Goal: Task Accomplishment & Management: Use online tool/utility

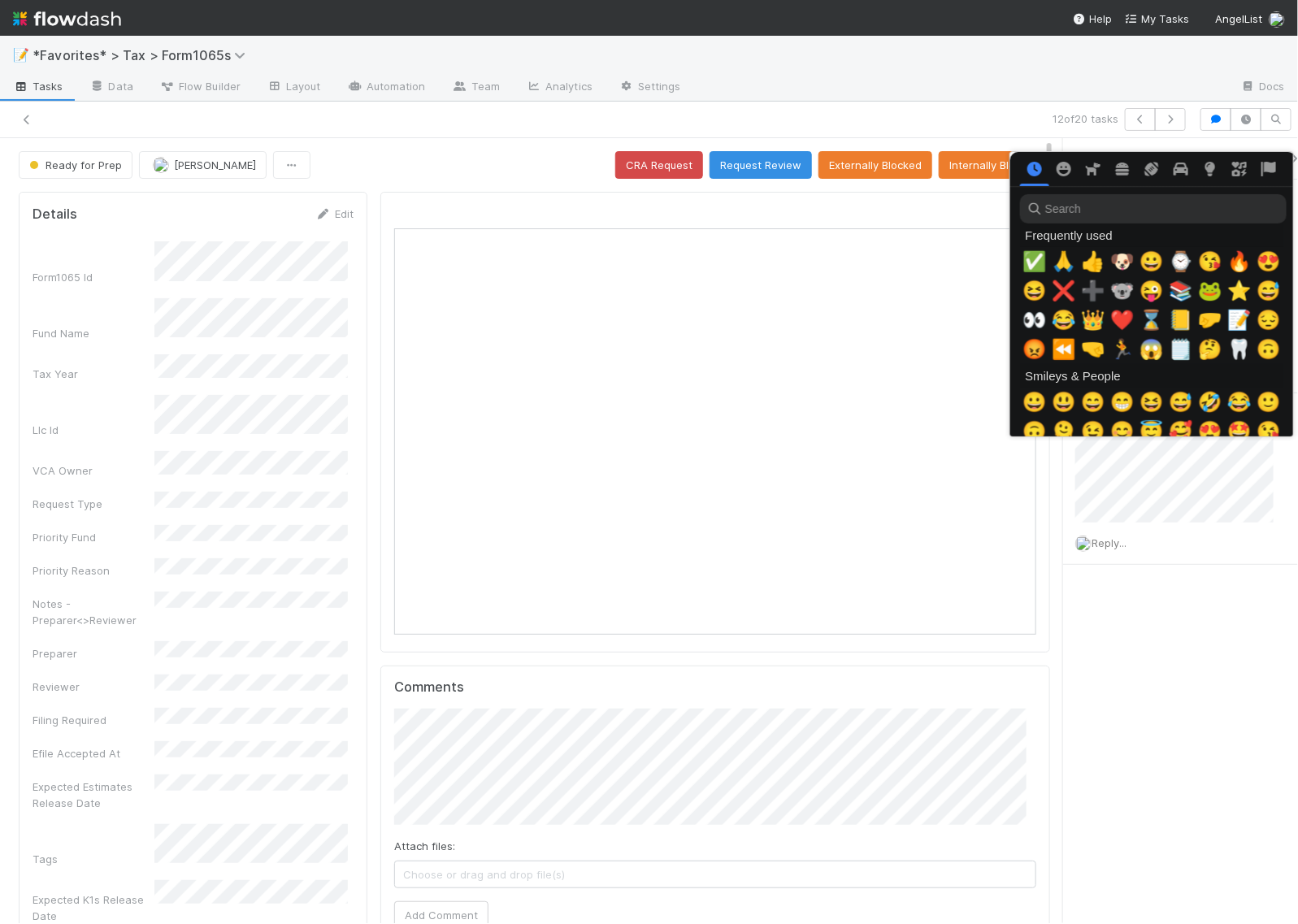
scroll to position [0, 9]
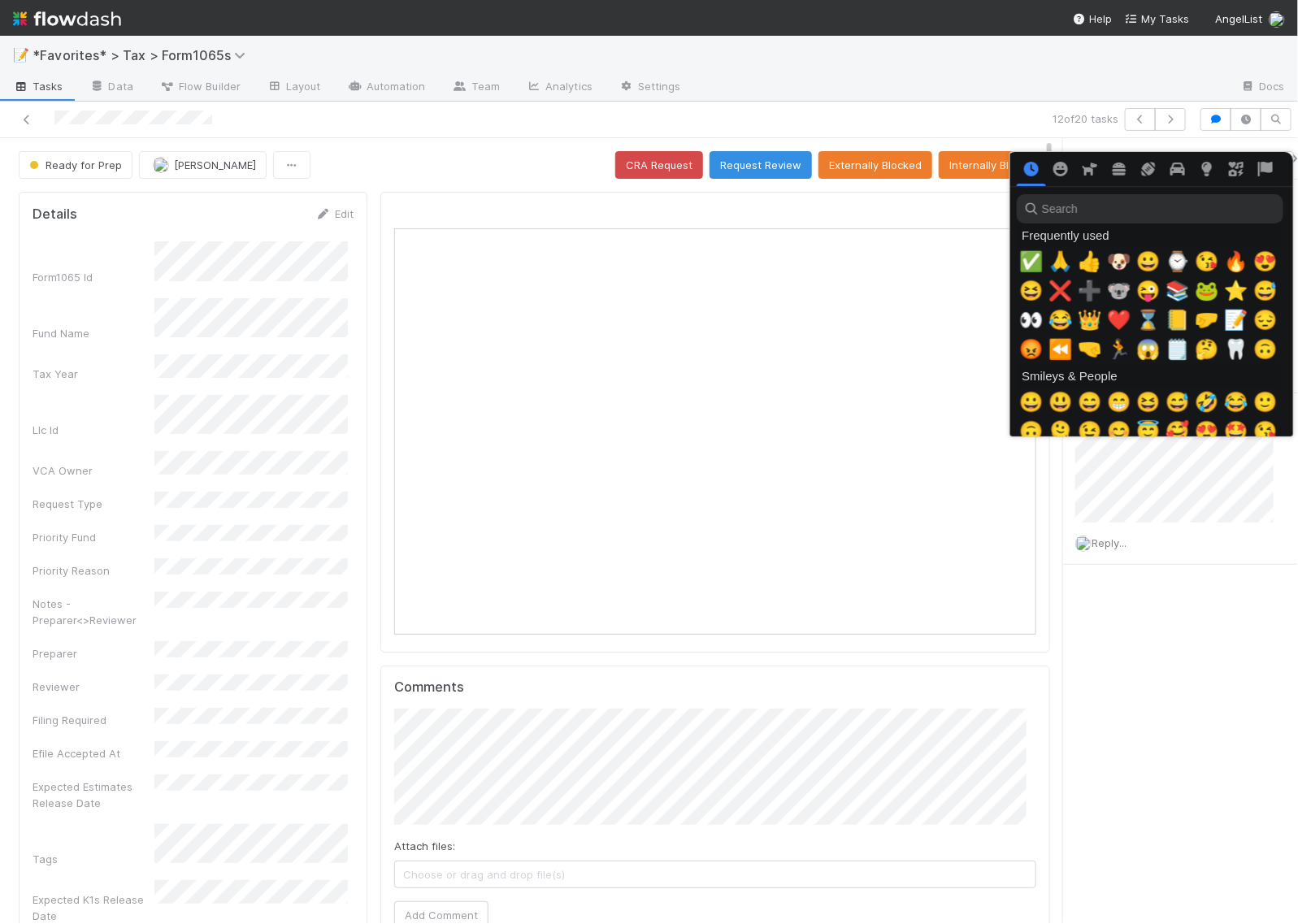
click at [480, 180] on div at bounding box center [649, 462] width 1298 height 924
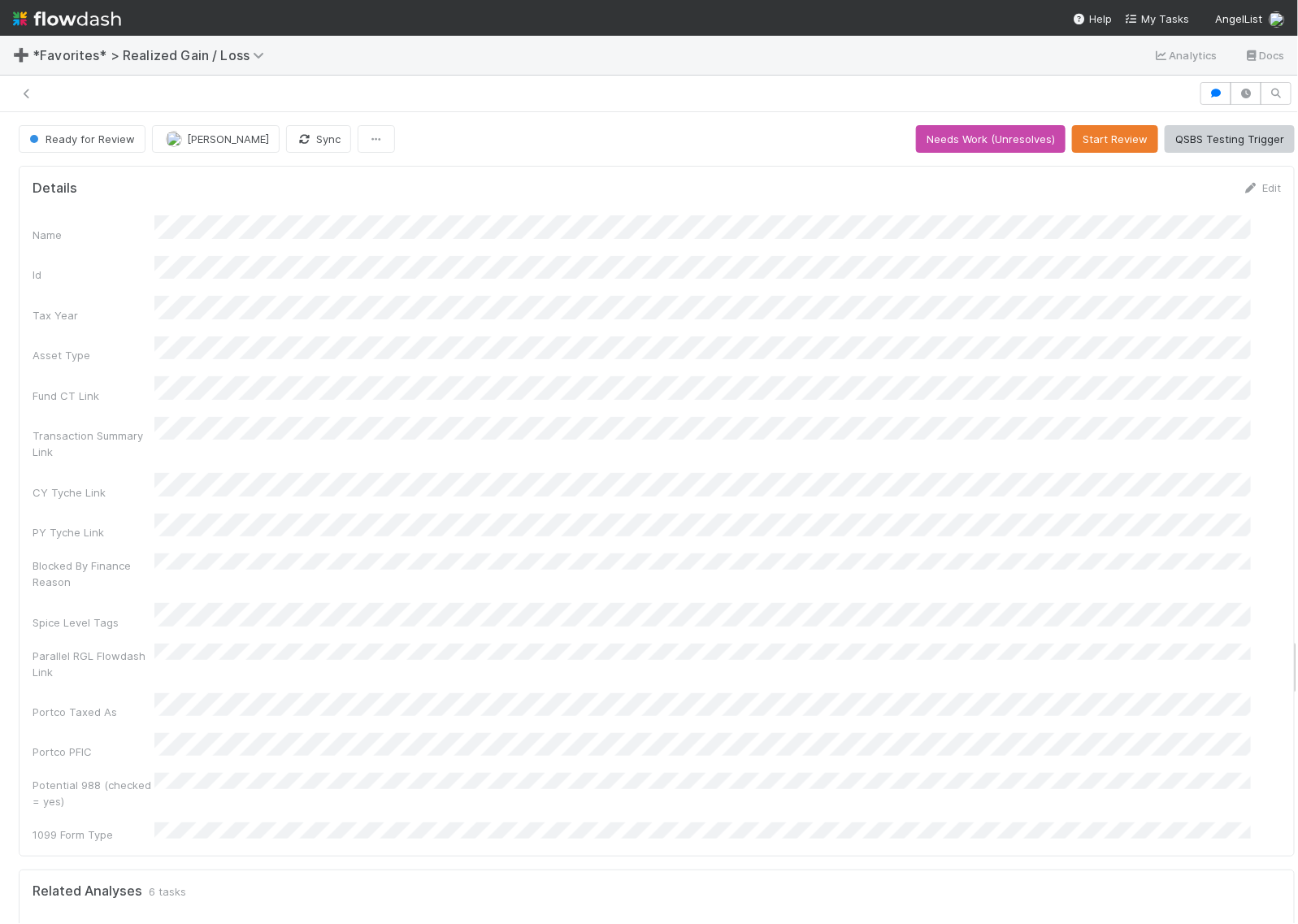
scroll to position [16481, 0]
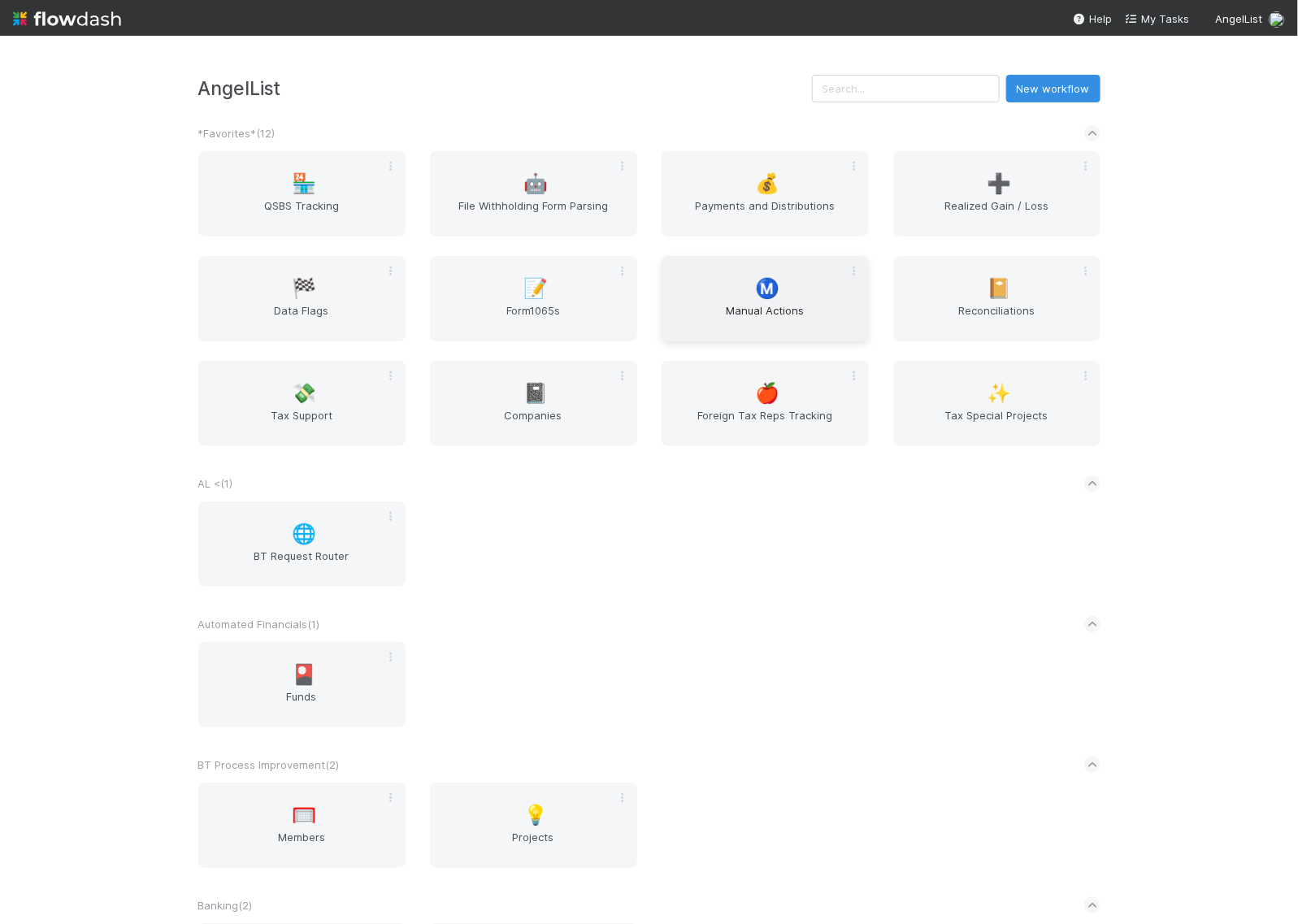
click at [761, 299] on span "Ⓜ️" at bounding box center [767, 288] width 25 height 21
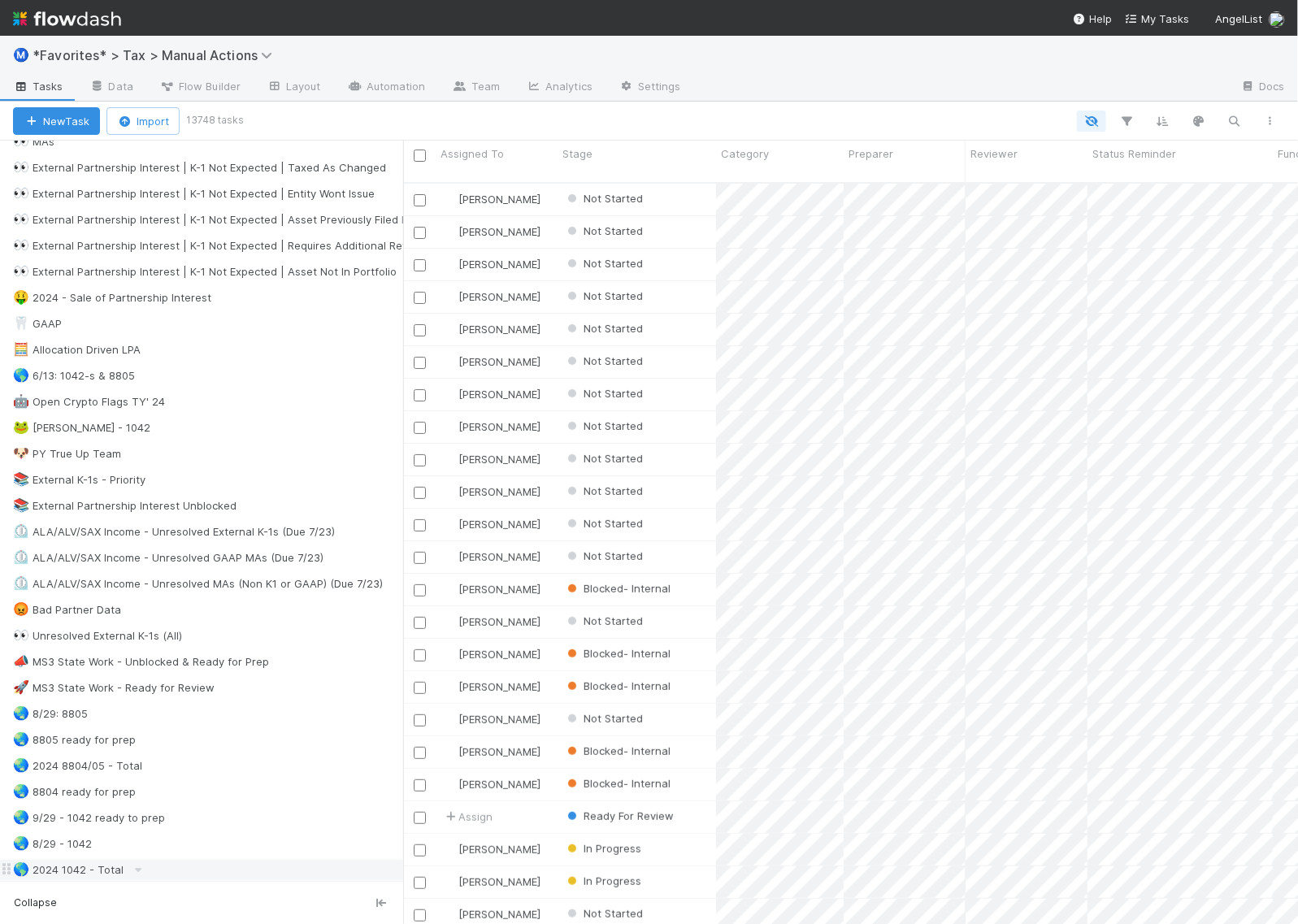
scroll to position [1117, 0]
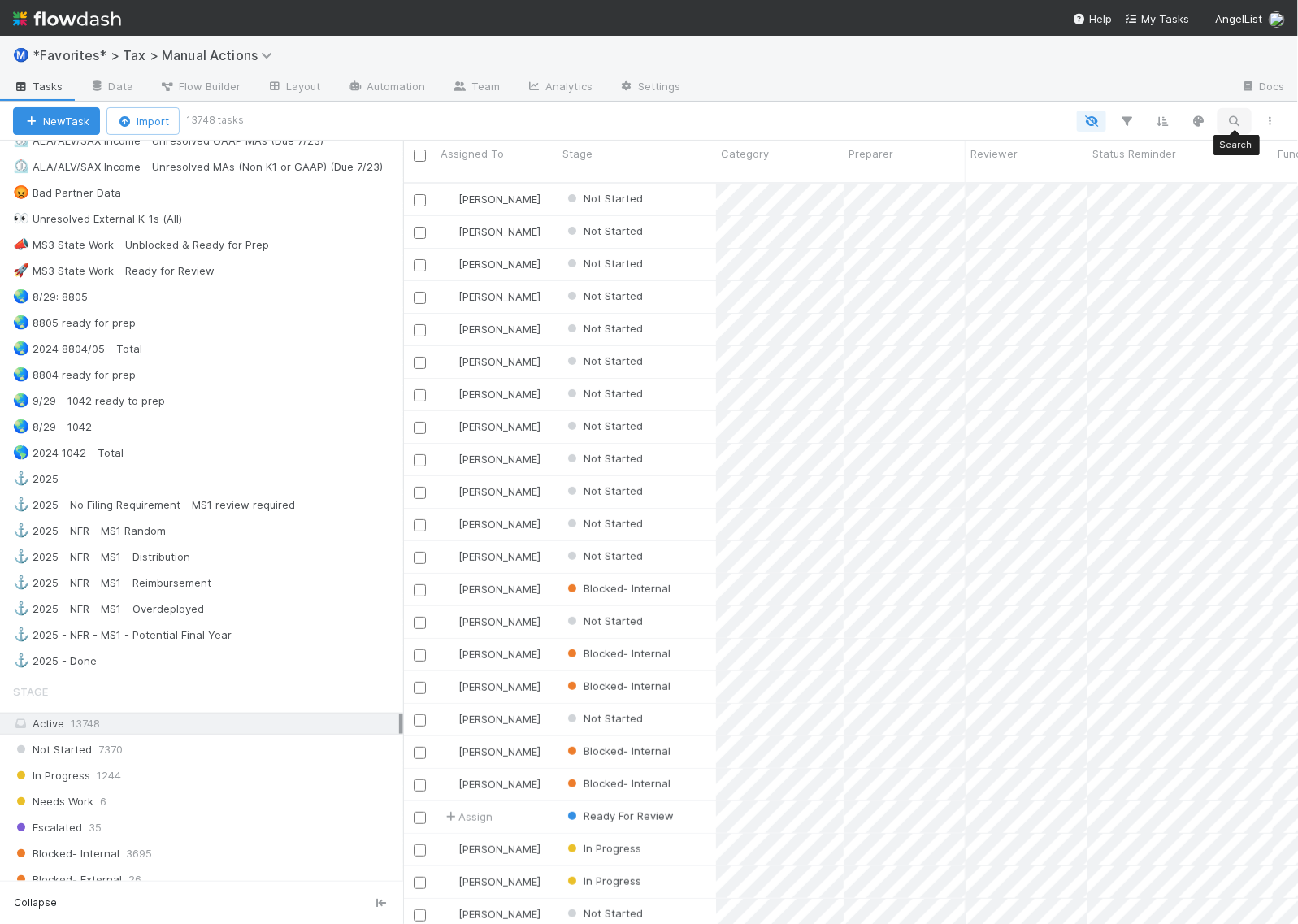
click at [1229, 127] on icon "button" at bounding box center [1234, 121] width 16 height 14
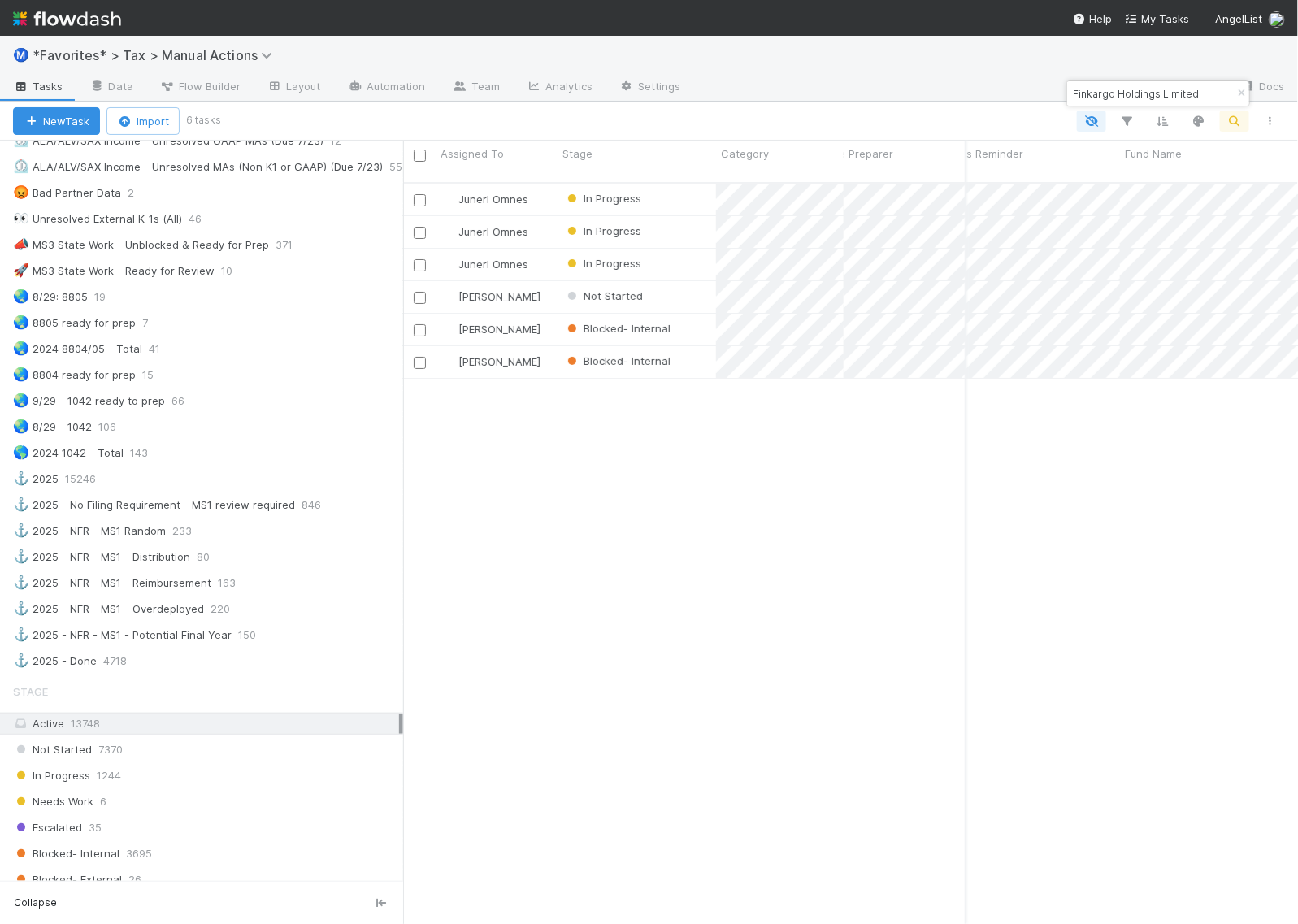
scroll to position [0, 160]
type input "Finkargo Holdings Limited"
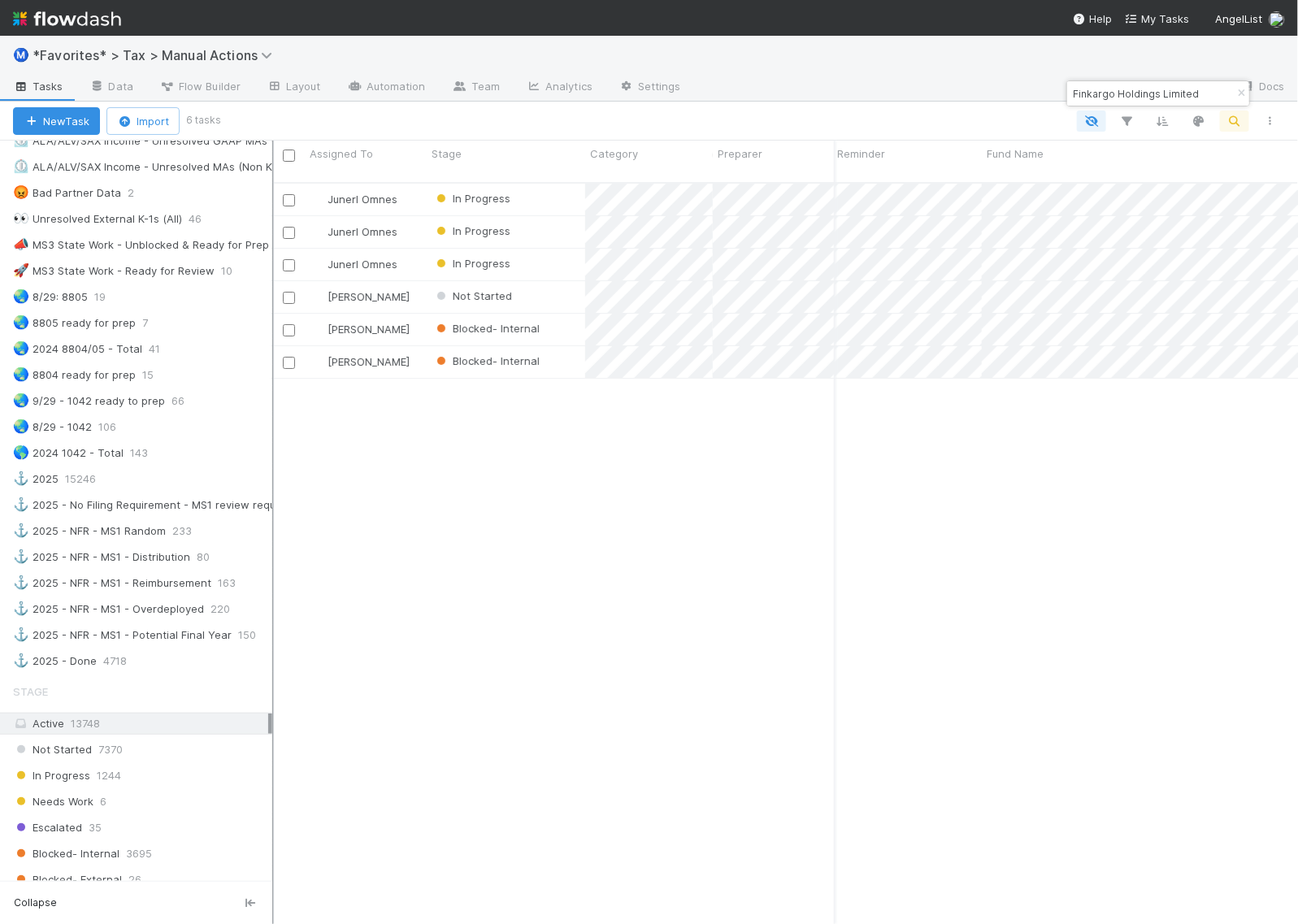
scroll to position [739, 1006]
drag, startPoint x: 405, startPoint y: 400, endPoint x: 276, endPoint y: 400, distance: 129.0
click at [274, 400] on div at bounding box center [273, 532] width 2 height 783
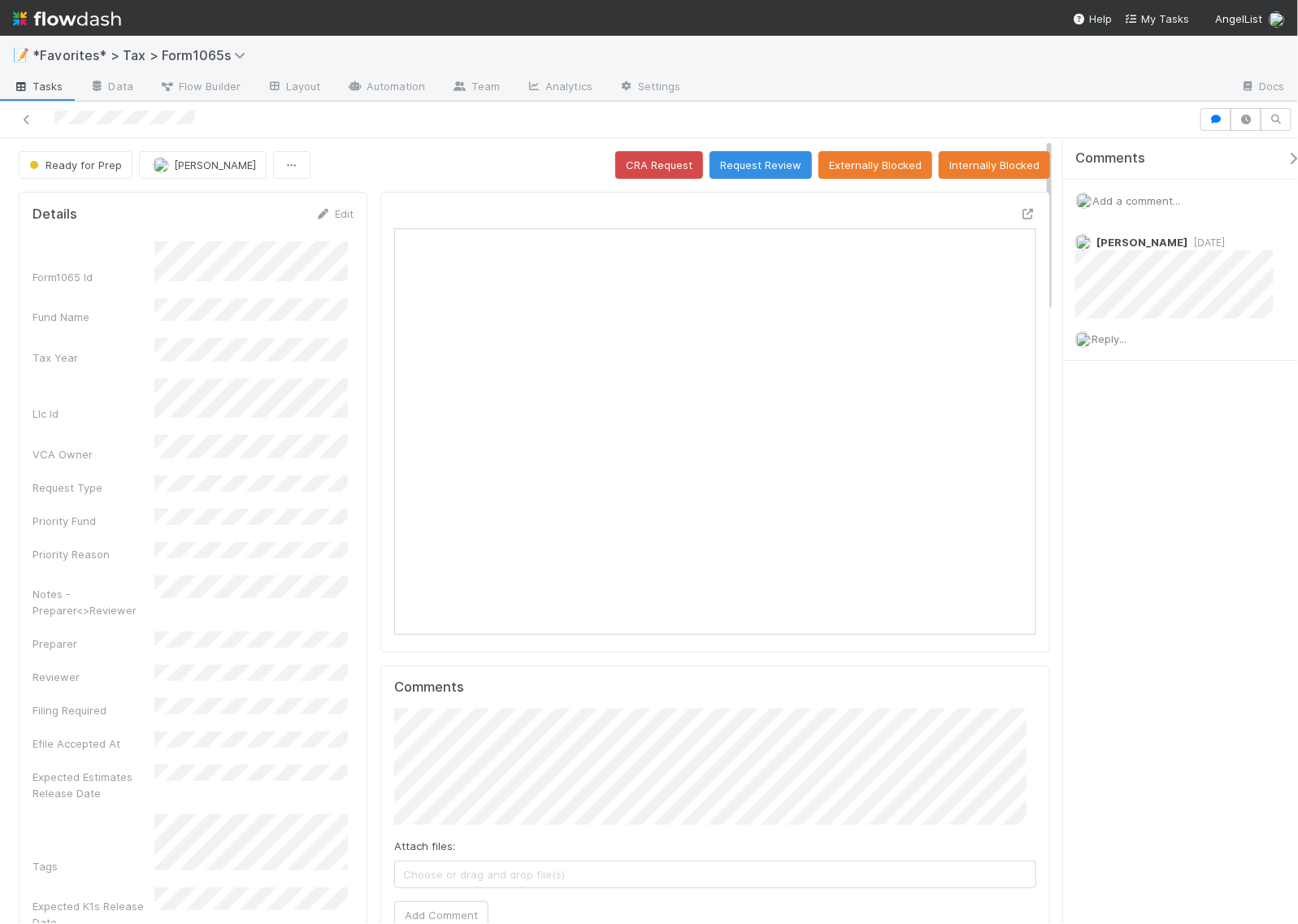
scroll to position [314, 616]
click at [1120, 195] on span "Add a comment..." at bounding box center [1136, 200] width 88 height 13
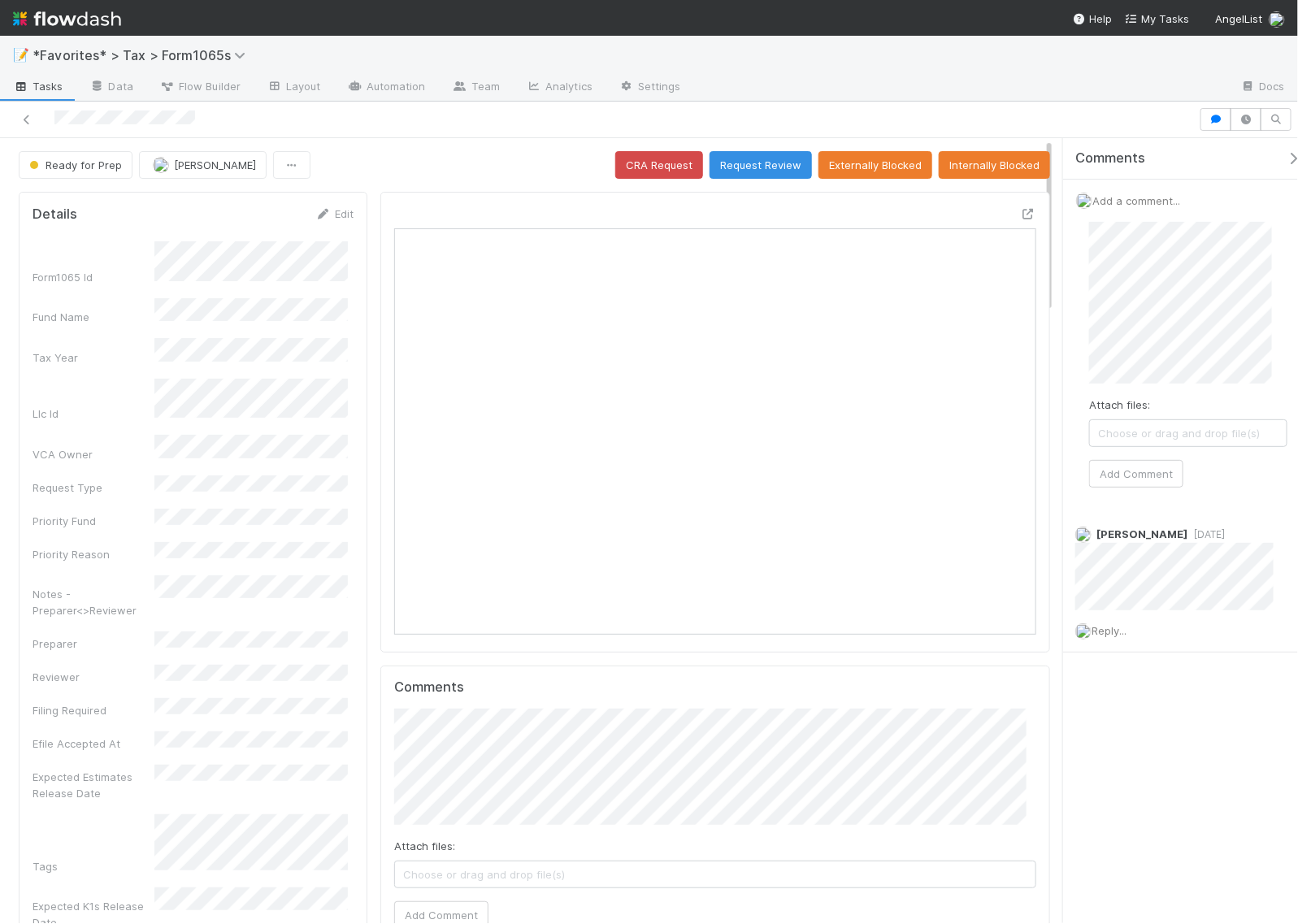
click at [1085, 278] on div "Attach files: Choose or drag and drop file(s) Add Comment" at bounding box center [1187, 354] width 224 height 292
click at [1145, 477] on button "Add Comment" at bounding box center [1136, 473] width 95 height 27
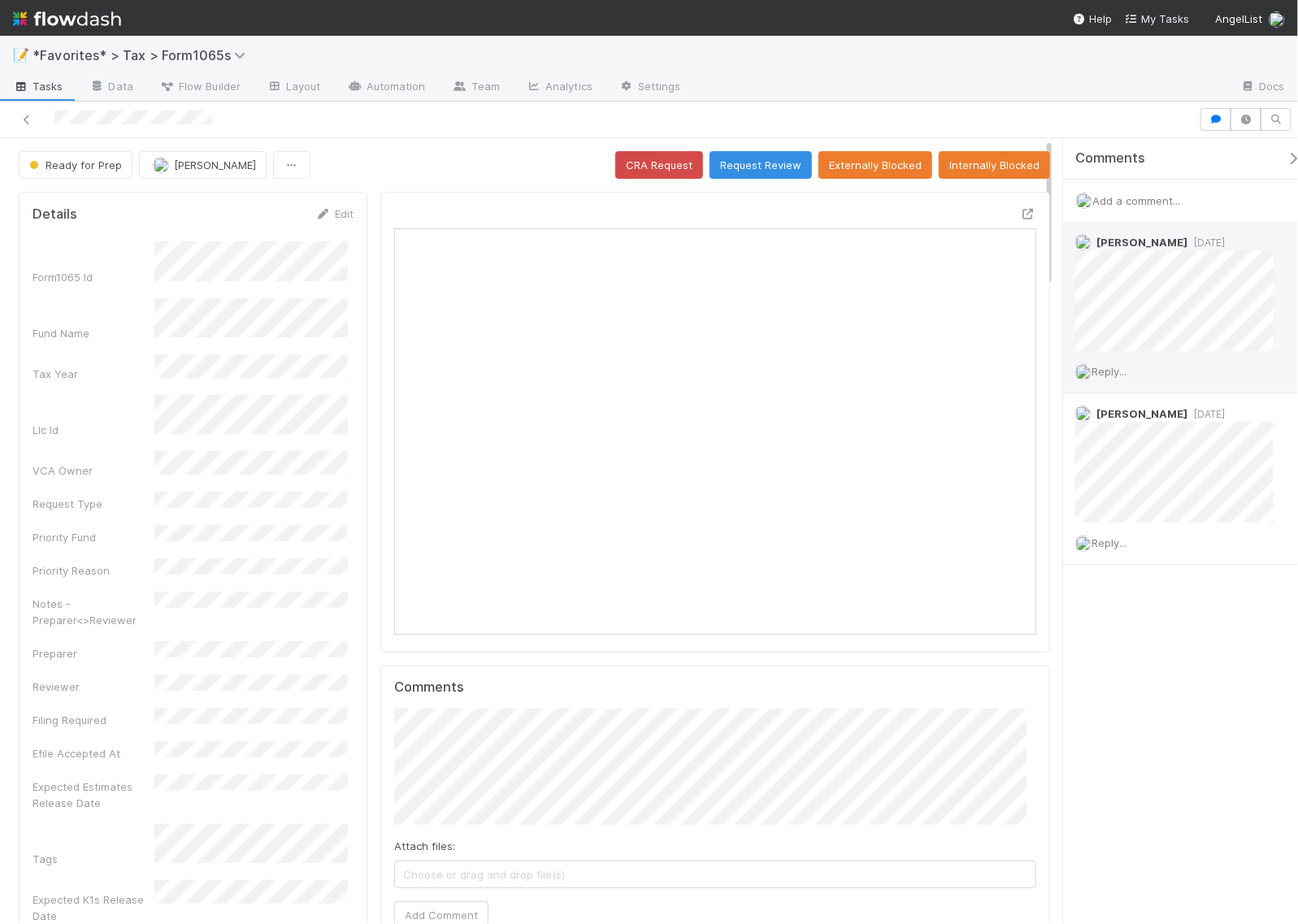
scroll to position [314, 616]
click at [1144, 199] on span "Add a comment..." at bounding box center [1136, 200] width 88 height 13
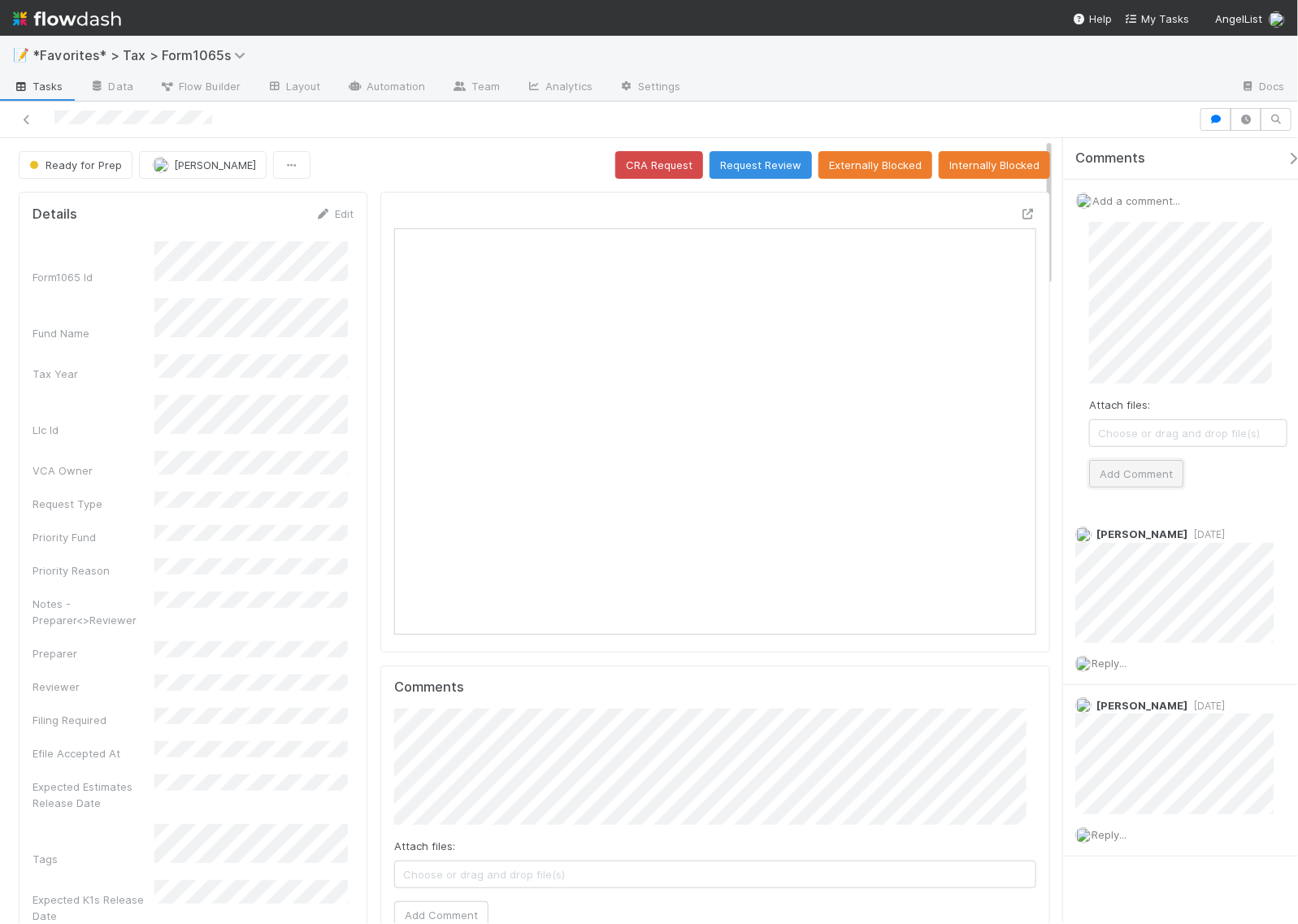
click at [1144, 468] on button "Add Comment" at bounding box center [1136, 473] width 95 height 27
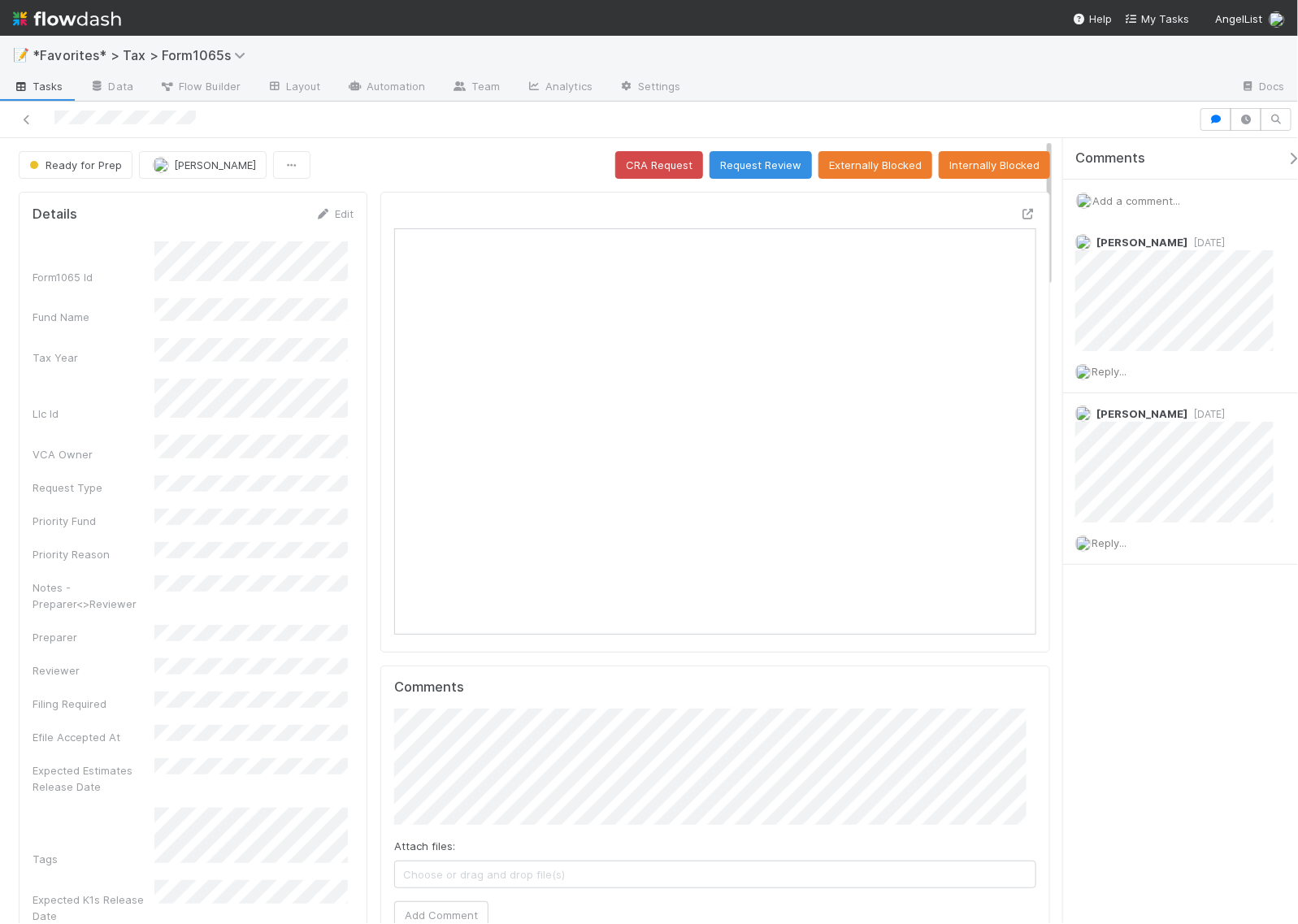
scroll to position [314, 616]
click at [1144, 200] on span "Add a comment..." at bounding box center [1136, 200] width 88 height 13
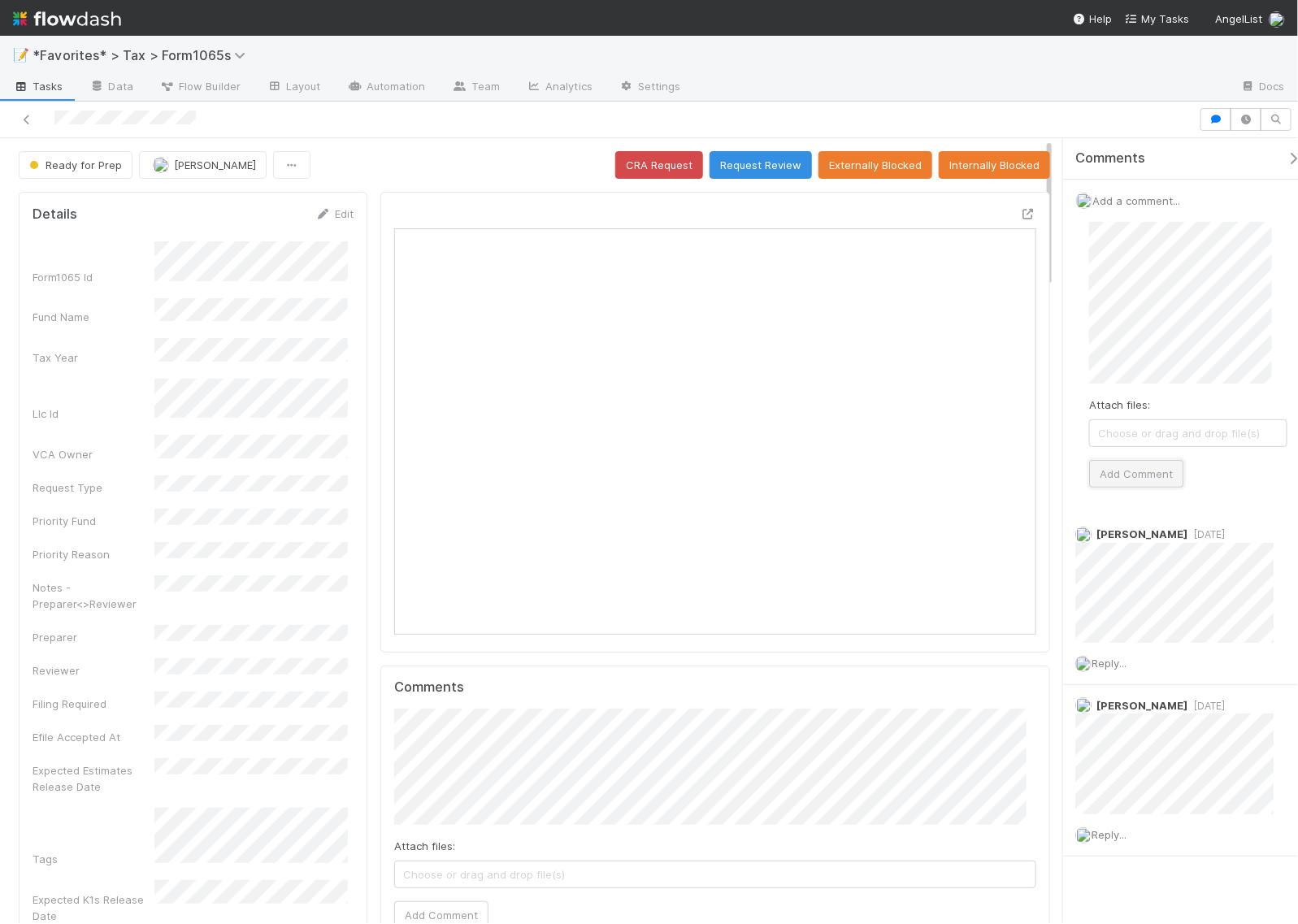
click at [1129, 485] on button "Add Comment" at bounding box center [1136, 473] width 95 height 27
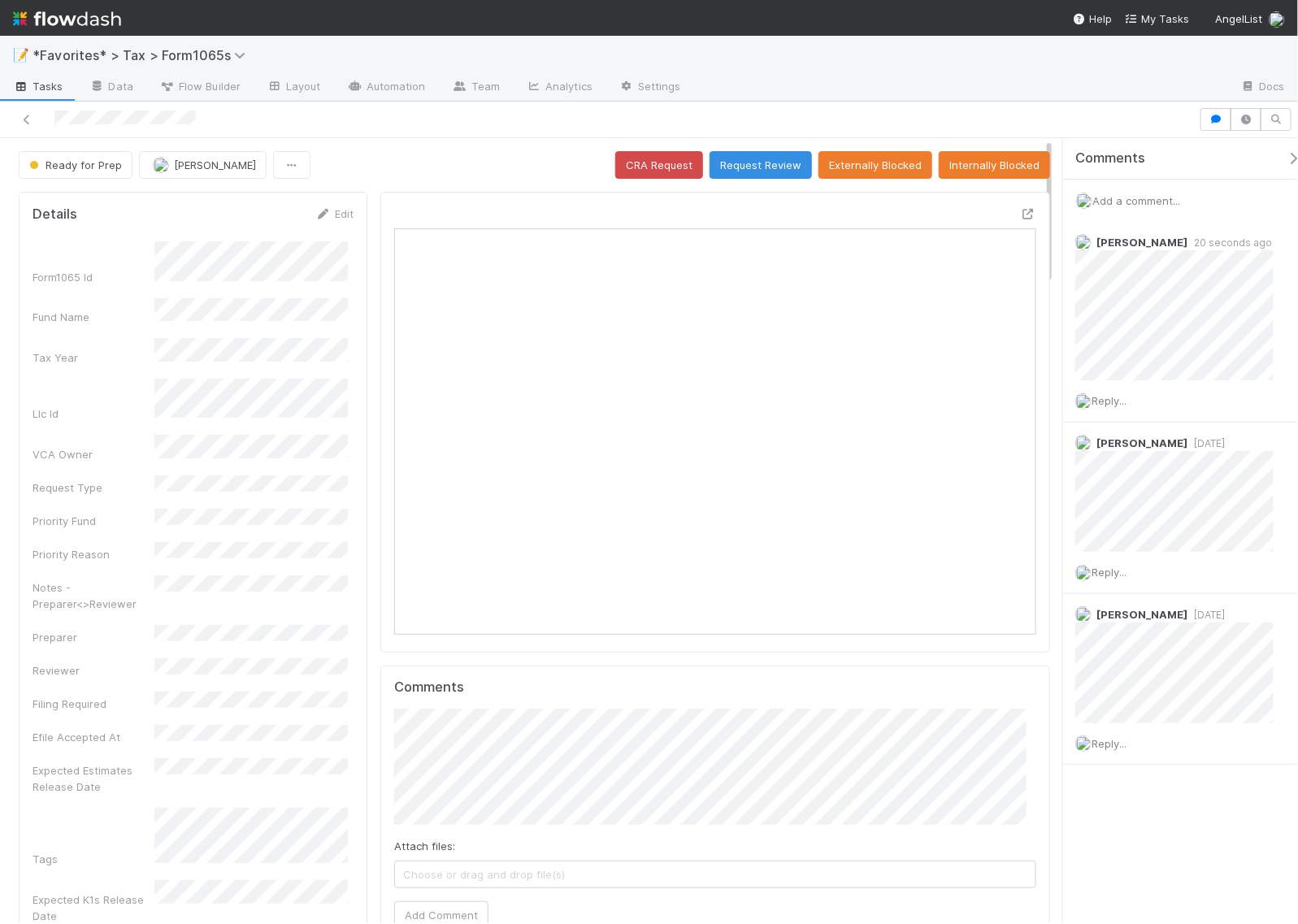
scroll to position [314, 616]
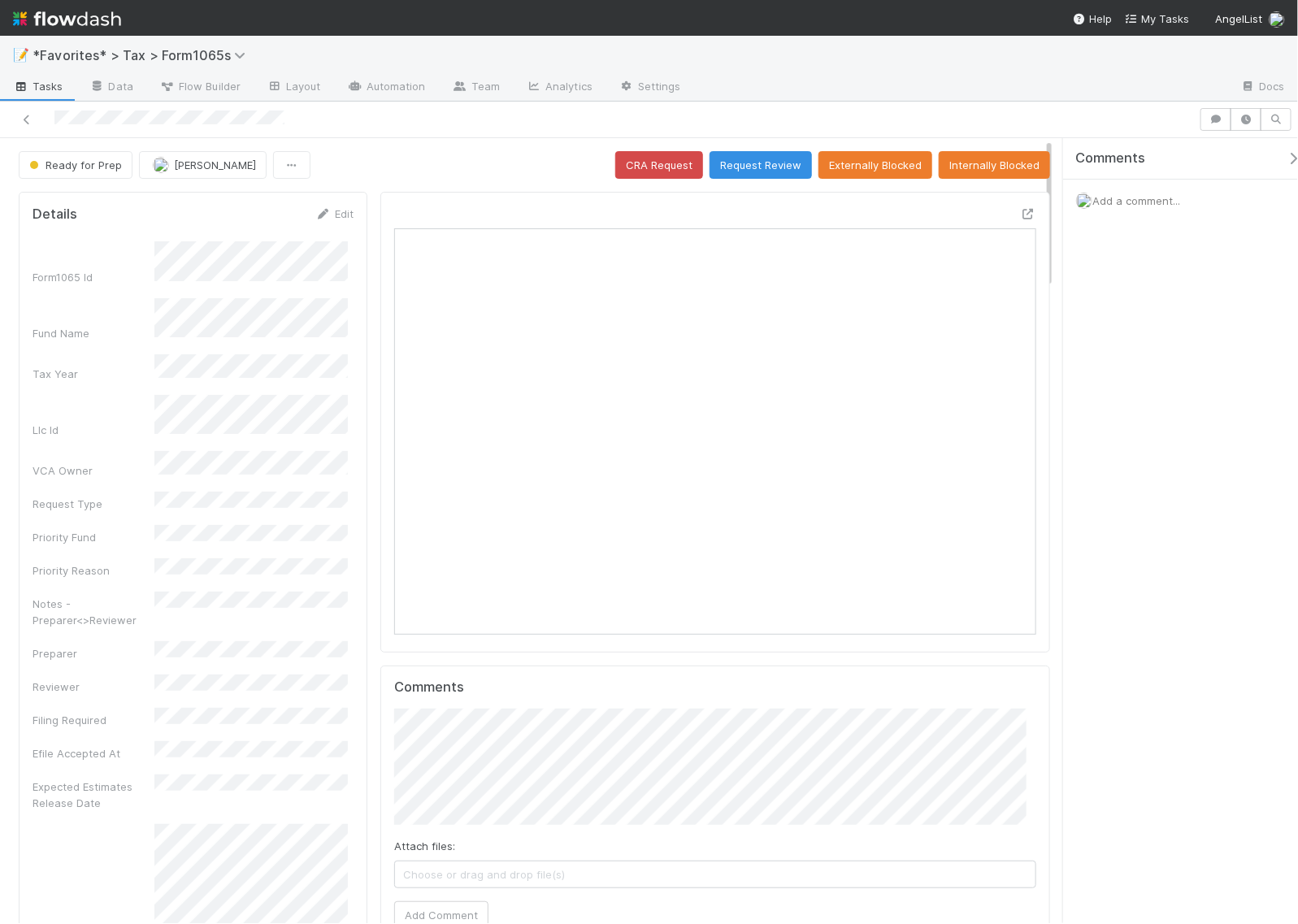
click at [1128, 202] on span "Add a comment..." at bounding box center [1136, 200] width 88 height 13
click at [1147, 469] on button "Add Comment" at bounding box center [1136, 473] width 95 height 27
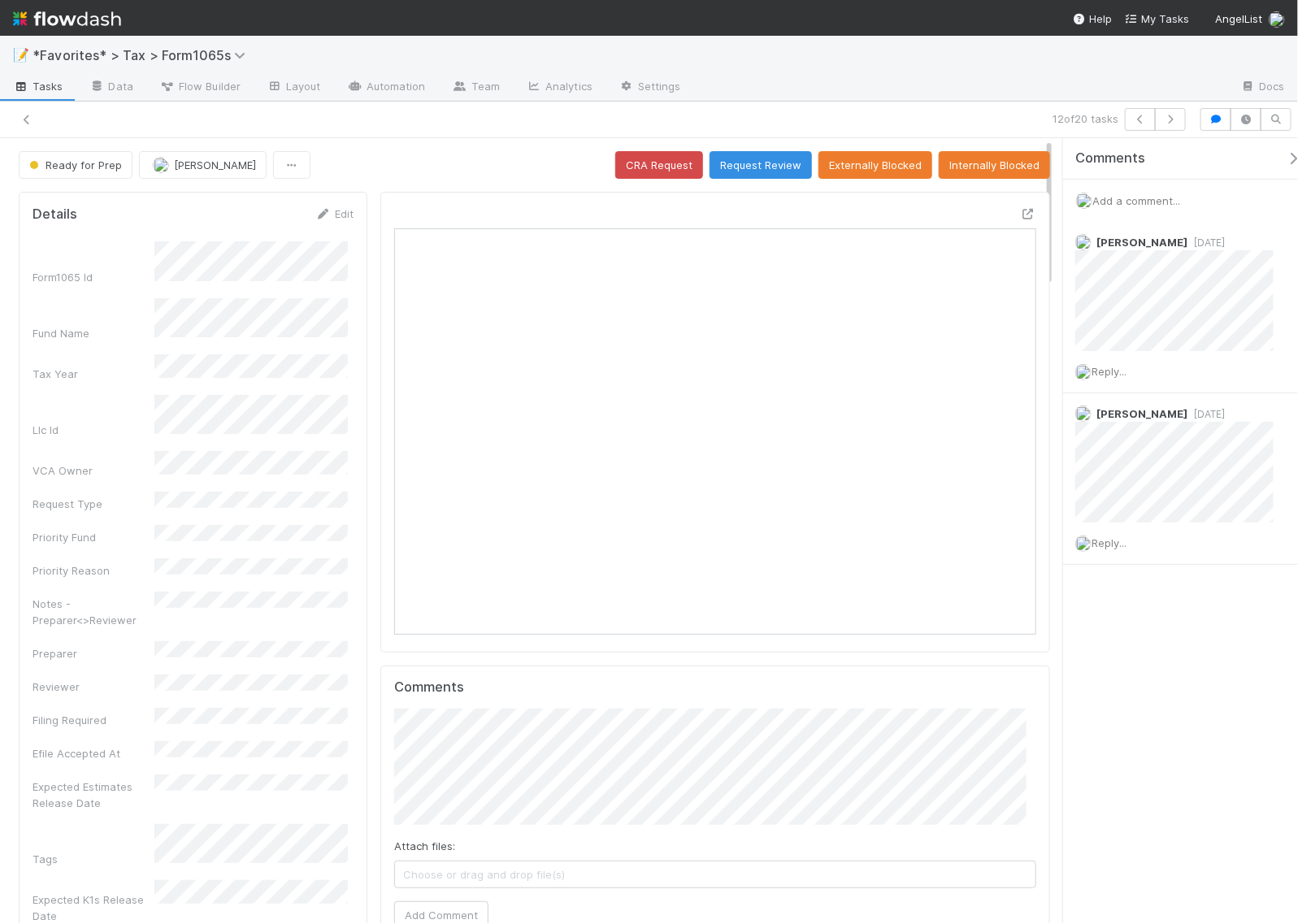
scroll to position [314, 616]
click at [1173, 123] on icon "button" at bounding box center [1170, 119] width 16 height 9
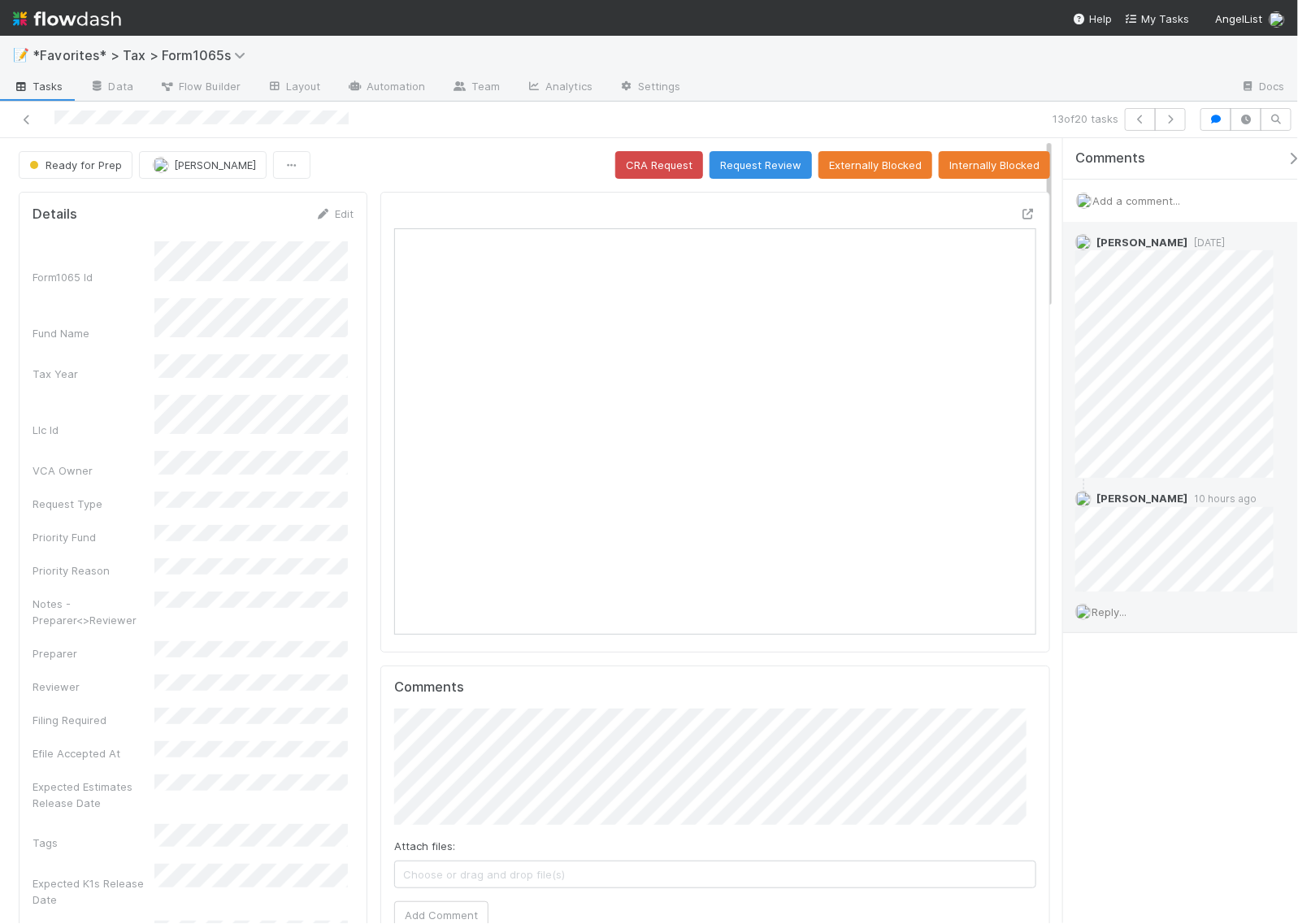
scroll to position [314, 616]
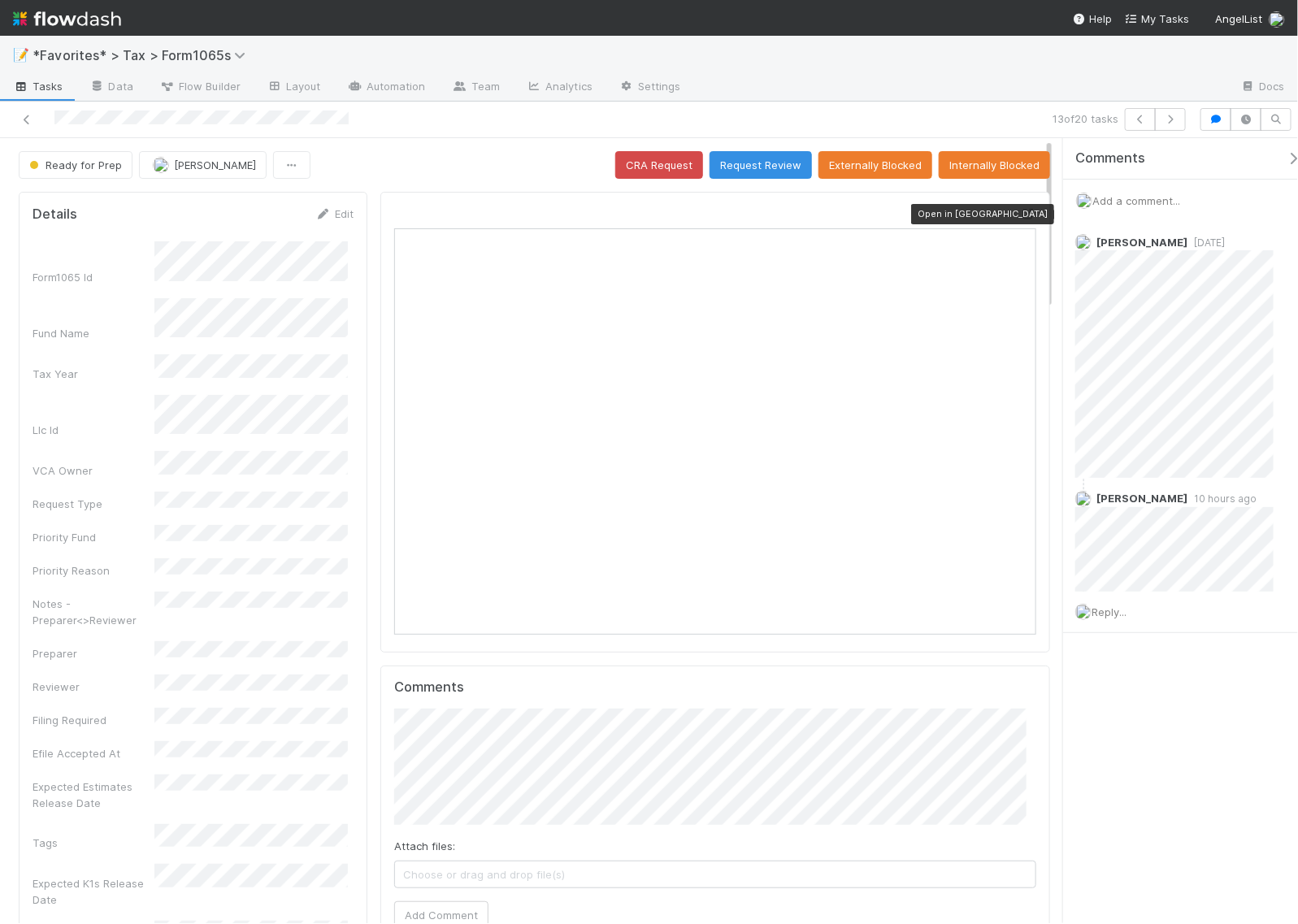
click at [1020, 216] on icon at bounding box center [1028, 214] width 16 height 10
click at [1170, 120] on icon "button" at bounding box center [1170, 119] width 16 height 9
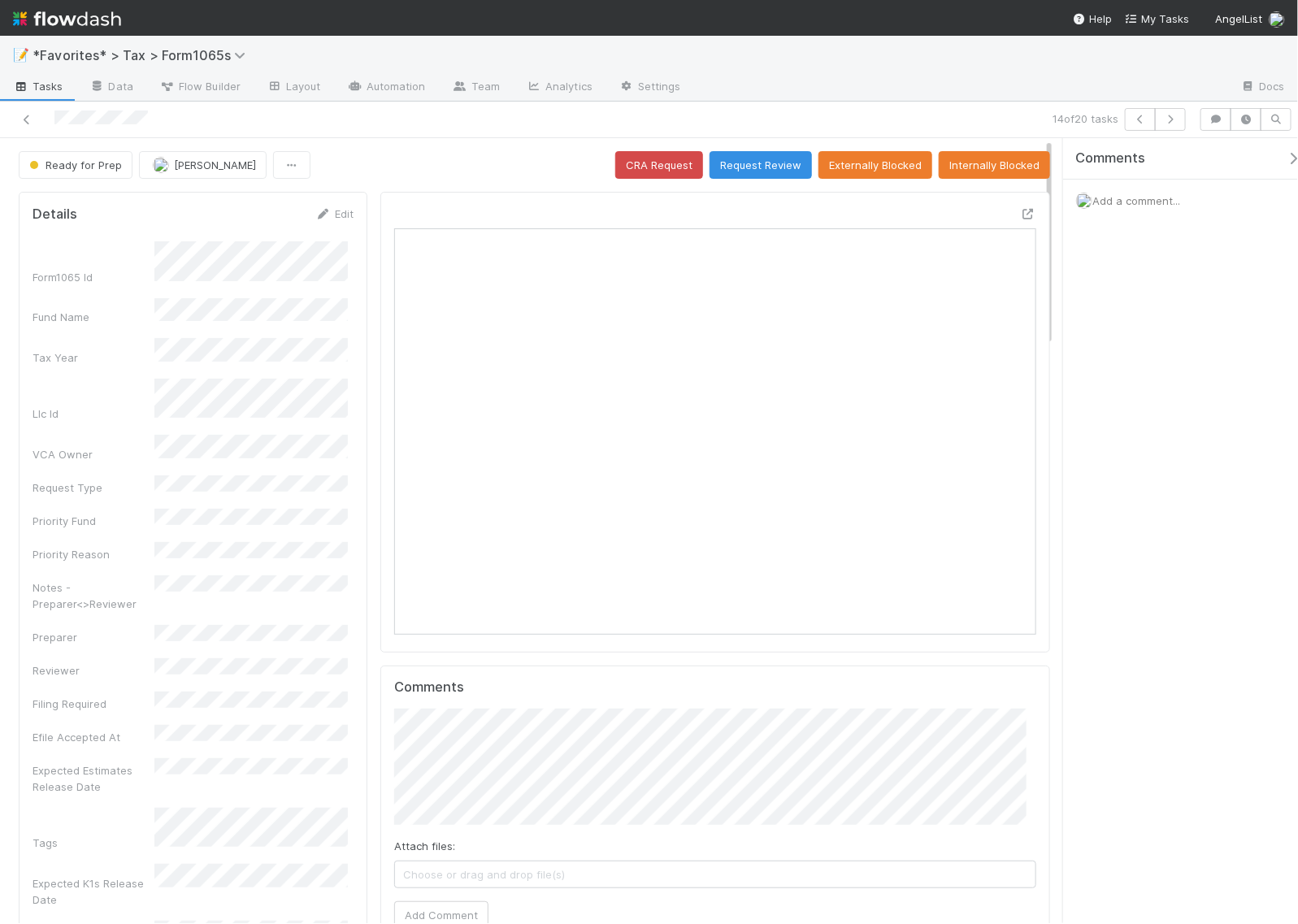
scroll to position [314, 301]
click at [1113, 368] on div "Comments Add a comment..." at bounding box center [1180, 531] width 235 height 785
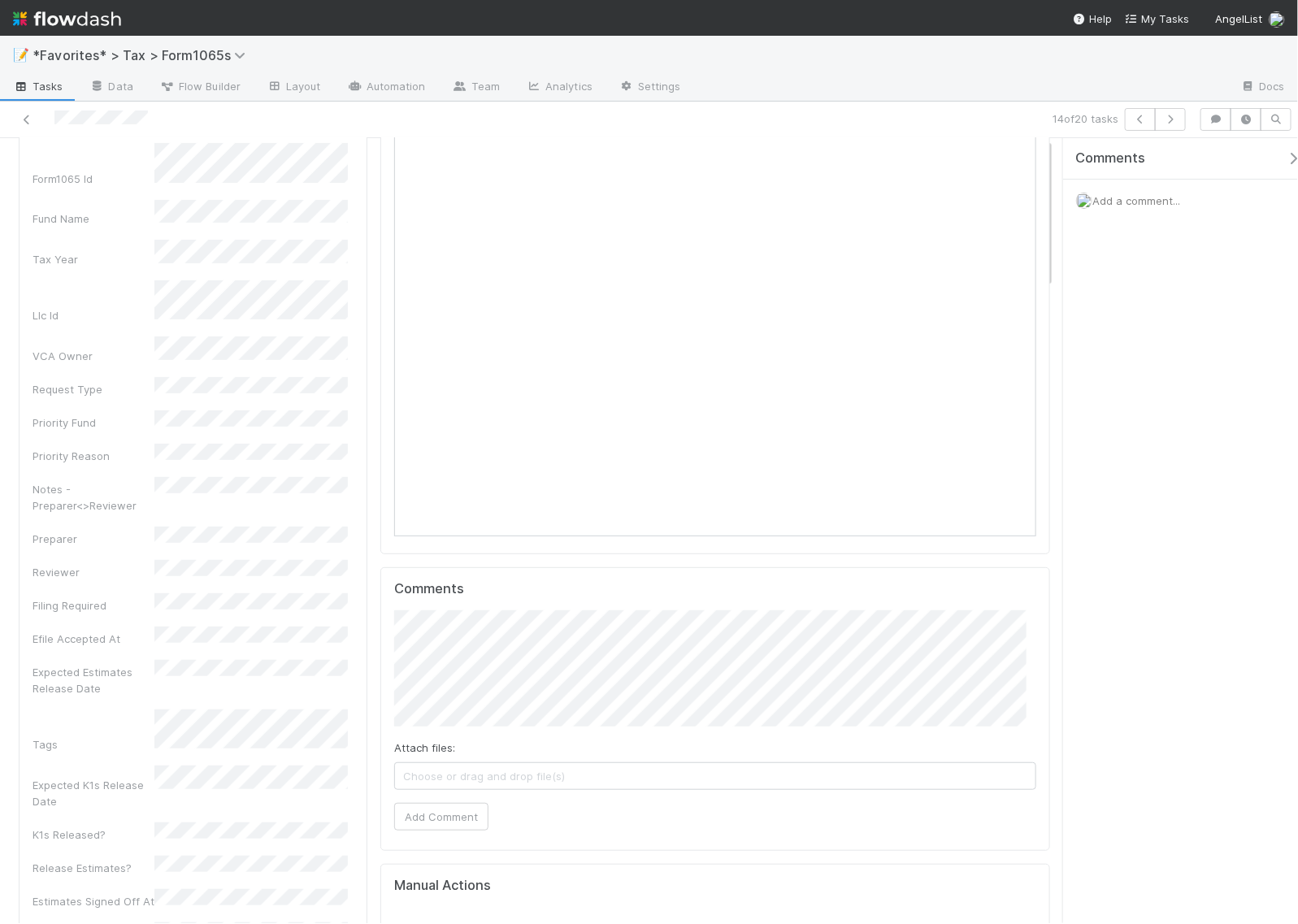
scroll to position [0, 0]
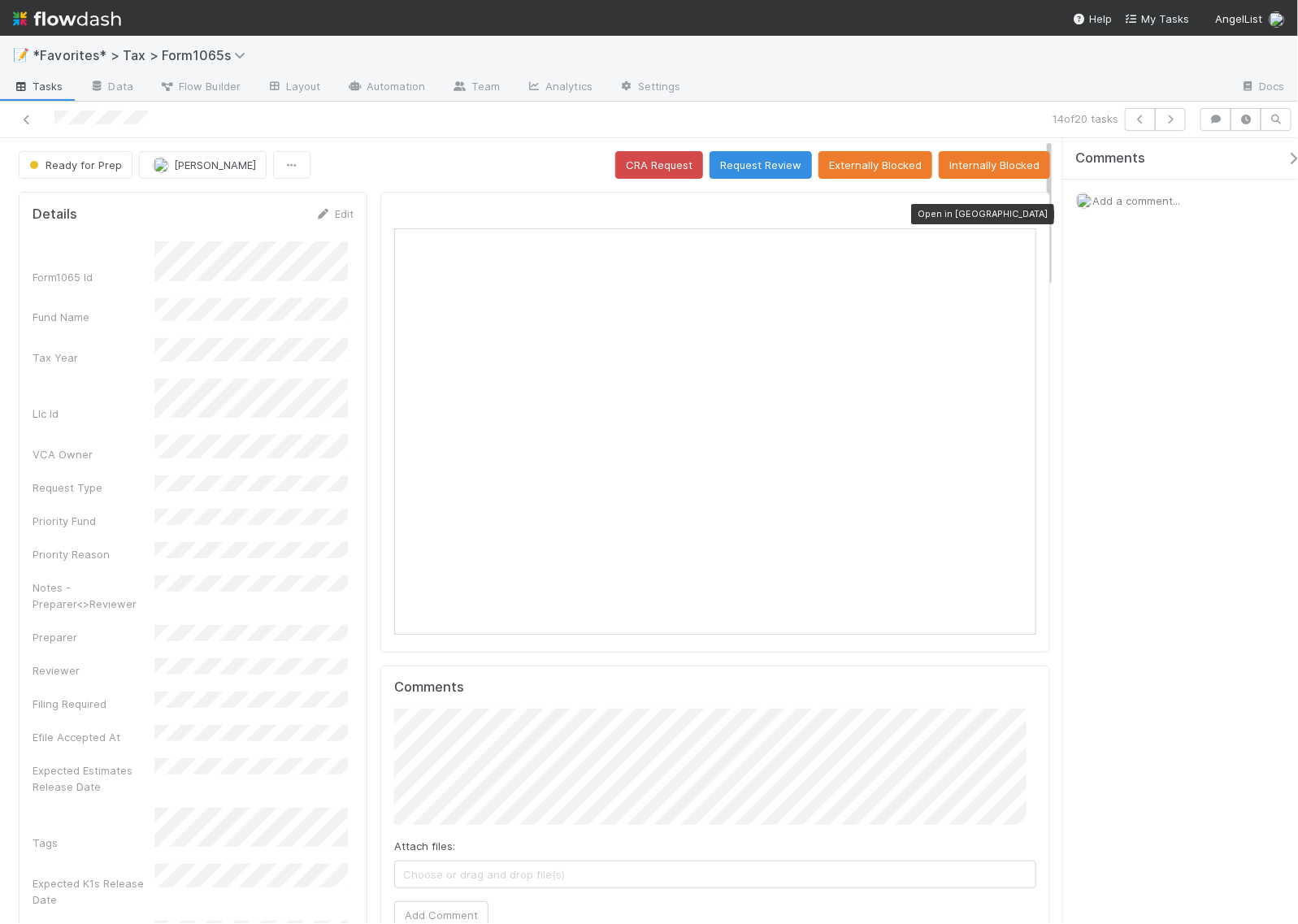
click at [1020, 214] on icon at bounding box center [1028, 214] width 16 height 10
click at [1170, 119] on icon "button" at bounding box center [1170, 119] width 16 height 9
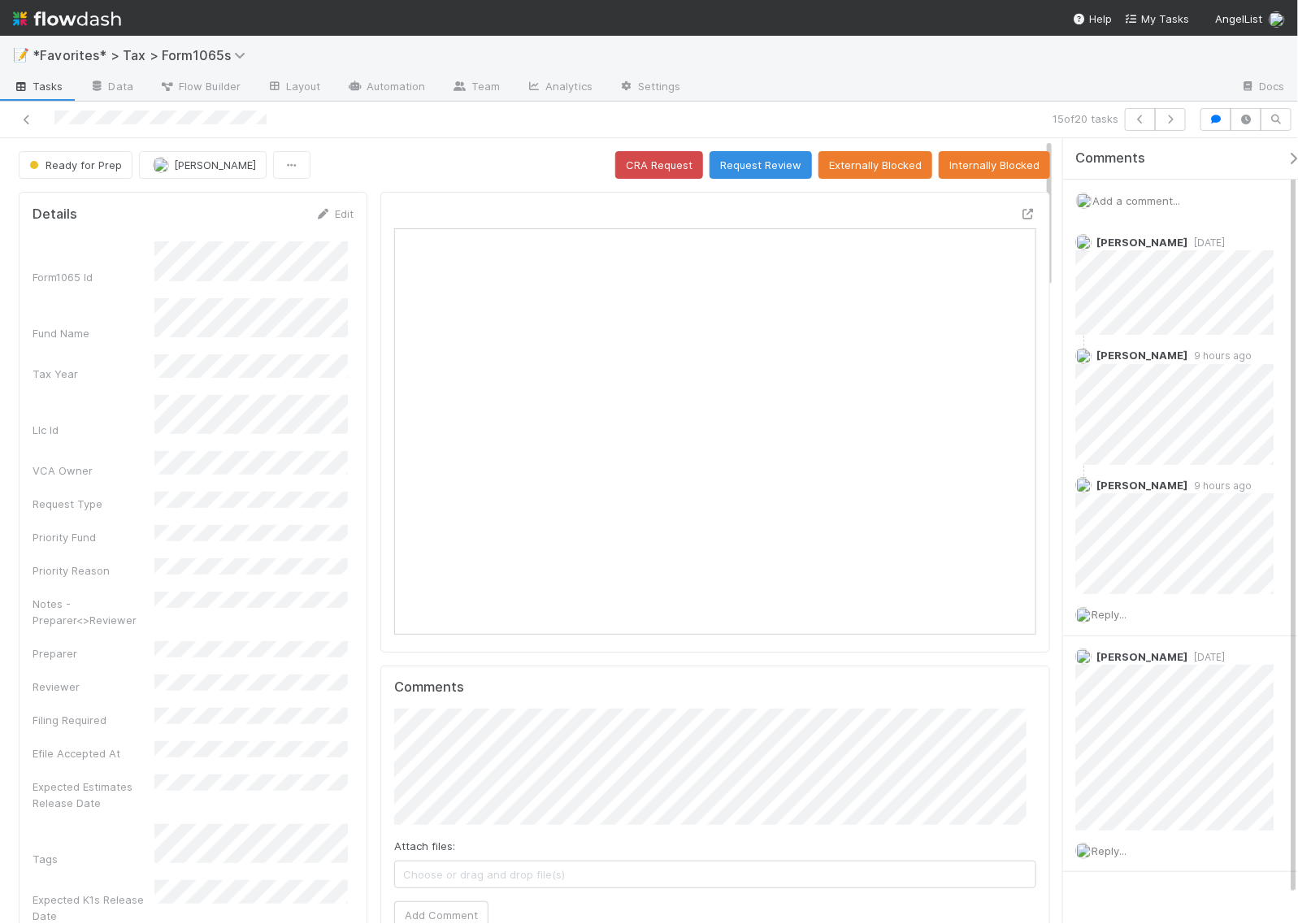
scroll to position [314, 616]
click at [1161, 128] on button "button" at bounding box center [1170, 119] width 31 height 23
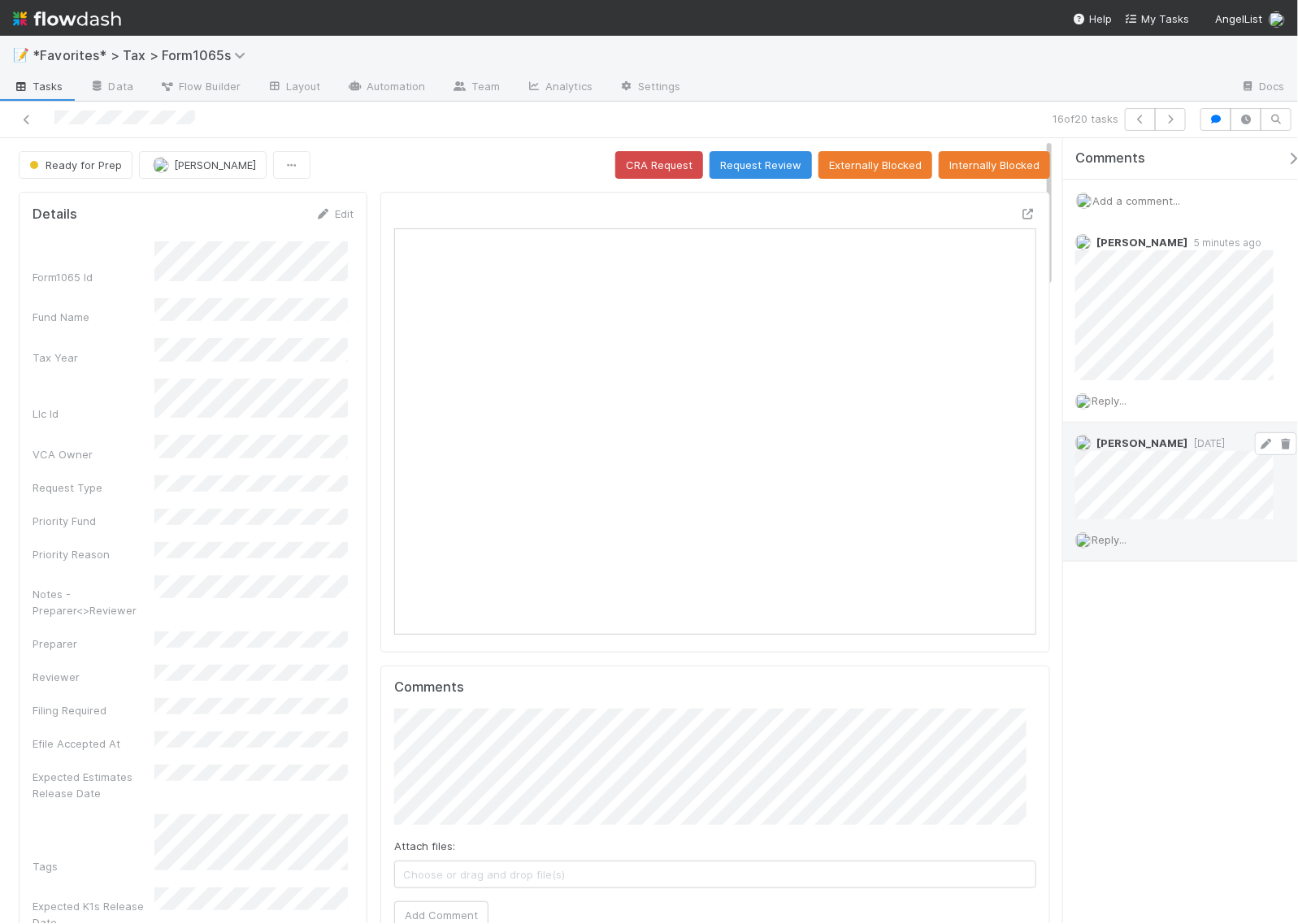
scroll to position [314, 616]
click at [1168, 123] on icon "button" at bounding box center [1170, 119] width 16 height 9
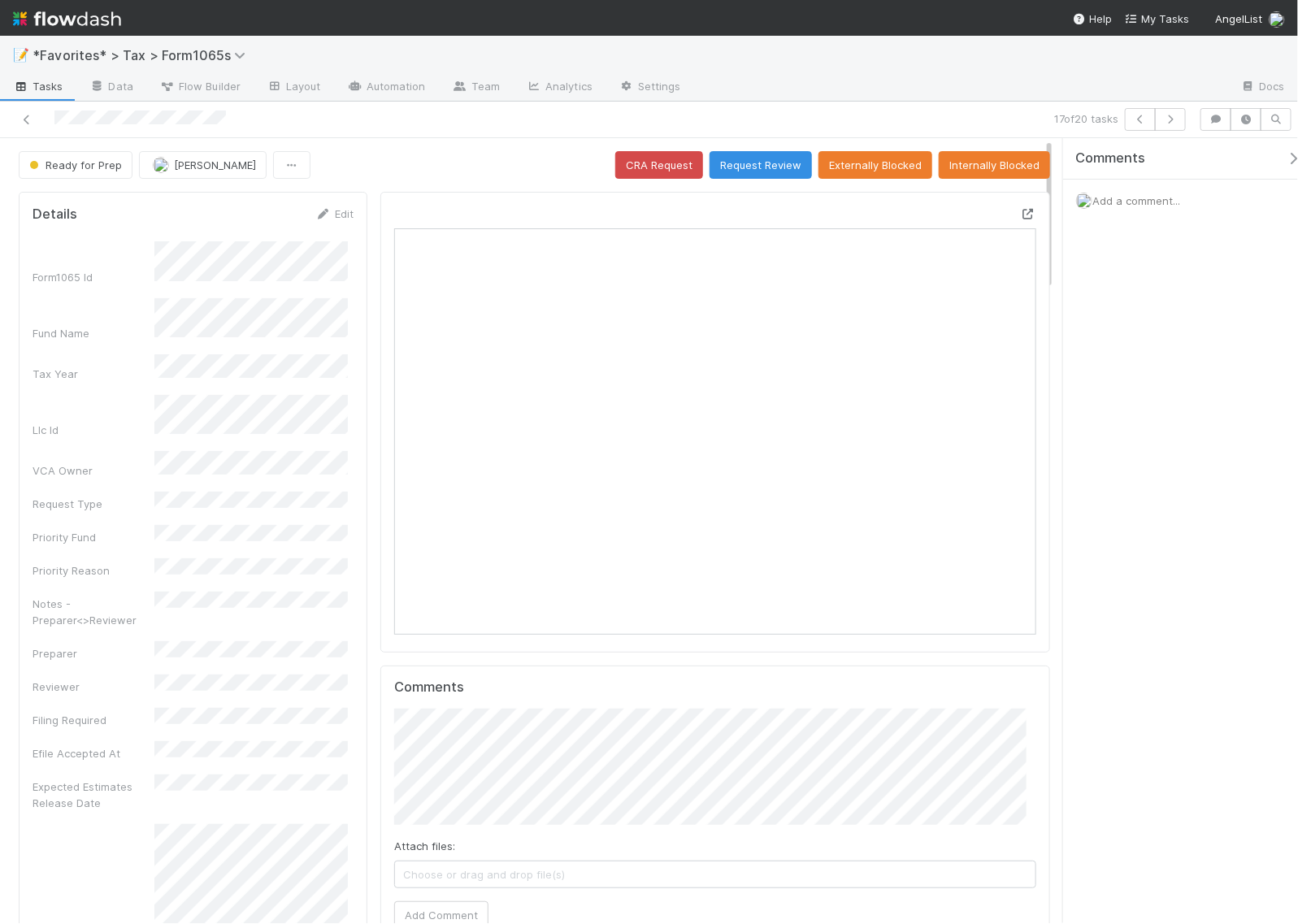
click at [1020, 211] on icon at bounding box center [1028, 214] width 16 height 10
click at [1129, 201] on span "Add a comment..." at bounding box center [1136, 200] width 88 height 13
click at [1132, 485] on button "Add Comment" at bounding box center [1136, 473] width 95 height 27
click at [1173, 120] on icon "button" at bounding box center [1170, 119] width 16 height 9
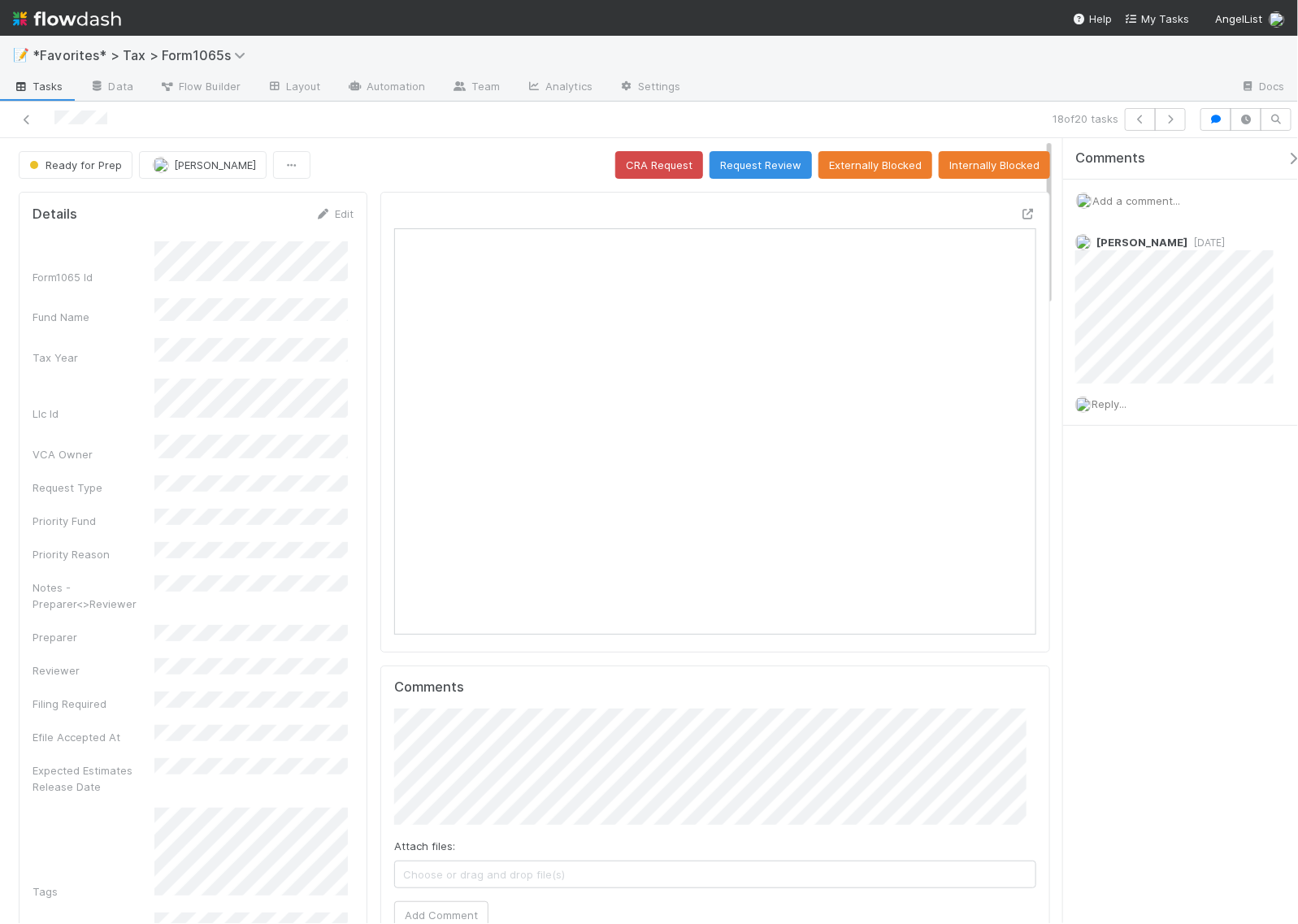
scroll to position [314, 301]
click at [1171, 122] on icon "button" at bounding box center [1170, 119] width 16 height 9
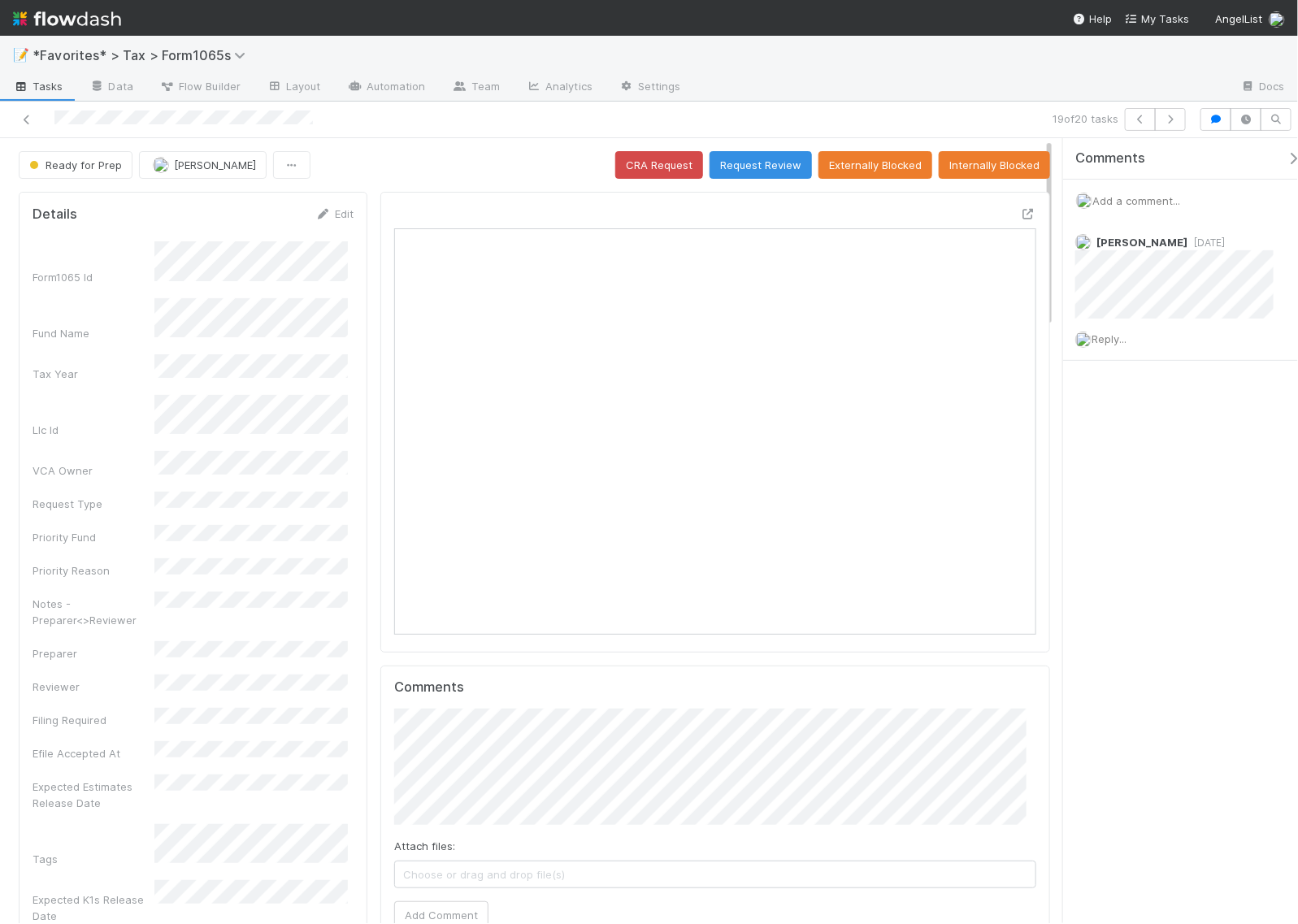
scroll to position [314, 301]
click at [1020, 213] on icon at bounding box center [1028, 214] width 16 height 10
click at [1128, 198] on span "Add a comment..." at bounding box center [1136, 200] width 88 height 13
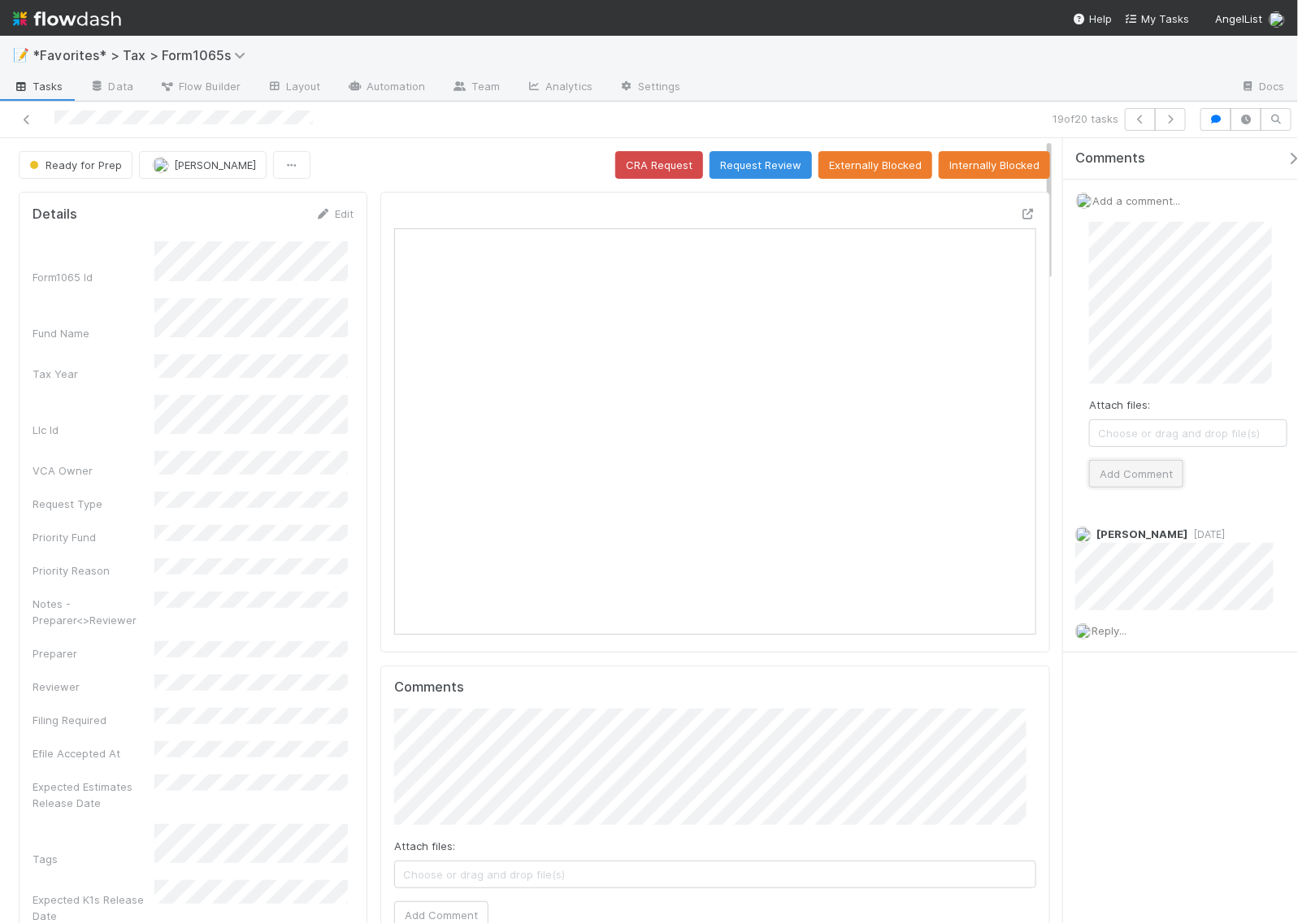
click at [1140, 482] on button "Add Comment" at bounding box center [1136, 473] width 95 height 27
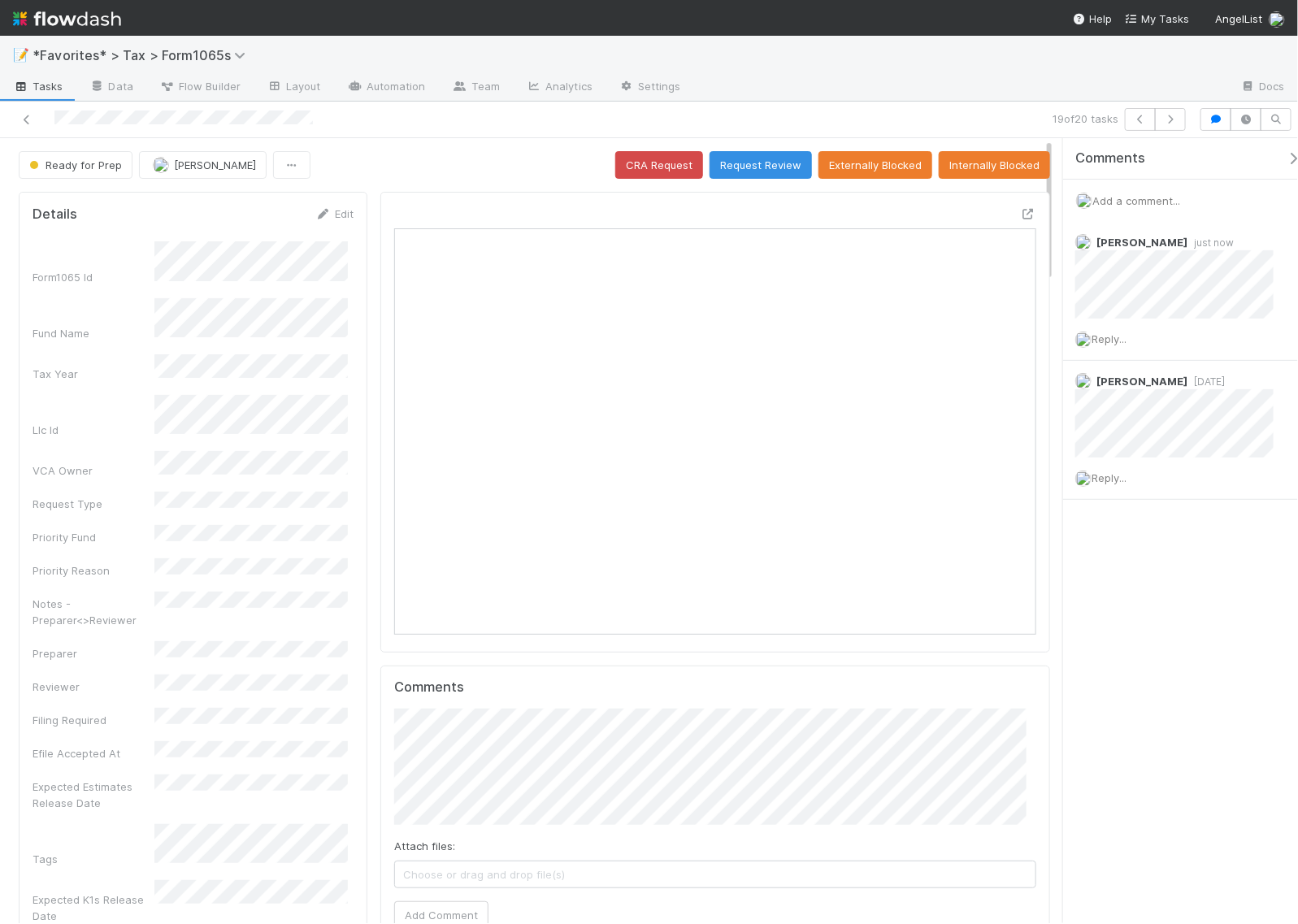
click at [801, 114] on div "19 of 20 tasks" at bounding box center [897, 119] width 590 height 23
click at [762, 163] on button "Request Review" at bounding box center [761, 164] width 102 height 27
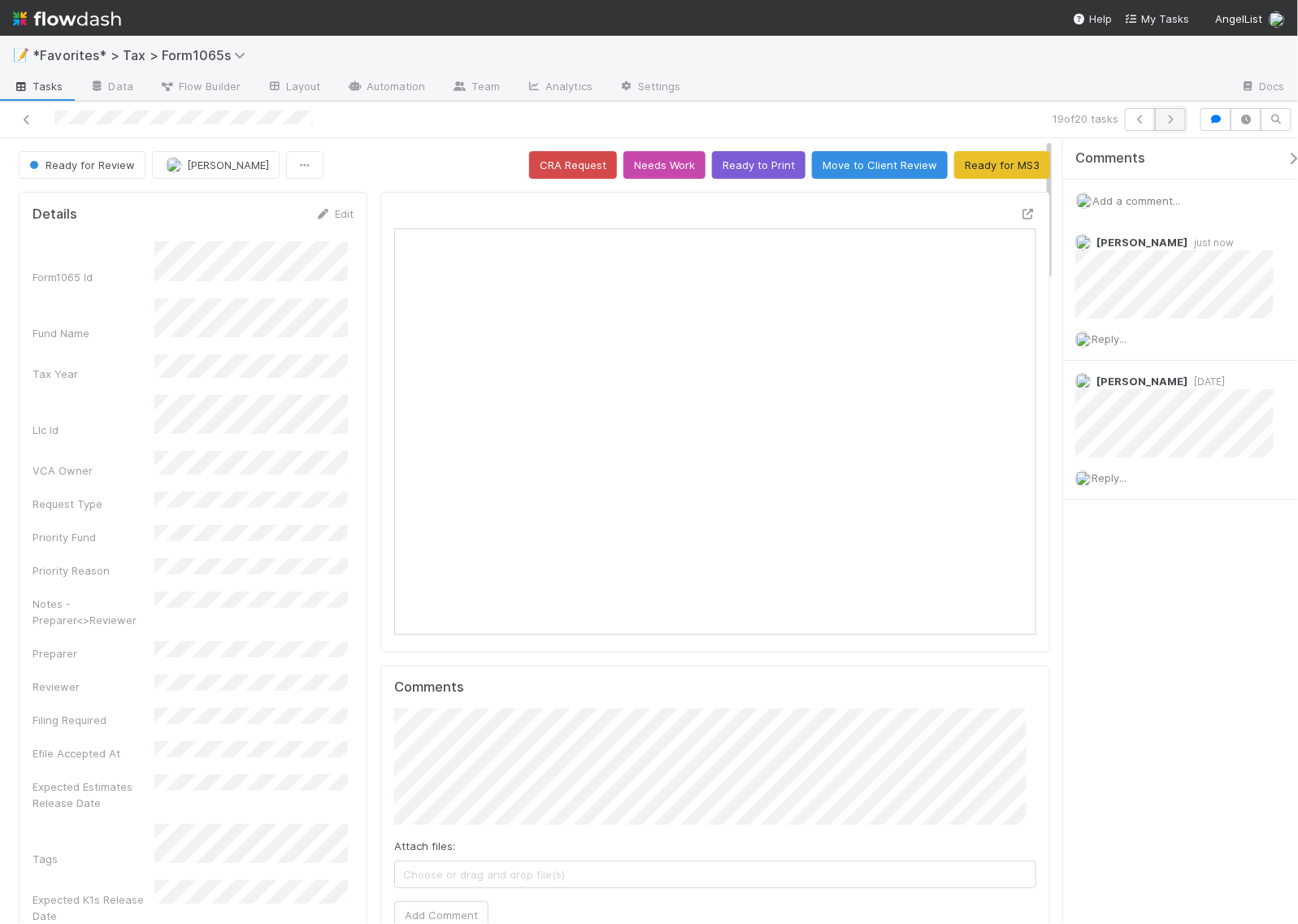
click at [1175, 123] on icon "button" at bounding box center [1170, 119] width 16 height 9
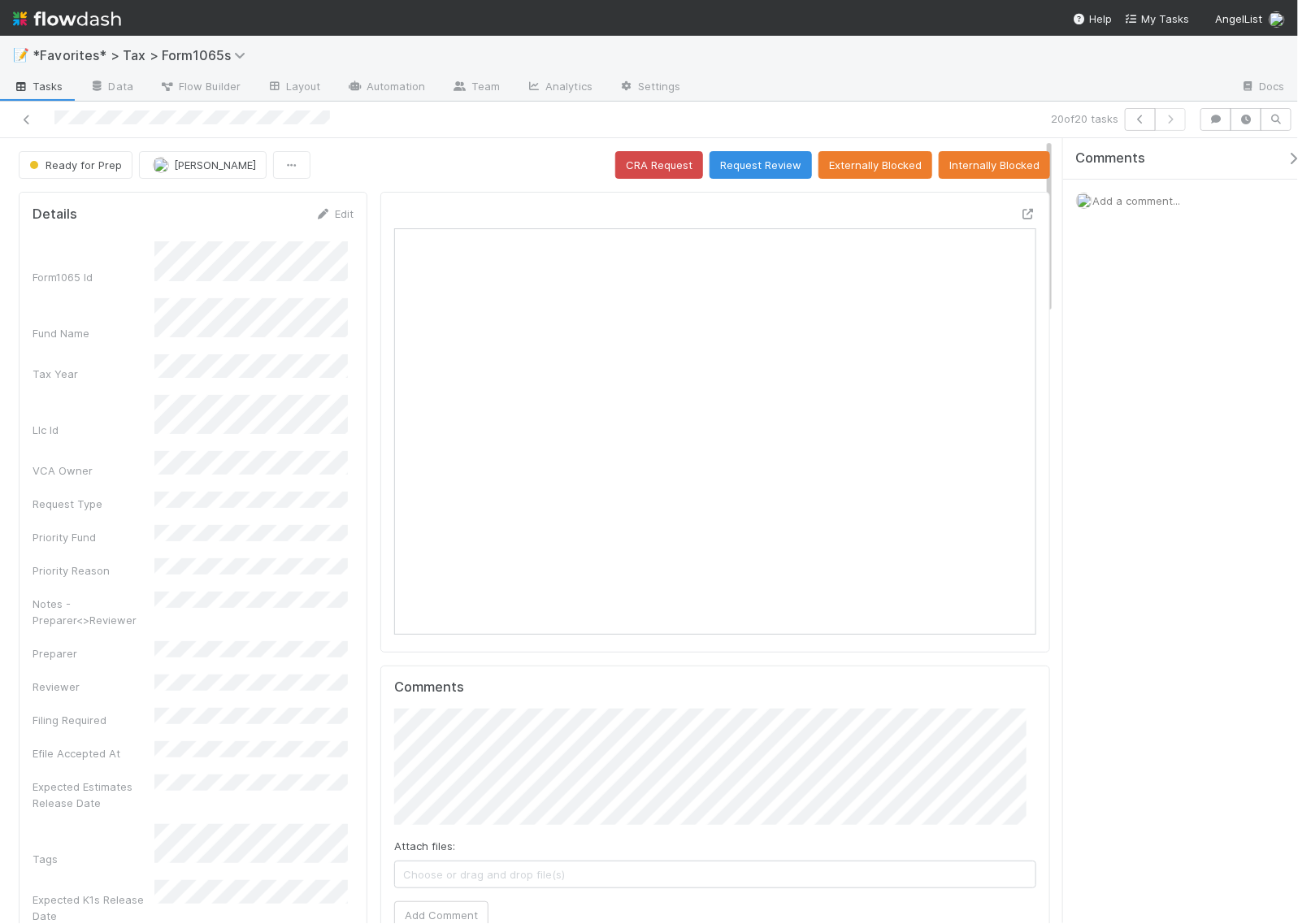
scroll to position [314, 616]
click at [1020, 215] on icon at bounding box center [1028, 214] width 16 height 10
click at [1111, 197] on span "Add a comment..." at bounding box center [1136, 200] width 88 height 13
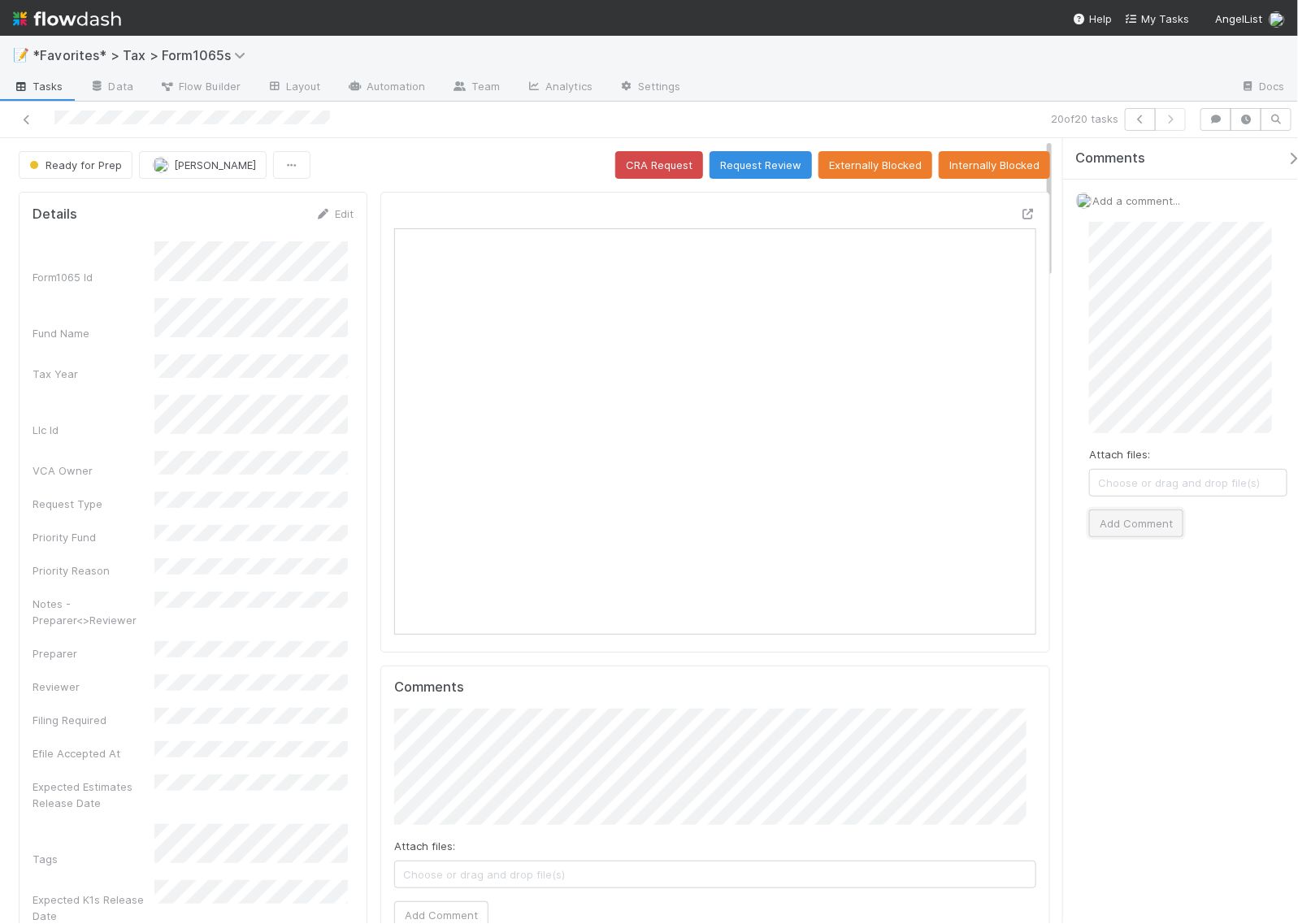
click at [1130, 519] on button "Add Comment" at bounding box center [1136, 523] width 95 height 27
click at [1189, 780] on div "Comments Add a comment... Helen Vo just now Reply..." at bounding box center [1180, 531] width 235 height 785
click at [761, 156] on button "Request Review" at bounding box center [761, 164] width 102 height 27
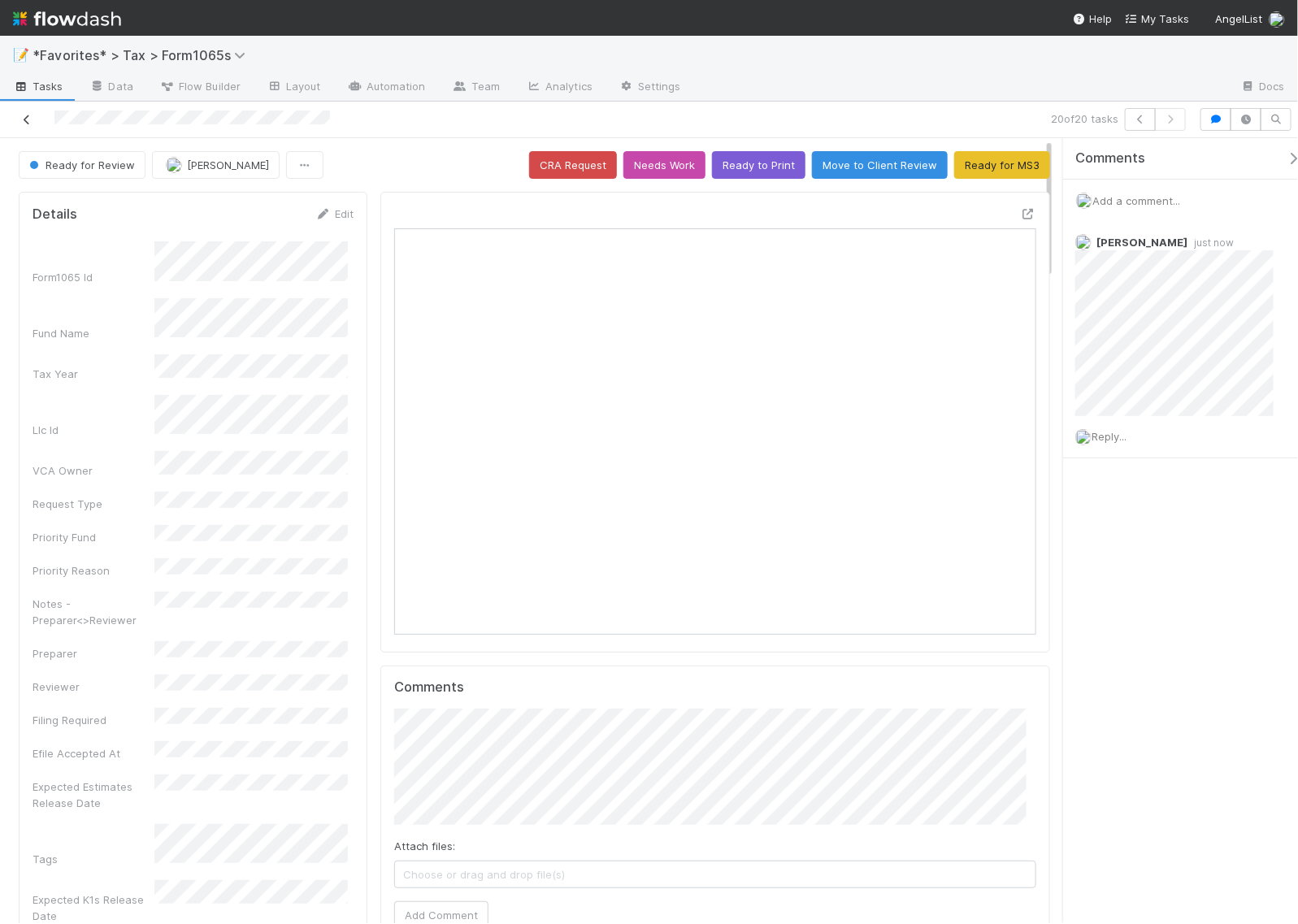
click at [23, 120] on icon at bounding box center [26, 120] width 16 height 10
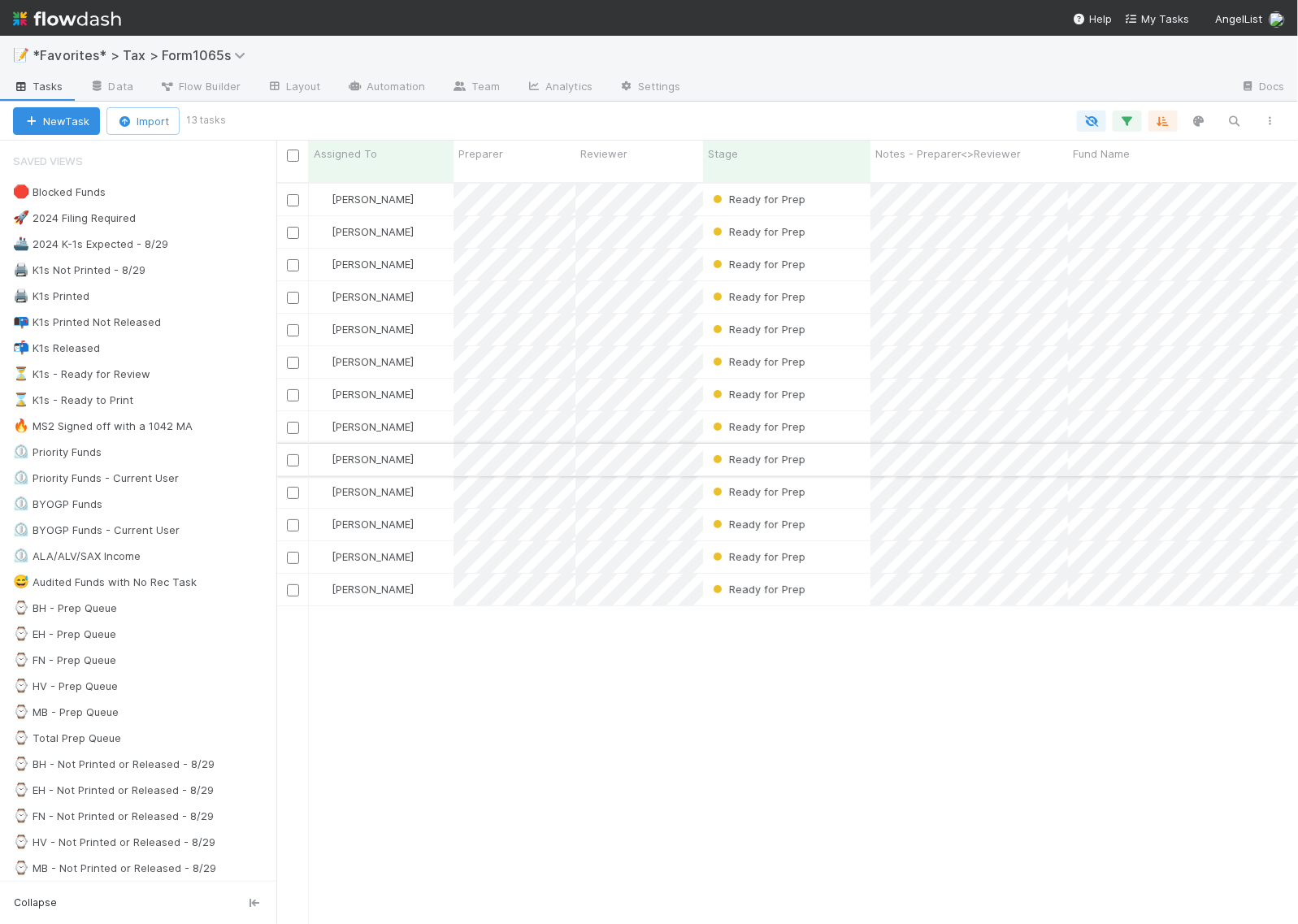
scroll to position [739, 1006]
click at [882, 760] on div "Helen Vo Ready for Prep 8/25/25, 7:14:27 PM 6 9 0 1 1 1 0 6 Helen Vo Ready for …" at bounding box center [787, 561] width 1023 height 755
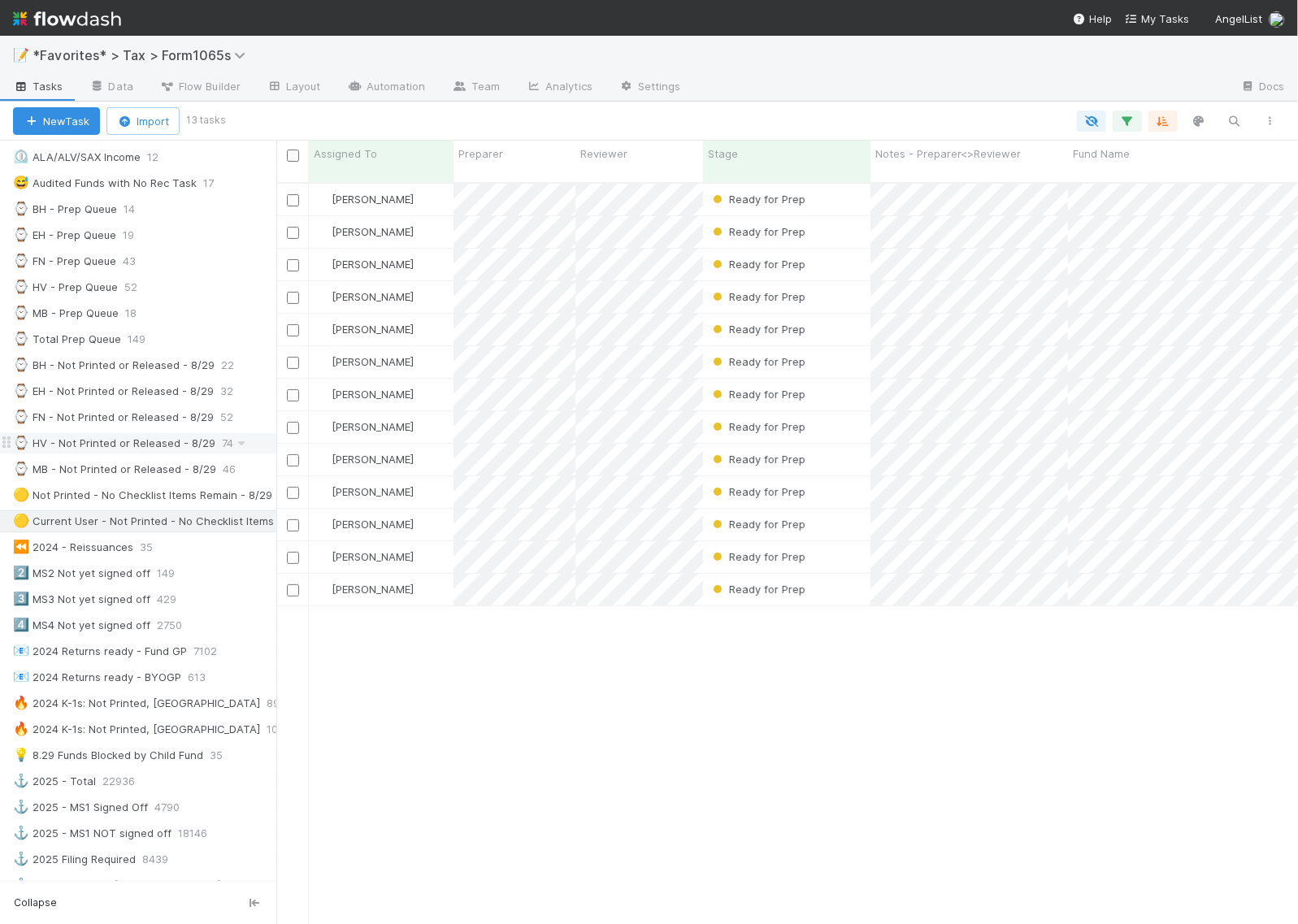
scroll to position [508, 0]
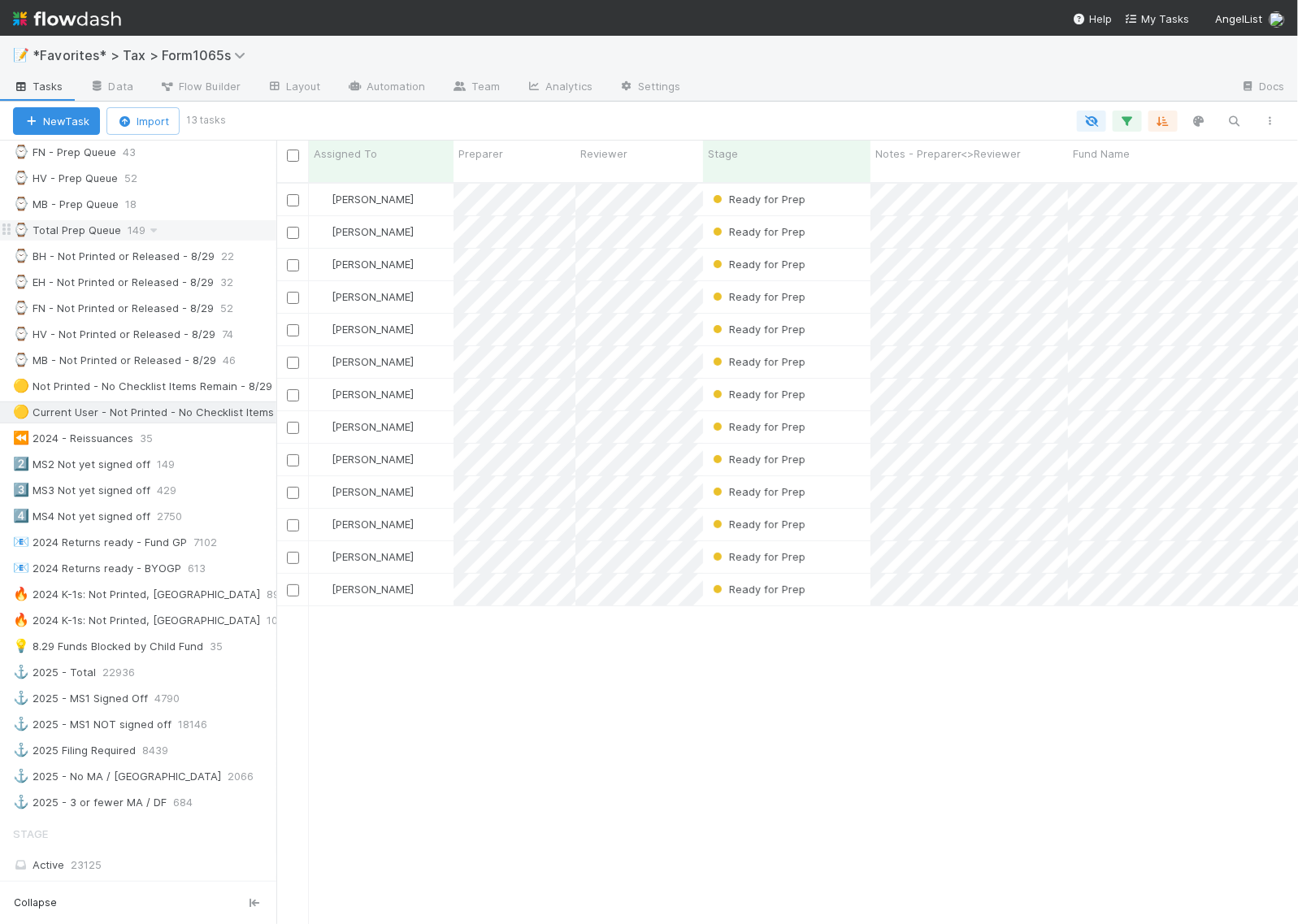
click at [104, 240] on div "⌚ Total Prep Queue" at bounding box center [66, 231] width 108 height 20
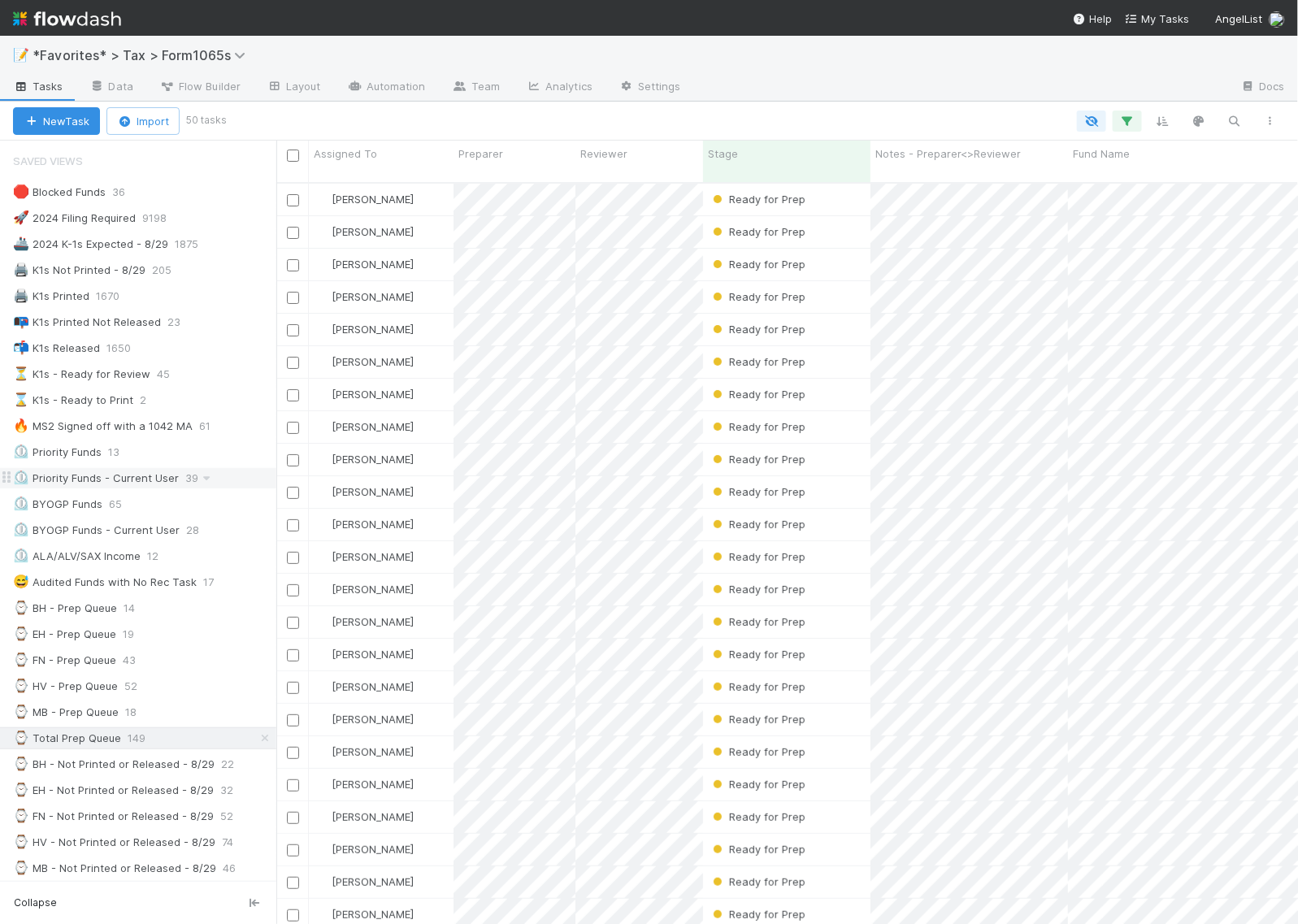
click at [55, 478] on div "⏲️ Priority Funds - Current User" at bounding box center [95, 479] width 166 height 20
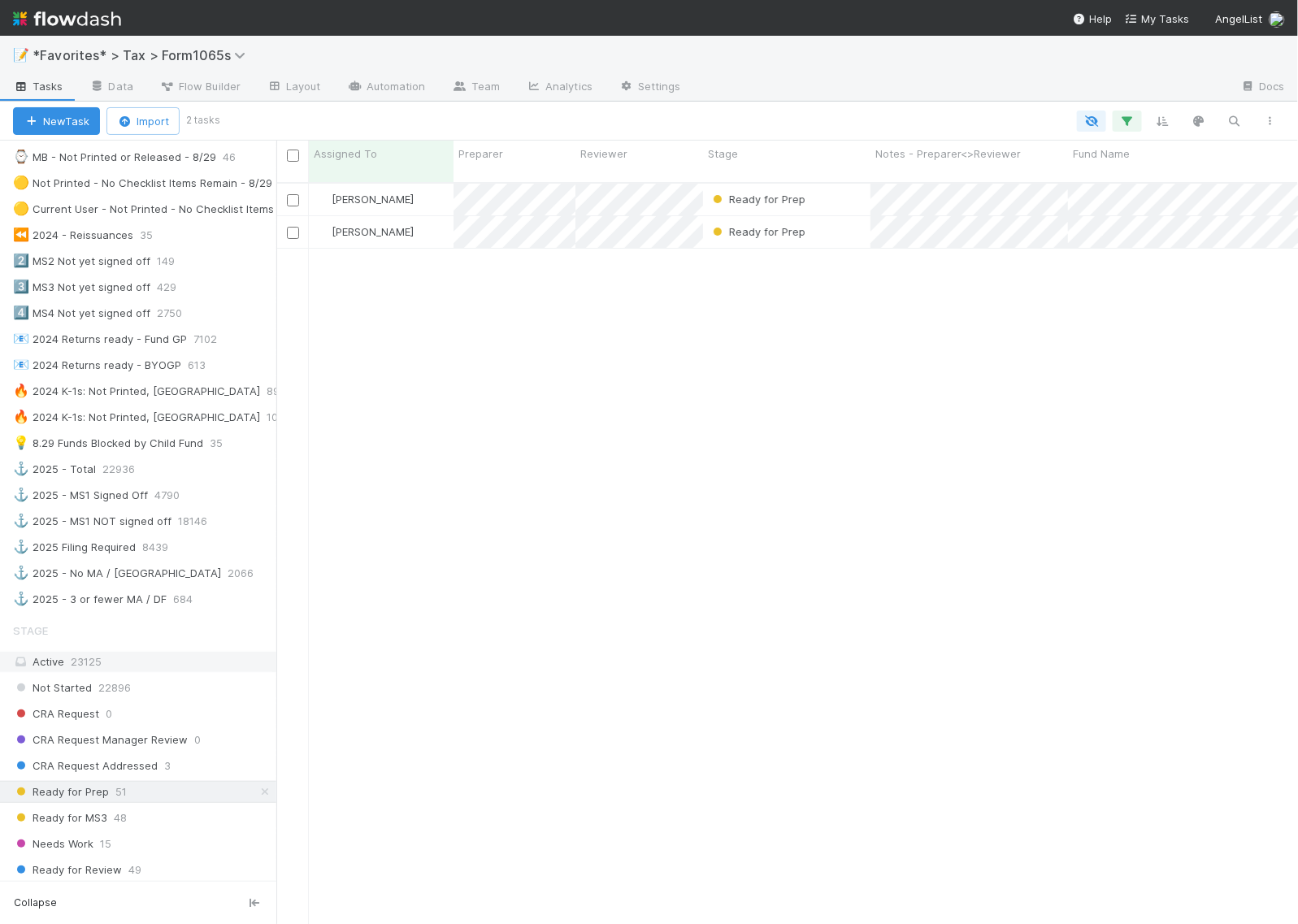
scroll to position [739, 1006]
click at [103, 672] on div "Active 23125" at bounding box center [142, 662] width 259 height 20
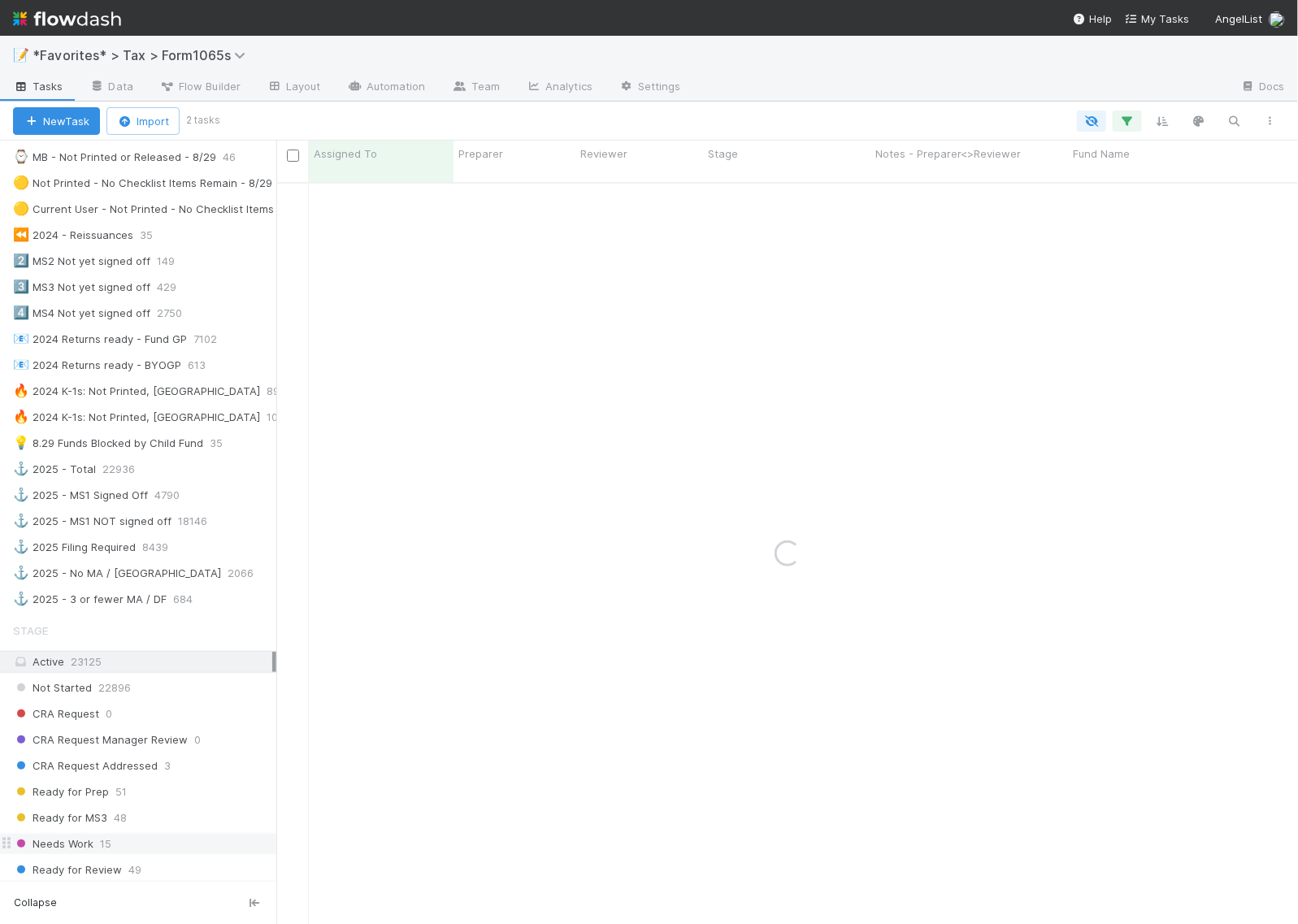
click at [177, 854] on div "Needs Work 15" at bounding box center [144, 844] width 263 height 20
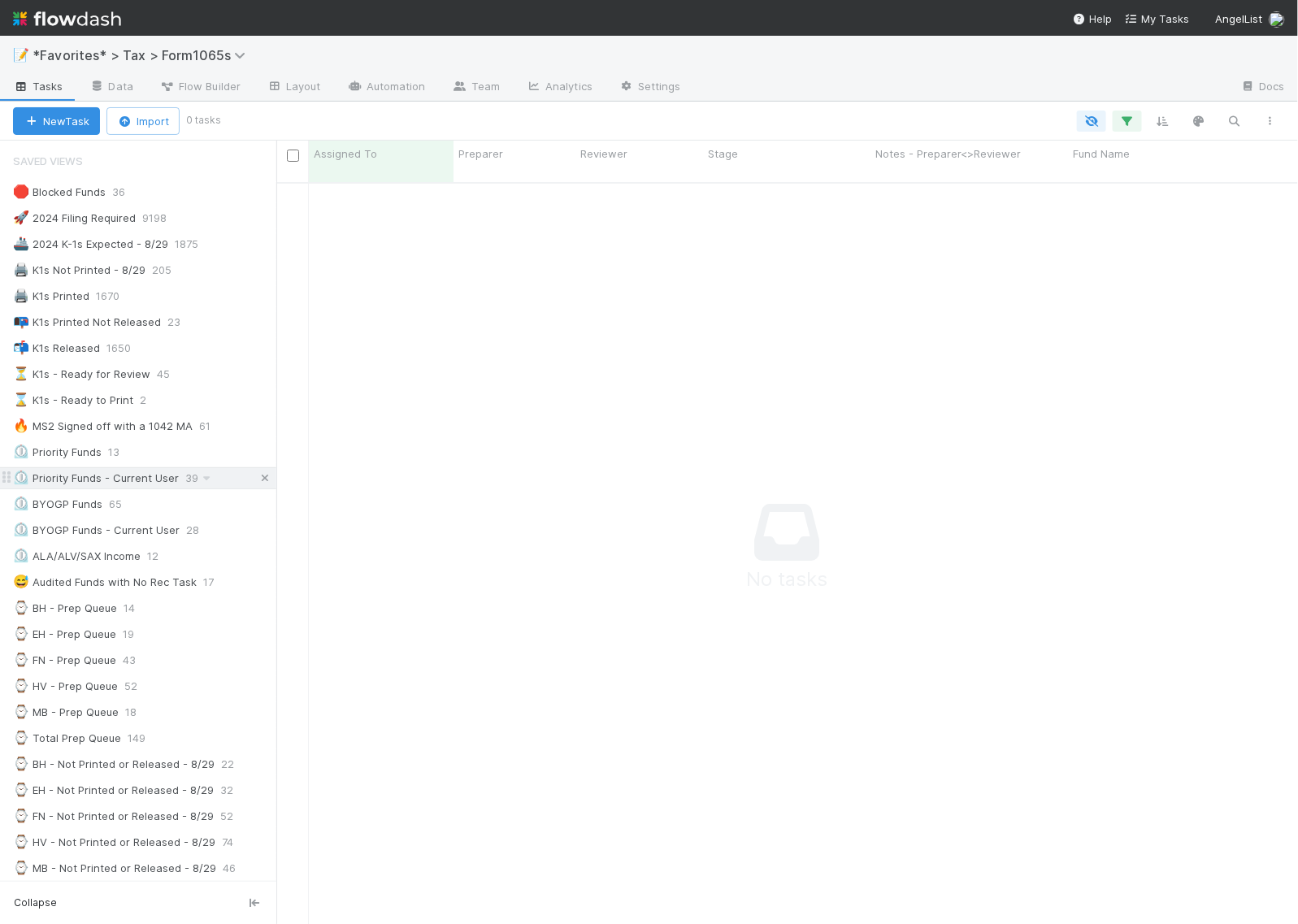
click at [257, 484] on icon at bounding box center [265, 478] width 16 height 10
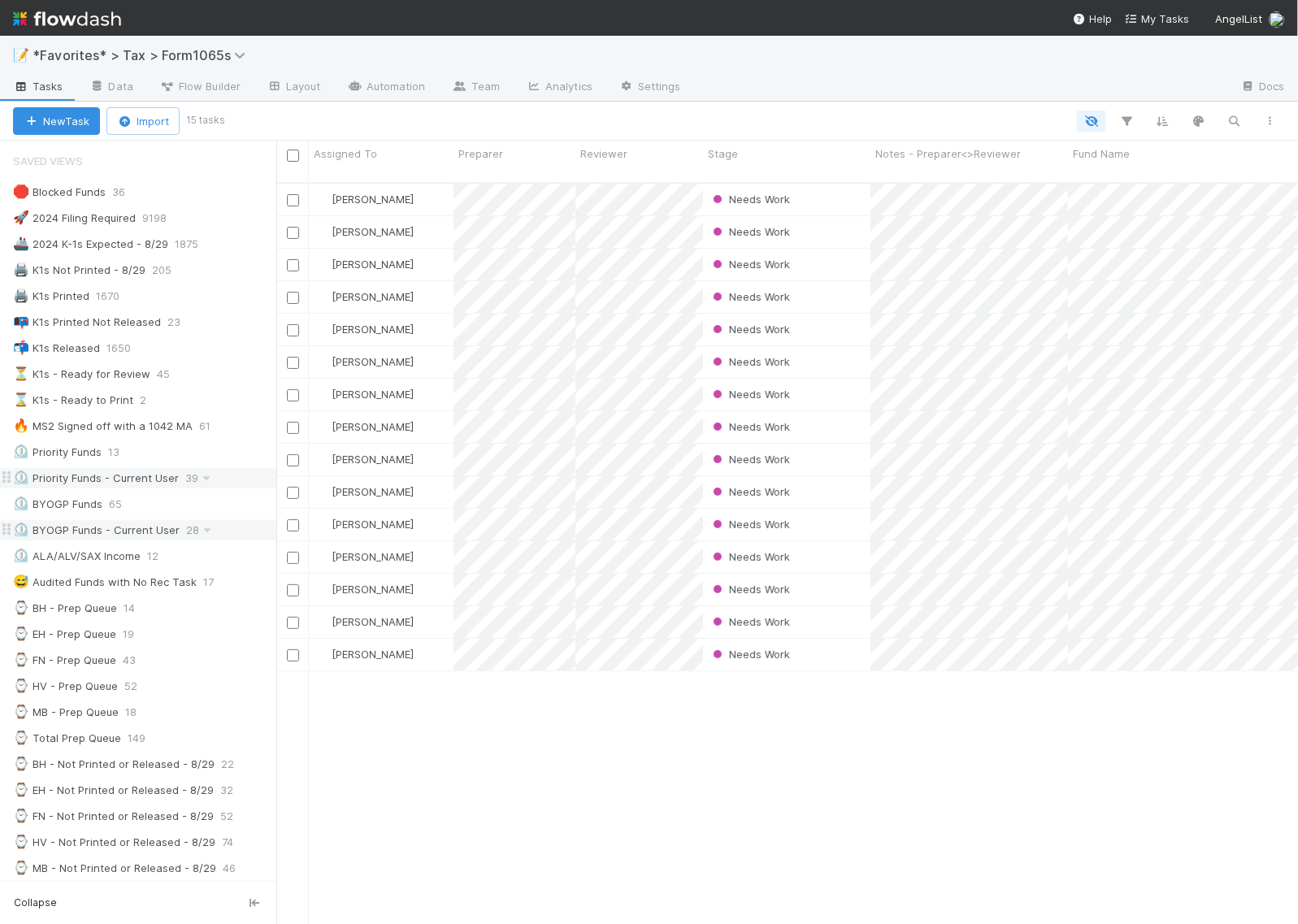
scroll to position [739, 1006]
click at [859, 187] on div "Needs Work" at bounding box center [786, 199] width 168 height 32
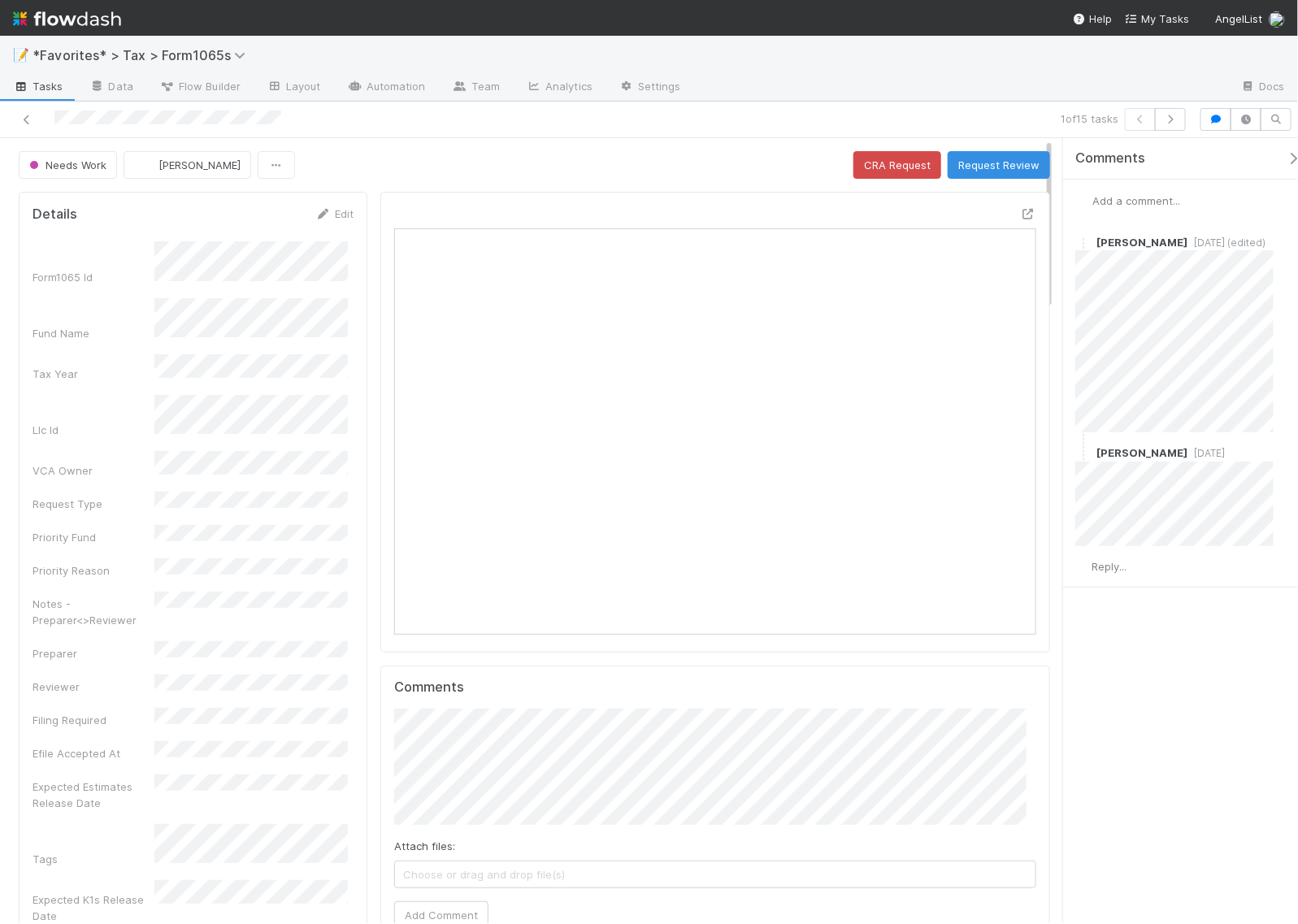
scroll to position [314, 616]
click at [1152, 661] on div "Comments Add a comment... Amy Gregorius 5 days ago (edited) Helen Vo 1 day ago …" at bounding box center [1188, 403] width 250 height 531
click at [1020, 211] on icon at bounding box center [1028, 214] width 16 height 10
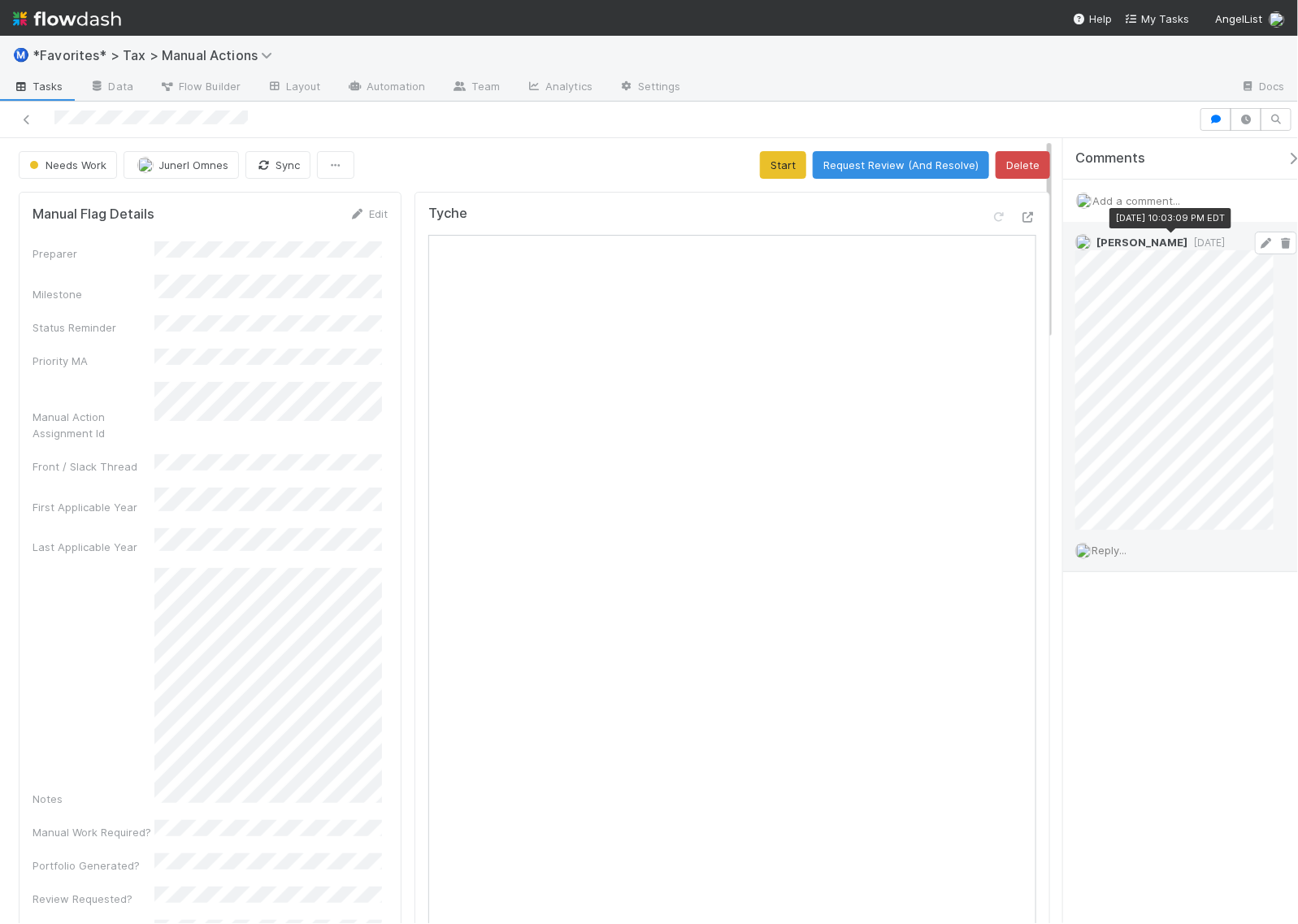
click at [1187, 241] on span "[DATE]" at bounding box center [1206, 243] width 37 height 12
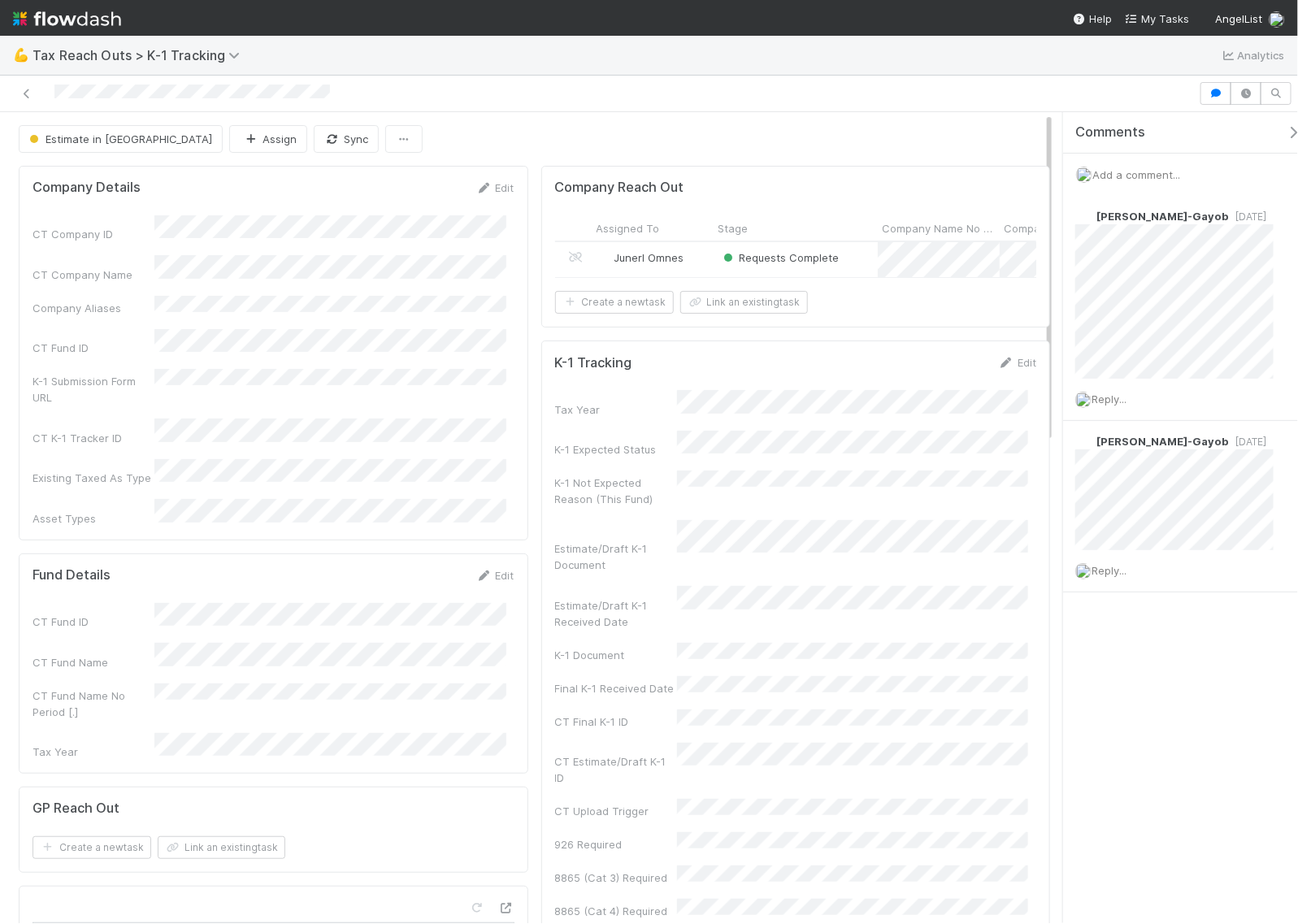
click at [693, 262] on div "Junerl Omnes" at bounding box center [652, 259] width 122 height 35
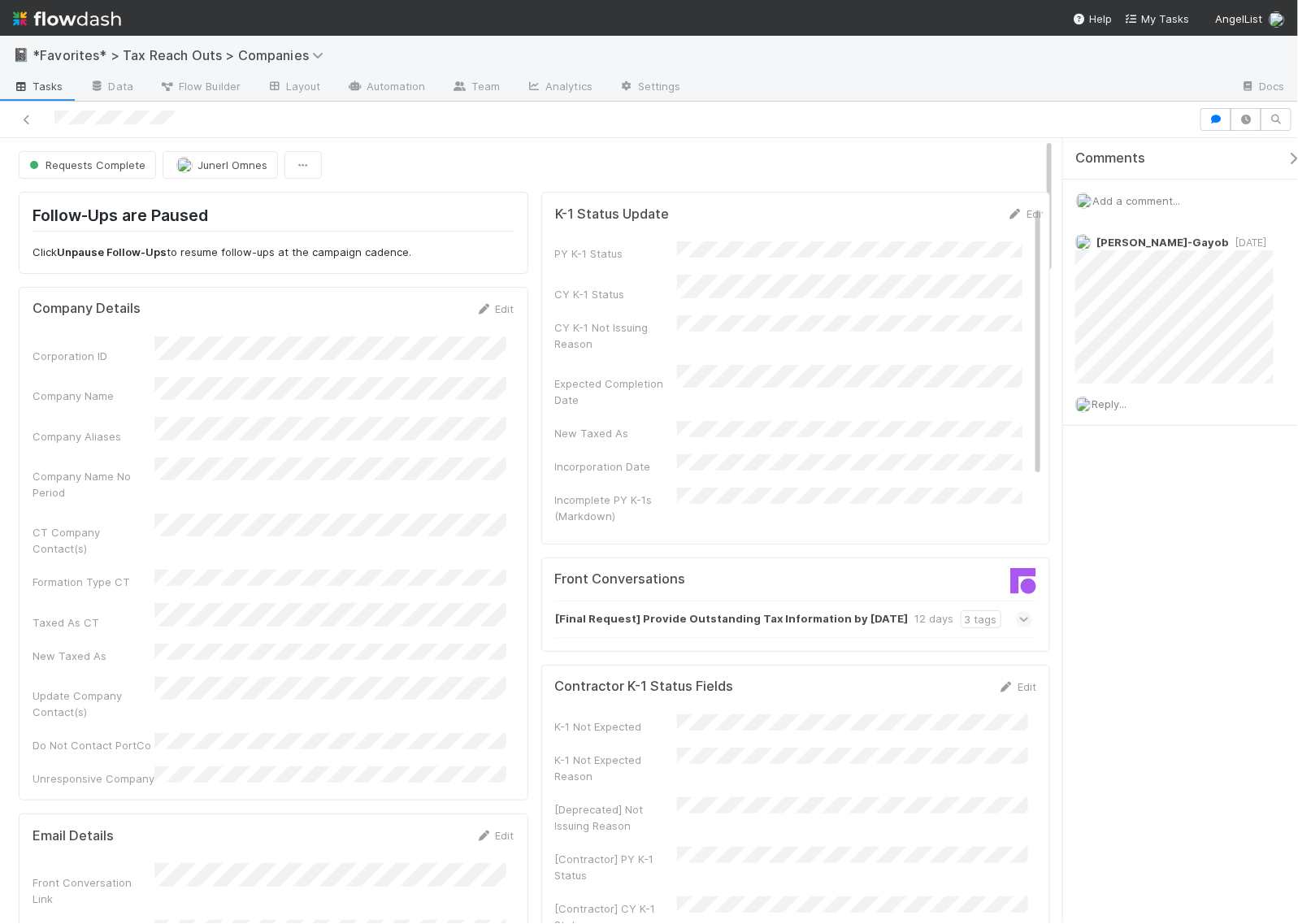
scroll to position [101, 0]
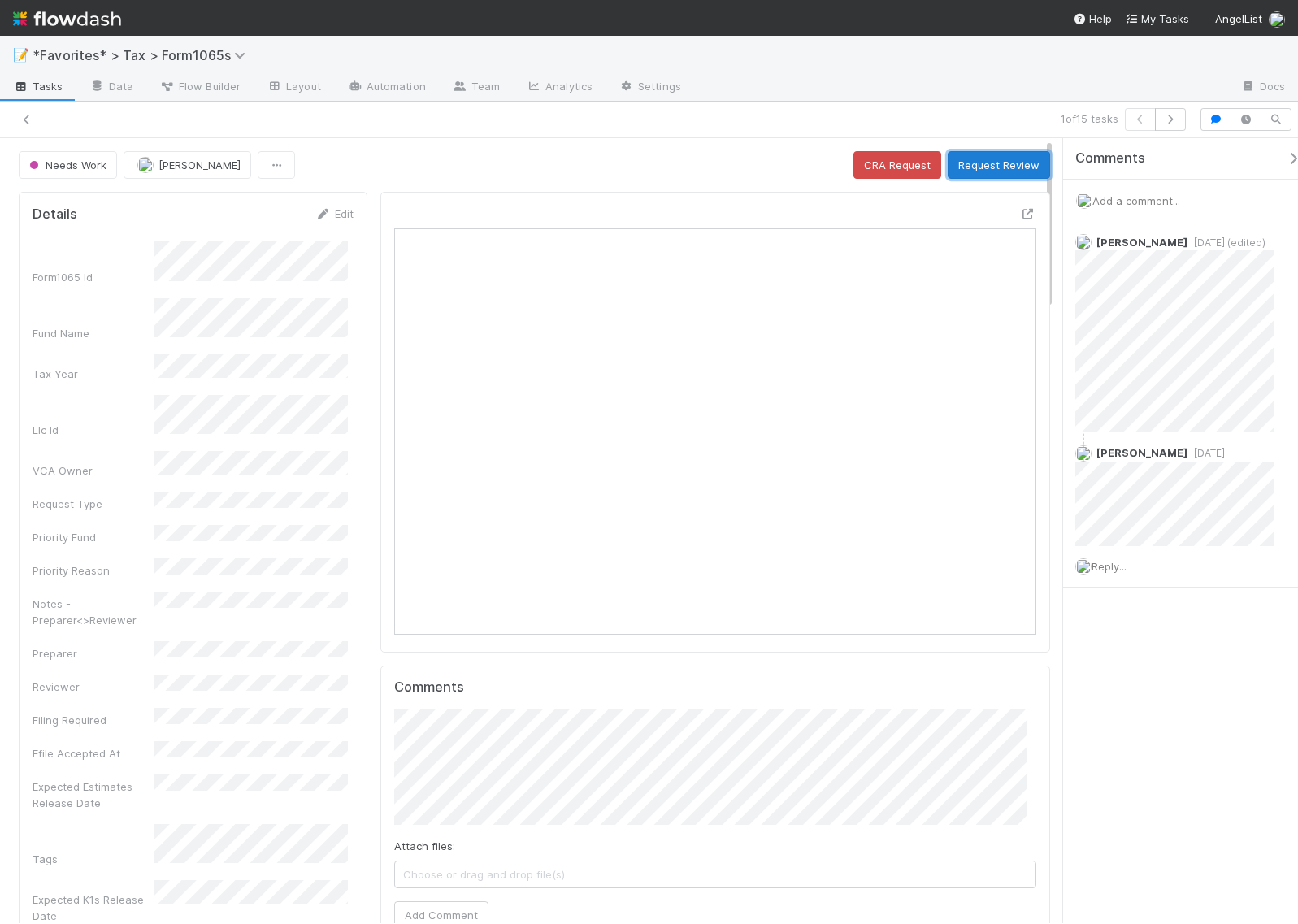
click at [990, 163] on button "Request Review" at bounding box center [999, 164] width 102 height 27
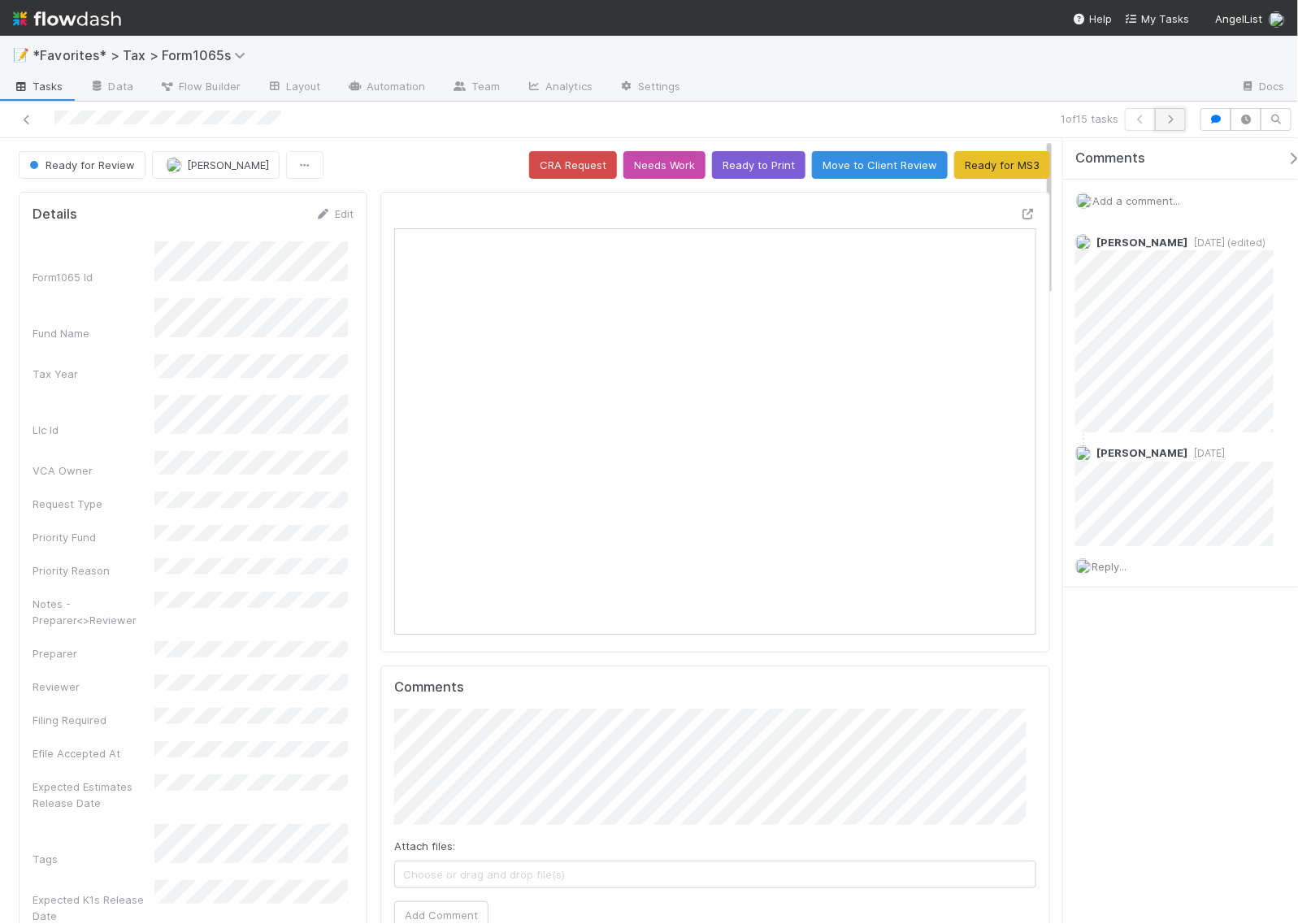
click at [1175, 115] on icon "button" at bounding box center [1170, 119] width 16 height 9
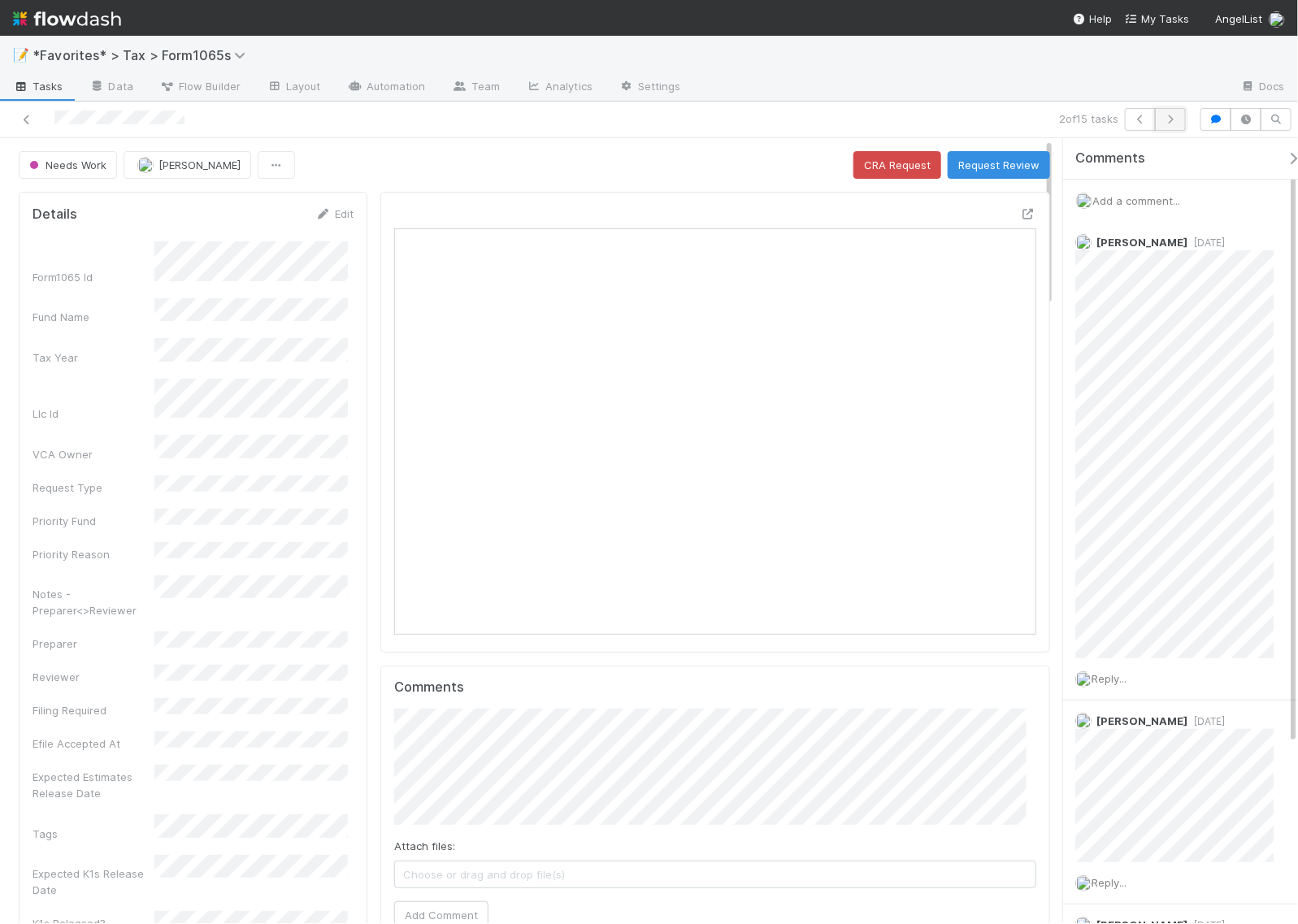
click at [1175, 120] on icon "button" at bounding box center [1170, 119] width 16 height 9
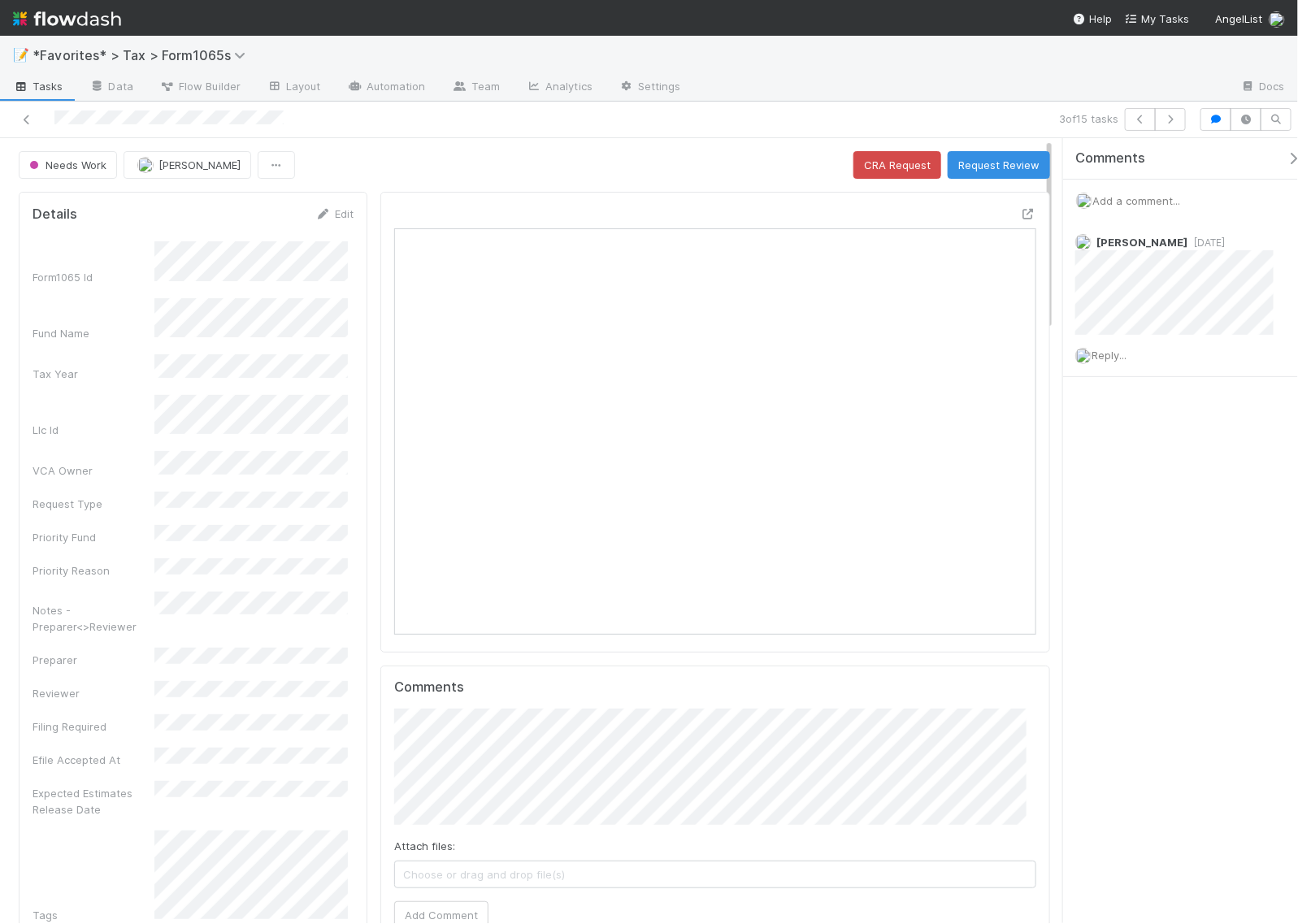
scroll to position [314, 616]
click at [1171, 115] on icon "button" at bounding box center [1170, 119] width 16 height 9
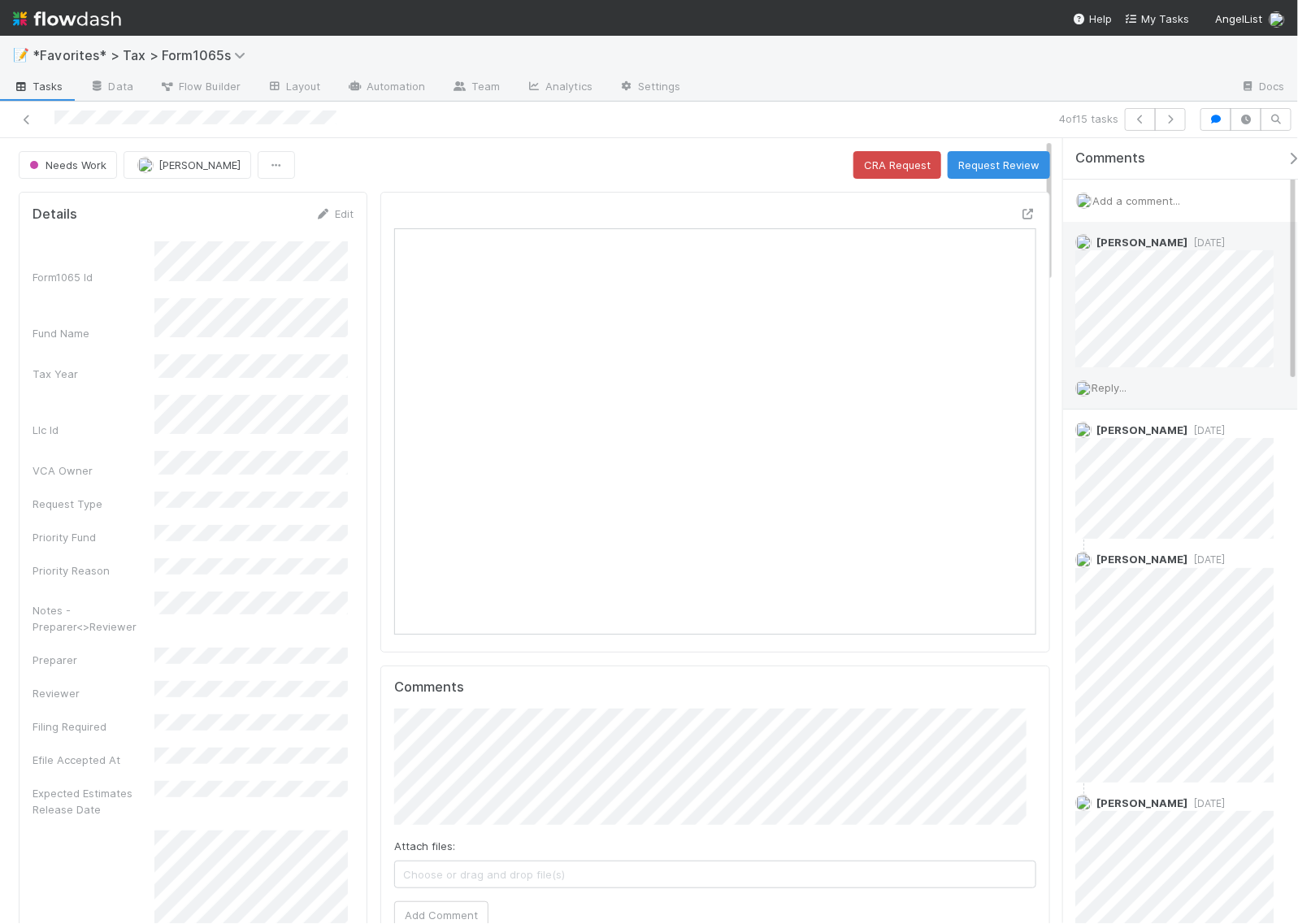
scroll to position [314, 616]
click at [1167, 116] on icon "button" at bounding box center [1170, 119] width 16 height 9
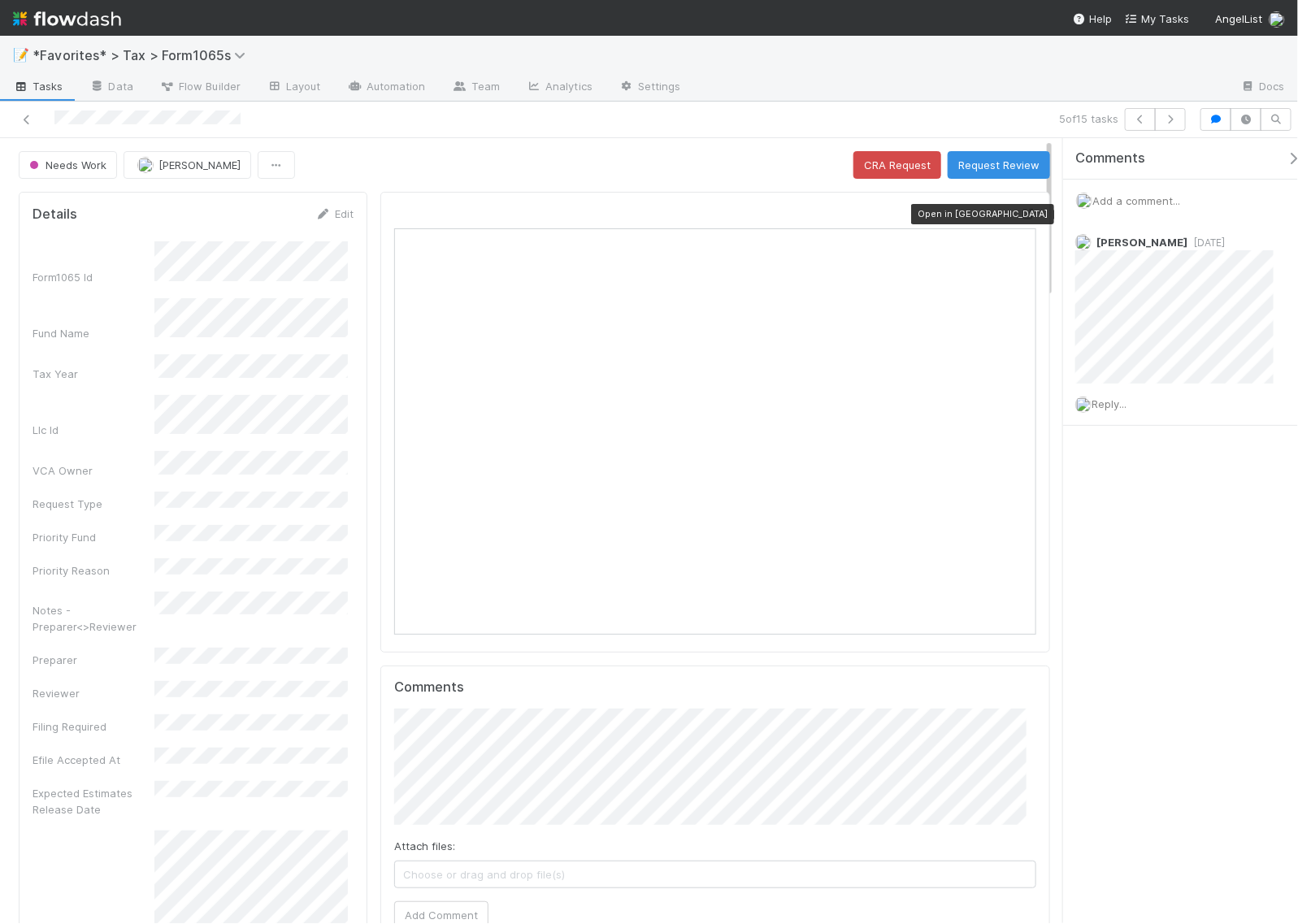
click at [1020, 208] on div at bounding box center [1028, 213] width 16 height 16
click at [979, 169] on button "Request Review" at bounding box center [999, 164] width 102 height 27
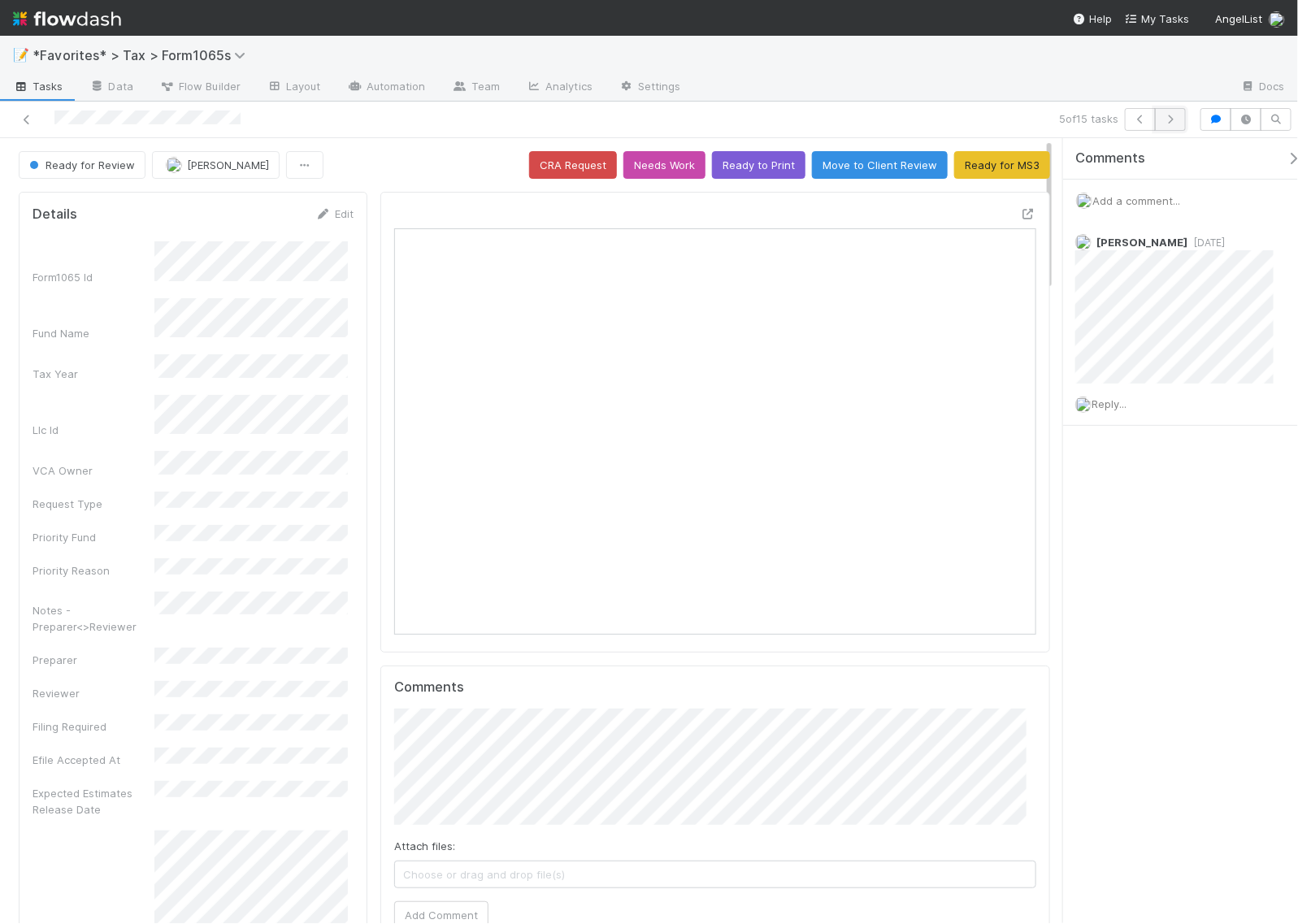
click at [1180, 118] on button "button" at bounding box center [1170, 119] width 31 height 23
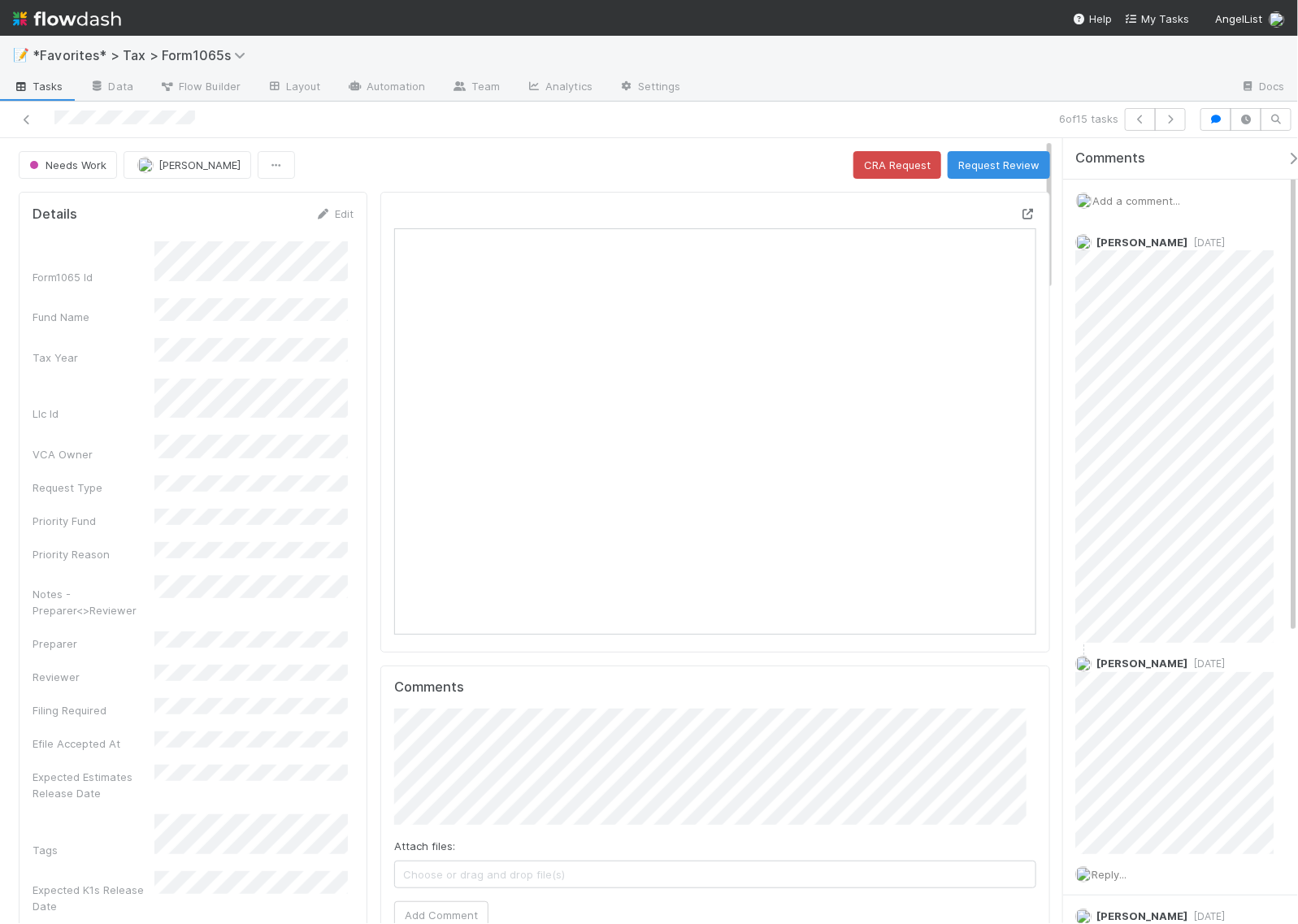
click at [1020, 214] on icon at bounding box center [1028, 214] width 16 height 10
click at [1176, 115] on icon "button" at bounding box center [1170, 119] width 16 height 9
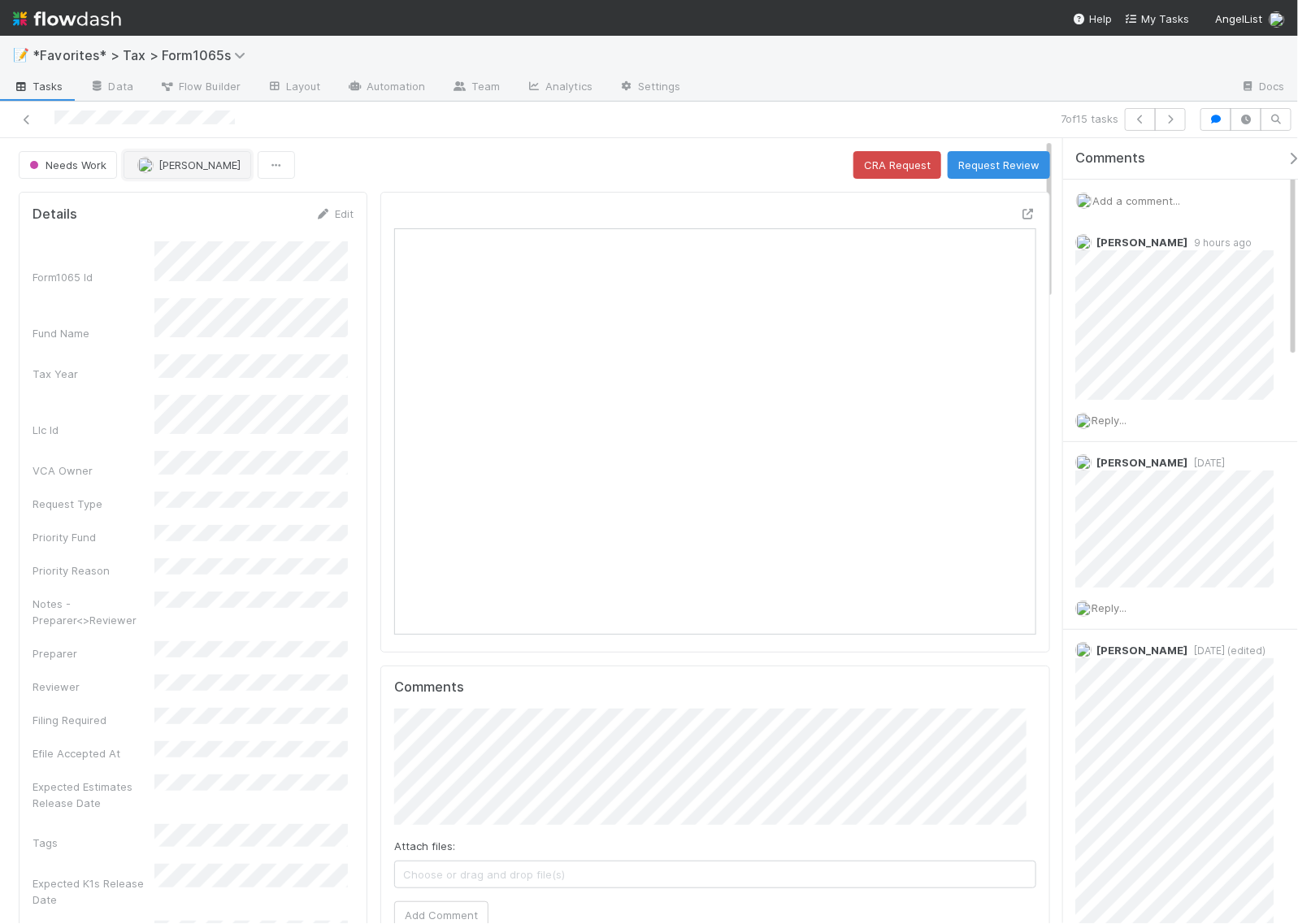
click at [181, 163] on span "[PERSON_NAME]" at bounding box center [199, 164] width 82 height 13
click at [1170, 116] on icon "button" at bounding box center [1170, 119] width 16 height 9
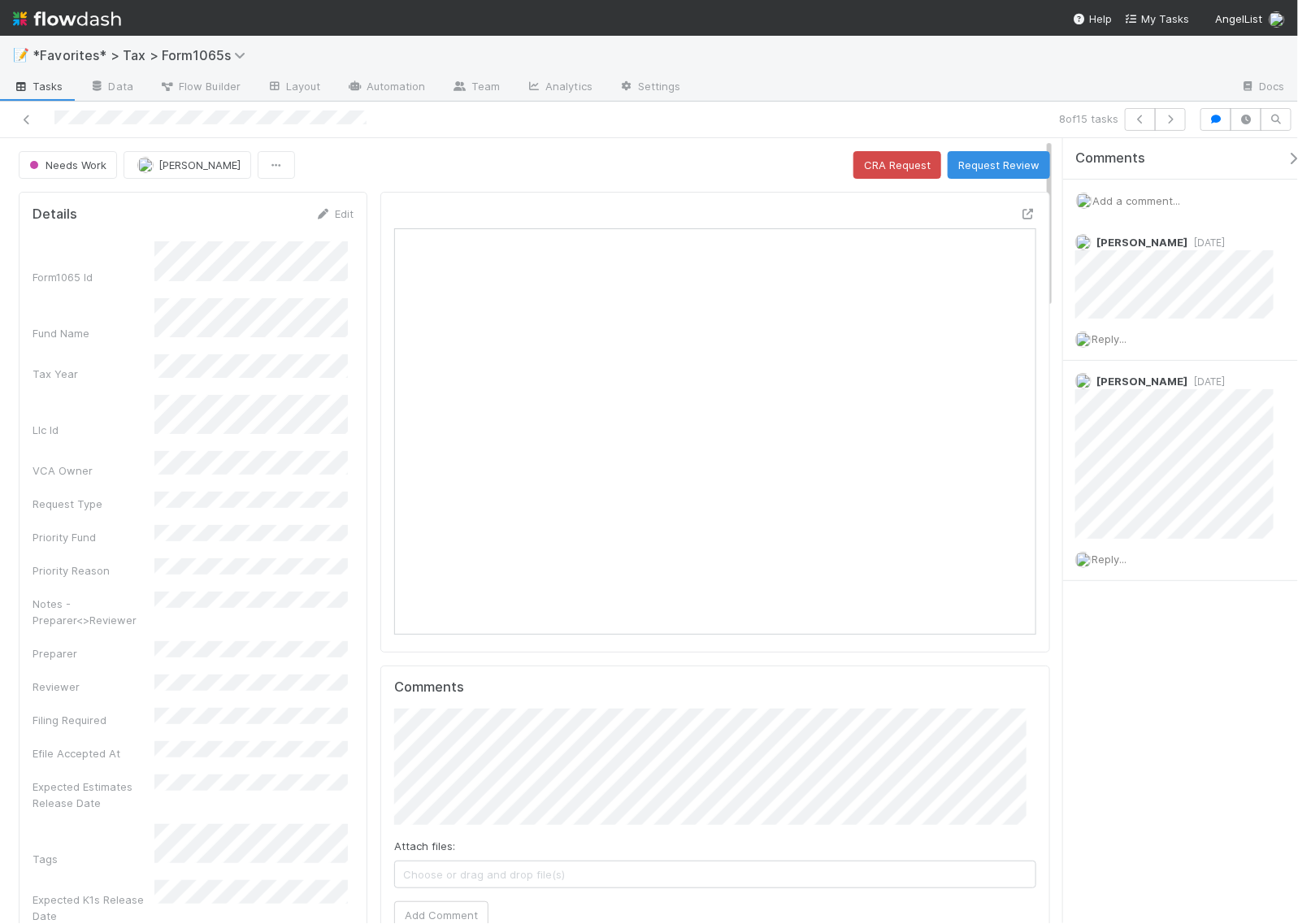
scroll to position [314, 616]
click at [1176, 124] on button "button" at bounding box center [1170, 119] width 31 height 23
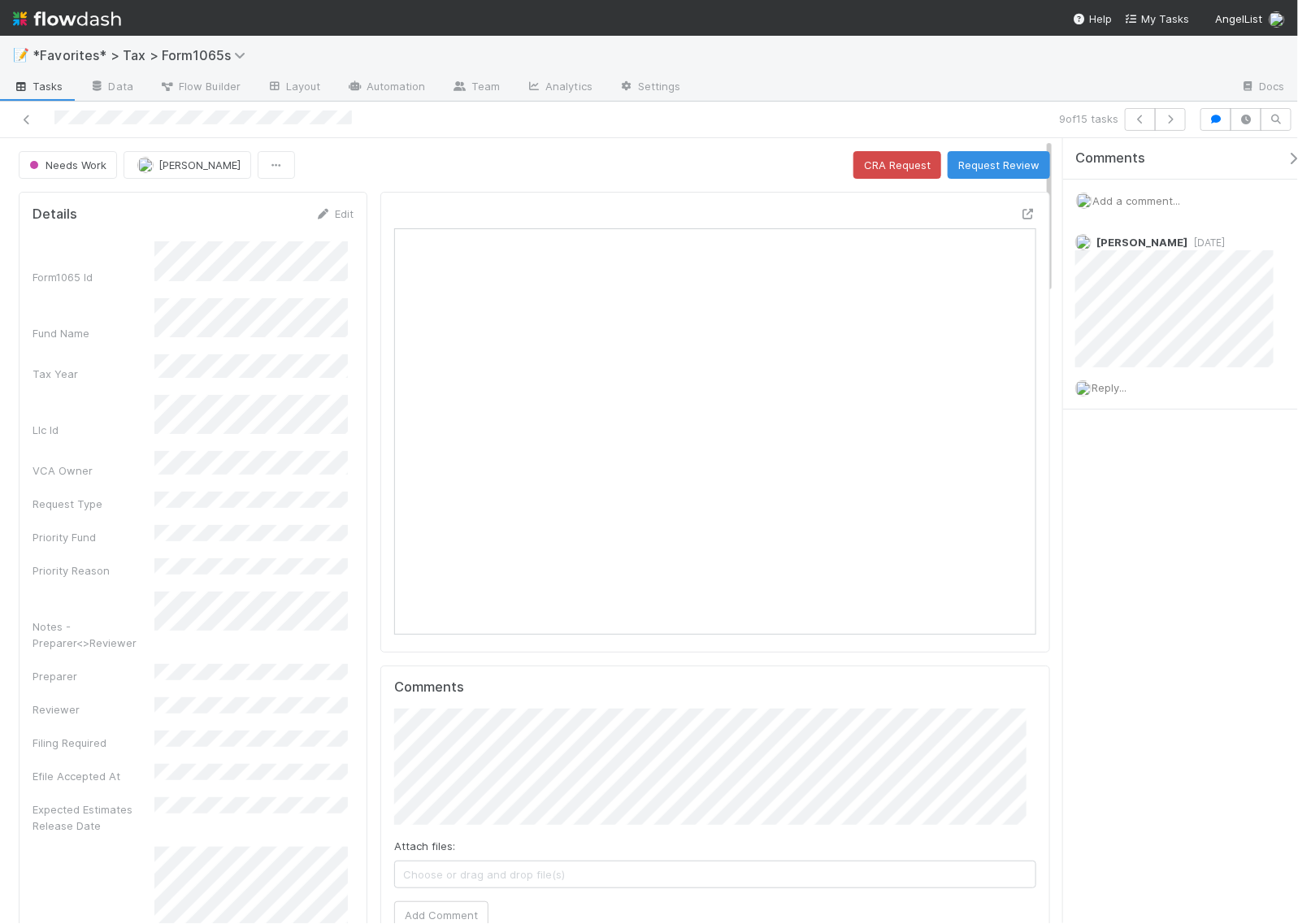
scroll to position [314, 301]
click at [1163, 123] on icon "button" at bounding box center [1170, 119] width 16 height 9
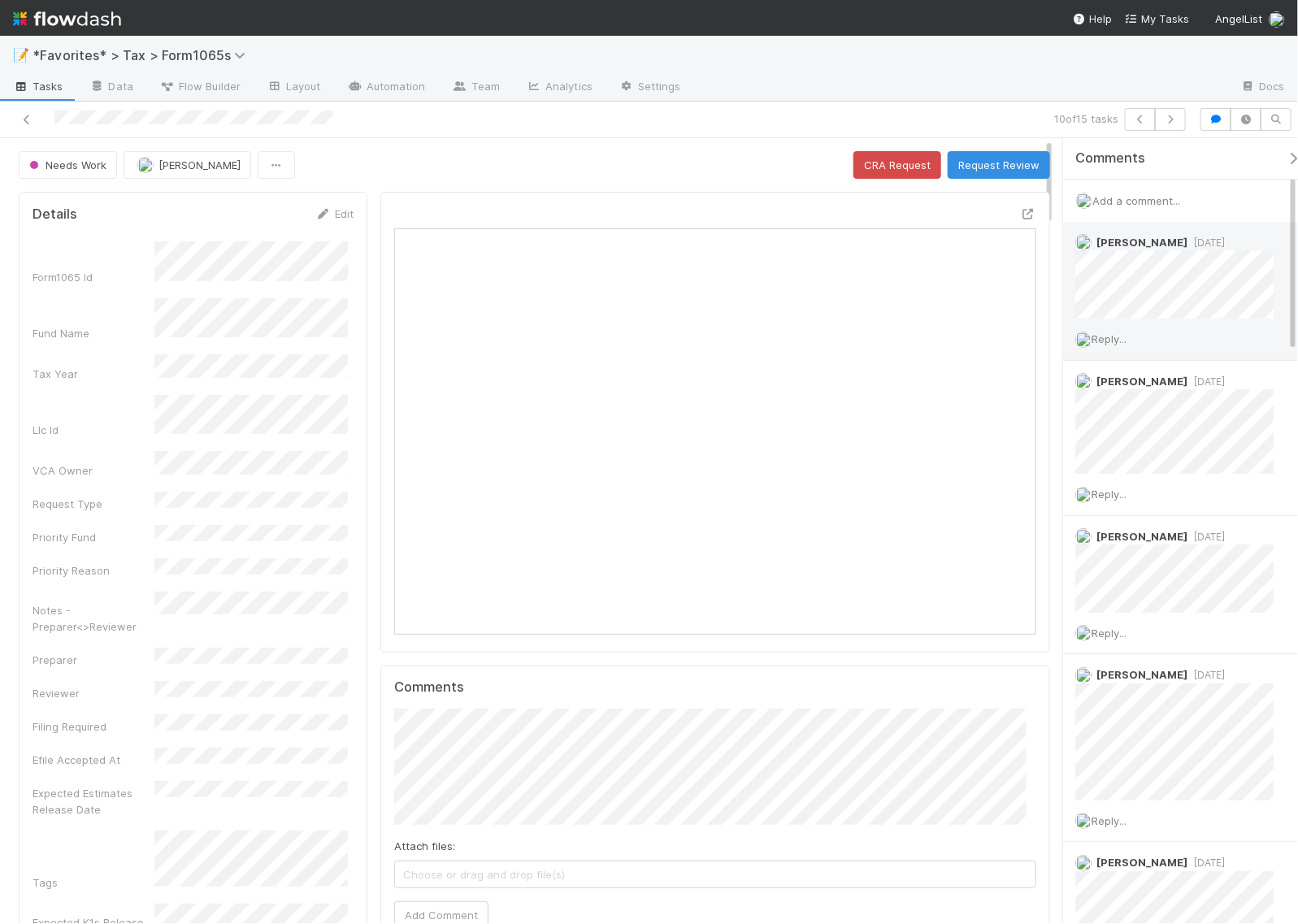
scroll to position [314, 299]
click at [1166, 127] on button "button" at bounding box center [1170, 119] width 31 height 23
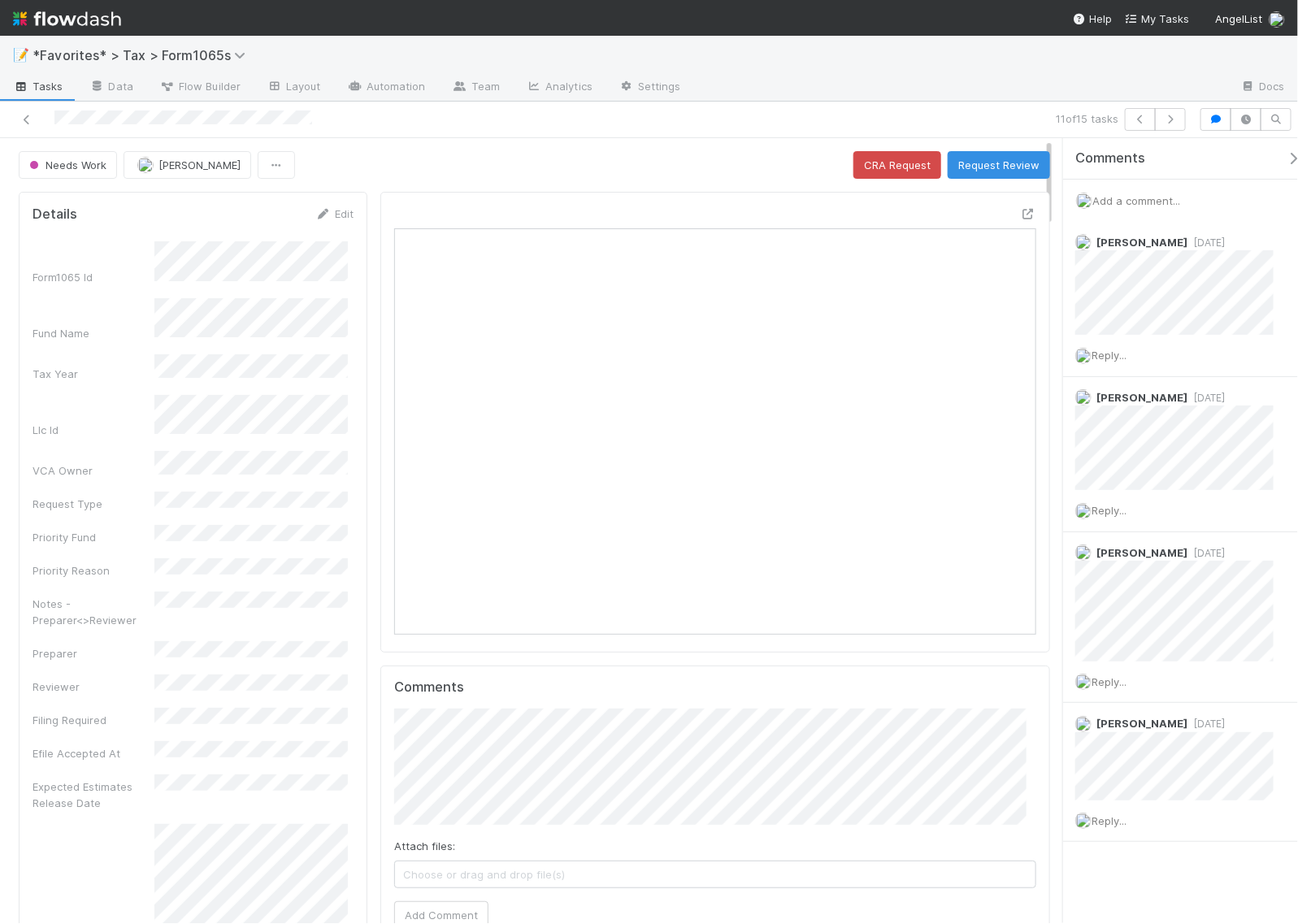
click at [1180, 895] on div "Comments Add a comment... Michael Binck 1 day ago Reply... Amy Gregorius 2 days…" at bounding box center [1188, 531] width 250 height 785
click at [1020, 217] on icon at bounding box center [1028, 214] width 16 height 10
click at [1169, 116] on icon "button" at bounding box center [1170, 119] width 16 height 9
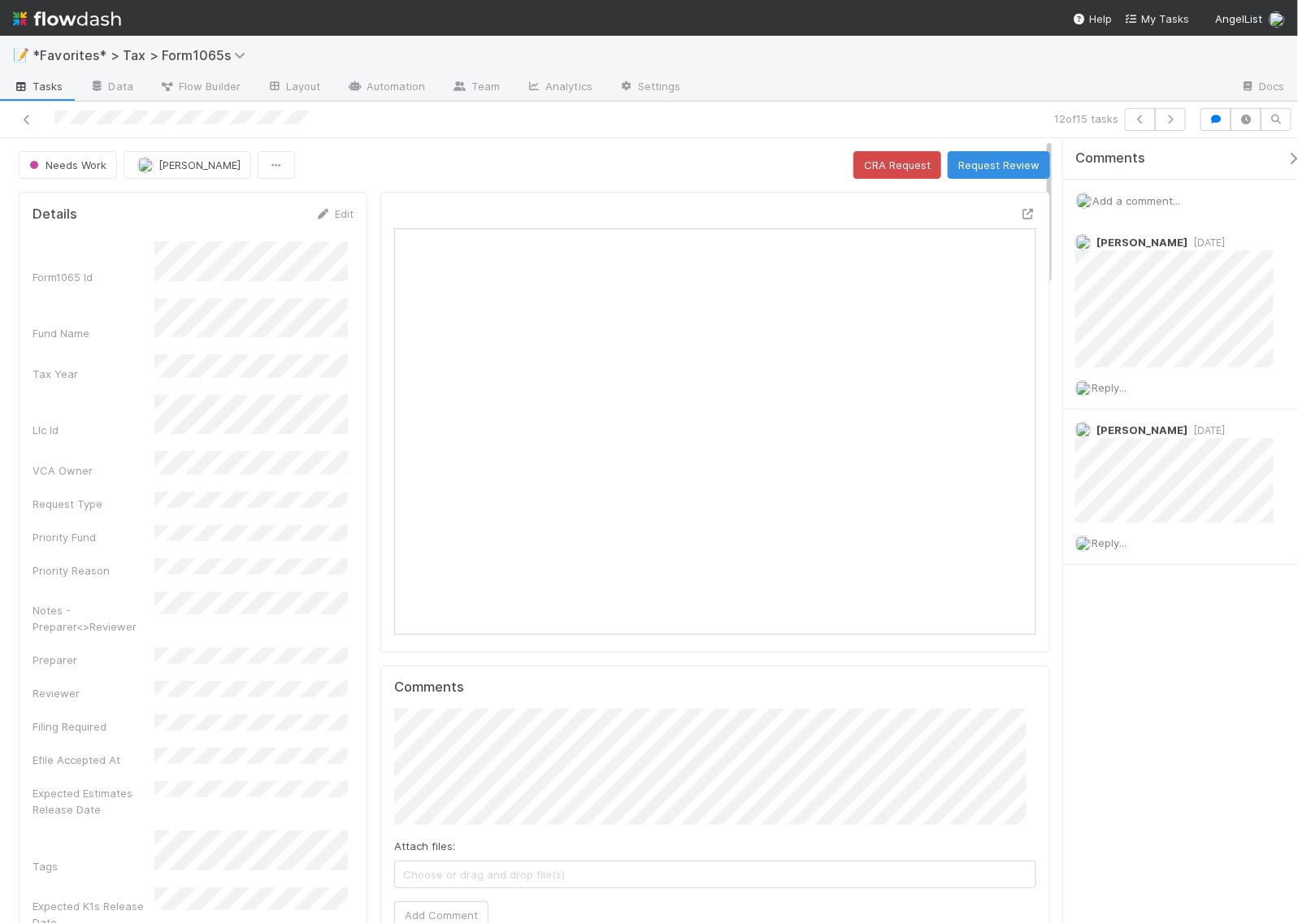
click at [1197, 650] on div "Comments Add a comment... Sam Dragul 2 days ago Reply... Helen Vo 1 week ago Re…" at bounding box center [1180, 531] width 235 height 785
click at [956, 101] on div "12 of 15 tasks" at bounding box center [649, 119] width 1298 height 37
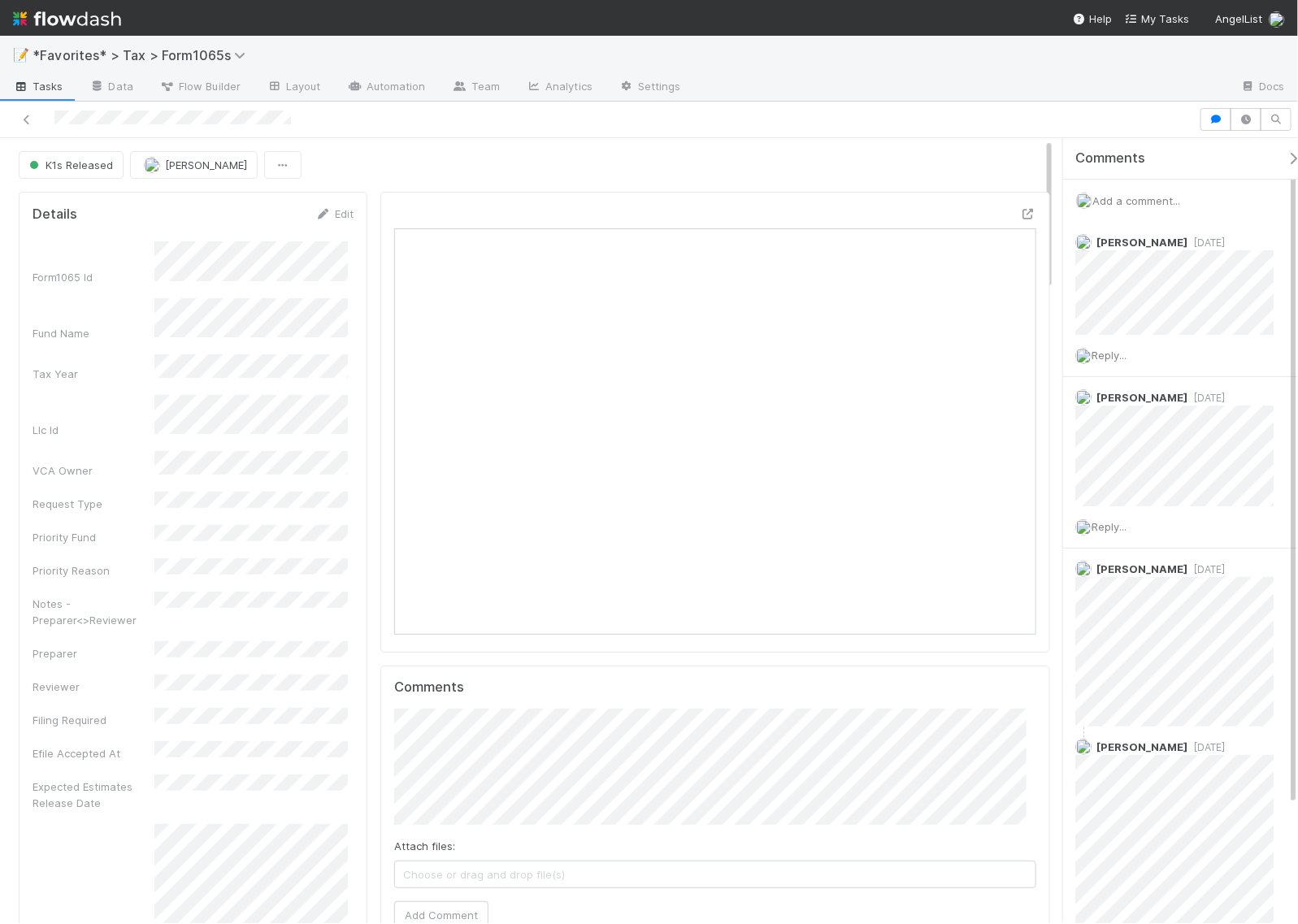
scroll to position [314, 616]
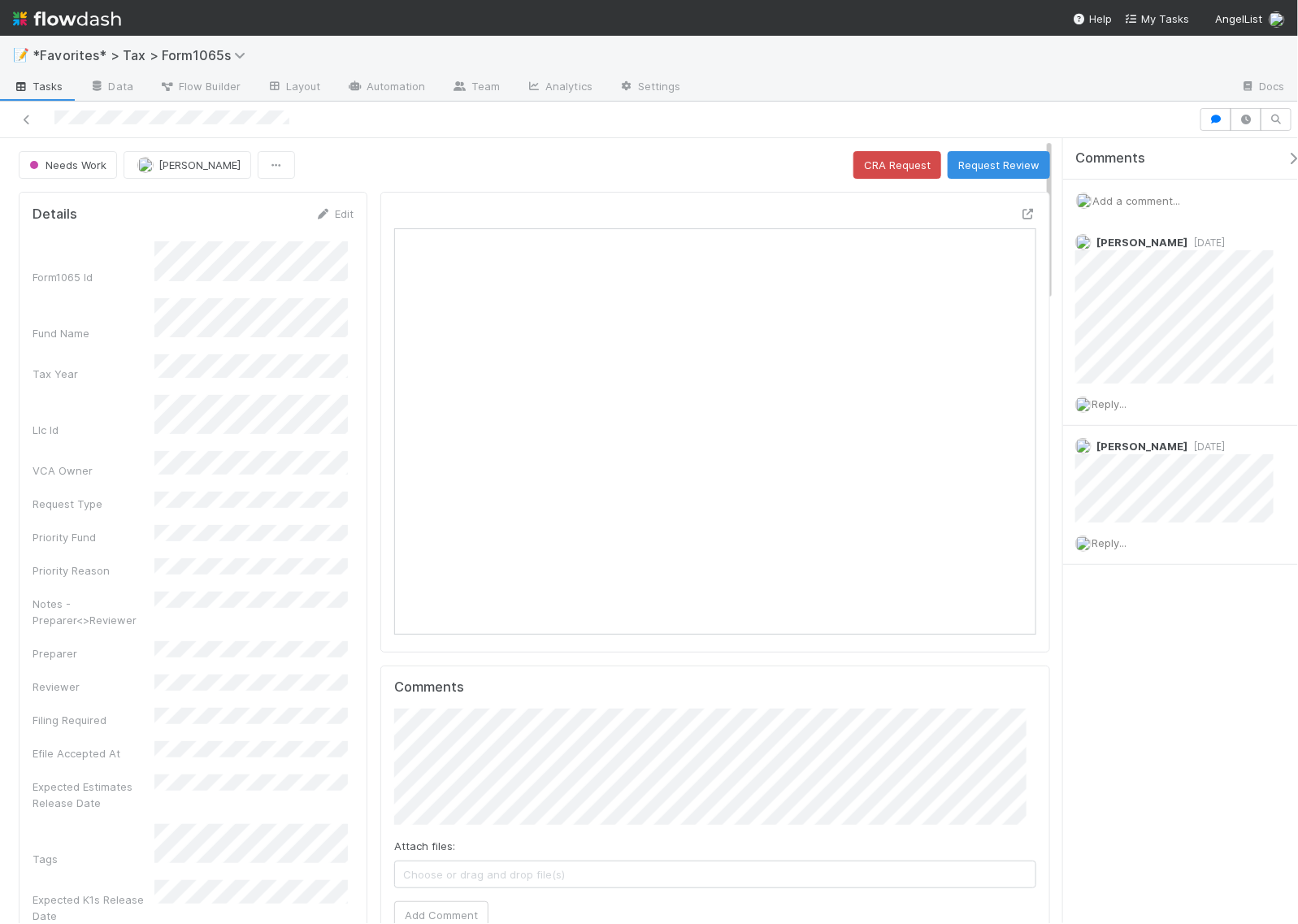
scroll to position [314, 301]
click at [31, 127] on link at bounding box center [26, 119] width 16 height 16
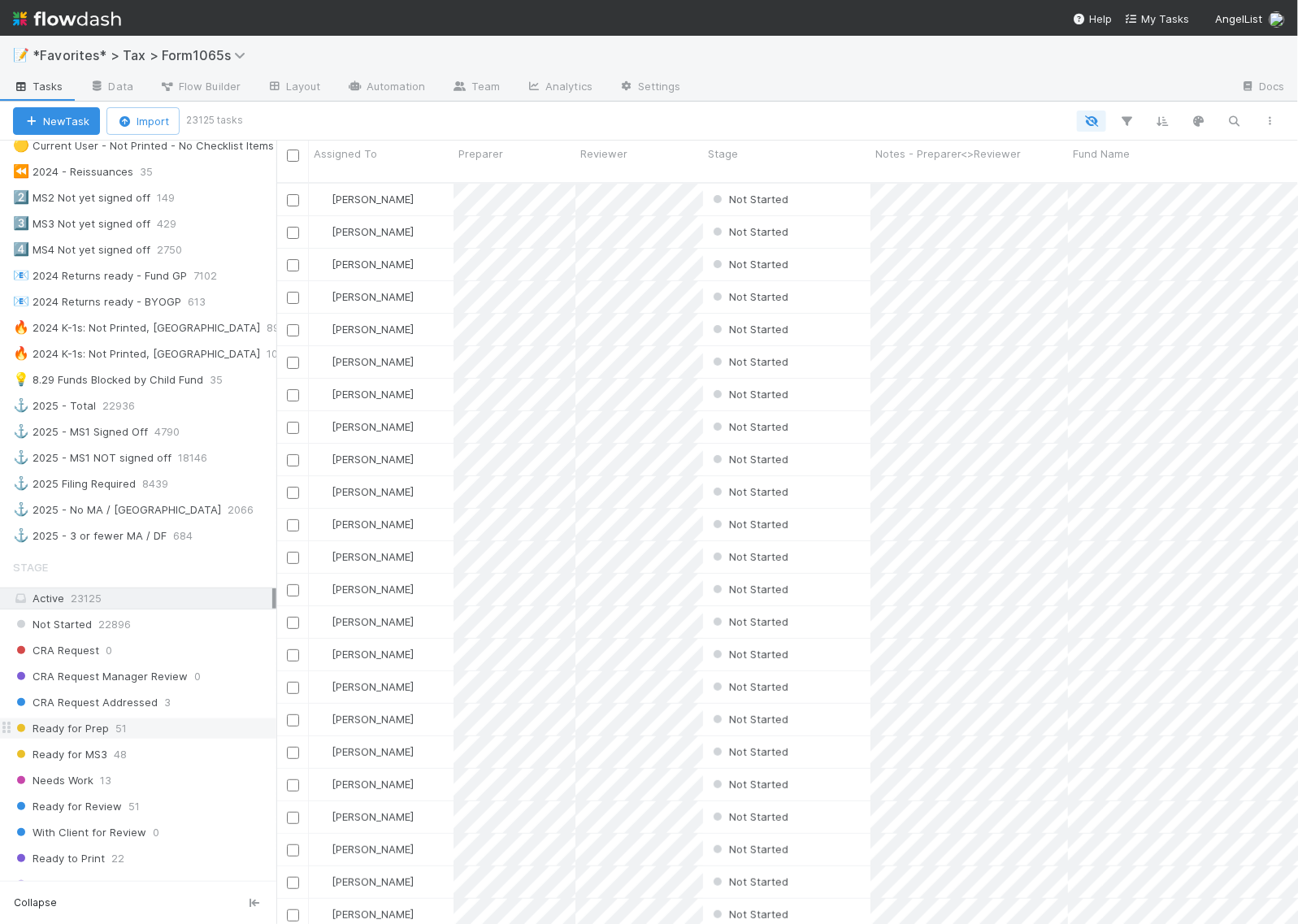
scroll to position [1117, 0]
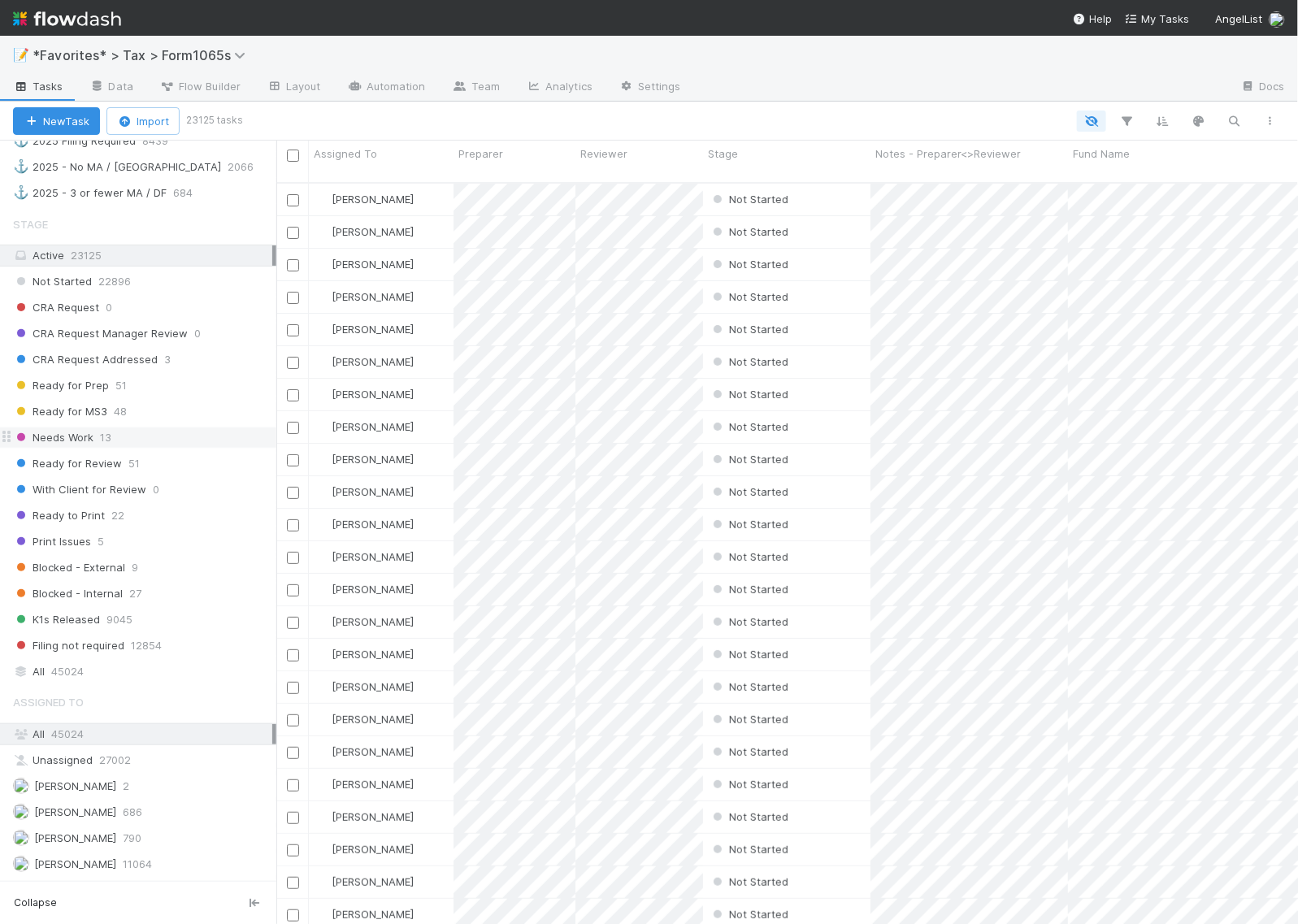
click at [63, 448] on span "Needs Work" at bounding box center [53, 438] width 80 height 20
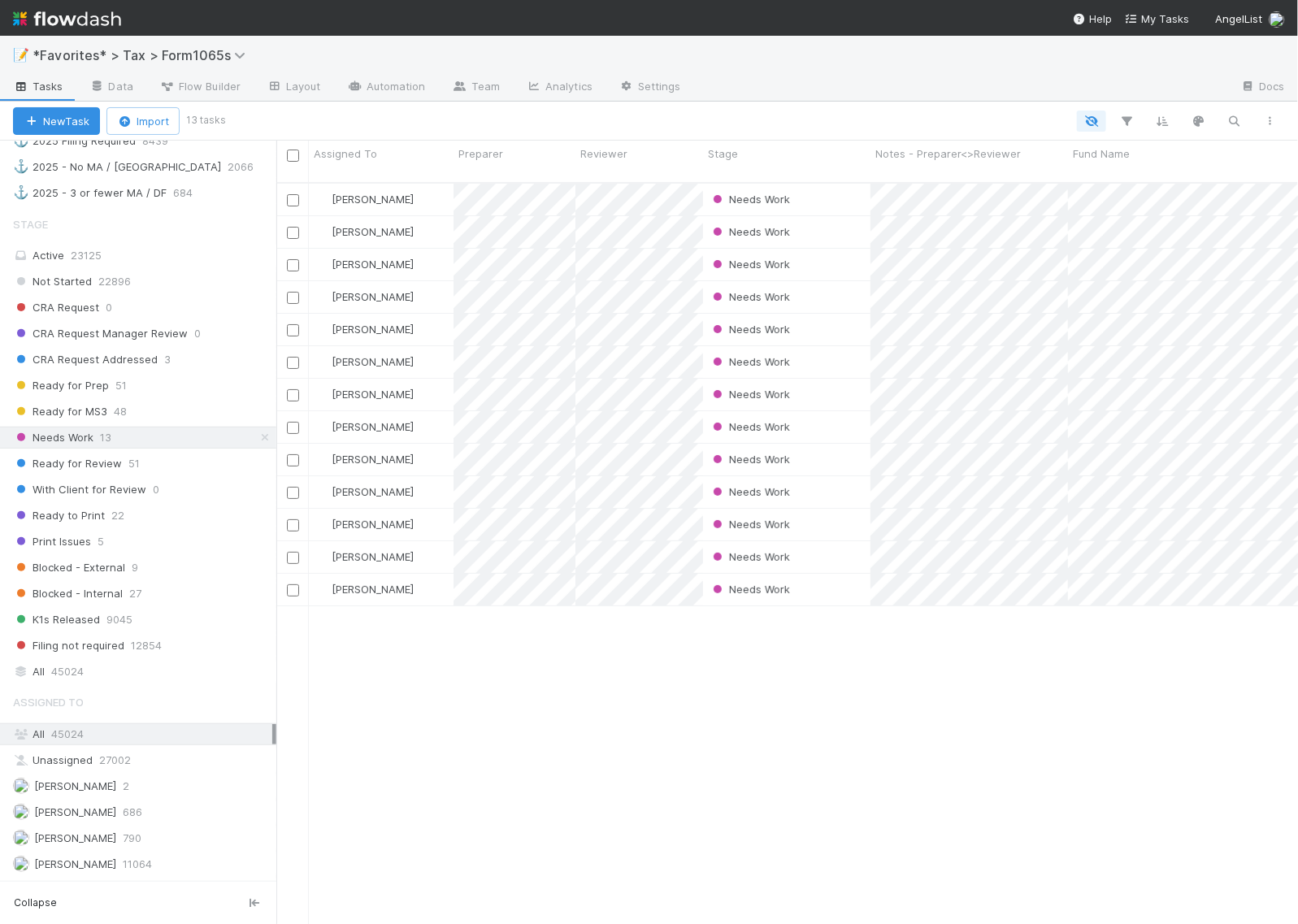
scroll to position [739, 1006]
click at [836, 417] on div "Needs Work" at bounding box center [786, 427] width 168 height 32
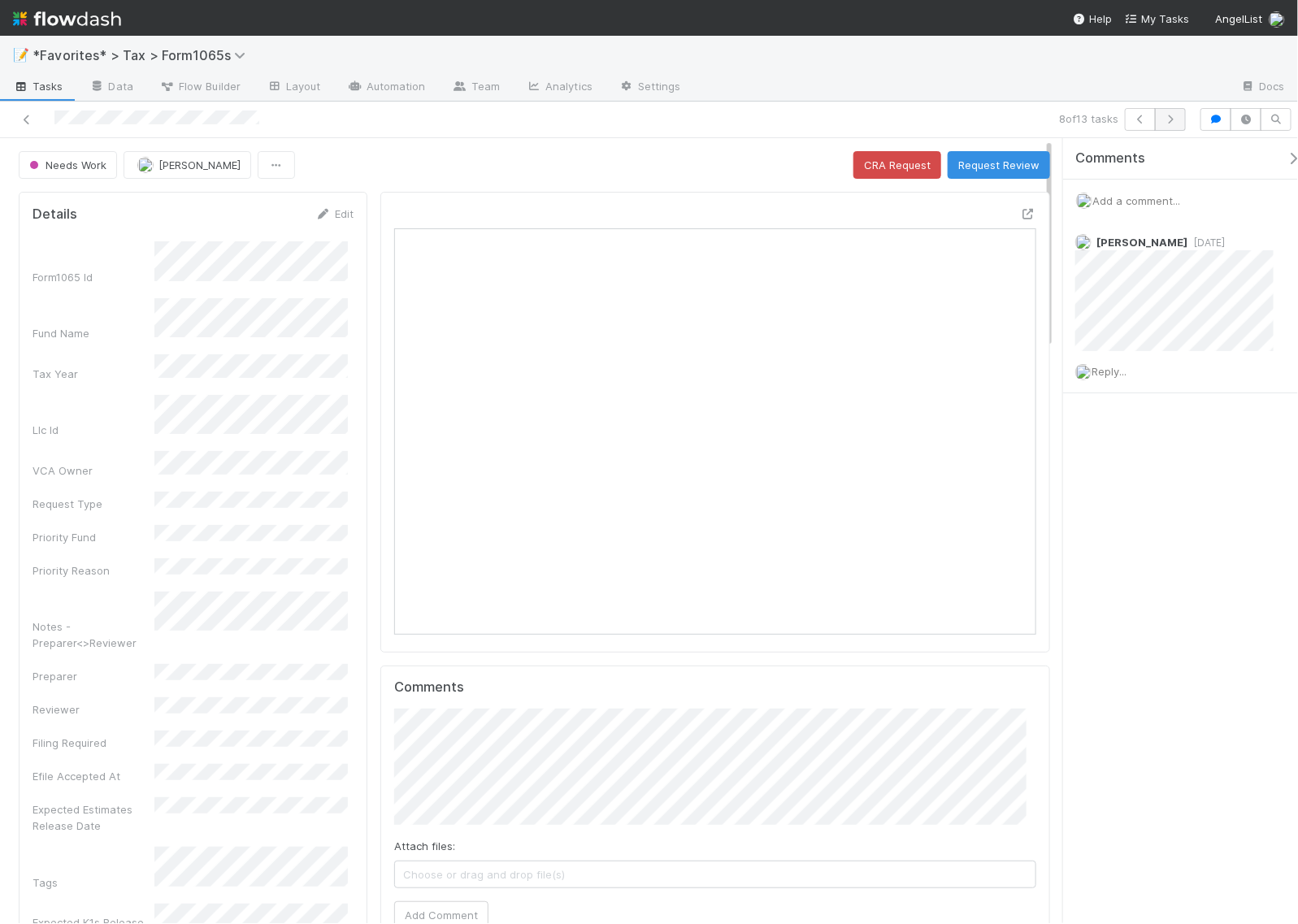
scroll to position [314, 301]
click at [26, 124] on icon at bounding box center [26, 120] width 16 height 10
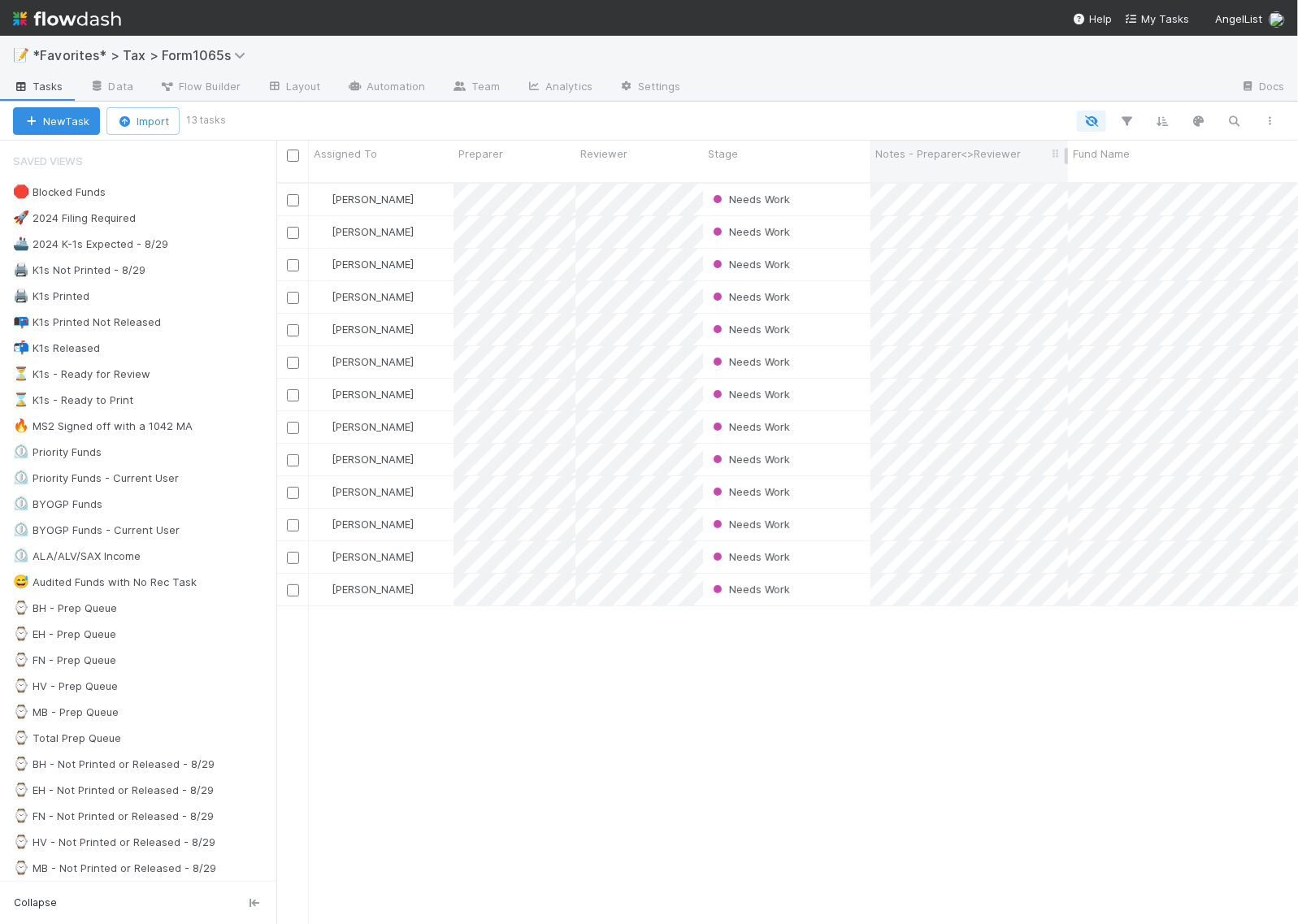
scroll to position [739, 1006]
click at [849, 286] on div "Needs Work" at bounding box center [786, 296] width 168 height 32
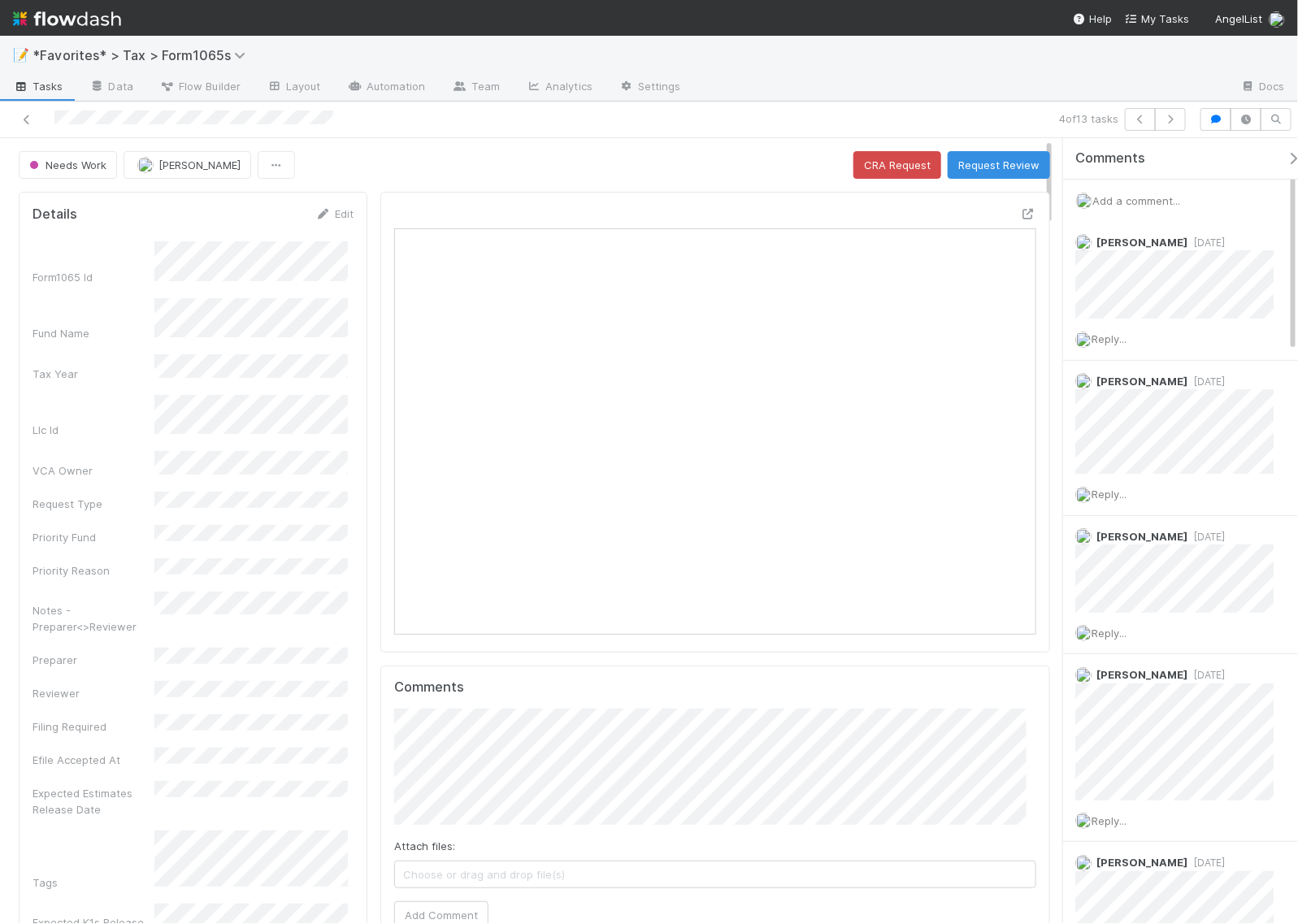
scroll to position [314, 616]
click at [1159, 119] on button "button" at bounding box center [1170, 119] width 31 height 23
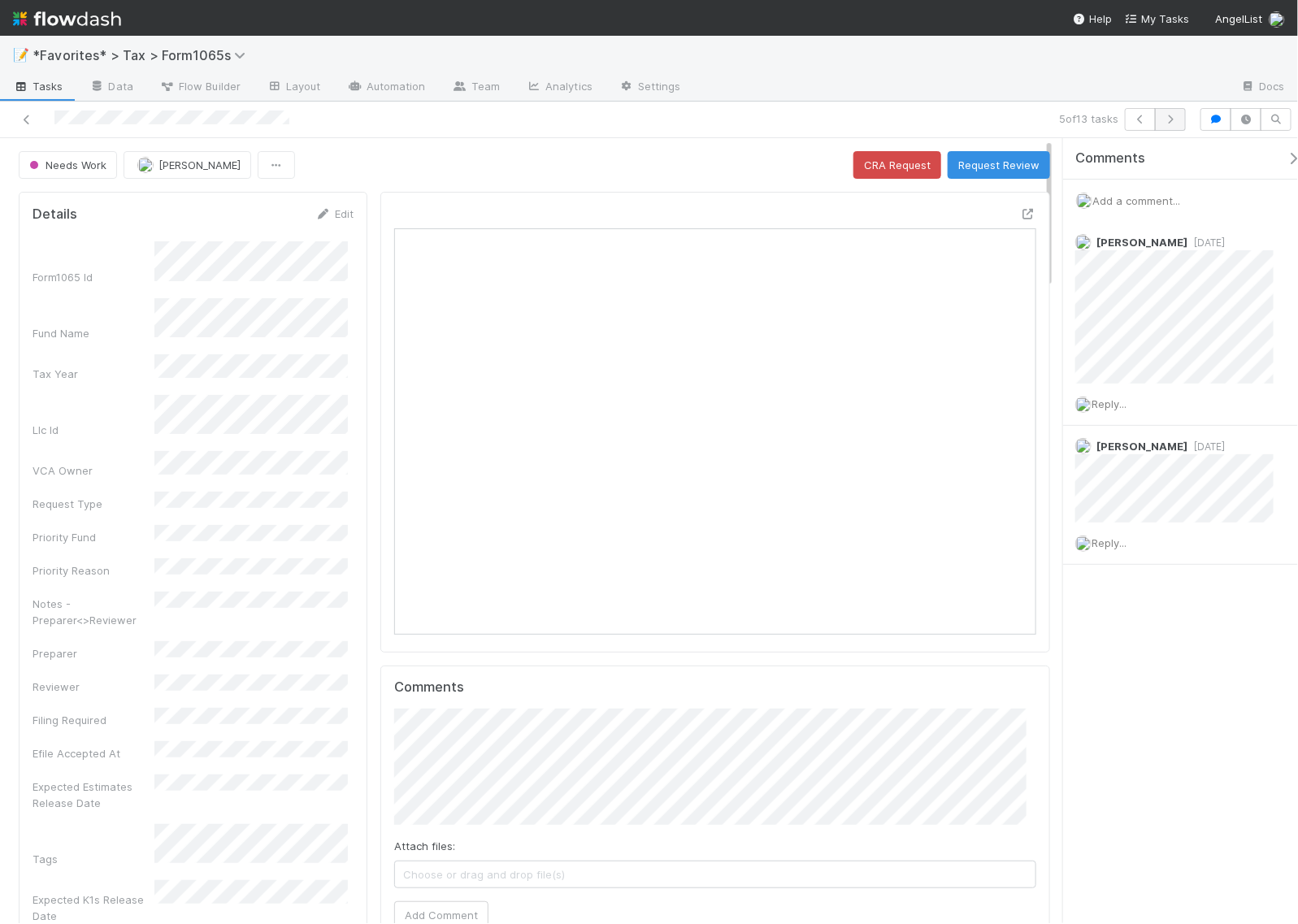
scroll to position [314, 616]
click at [1179, 124] on button "button" at bounding box center [1170, 119] width 31 height 23
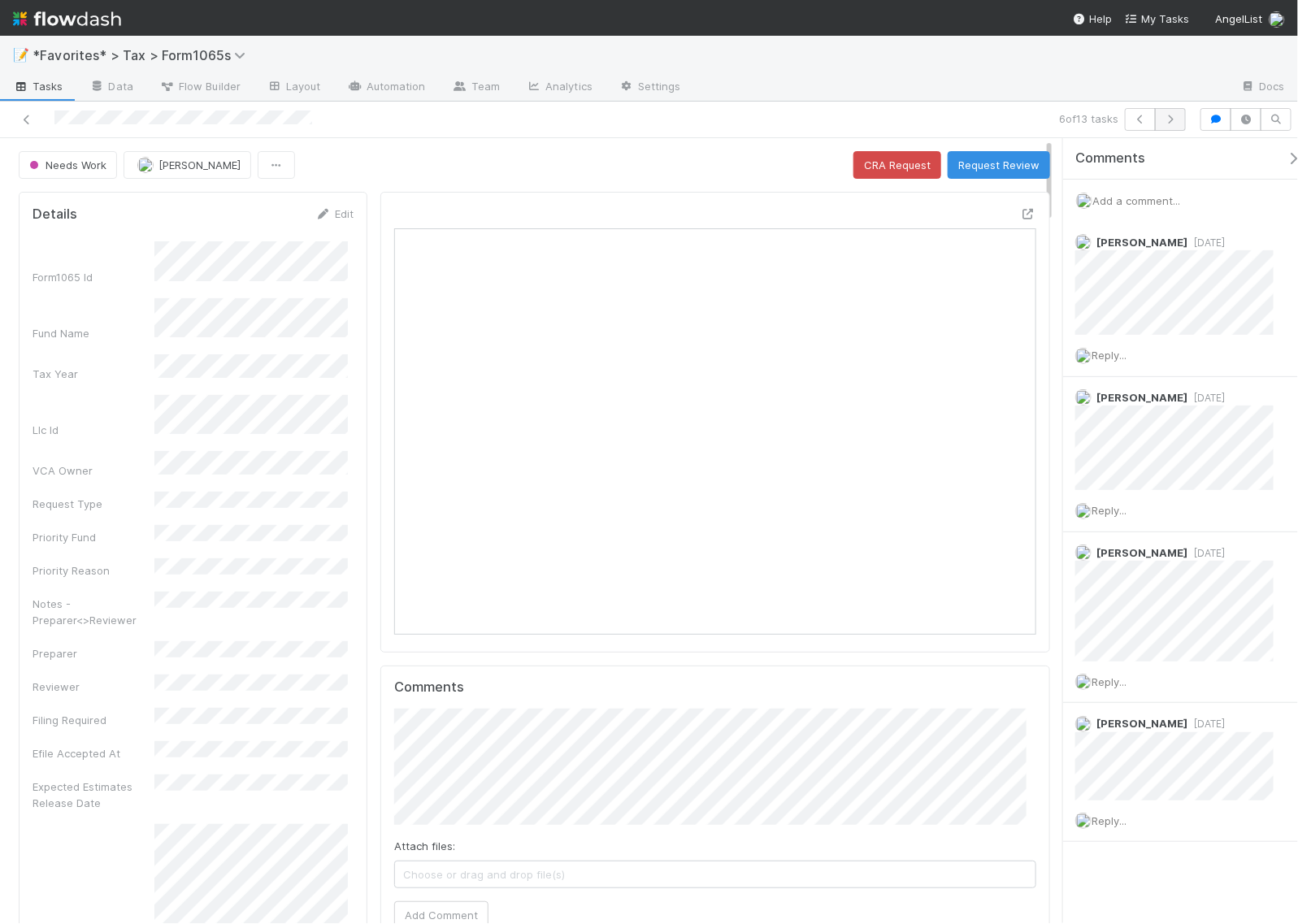
scroll to position [314, 616]
click at [1170, 112] on button "button" at bounding box center [1170, 119] width 31 height 23
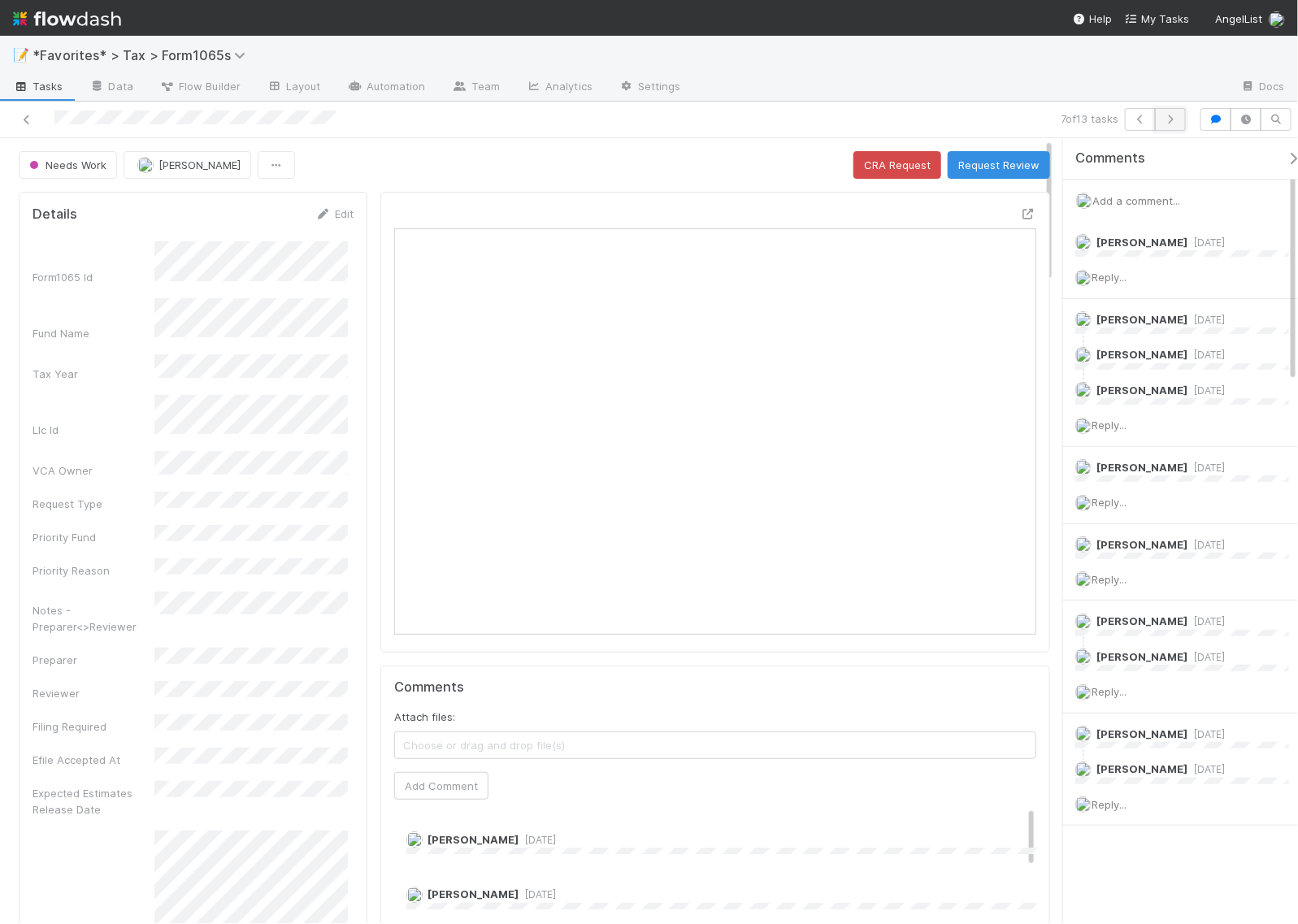
click at [1170, 118] on icon "button" at bounding box center [1170, 119] width 16 height 9
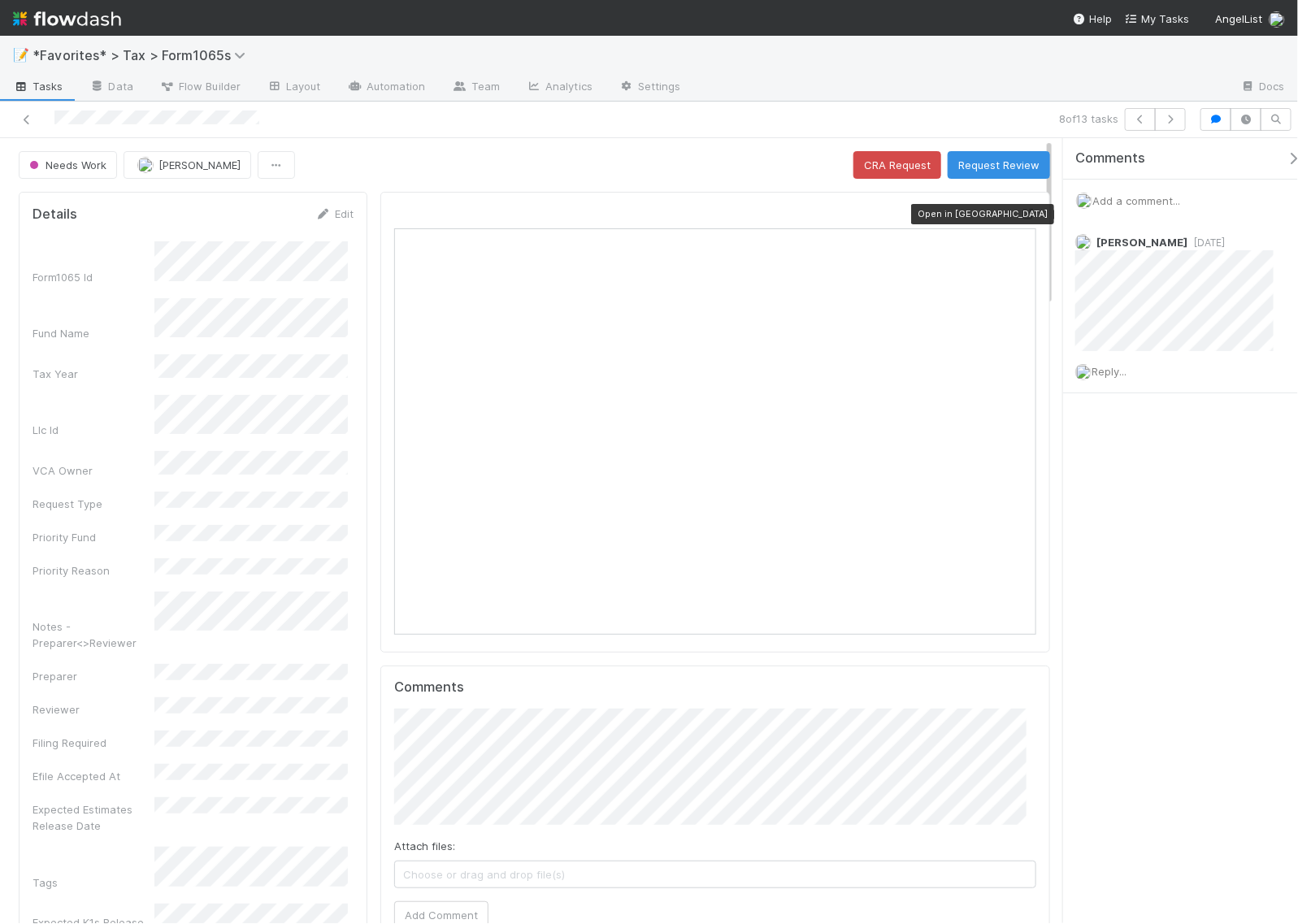
click at [1020, 214] on icon at bounding box center [1028, 214] width 16 height 10
click at [1163, 122] on icon "button" at bounding box center [1170, 119] width 16 height 9
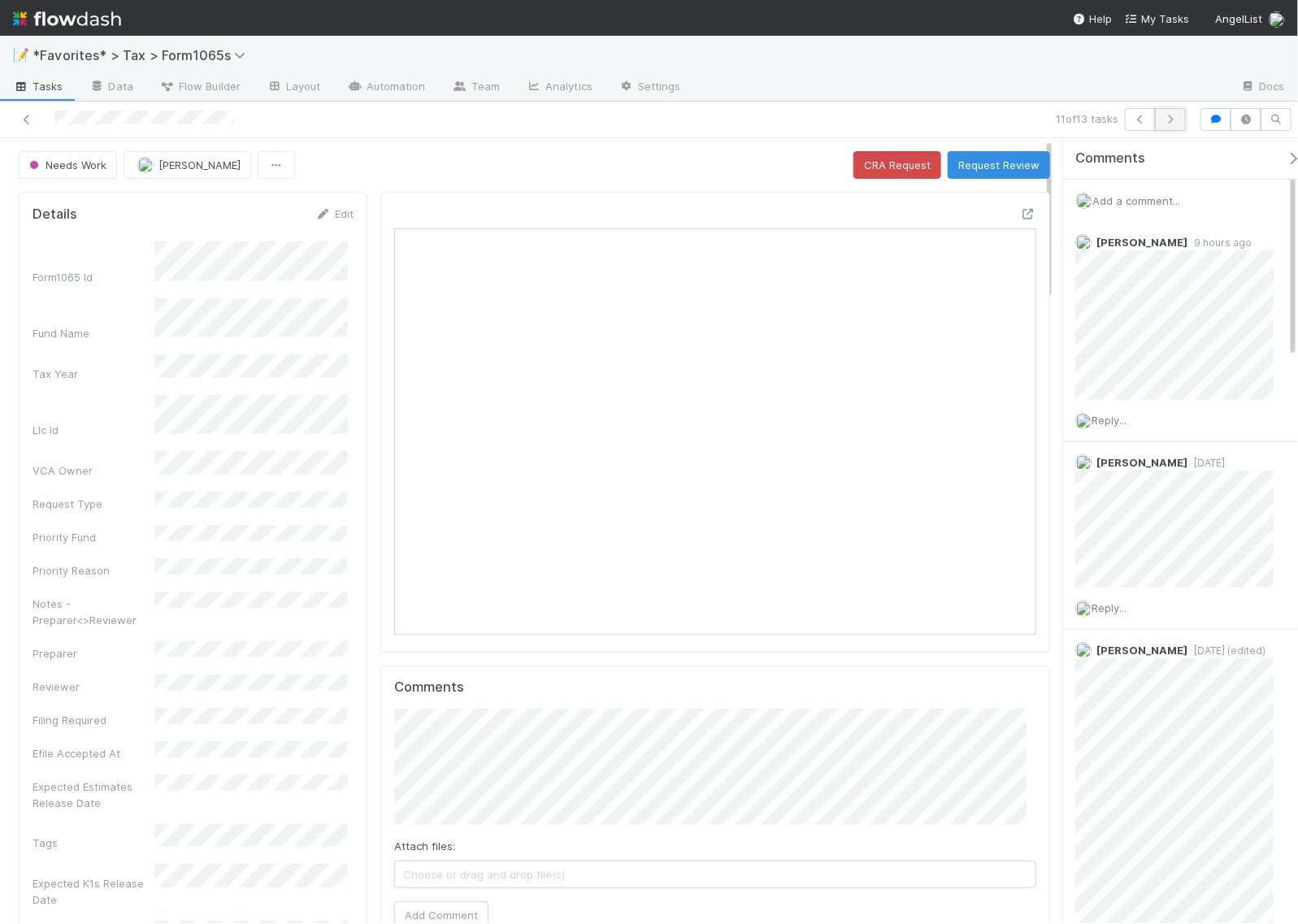
click at [1175, 118] on icon "button" at bounding box center [1170, 119] width 16 height 9
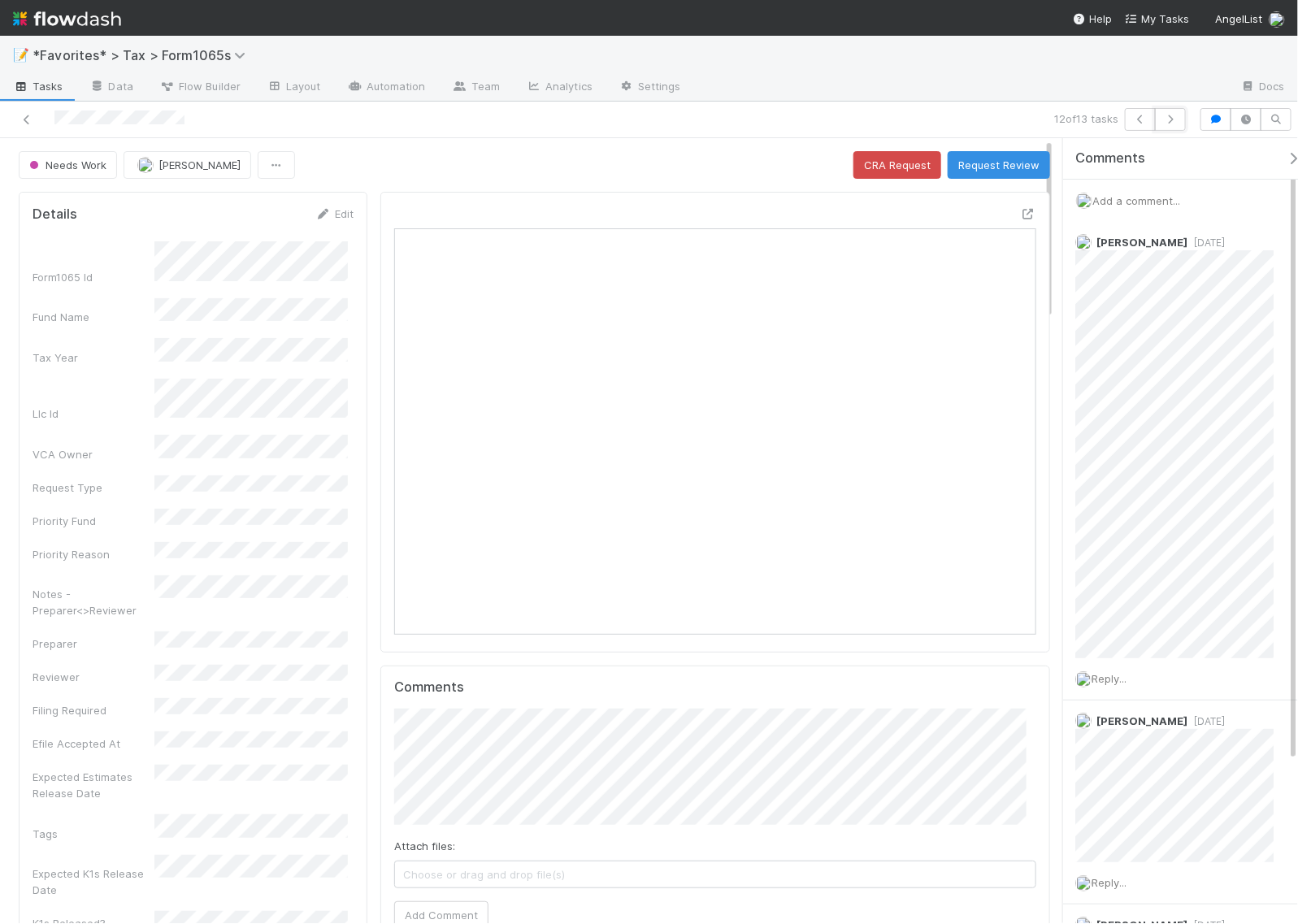
click at [1175, 118] on icon "button" at bounding box center [1170, 119] width 16 height 9
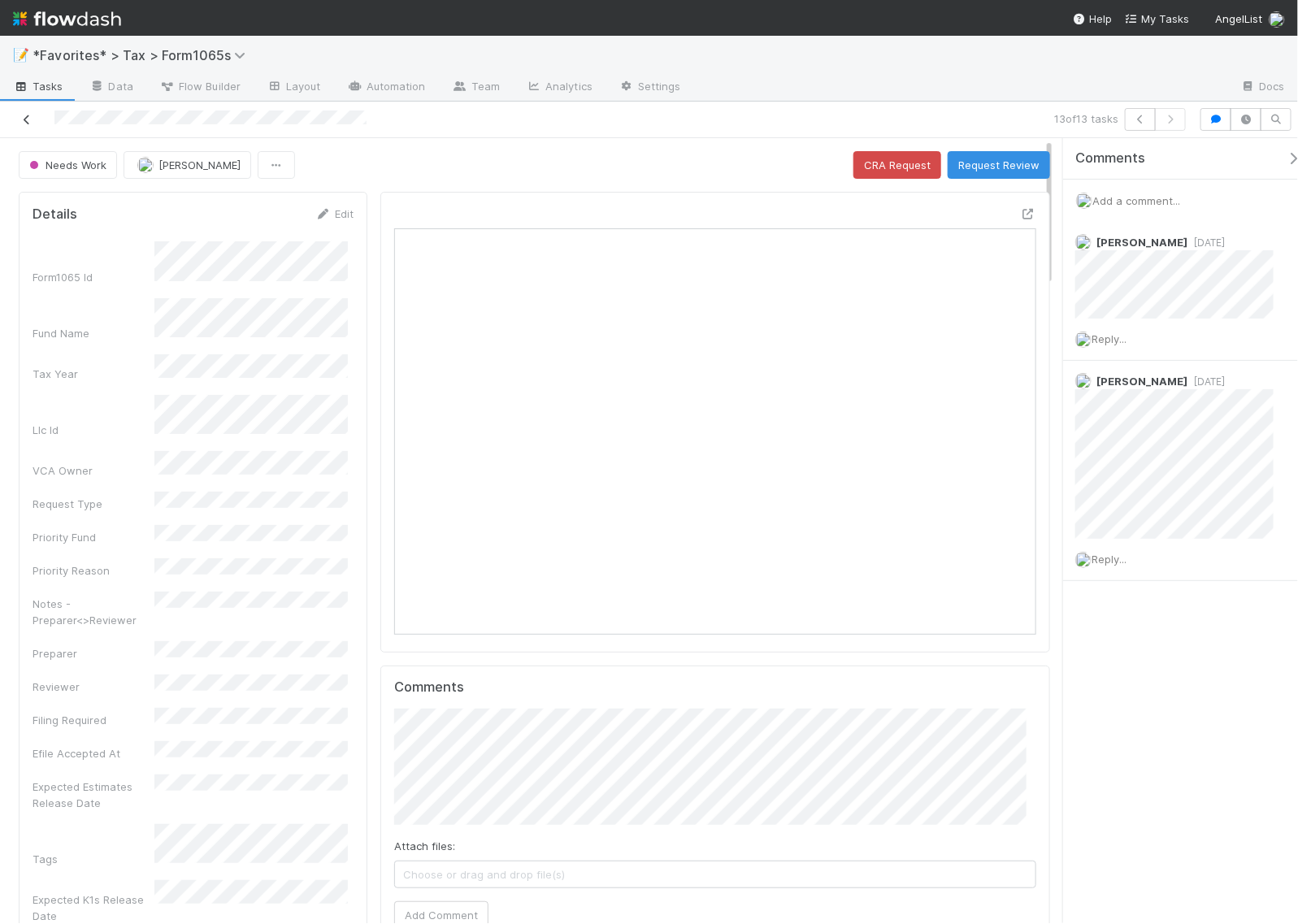
click at [28, 120] on icon at bounding box center [26, 120] width 16 height 10
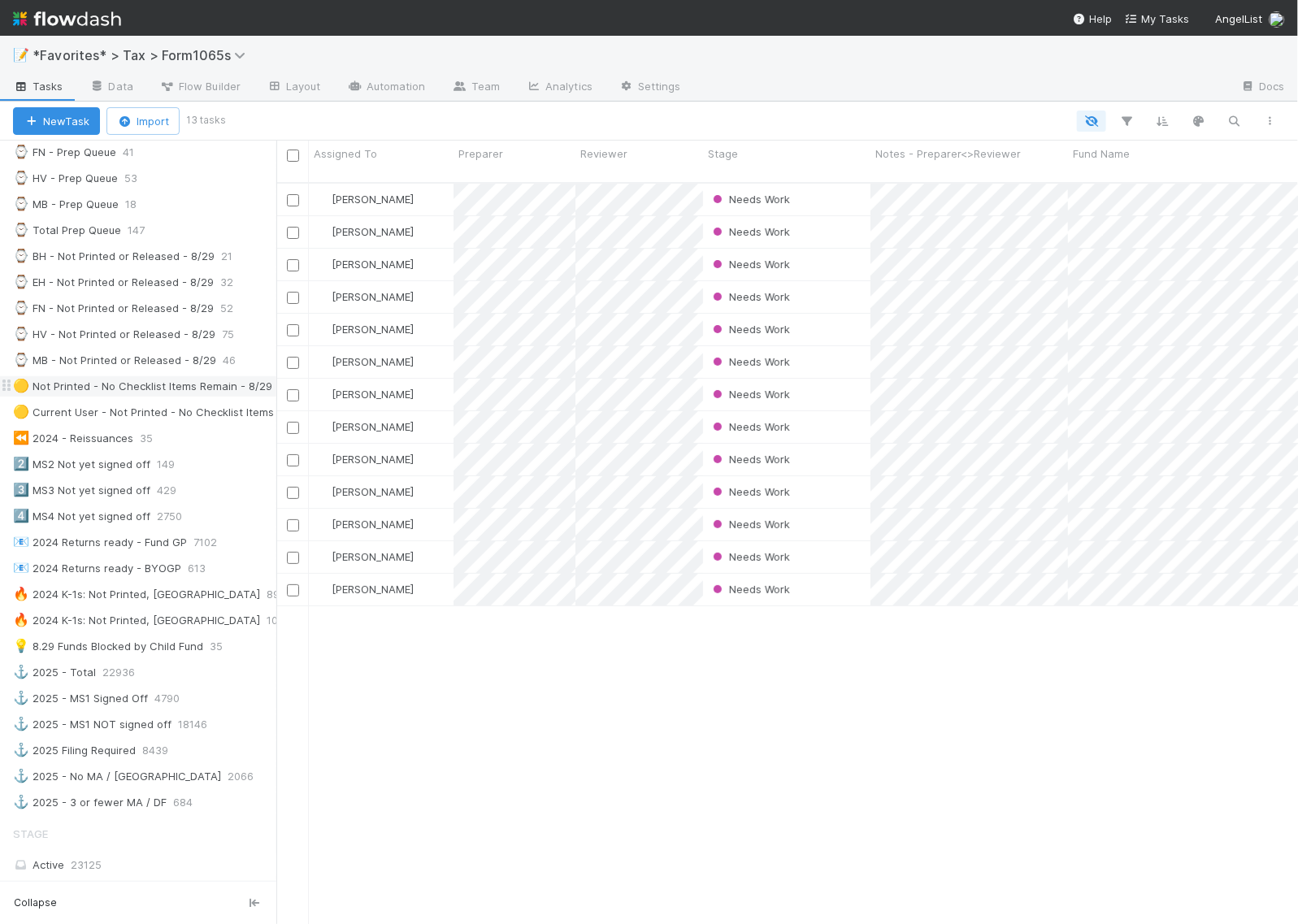
click at [154, 392] on div "🟡 Not Printed - No Checklist Items Remain - 8/29" at bounding box center [142, 387] width 259 height 20
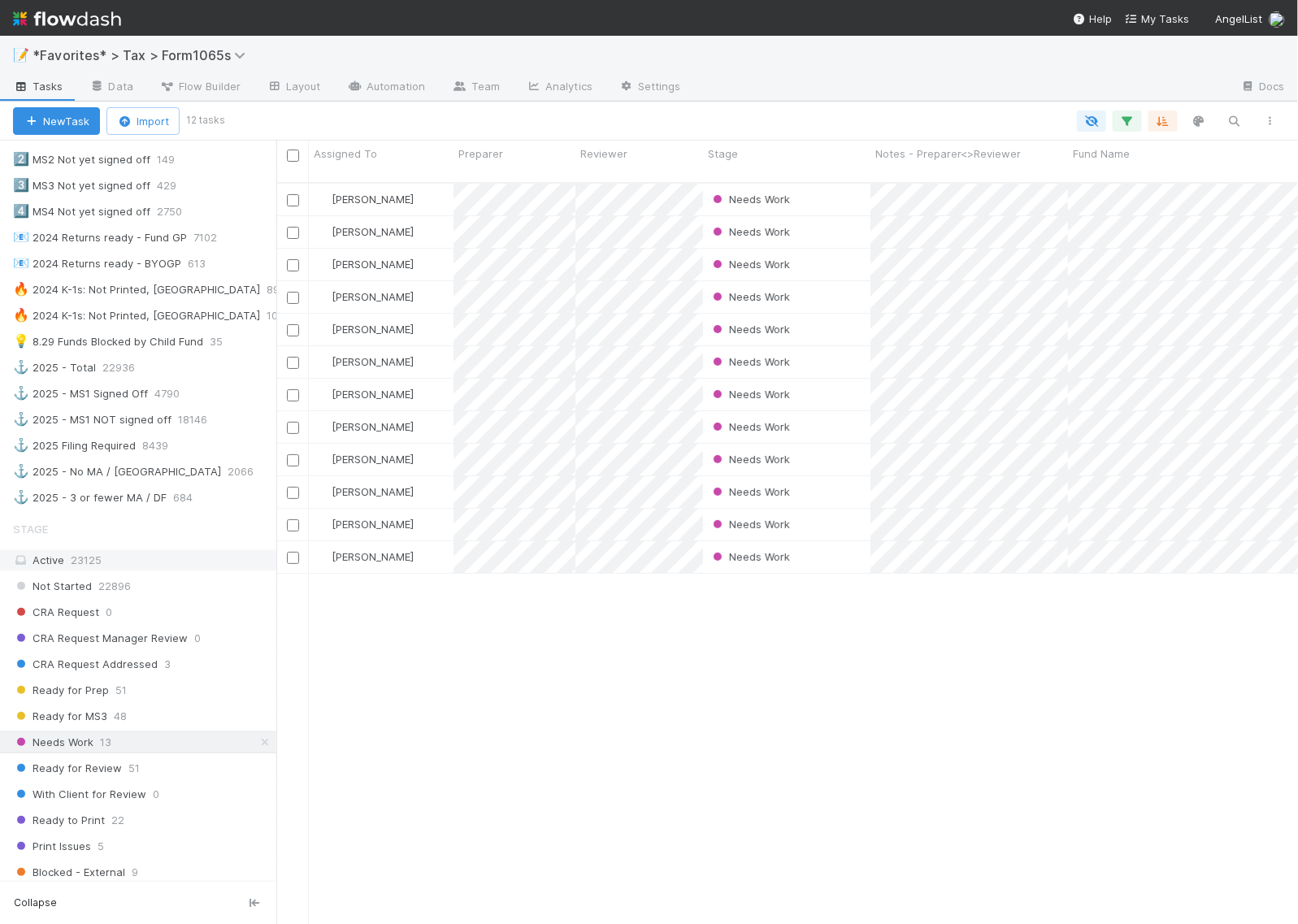
click at [130, 571] on div "Active 23125" at bounding box center [142, 560] width 259 height 20
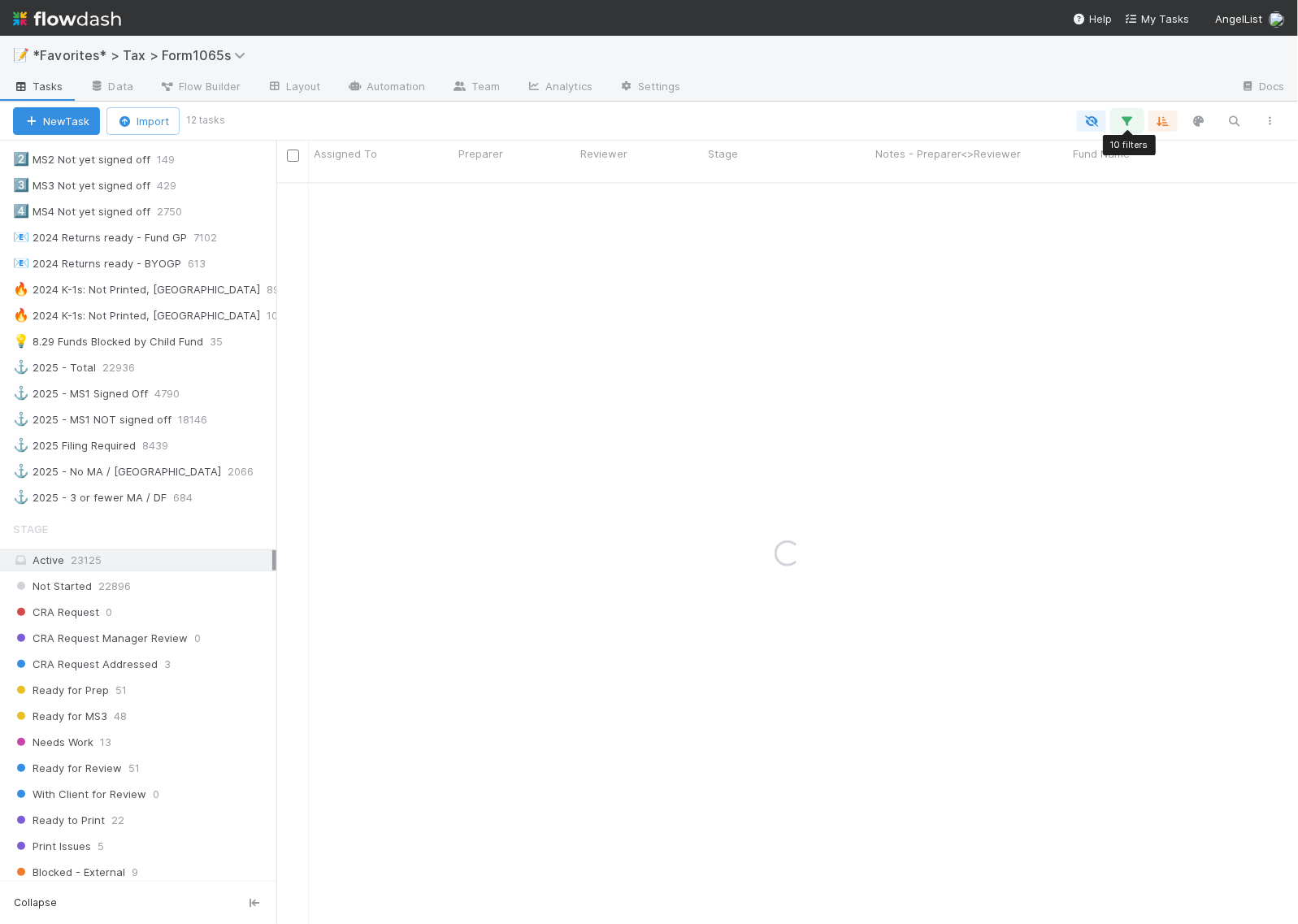
click at [1122, 123] on icon "button" at bounding box center [1127, 121] width 16 height 14
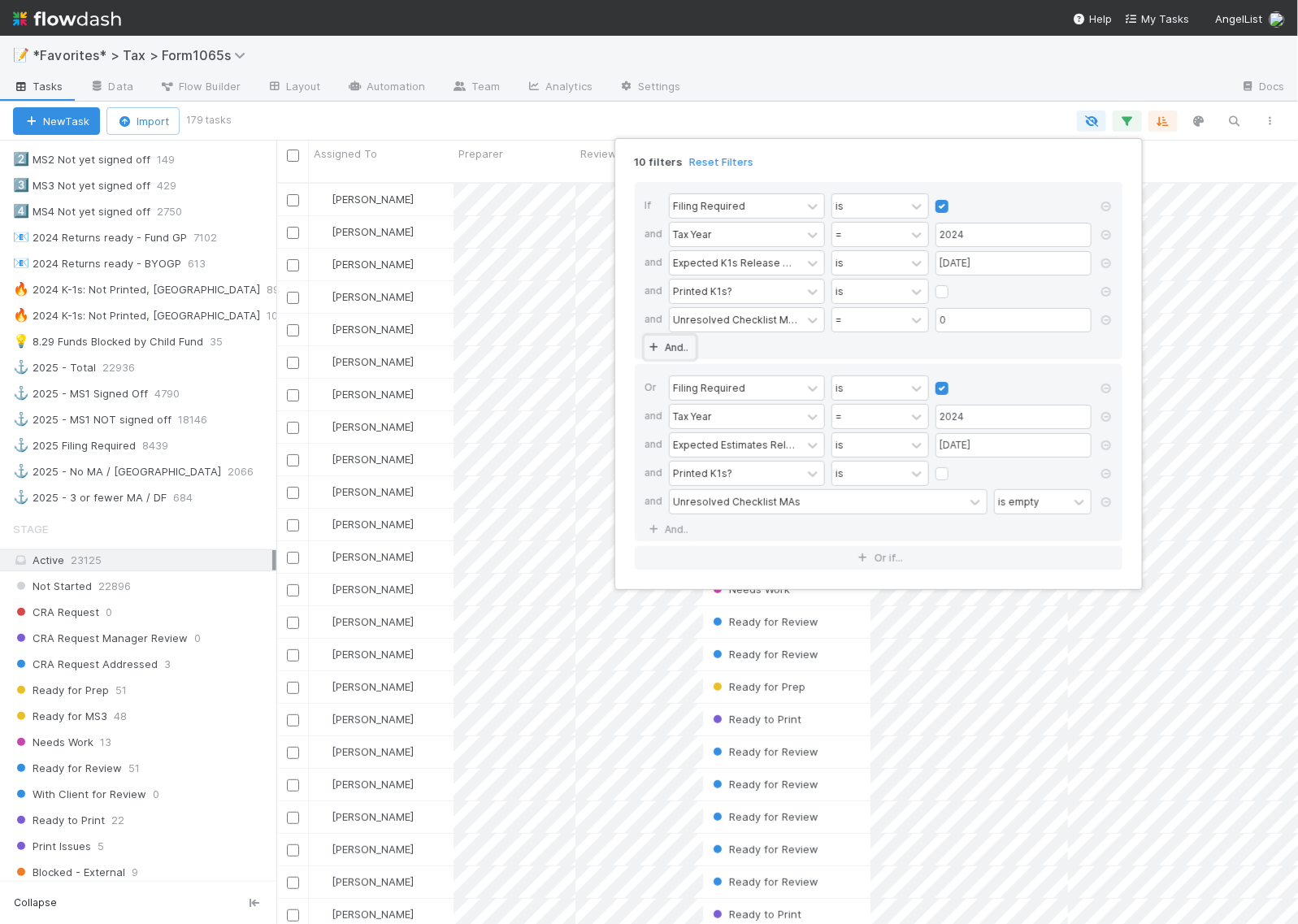
click at [686, 352] on link "And.." at bounding box center [670, 347] width 51 height 24
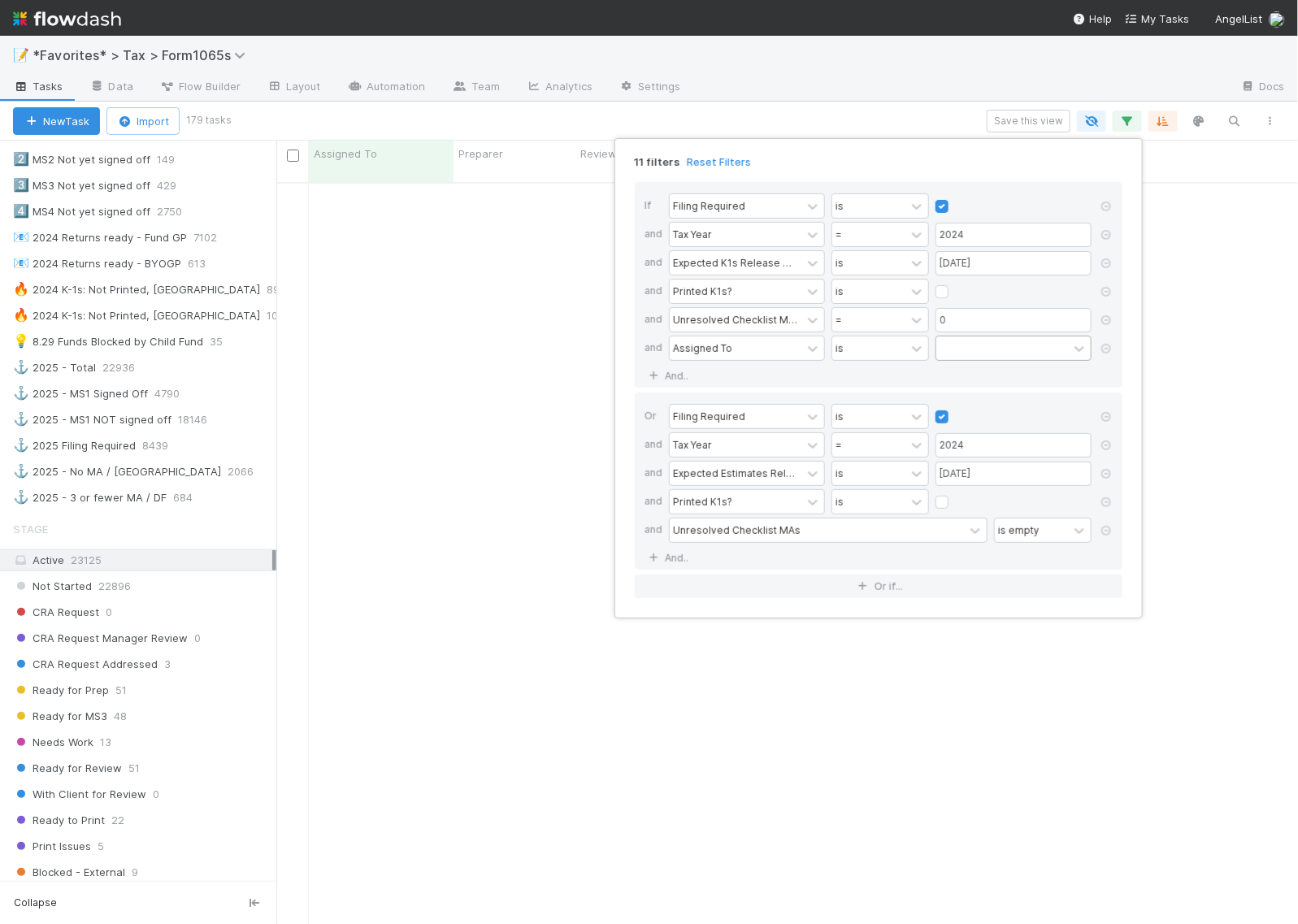
click at [1006, 351] on div at bounding box center [1002, 348] width 132 height 24
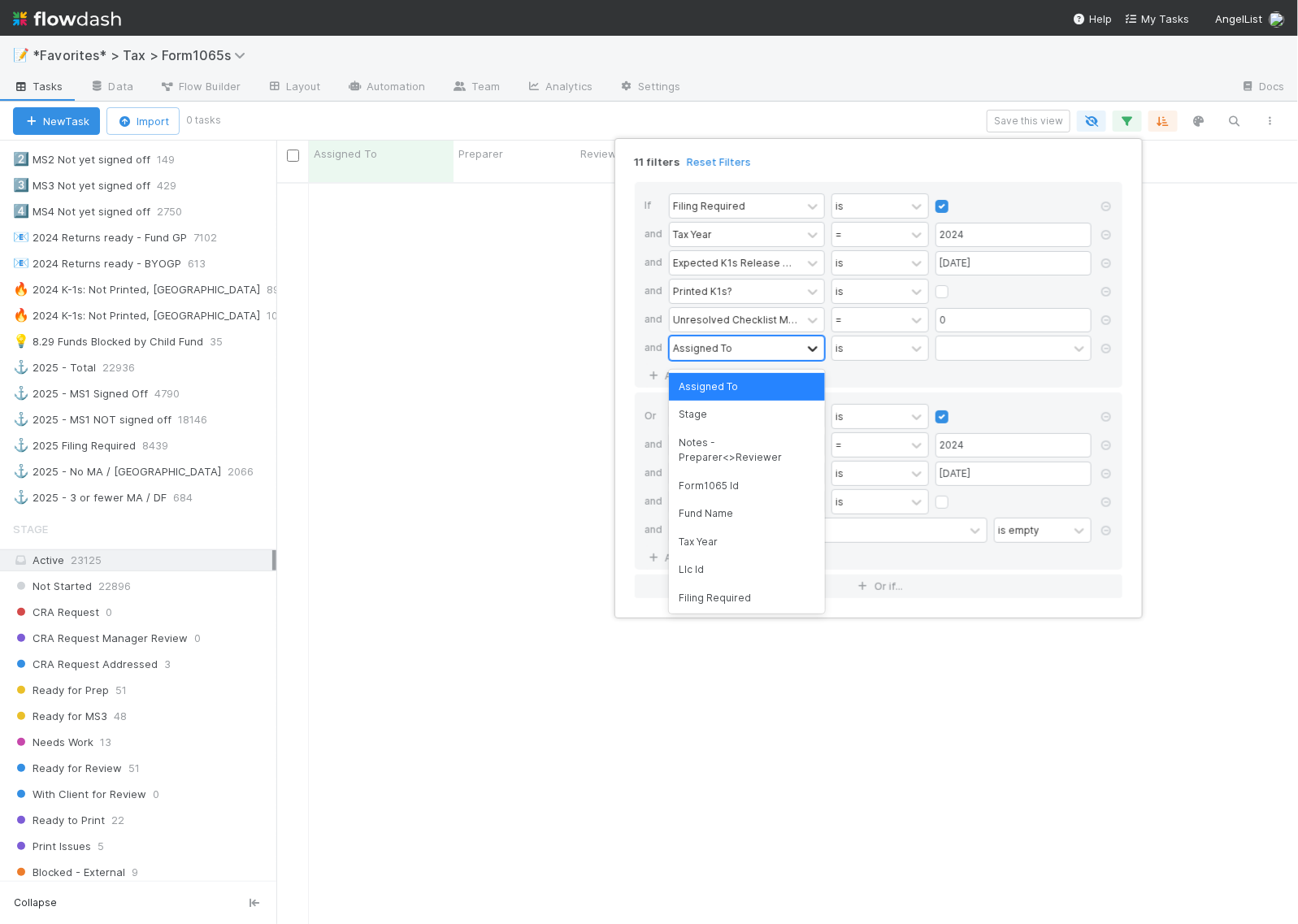
click at [811, 347] on icon at bounding box center [813, 348] width 16 height 16
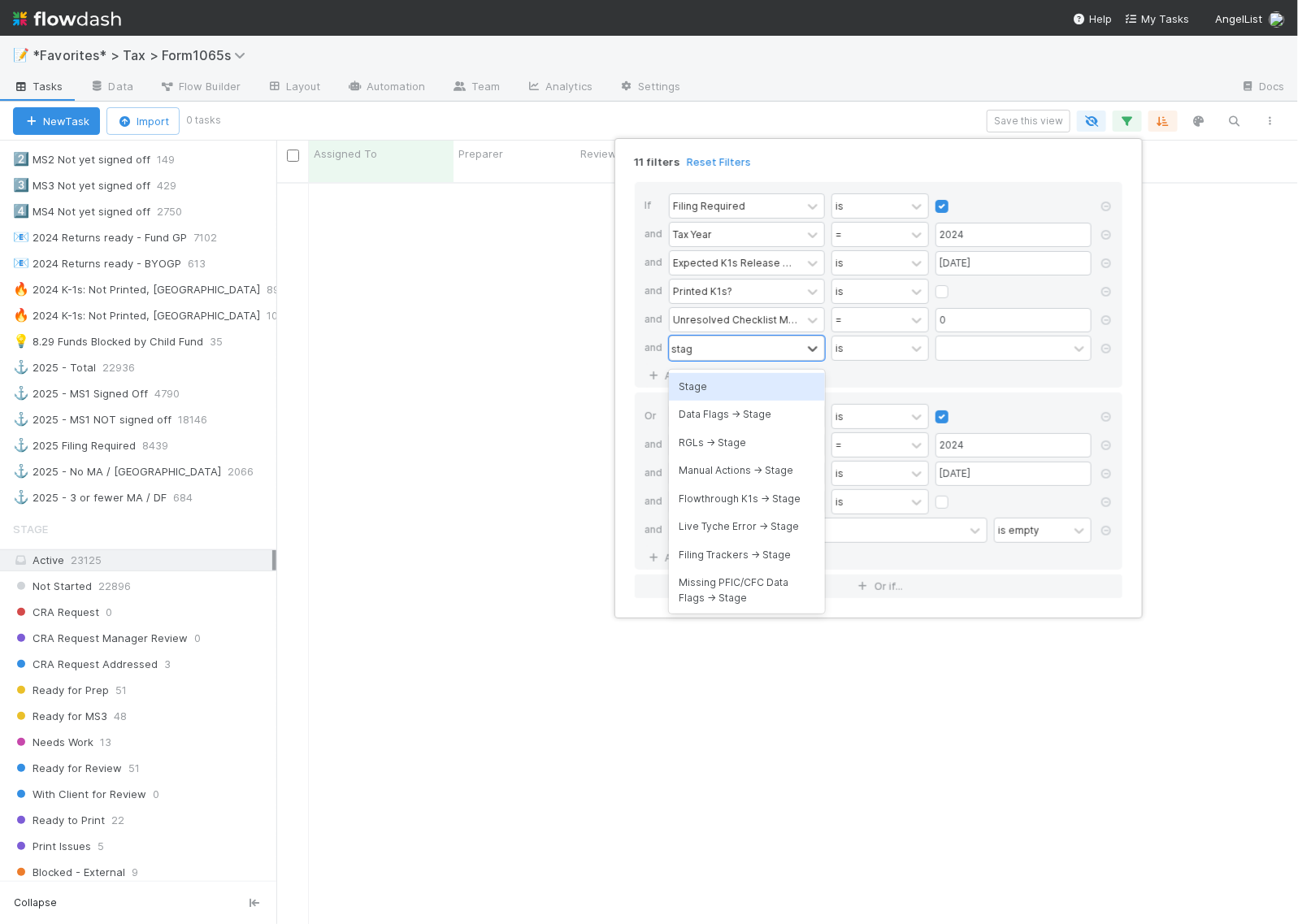
type input "stage"
click at [768, 387] on div "Stage" at bounding box center [746, 387] width 156 height 27
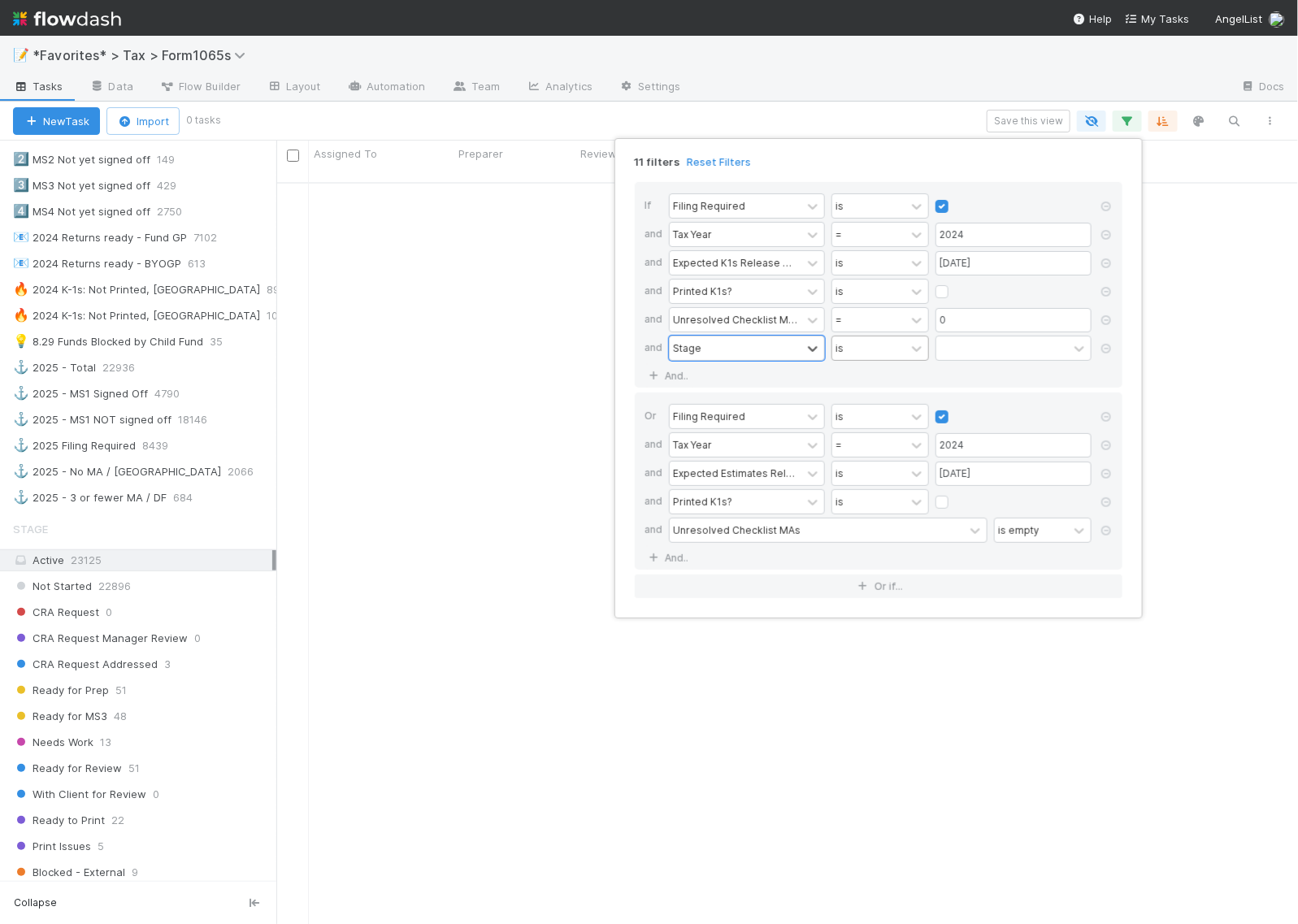
click at [883, 354] on div "is" at bounding box center [869, 348] width 73 height 24
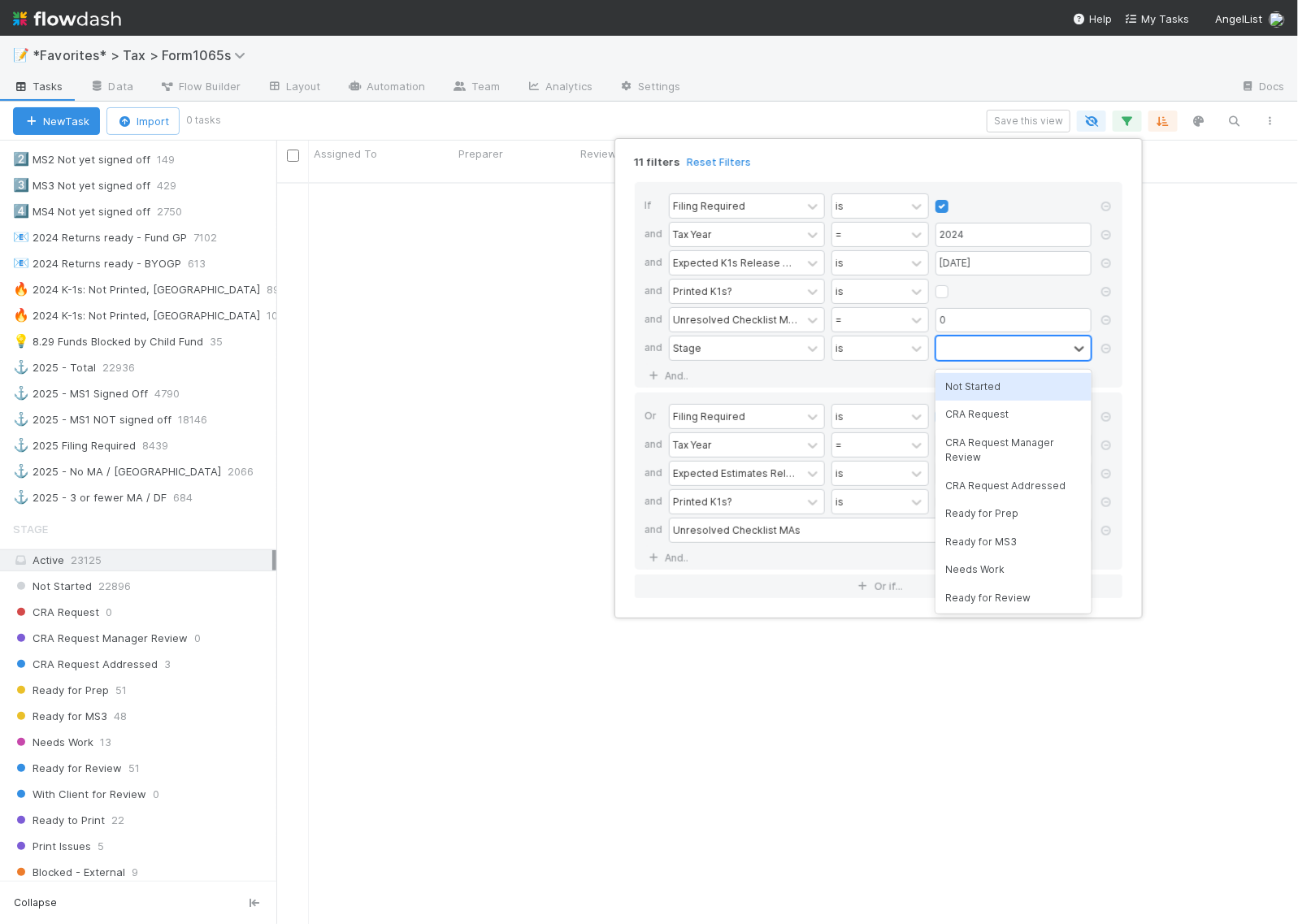
click at [985, 344] on div at bounding box center [1002, 348] width 132 height 24
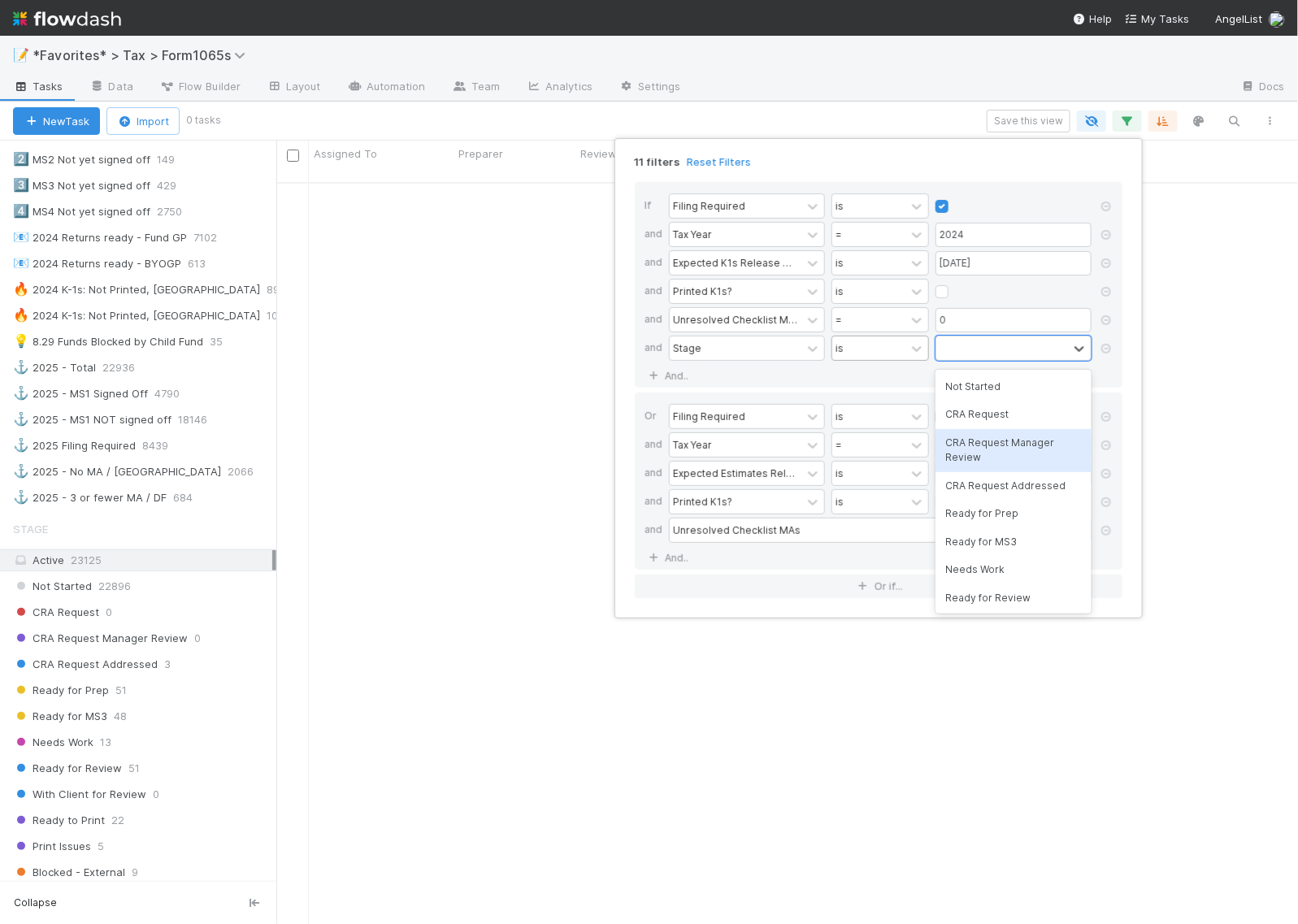
click at [887, 358] on div "is" at bounding box center [869, 348] width 73 height 24
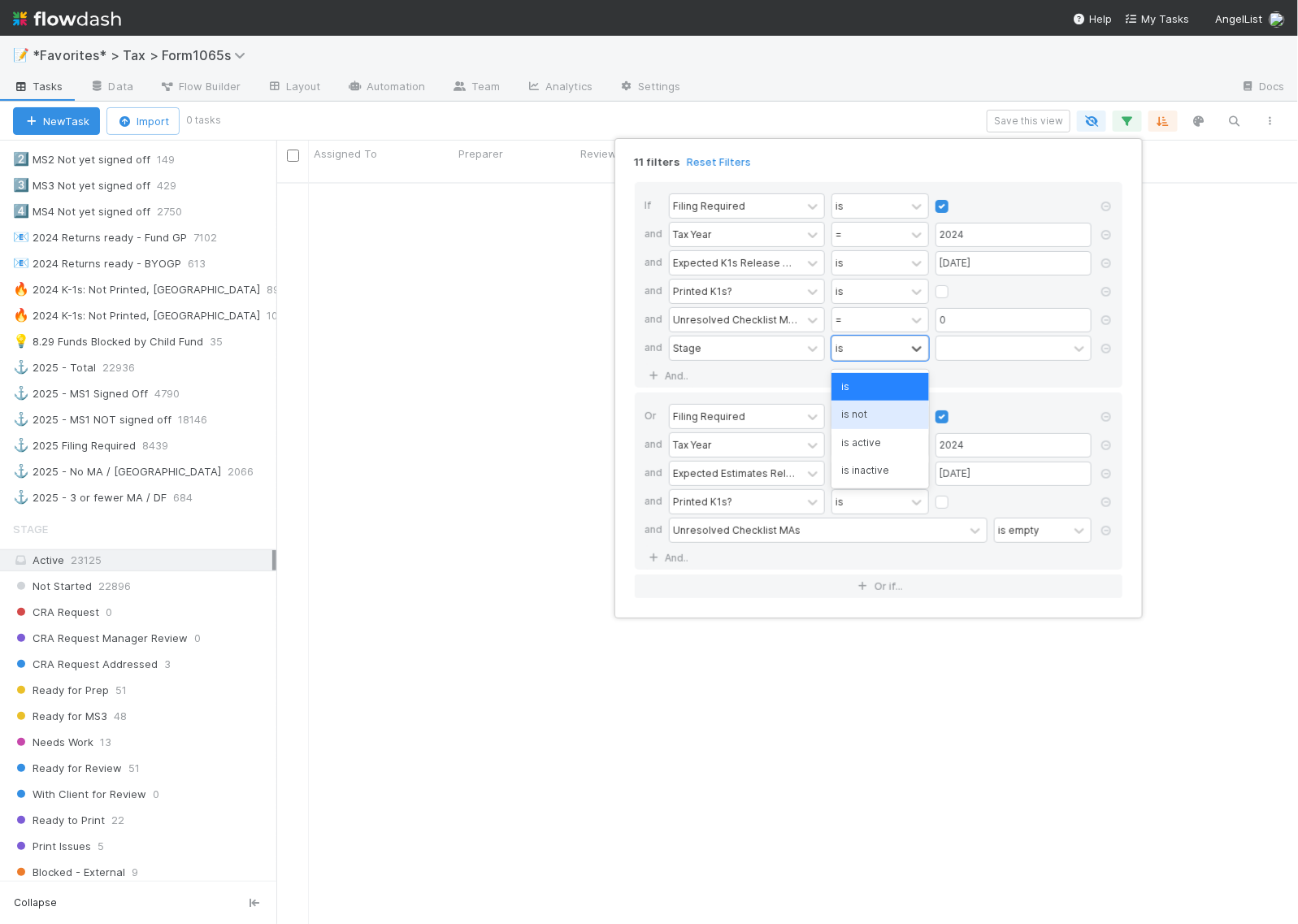
click at [871, 416] on div "is not" at bounding box center [880, 414] width 98 height 27
click at [971, 360] on div at bounding box center [1002, 348] width 132 height 24
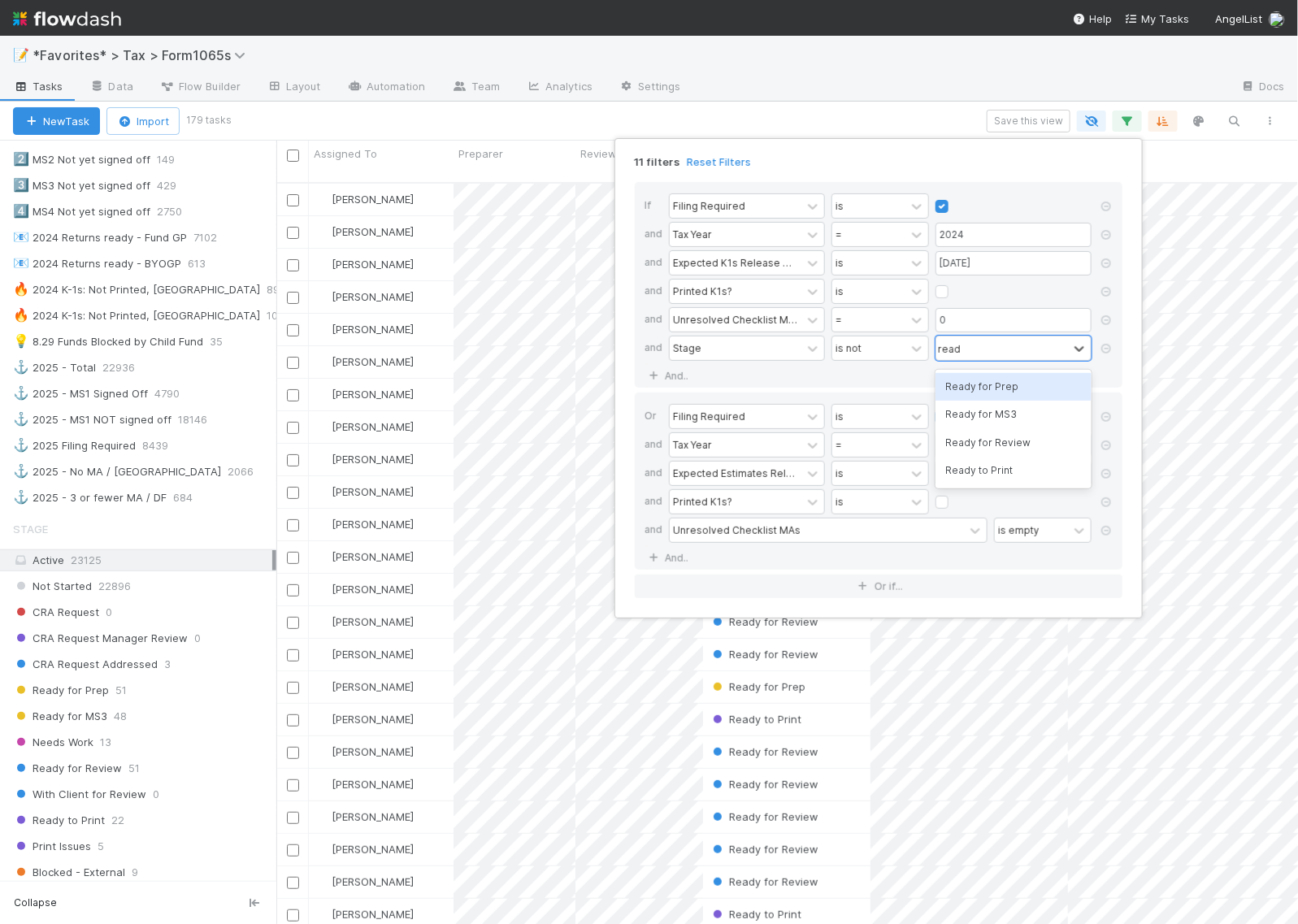
type input "read"
click at [802, 128] on div "11 filters Reset Filters If Filing Required is and Tax Year = 2024 and Expected…" at bounding box center [649, 462] width 1298 height 924
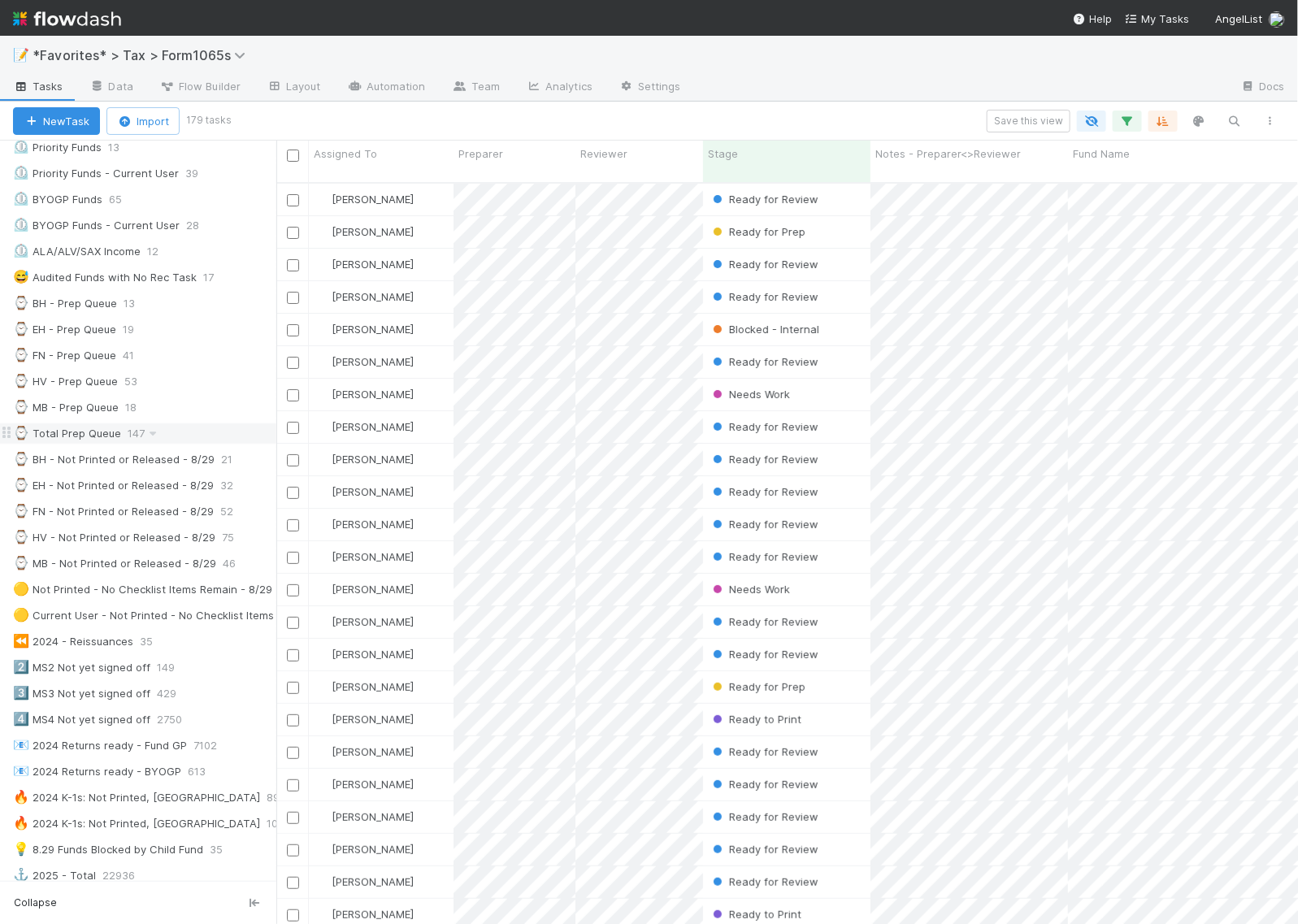
click at [55, 441] on div "⌚ Total Prep Queue" at bounding box center [66, 433] width 108 height 20
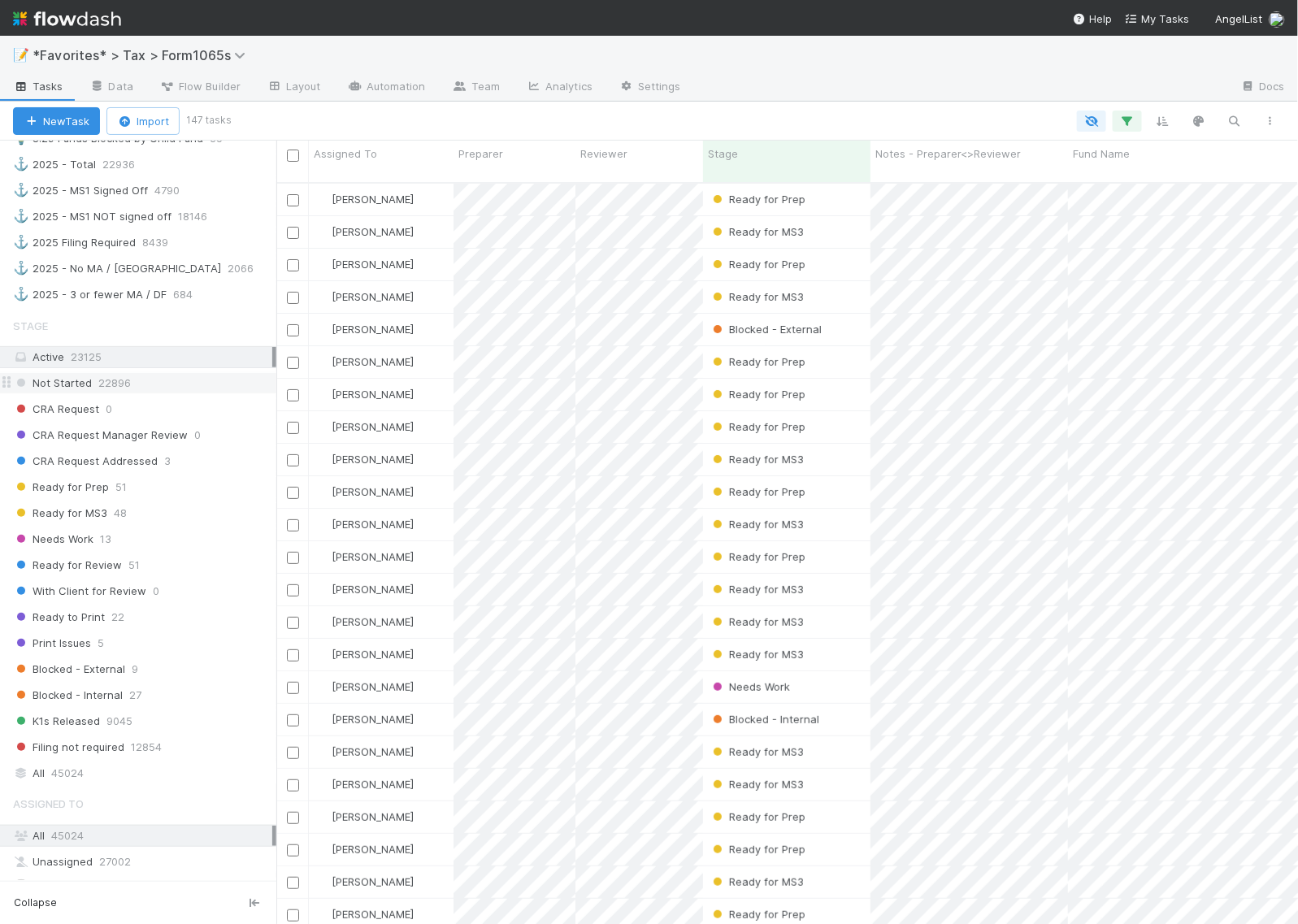
click at [148, 393] on div "Not Started 22896" at bounding box center [144, 383] width 263 height 20
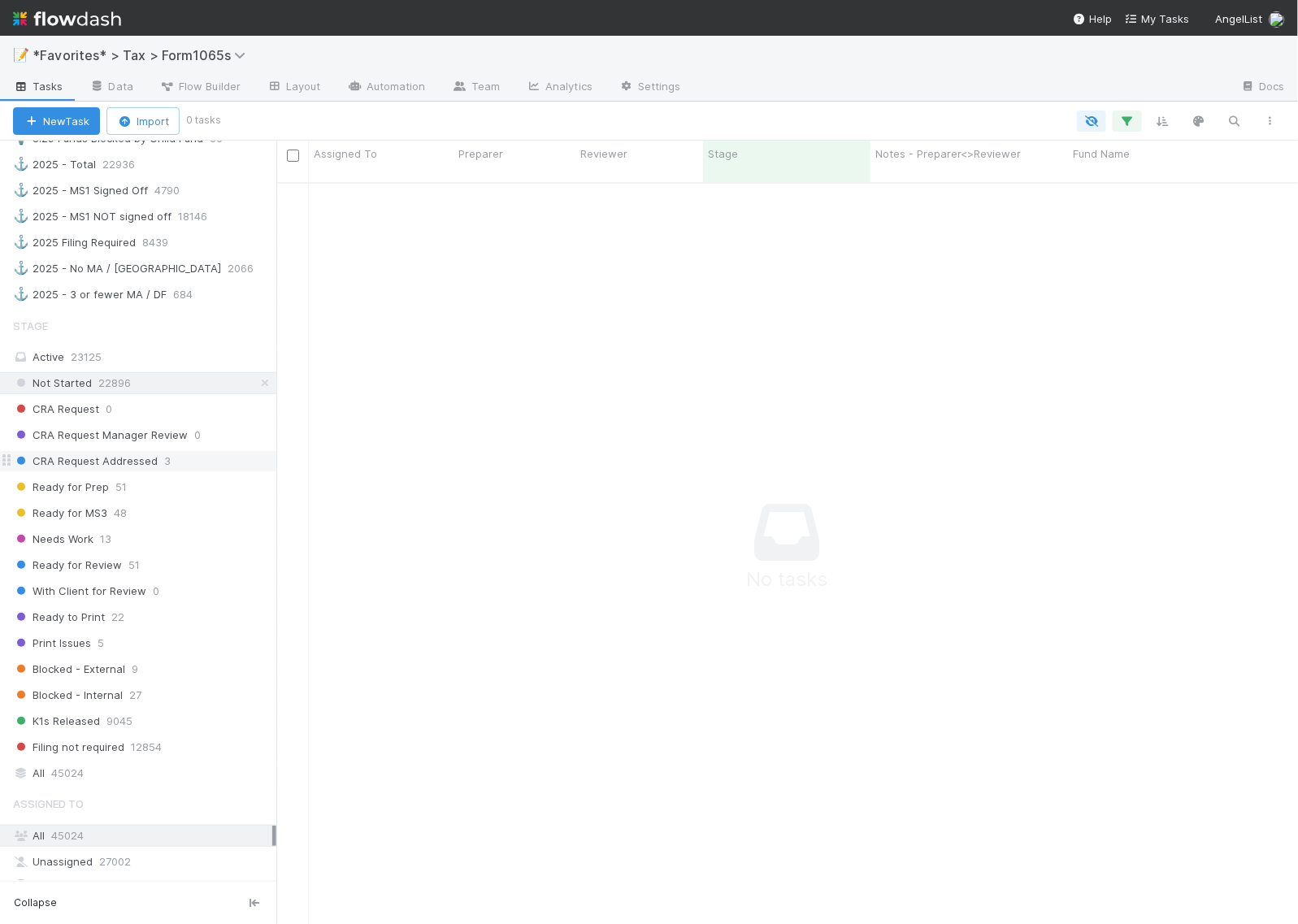
click at [164, 471] on span "3" at bounding box center [168, 462] width 7 height 20
click at [130, 497] on div "Ready for Prep 51" at bounding box center [144, 487] width 263 height 20
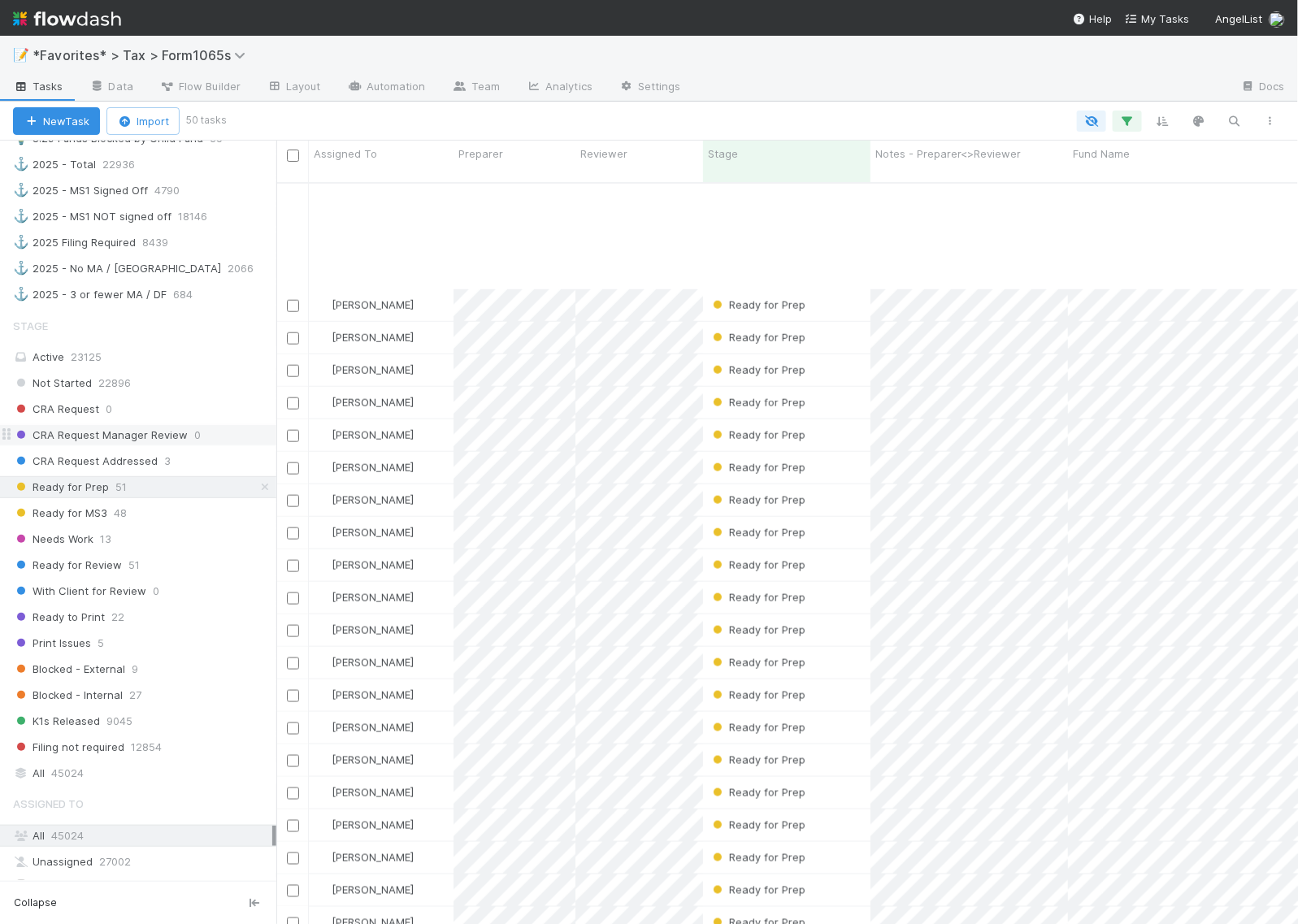
scroll to position [887, 0]
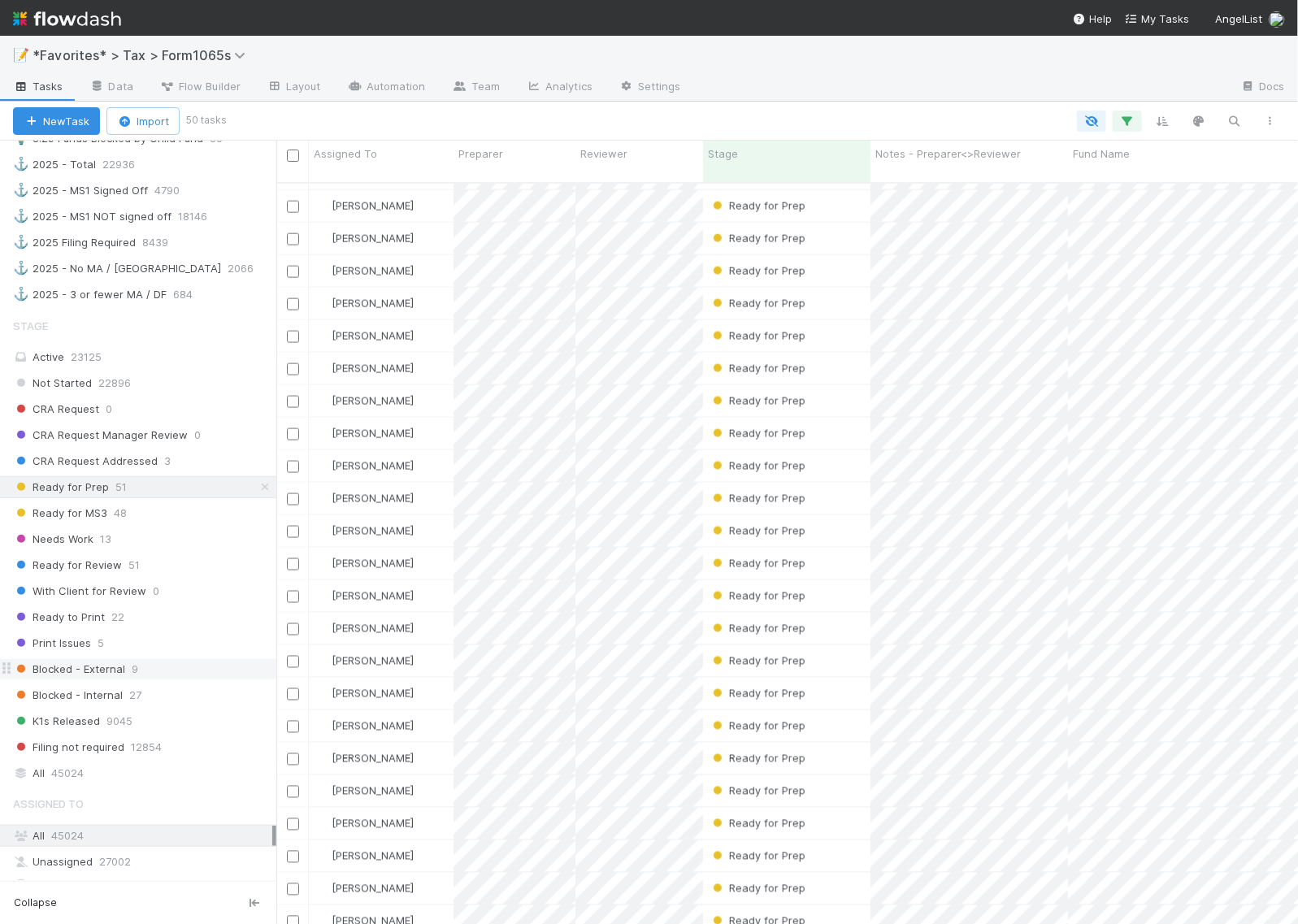
click at [92, 680] on span "Blocked - External" at bounding box center [69, 669] width 112 height 20
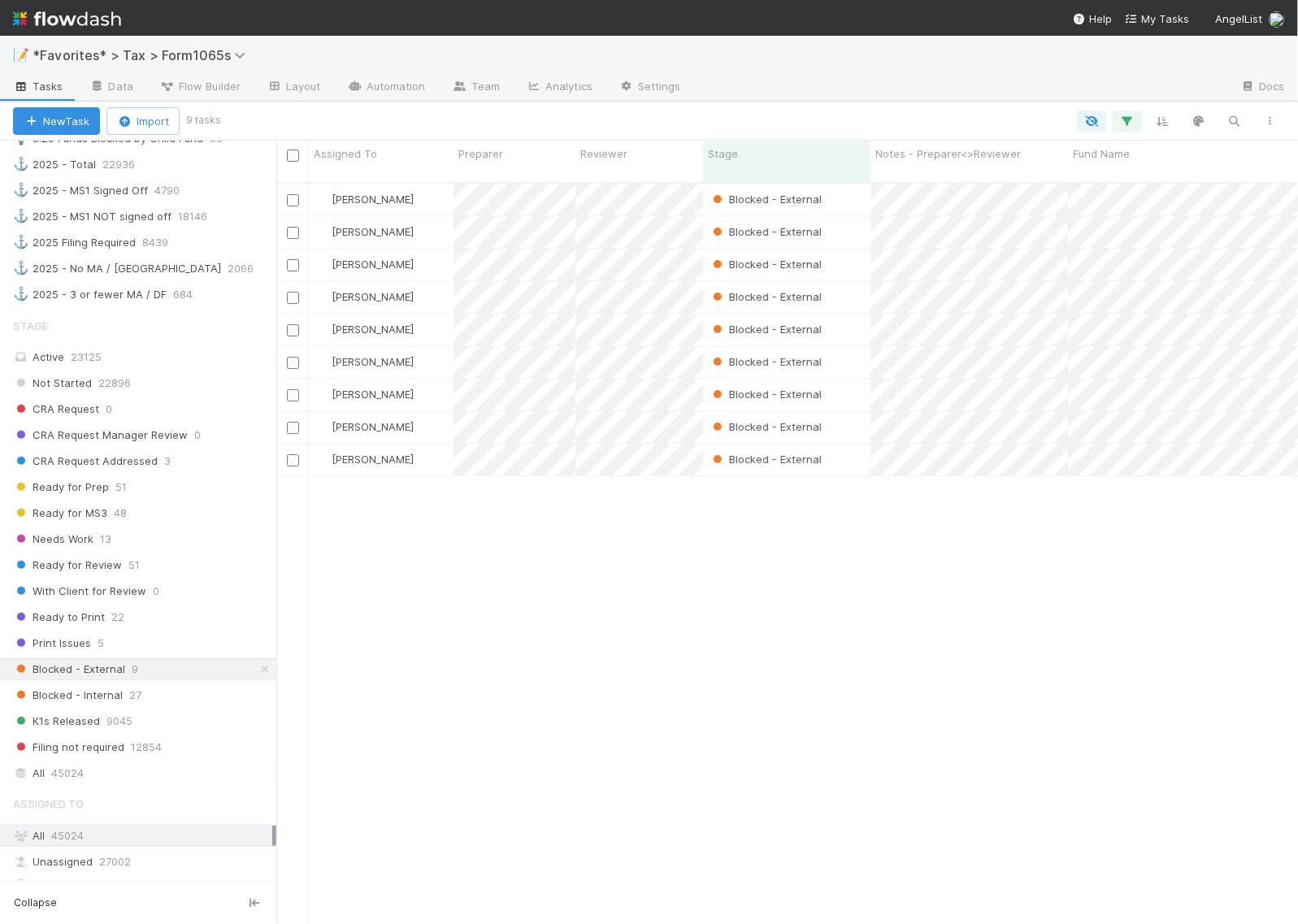
scroll to position [739, 1006]
click at [847, 187] on div "Blocked - External" at bounding box center [786, 199] width 168 height 32
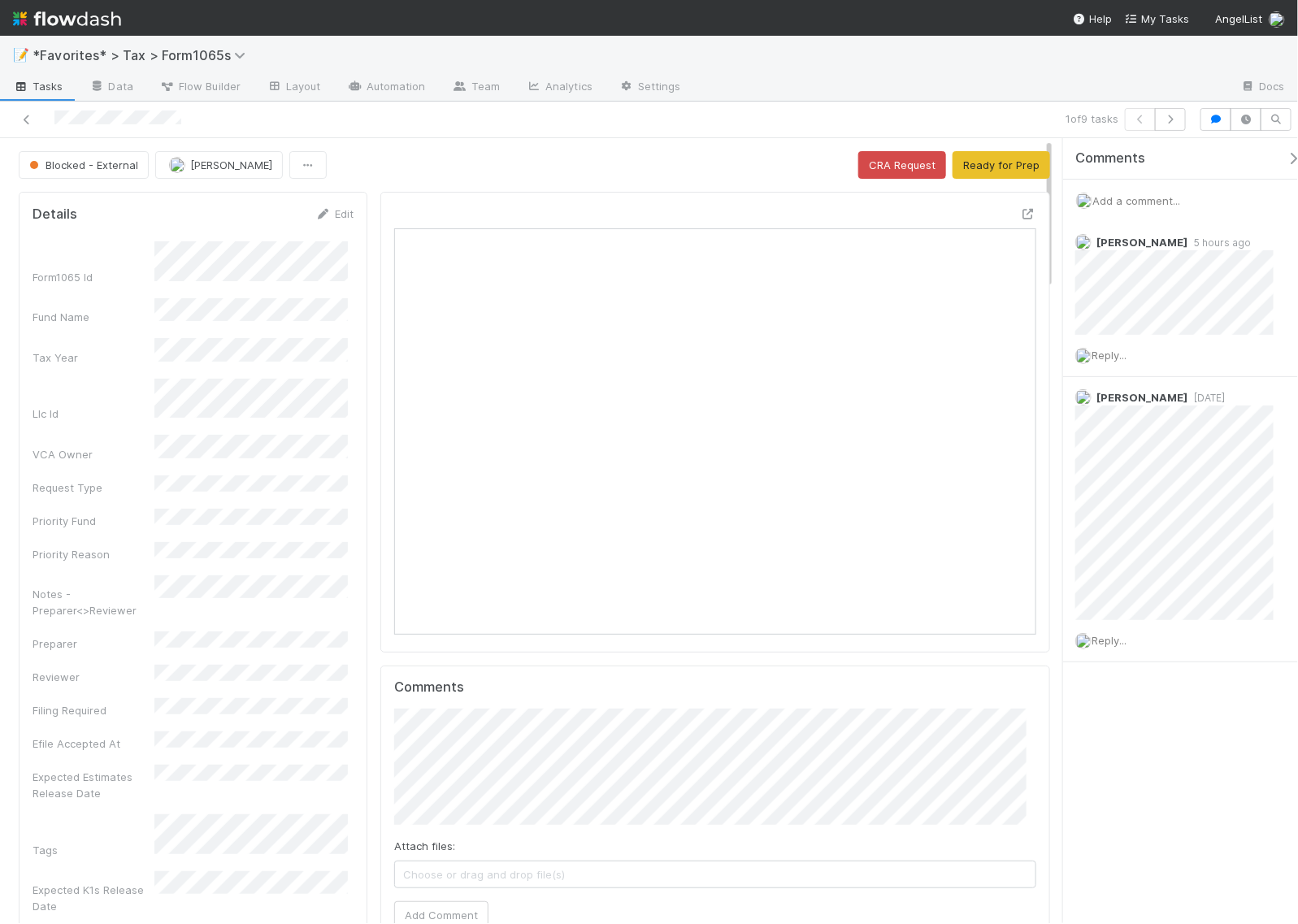
scroll to position [314, 299]
click at [1163, 127] on button "button" at bounding box center [1170, 119] width 31 height 23
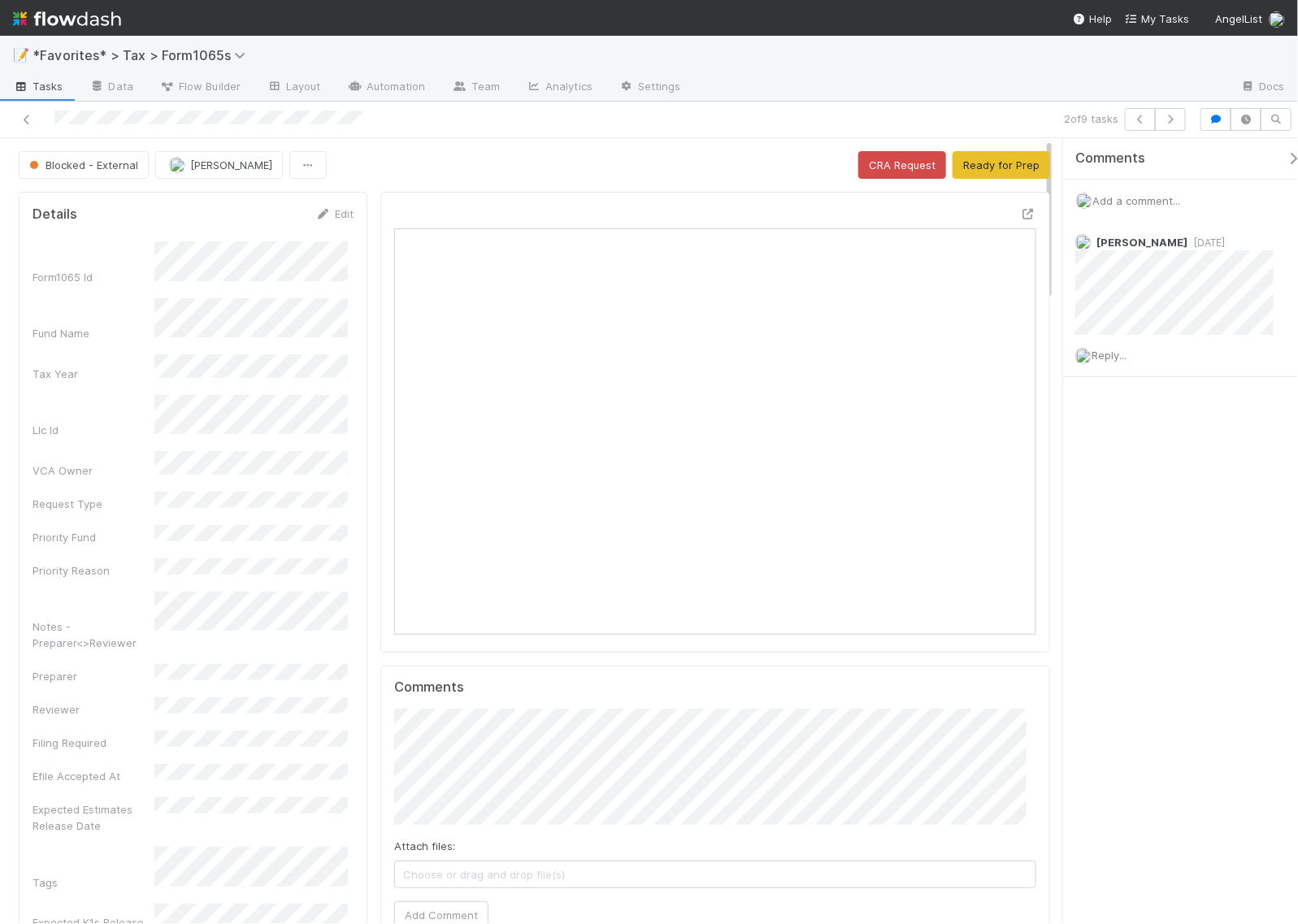
scroll to position [314, 616]
click at [1163, 127] on button "button" at bounding box center [1170, 119] width 31 height 23
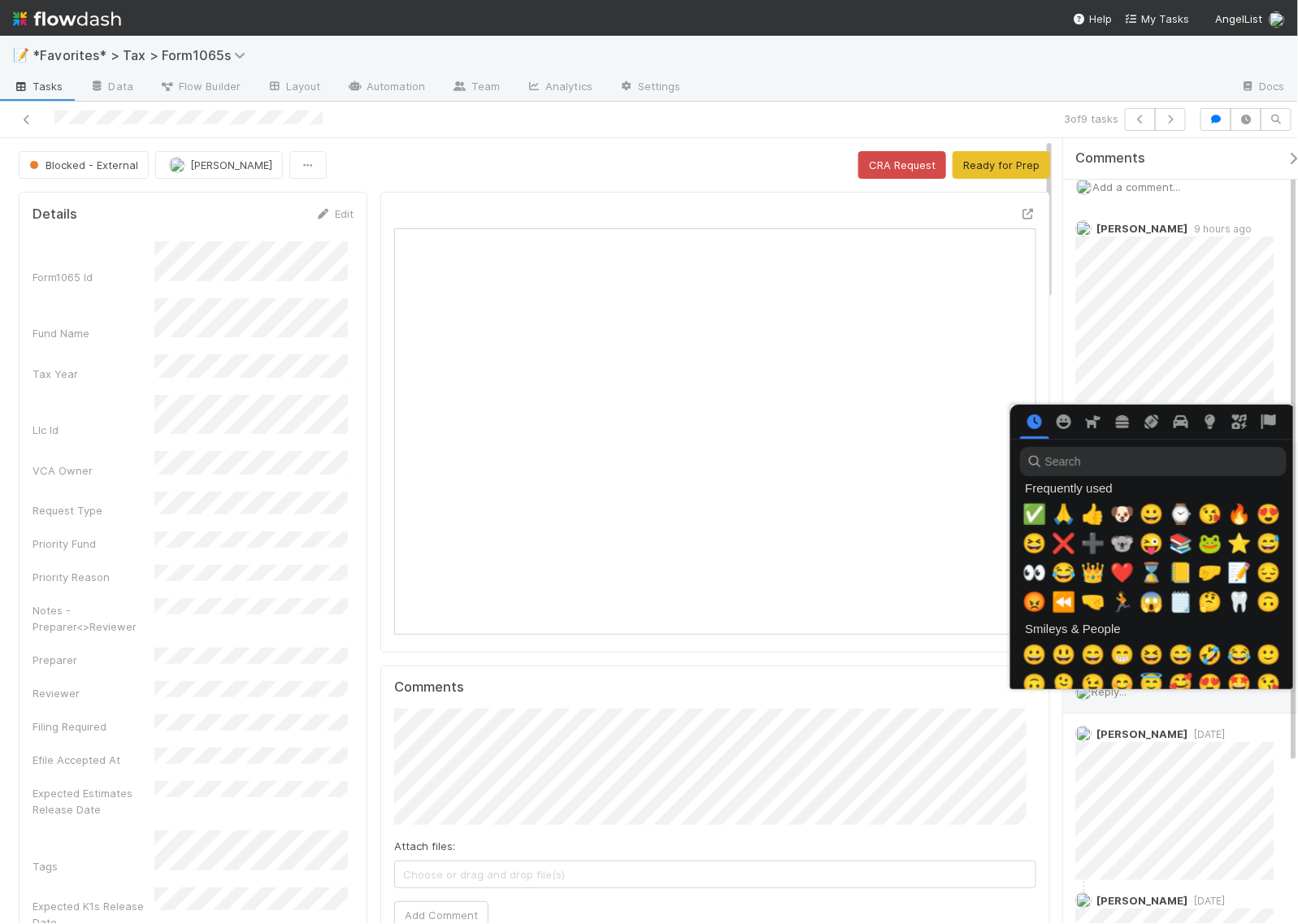
scroll to position [0, 9]
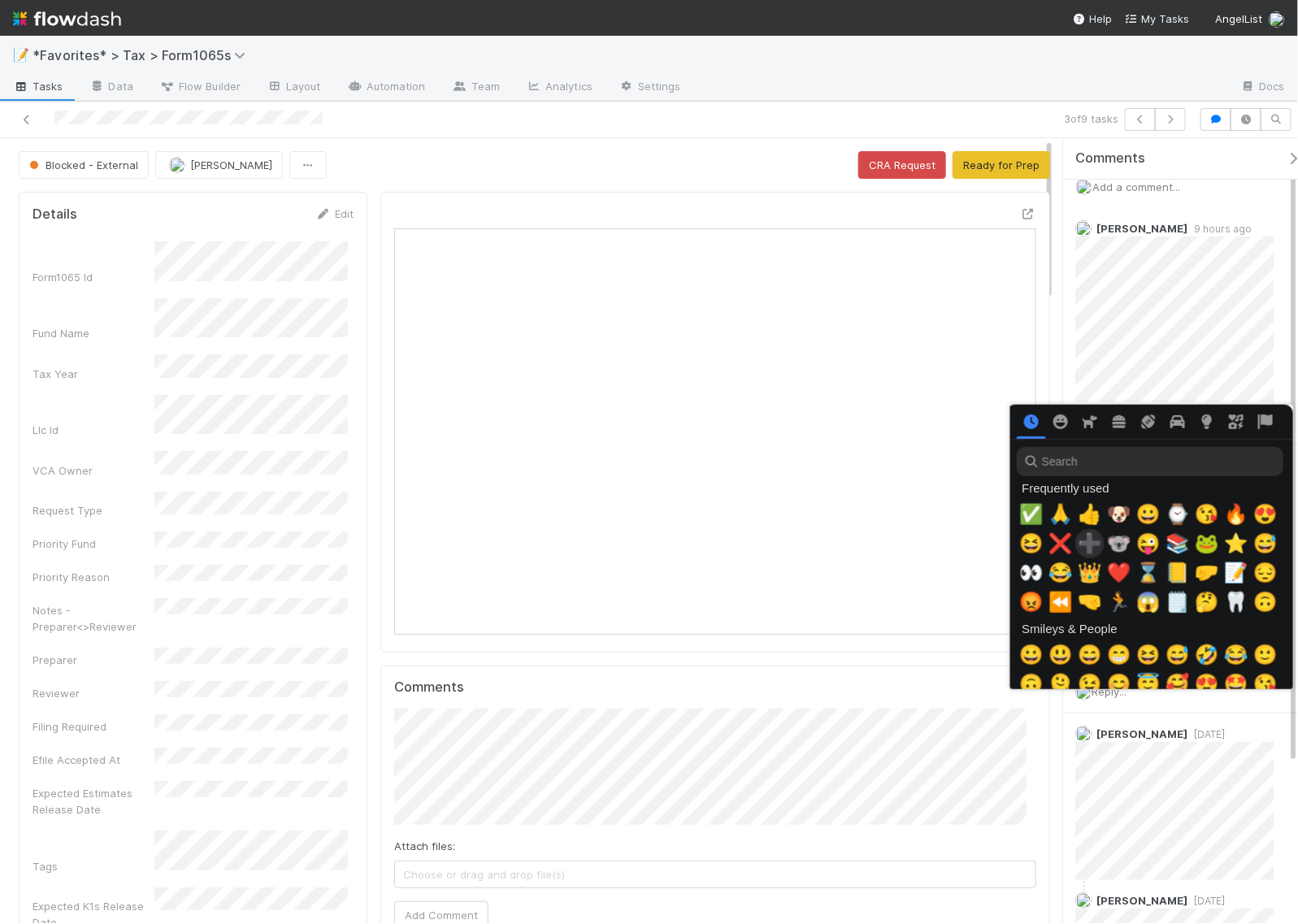
click at [1077, 541] on span "➕" at bounding box center [1089, 543] width 25 height 23
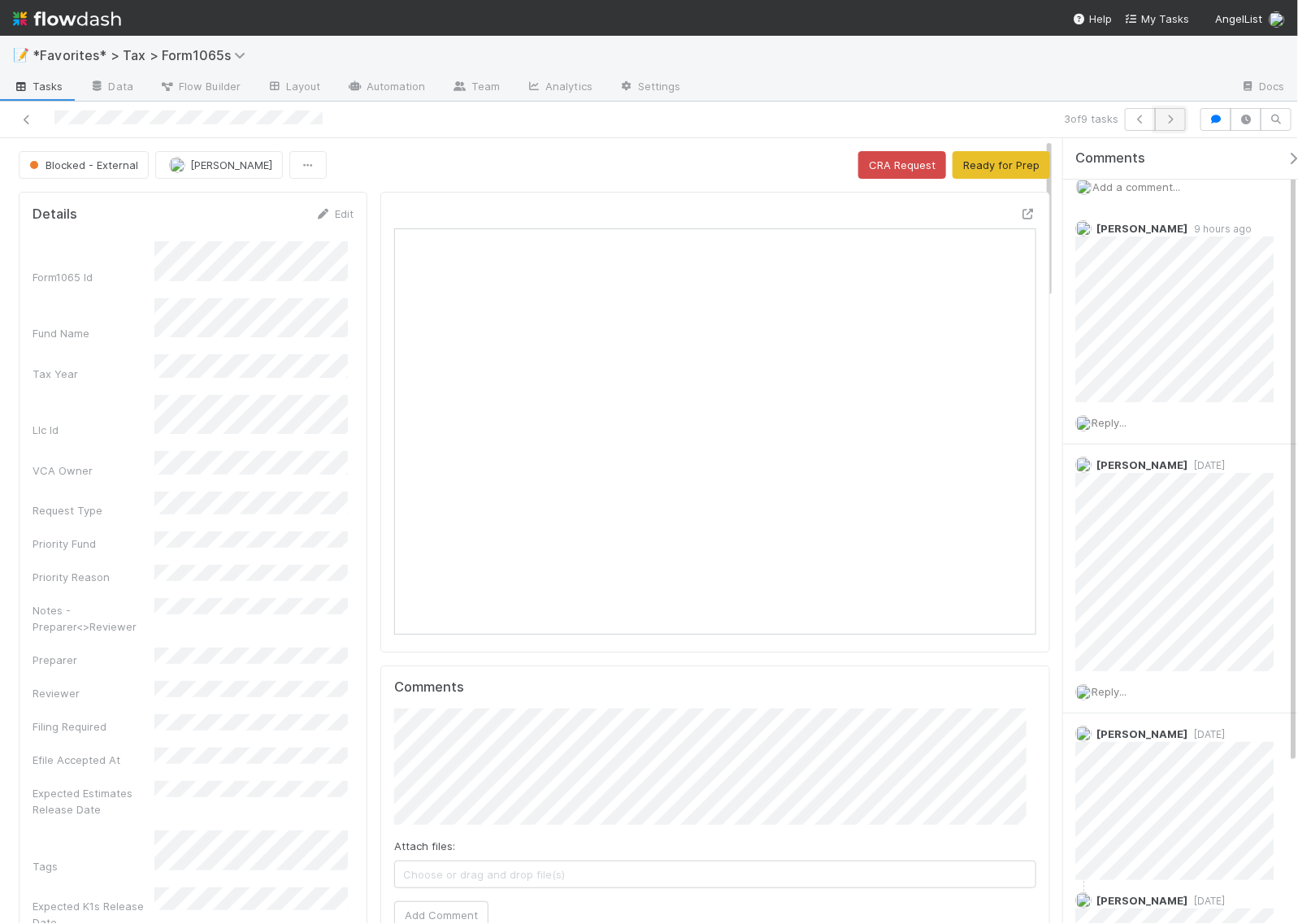
click at [1173, 118] on icon "button" at bounding box center [1170, 119] width 16 height 9
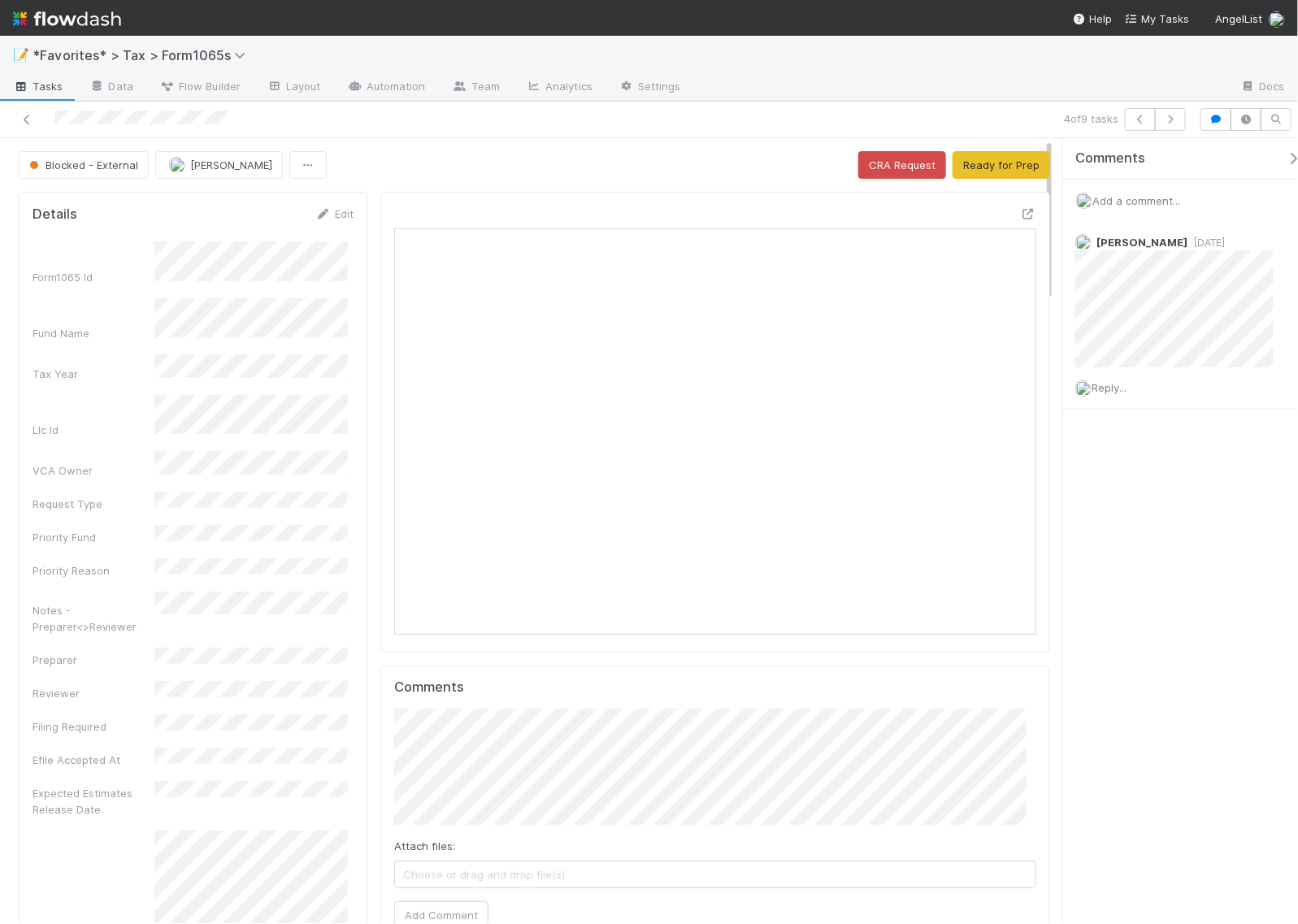
click at [1173, 118] on icon "button" at bounding box center [1170, 119] width 16 height 9
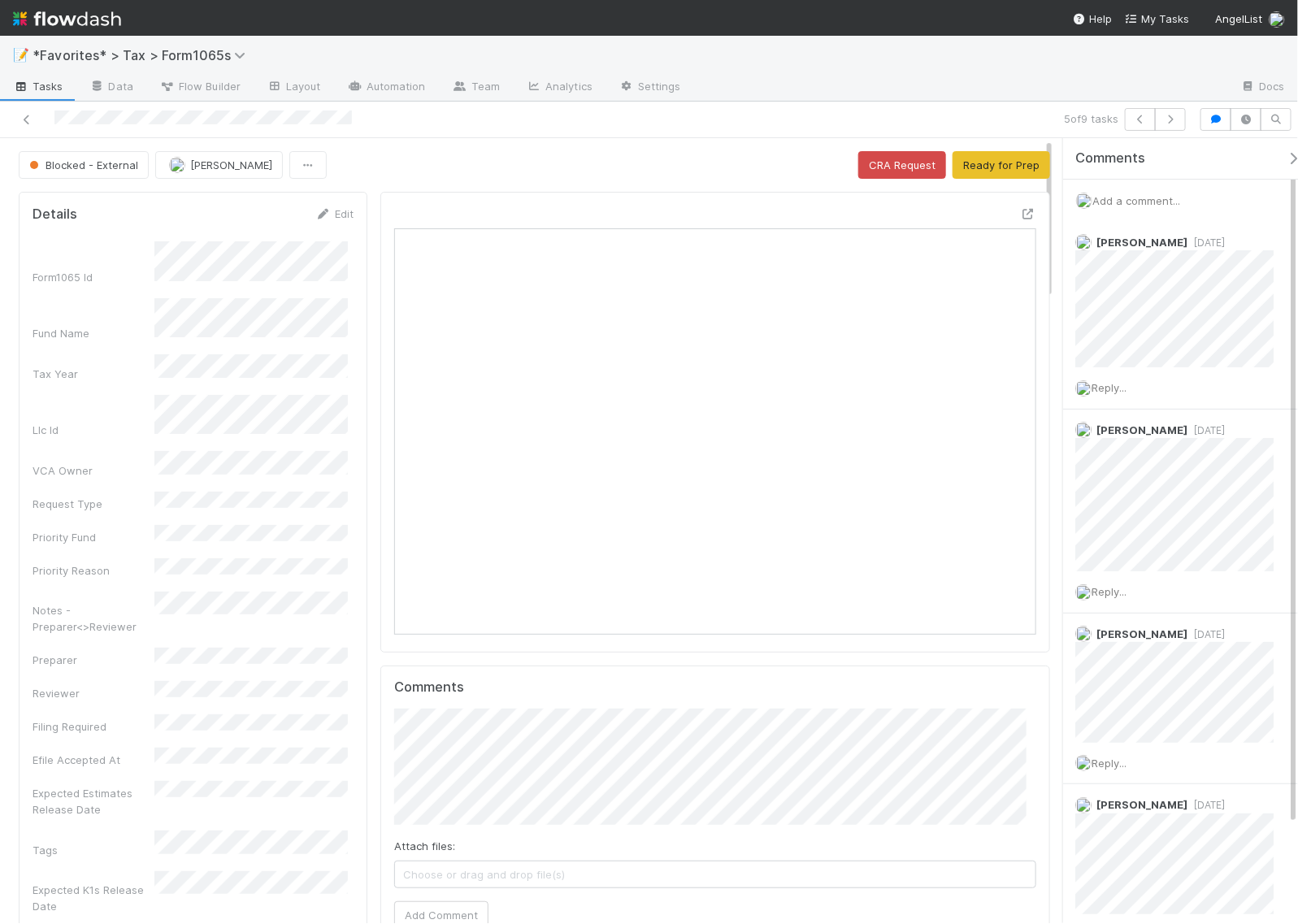
scroll to position [314, 616]
click at [1173, 118] on icon "button" at bounding box center [1170, 119] width 16 height 9
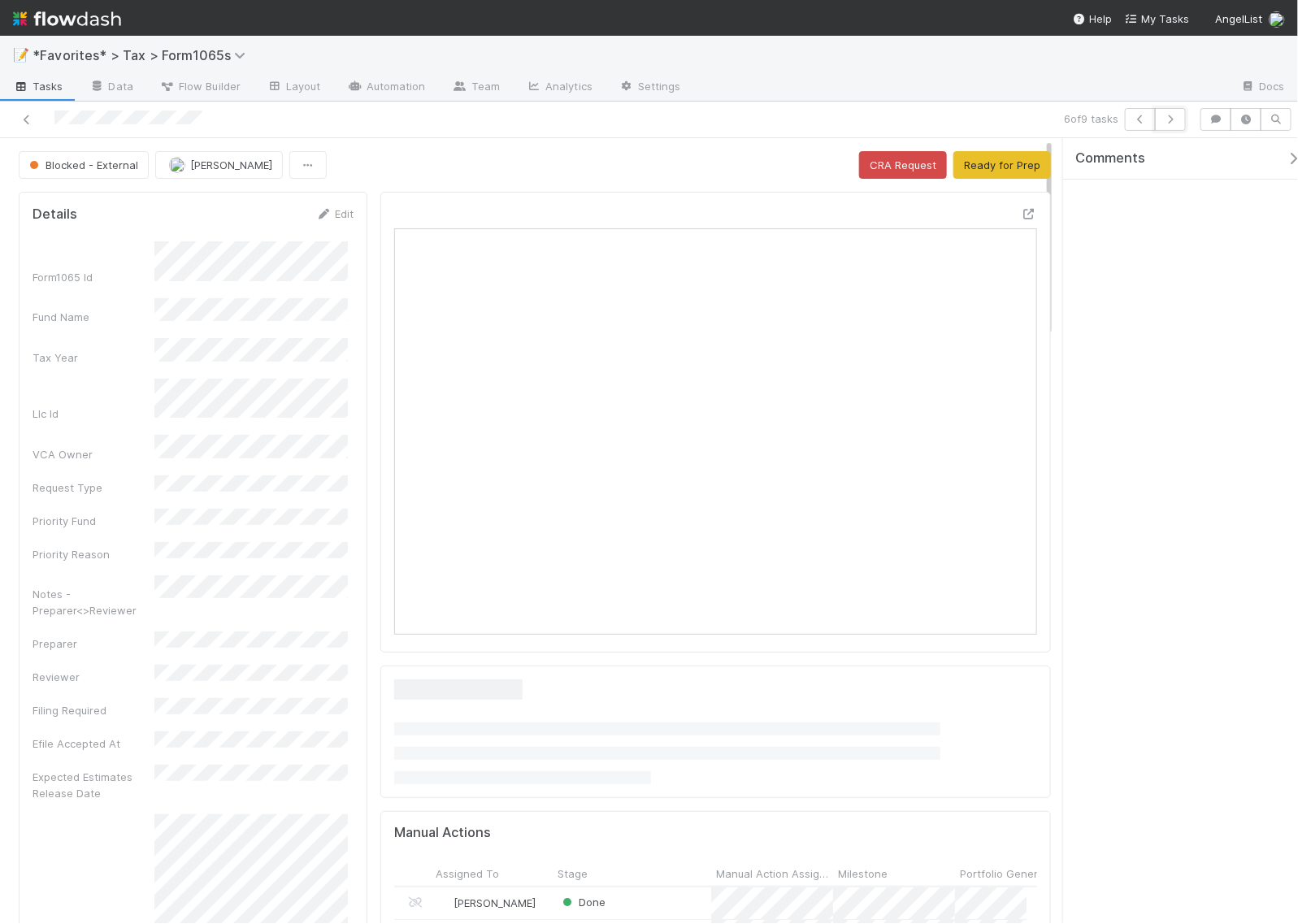
click at [1173, 118] on icon "button" at bounding box center [1170, 119] width 16 height 9
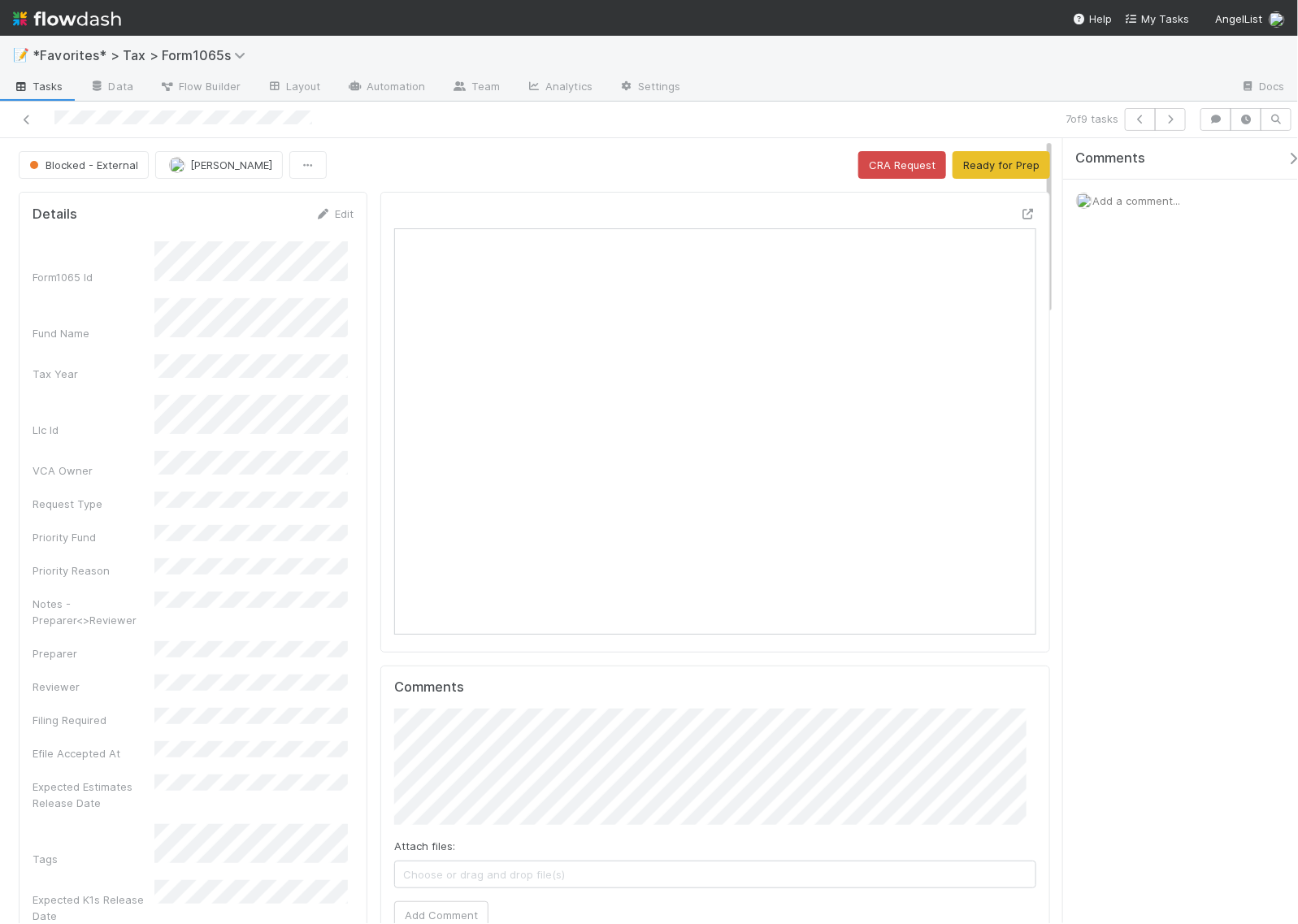
scroll to position [314, 301]
click at [1020, 217] on icon at bounding box center [1028, 214] width 16 height 10
click at [1167, 119] on icon "button" at bounding box center [1170, 119] width 16 height 9
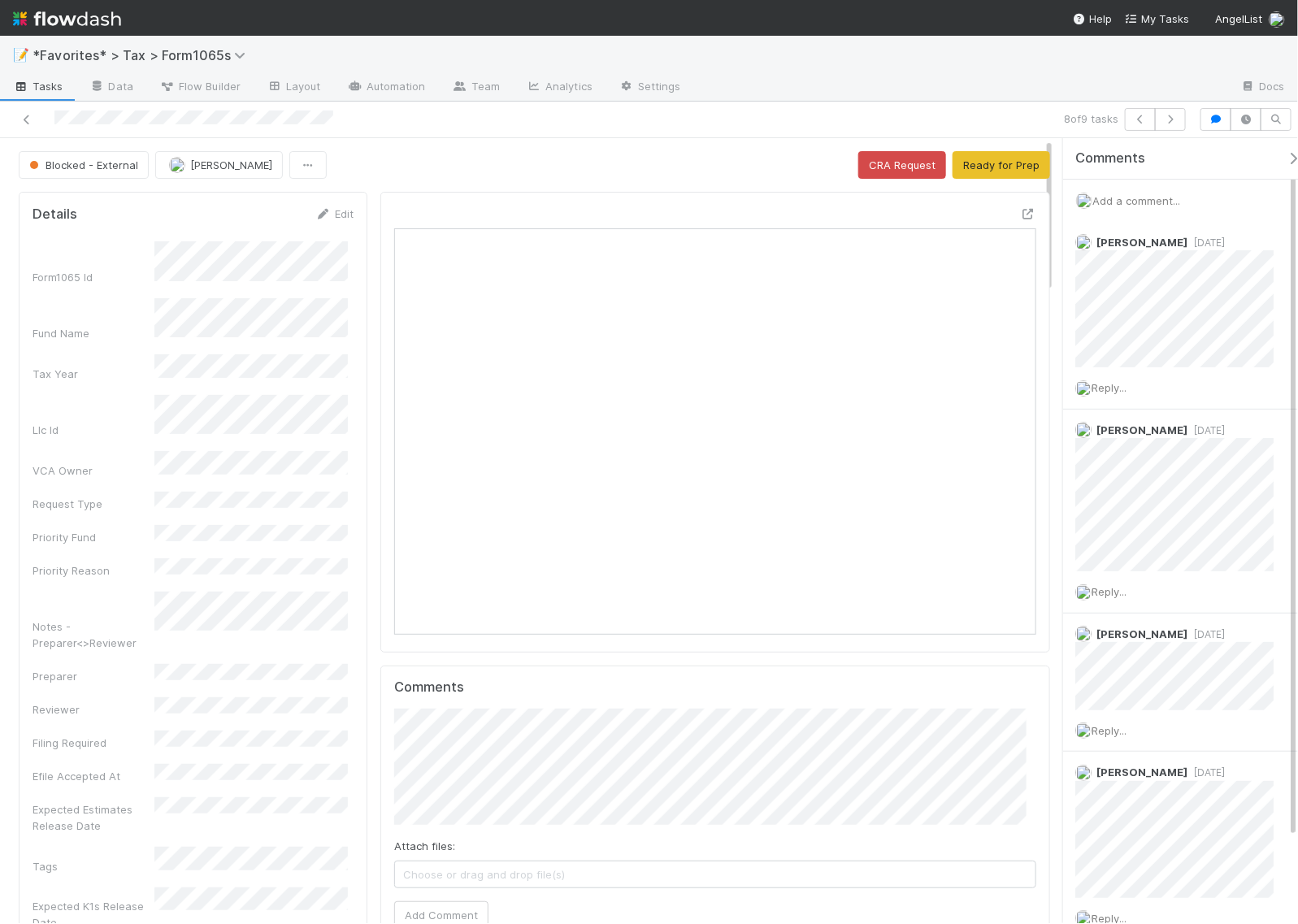
scroll to position [314, 616]
click at [1171, 120] on icon "button" at bounding box center [1170, 119] width 16 height 9
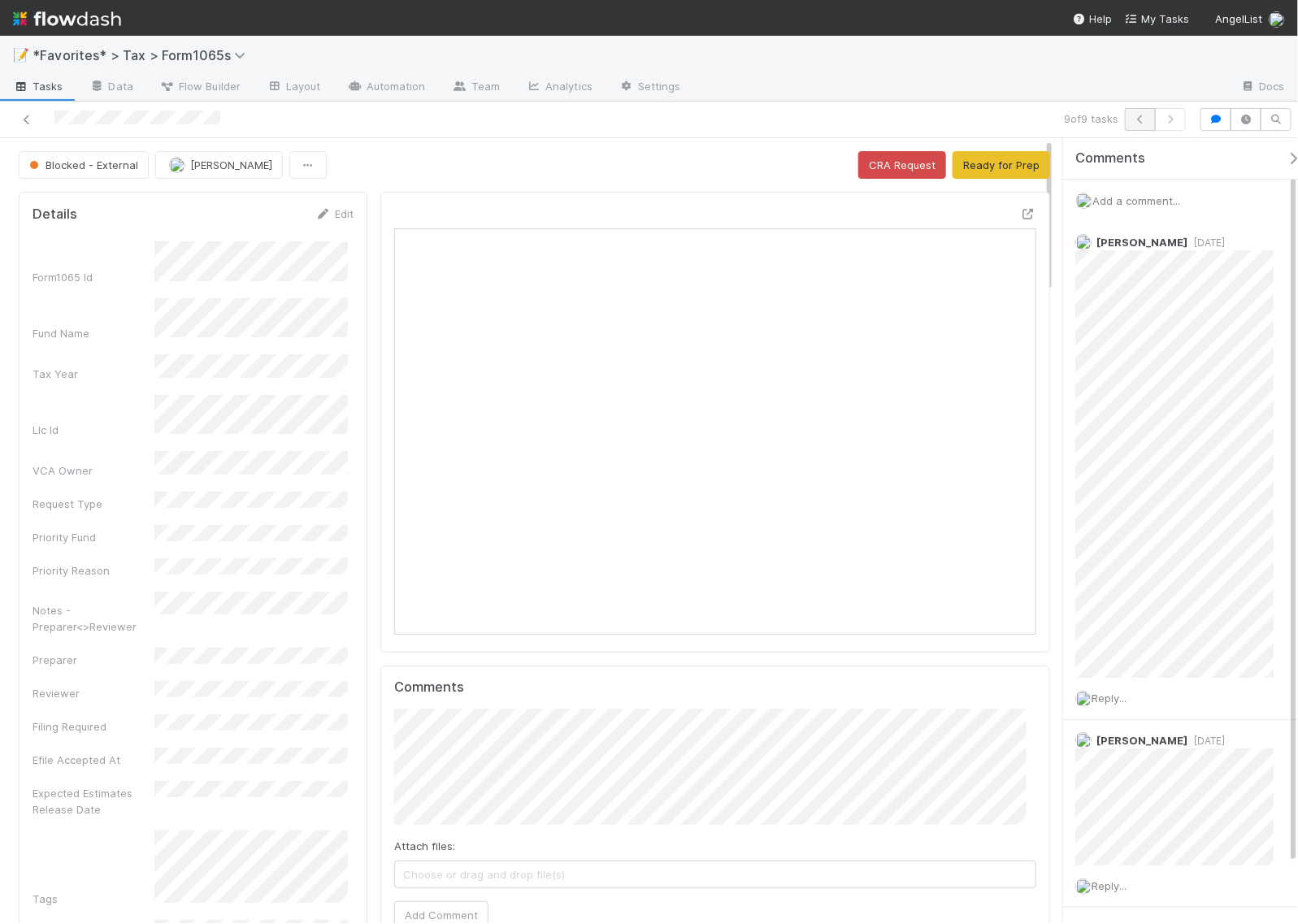
scroll to position [314, 301]
click at [1020, 216] on icon at bounding box center [1028, 214] width 16 height 10
click at [1004, 169] on button "Ready for Prep" at bounding box center [1001, 164] width 98 height 27
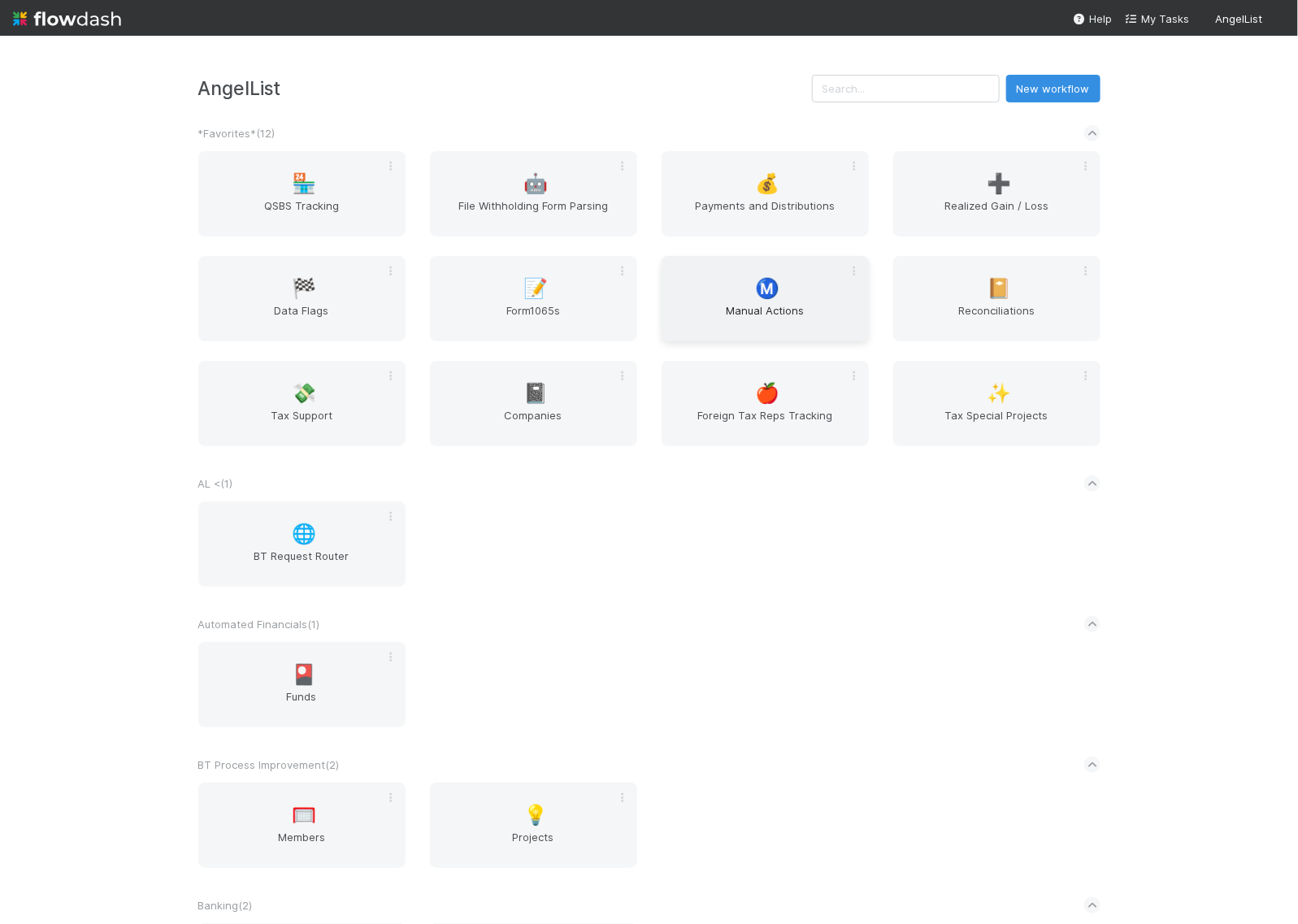
click at [729, 277] on div "Ⓜ️ Manual Actions" at bounding box center [765, 299] width 207 height 85
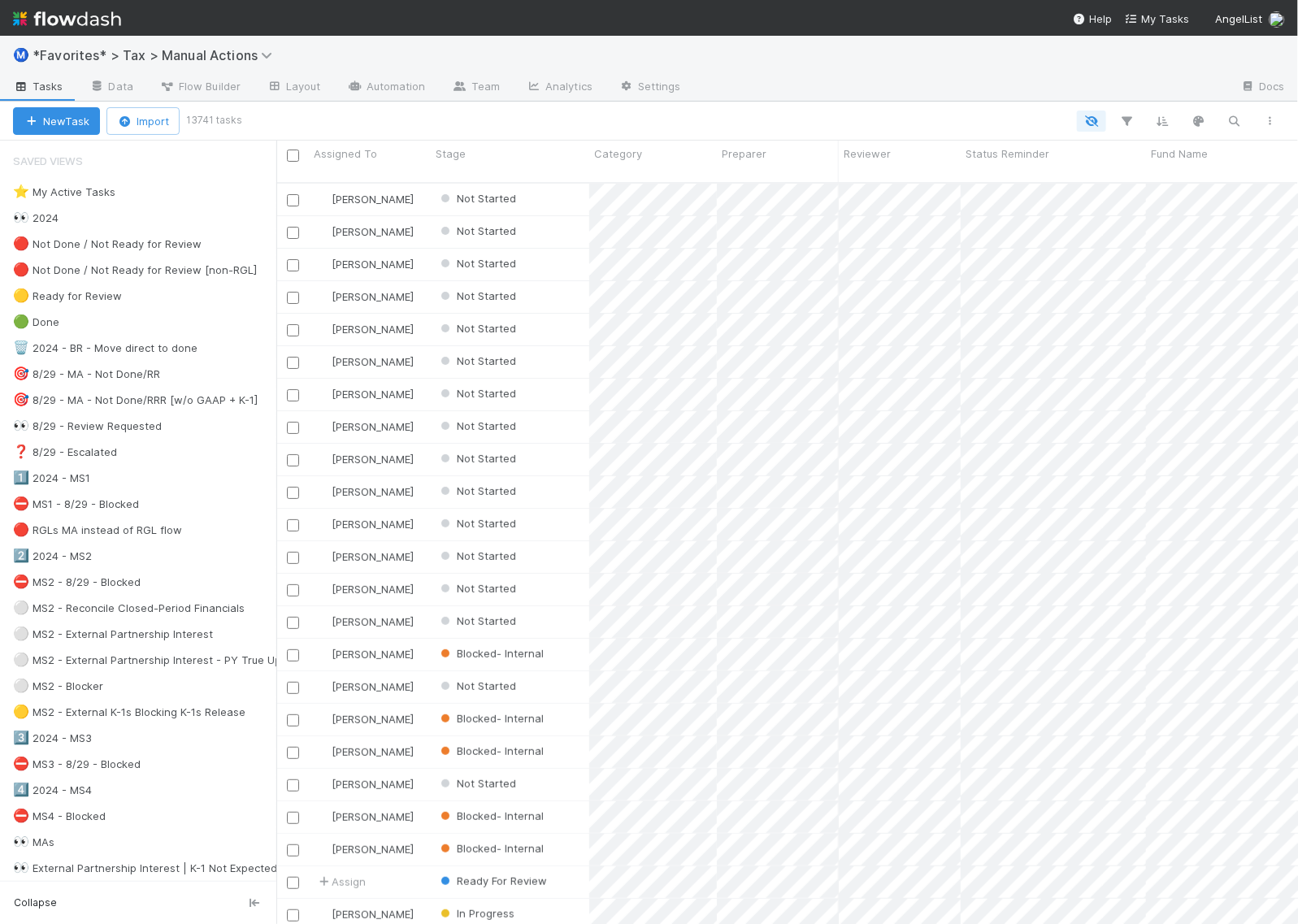
scroll to position [739, 1006]
click at [53, 482] on div "1️⃣ 2024 - MS1" at bounding box center [51, 479] width 78 height 20
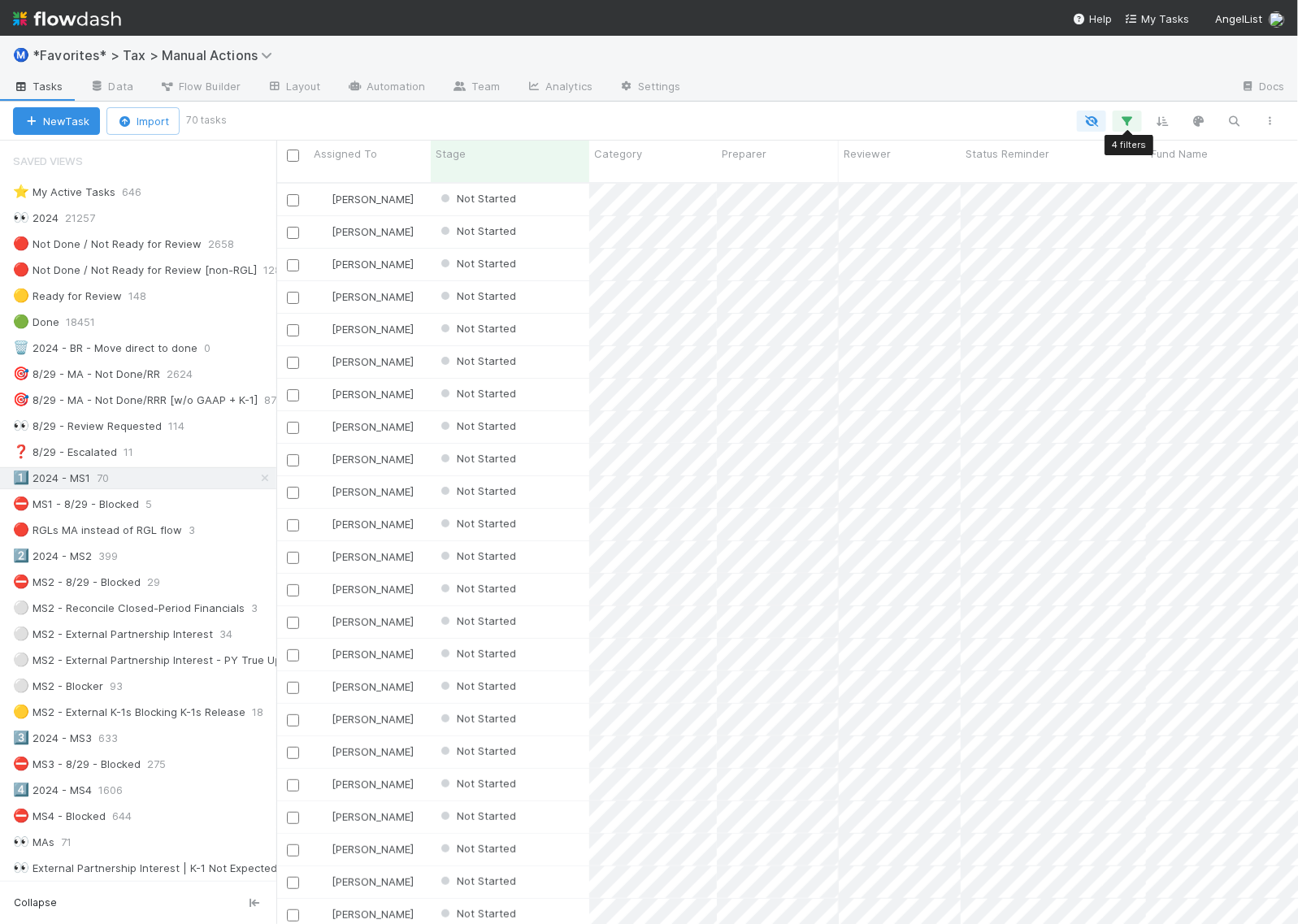
scroll to position [739, 1006]
click at [655, 151] on div "Category" at bounding box center [653, 153] width 118 height 16
click at [659, 185] on div "Sort First → Last" at bounding box center [688, 184] width 186 height 25
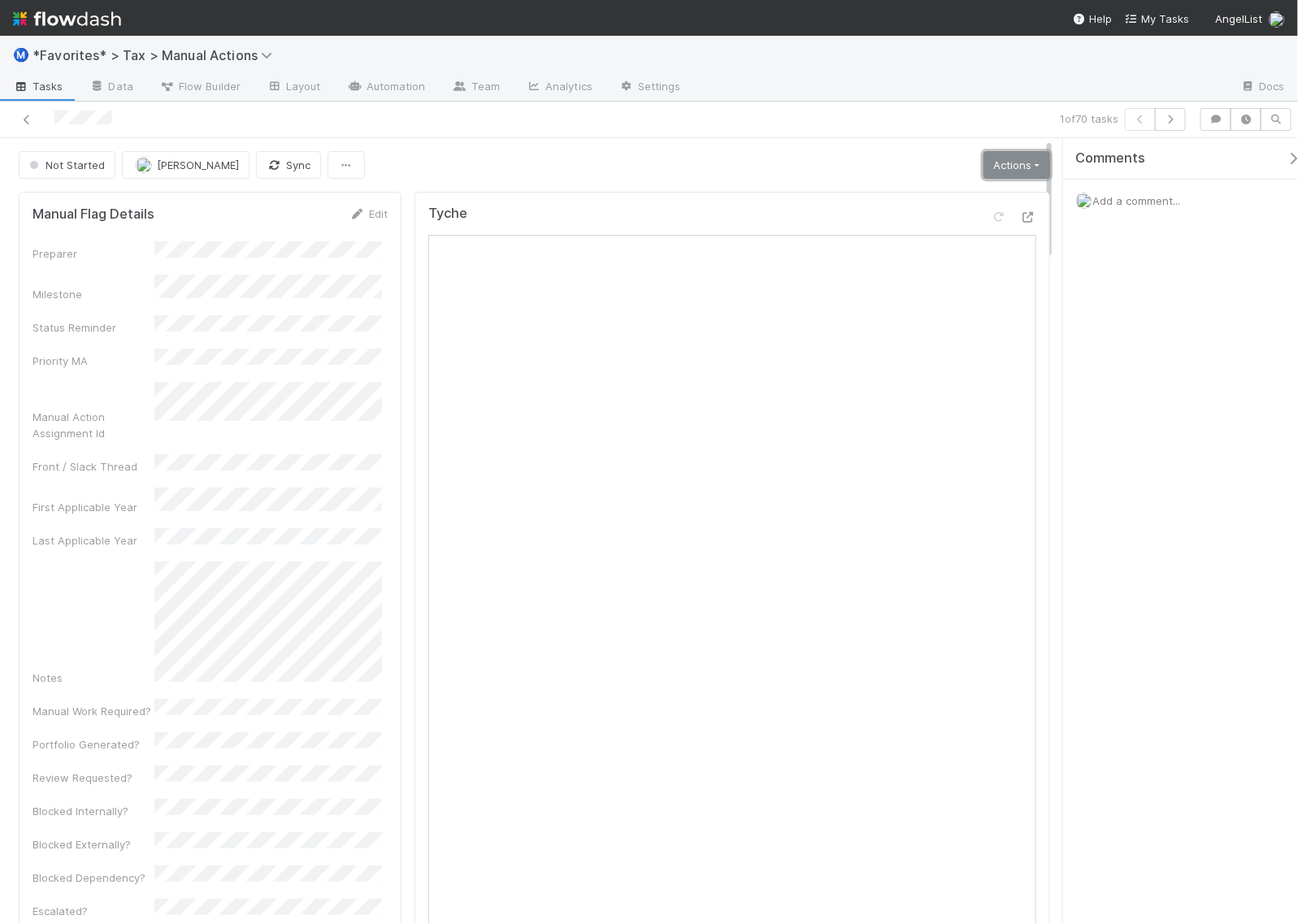
click at [990, 163] on link "Actions" at bounding box center [1017, 164] width 66 height 27
click at [968, 191] on button "Start" at bounding box center [978, 199] width 151 height 23
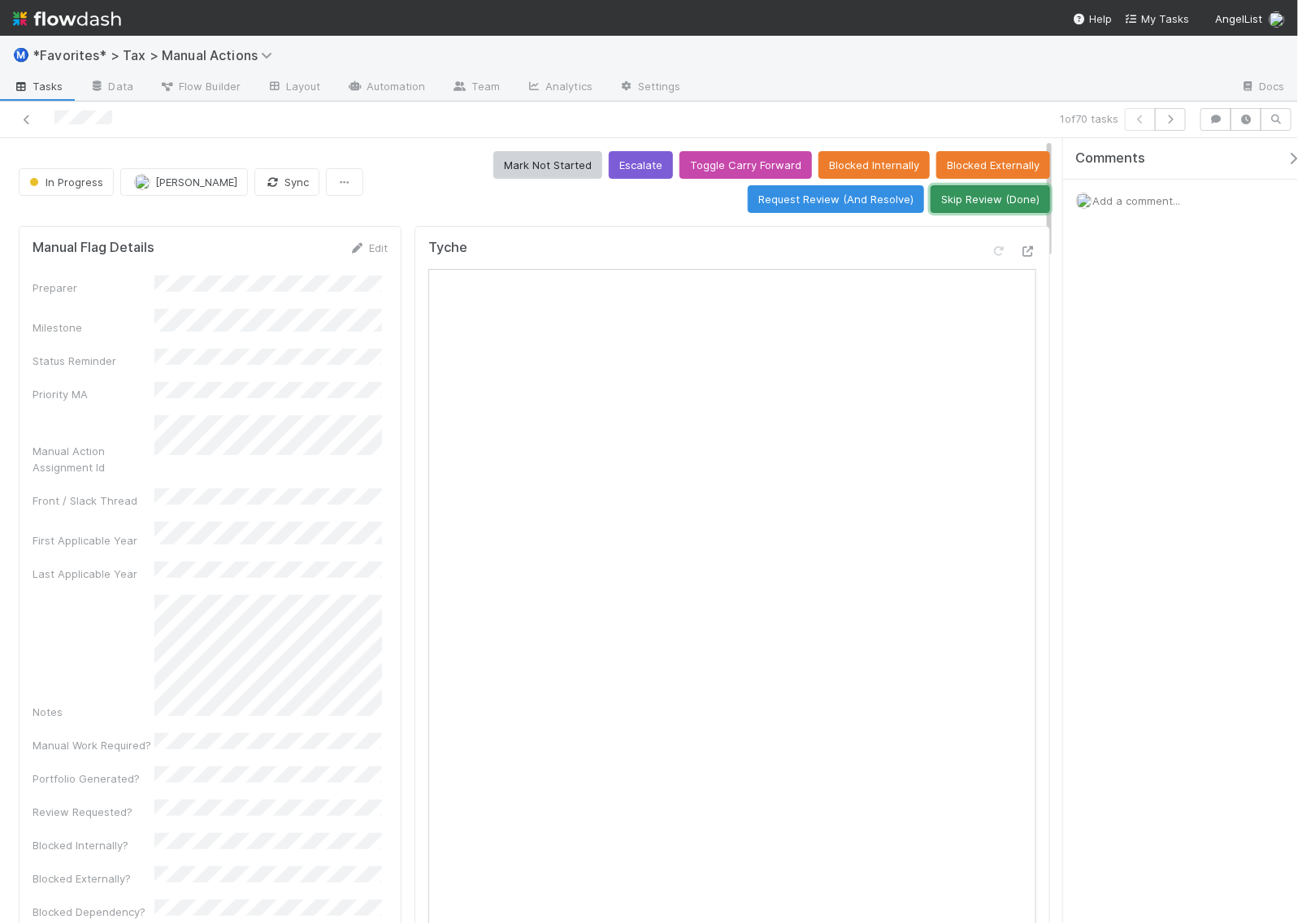
click at [993, 193] on button "Skip Review (Done)" at bounding box center [991, 199] width 119 height 27
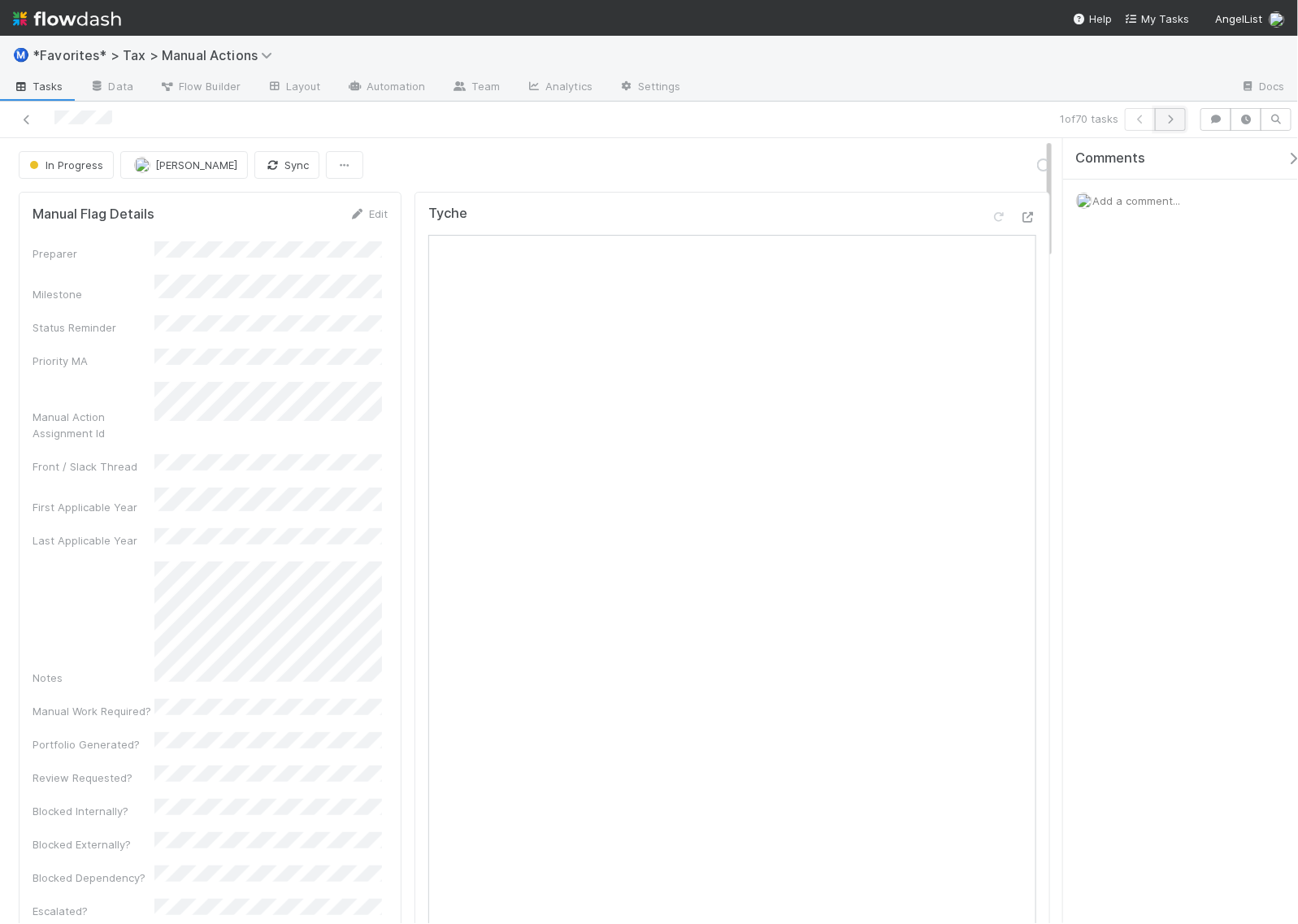
click at [1171, 118] on icon "button" at bounding box center [1170, 119] width 16 height 9
click at [1010, 170] on link "Actions" at bounding box center [1017, 164] width 66 height 27
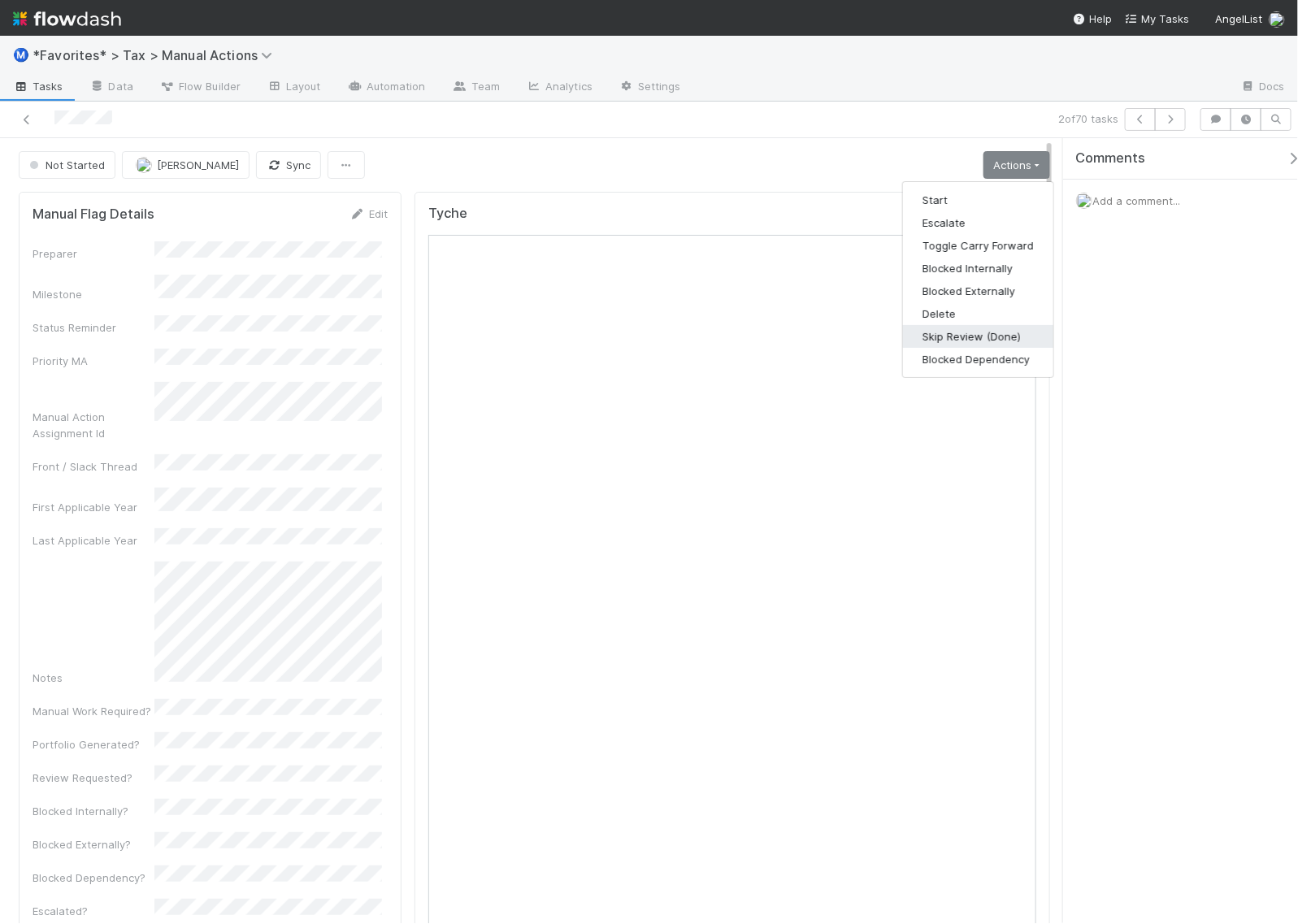
click at [956, 330] on button "Skip Review (Done)" at bounding box center [978, 336] width 151 height 23
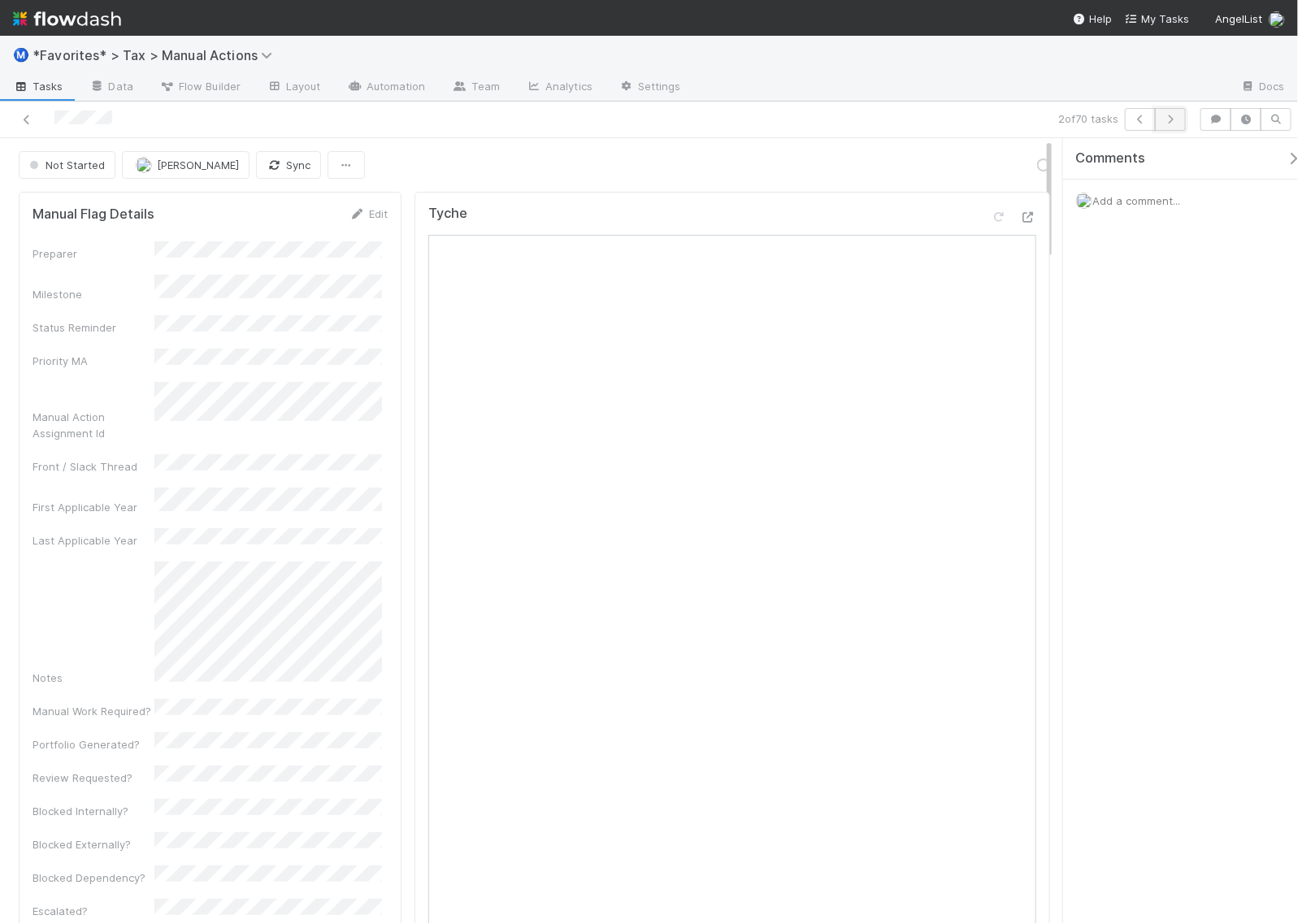
click at [1171, 124] on button "button" at bounding box center [1170, 119] width 31 height 23
click at [1022, 160] on link "Actions" at bounding box center [1017, 164] width 66 height 27
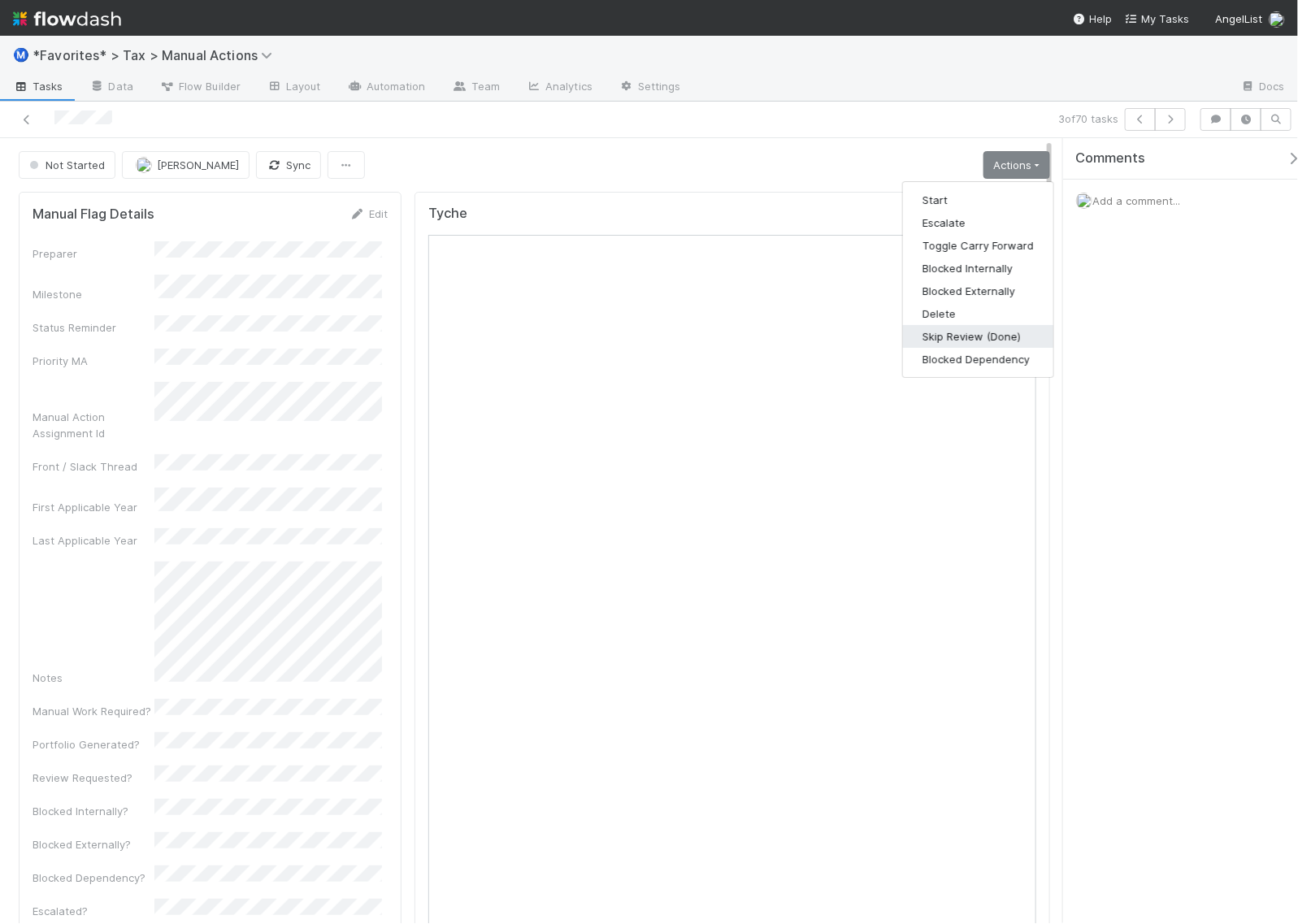
click at [961, 333] on button "Skip Review (Done)" at bounding box center [978, 336] width 151 height 23
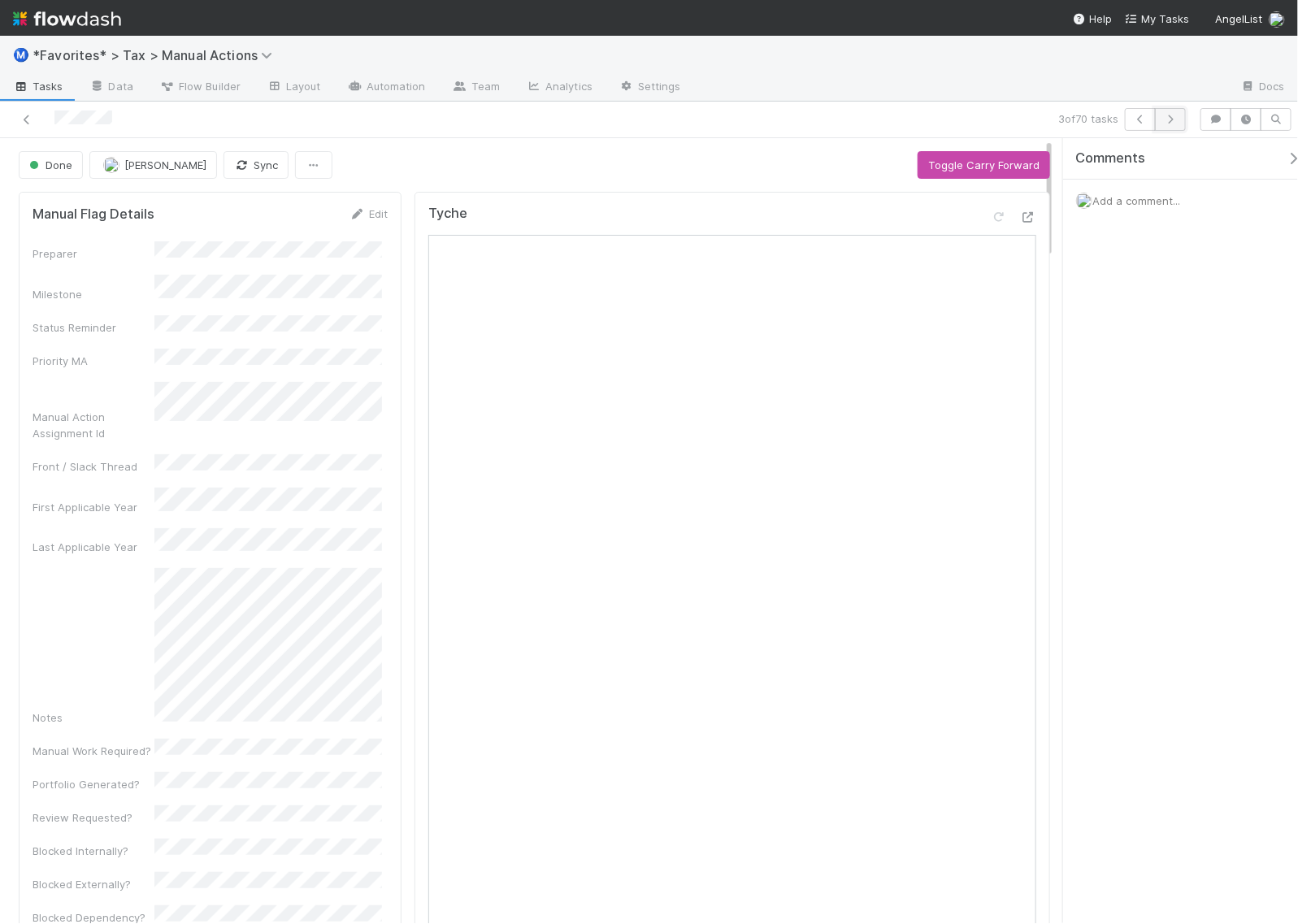
click at [1164, 116] on icon "button" at bounding box center [1170, 119] width 16 height 9
click at [994, 179] on link "Actions" at bounding box center [1017, 164] width 66 height 27
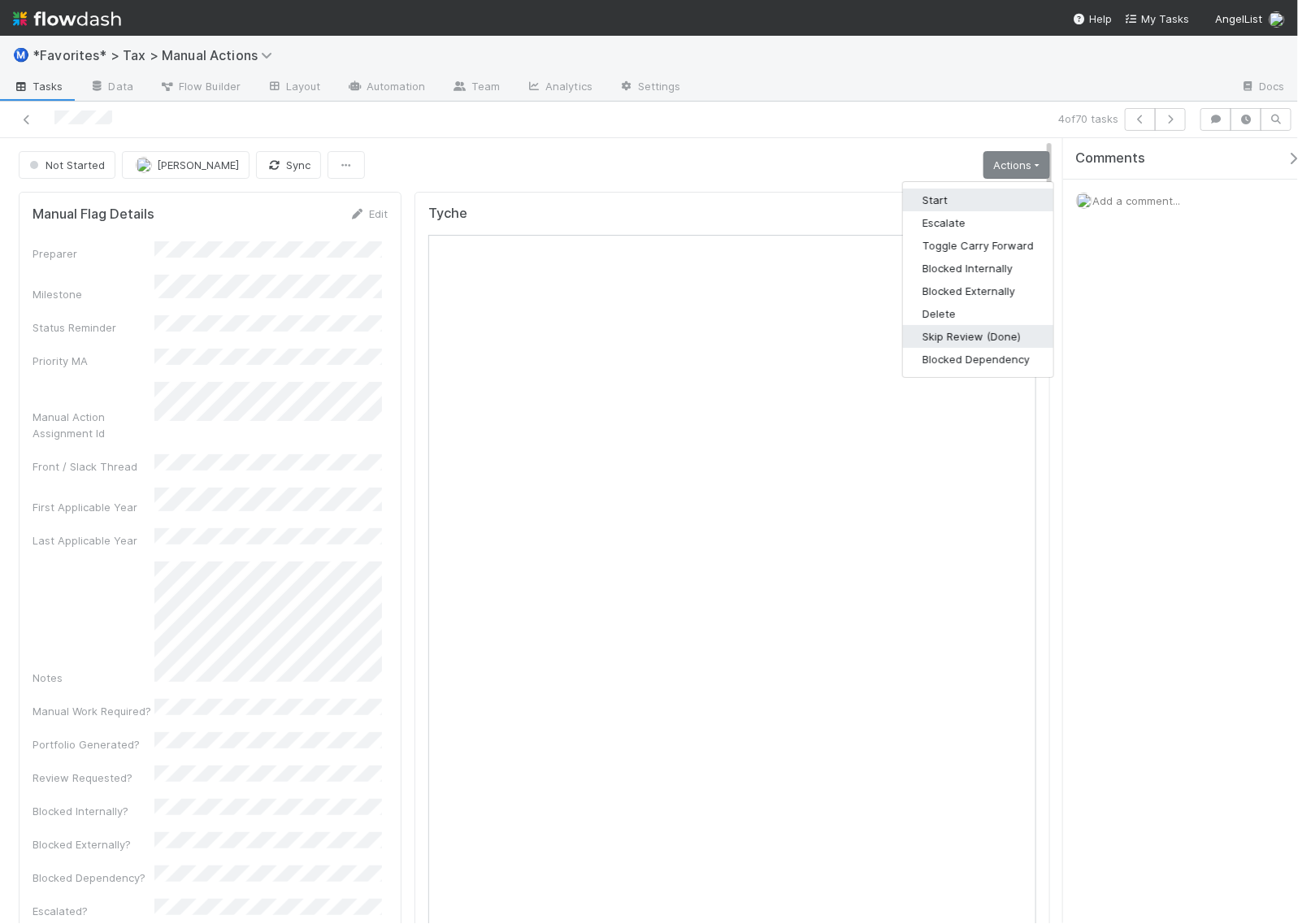
drag, startPoint x: 986, startPoint y: 197, endPoint x: 959, endPoint y: 337, distance: 142.6
click at [959, 337] on div "Start Escalate Toggle Carry Forward Blocked Internally Blocked Externally Delet…" at bounding box center [978, 279] width 152 height 197
click at [994, 167] on link "Actions" at bounding box center [1017, 164] width 66 height 27
click at [944, 198] on button "Start" at bounding box center [978, 199] width 151 height 23
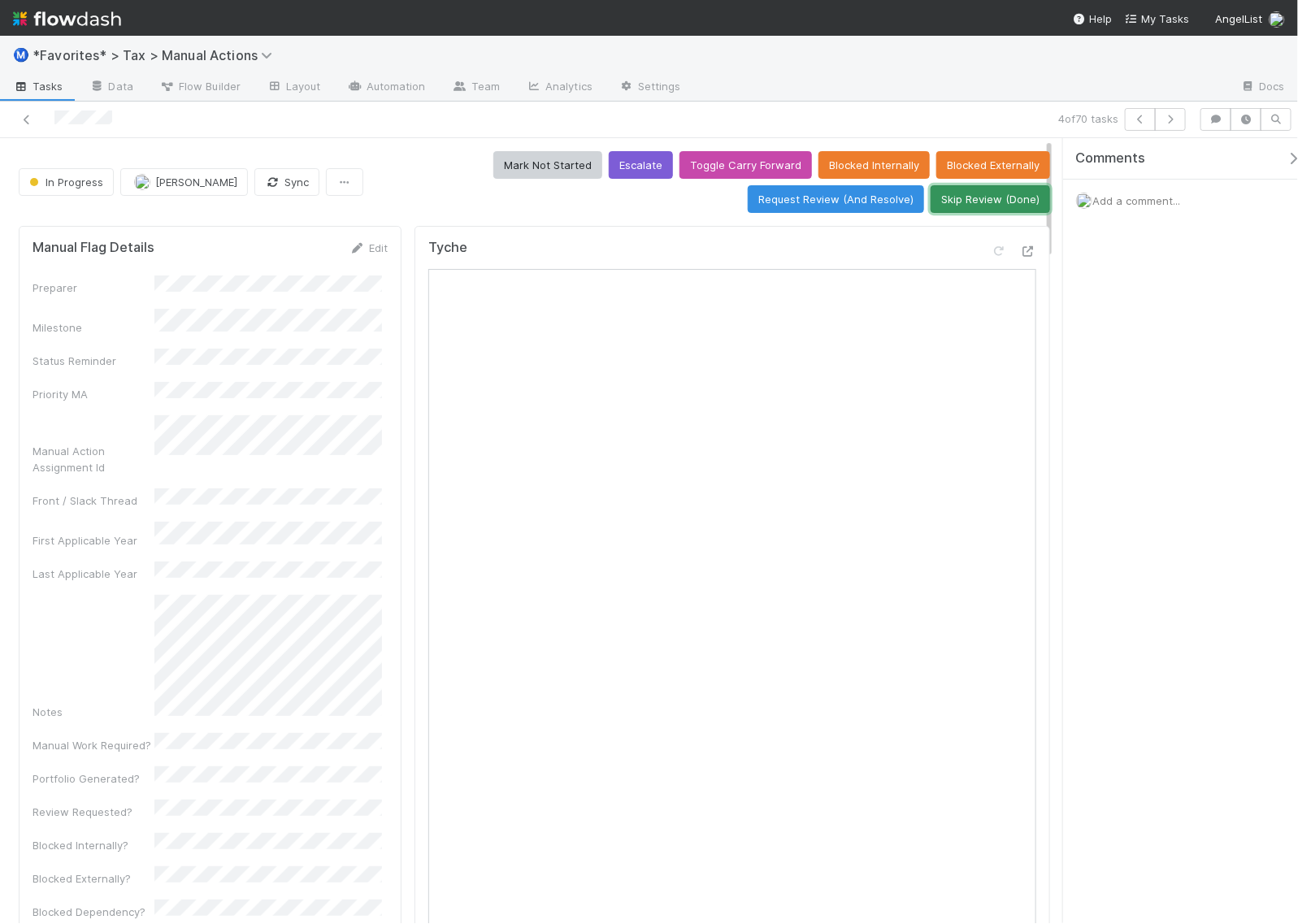
click at [991, 200] on button "Skip Review (Done)" at bounding box center [991, 199] width 119 height 27
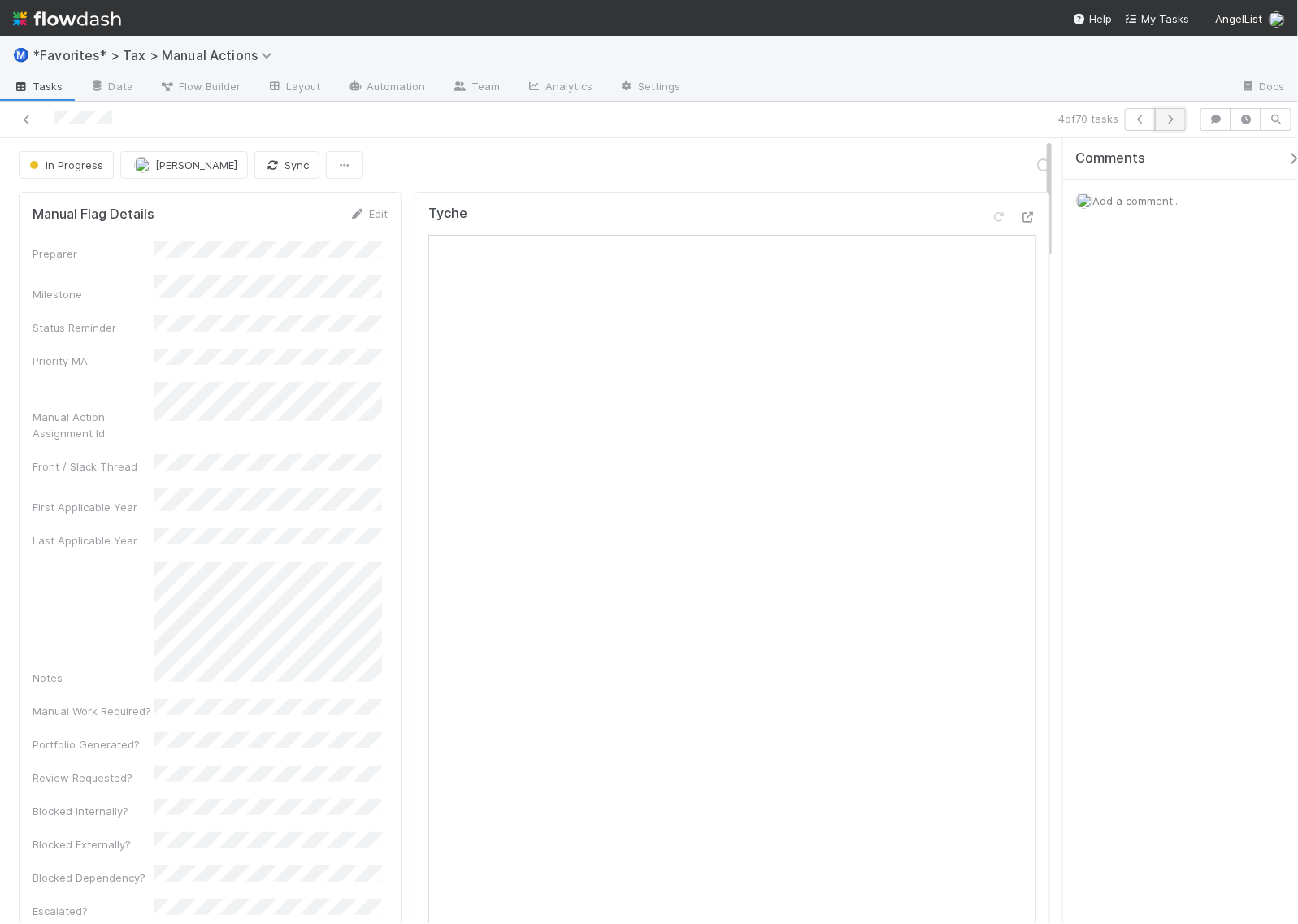
click at [1176, 122] on icon "button" at bounding box center [1170, 119] width 16 height 9
click at [1002, 169] on link "Actions" at bounding box center [1017, 164] width 66 height 27
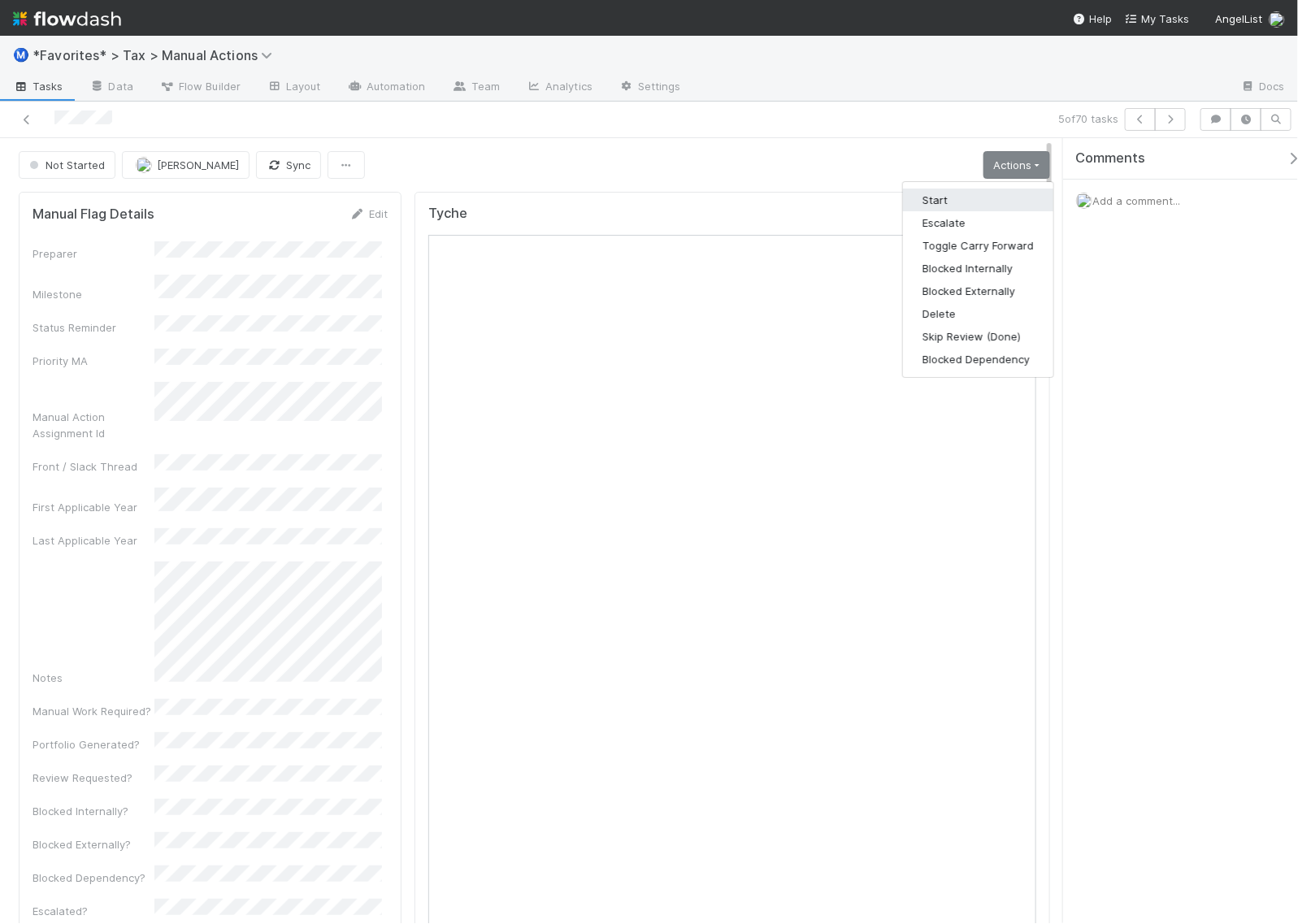
click at [963, 204] on button "Start" at bounding box center [978, 199] width 151 height 23
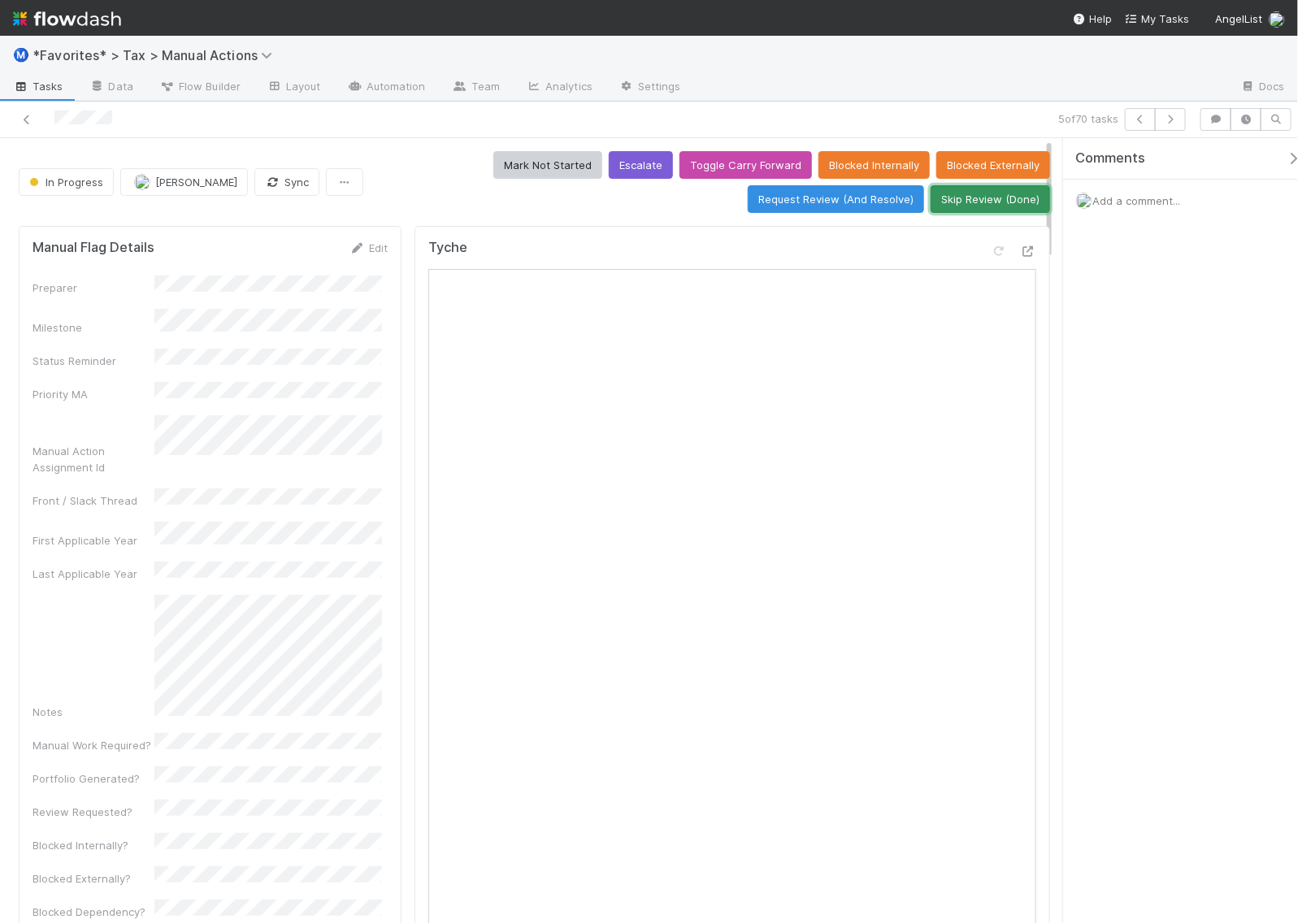
click at [996, 202] on button "Skip Review (Done)" at bounding box center [991, 199] width 119 height 27
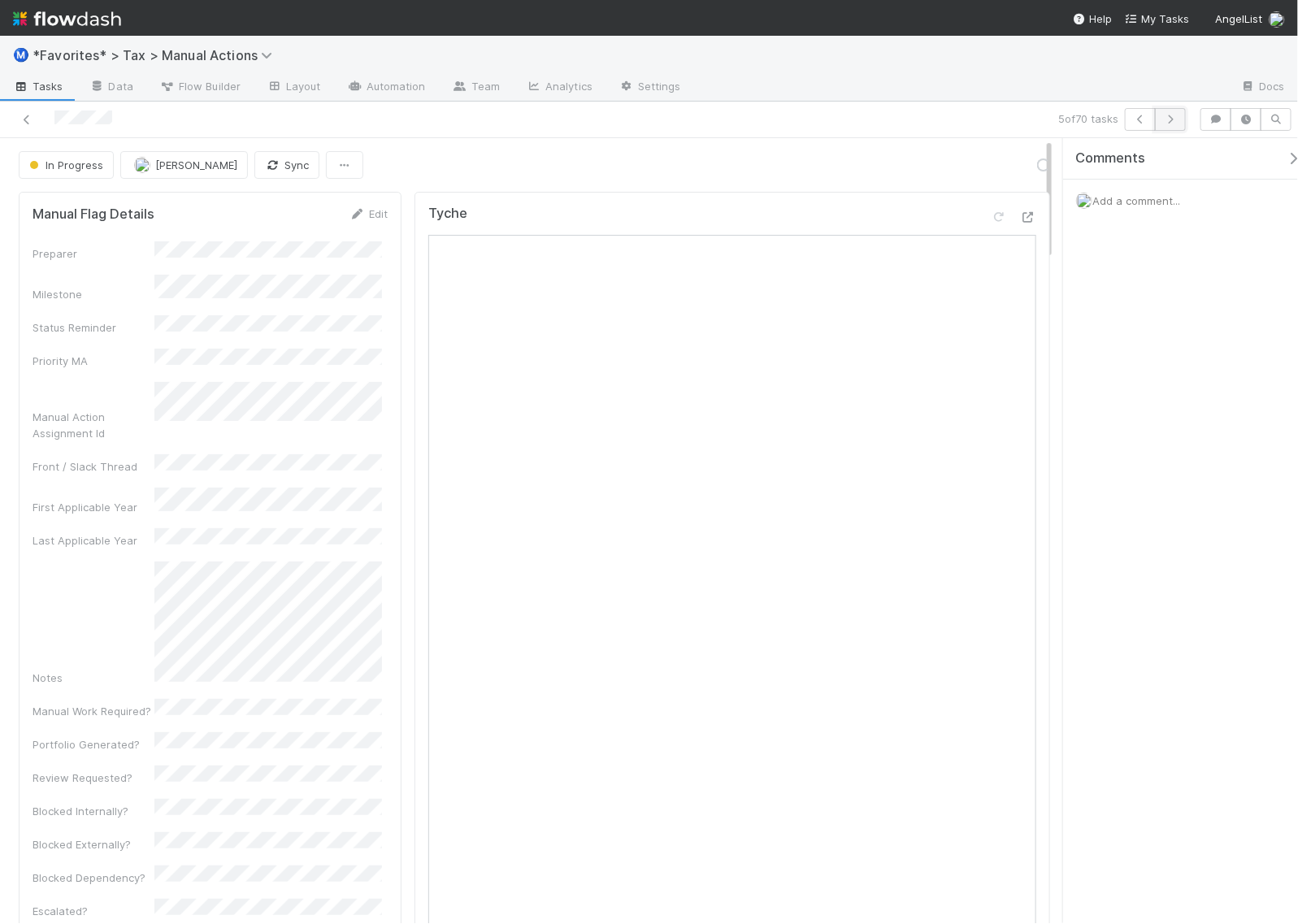
click at [1170, 119] on icon "button" at bounding box center [1170, 119] width 16 height 9
click at [1005, 172] on link "Actions" at bounding box center [1017, 164] width 66 height 27
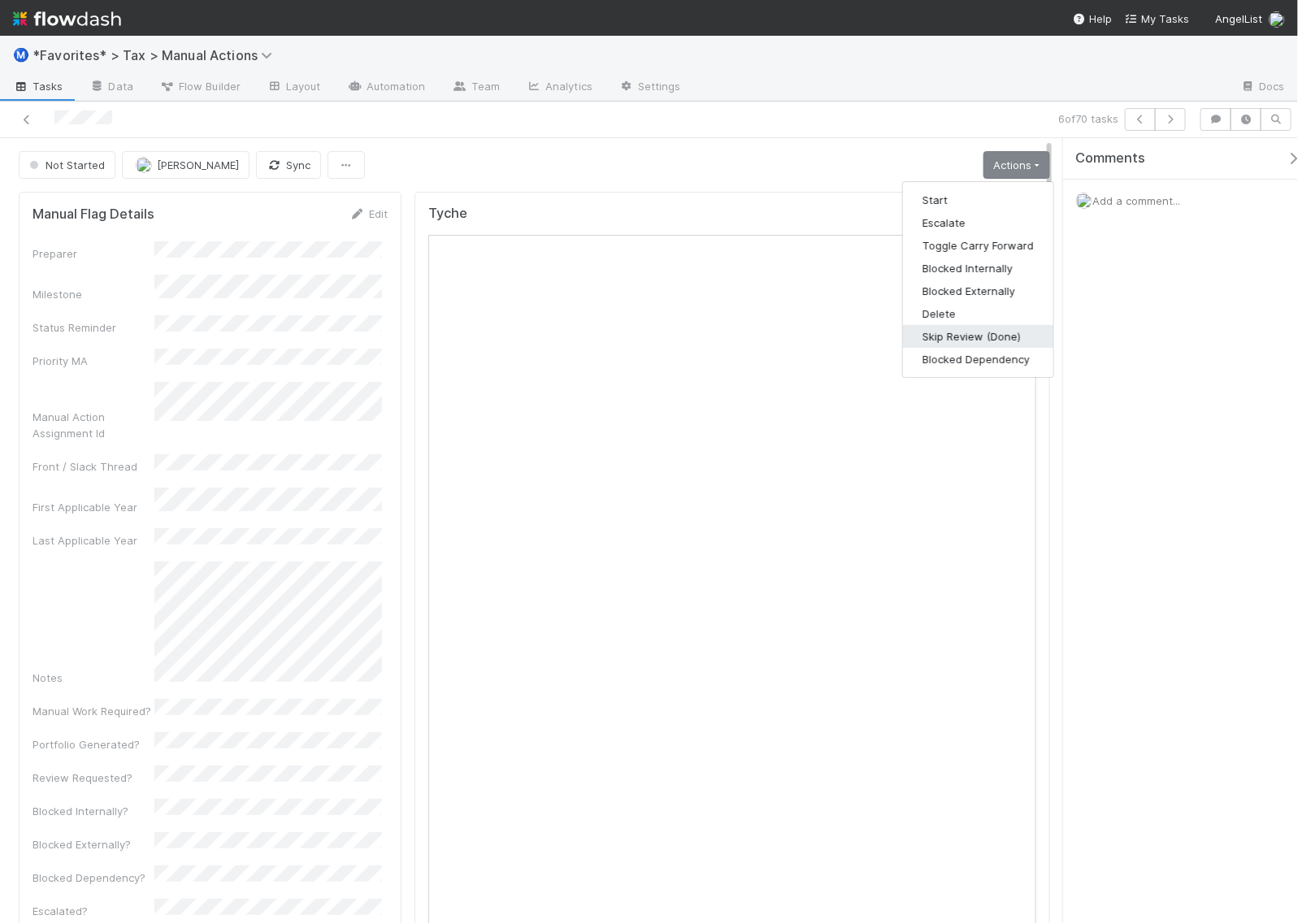
click at [939, 334] on button "Skip Review (Done)" at bounding box center [978, 336] width 151 height 23
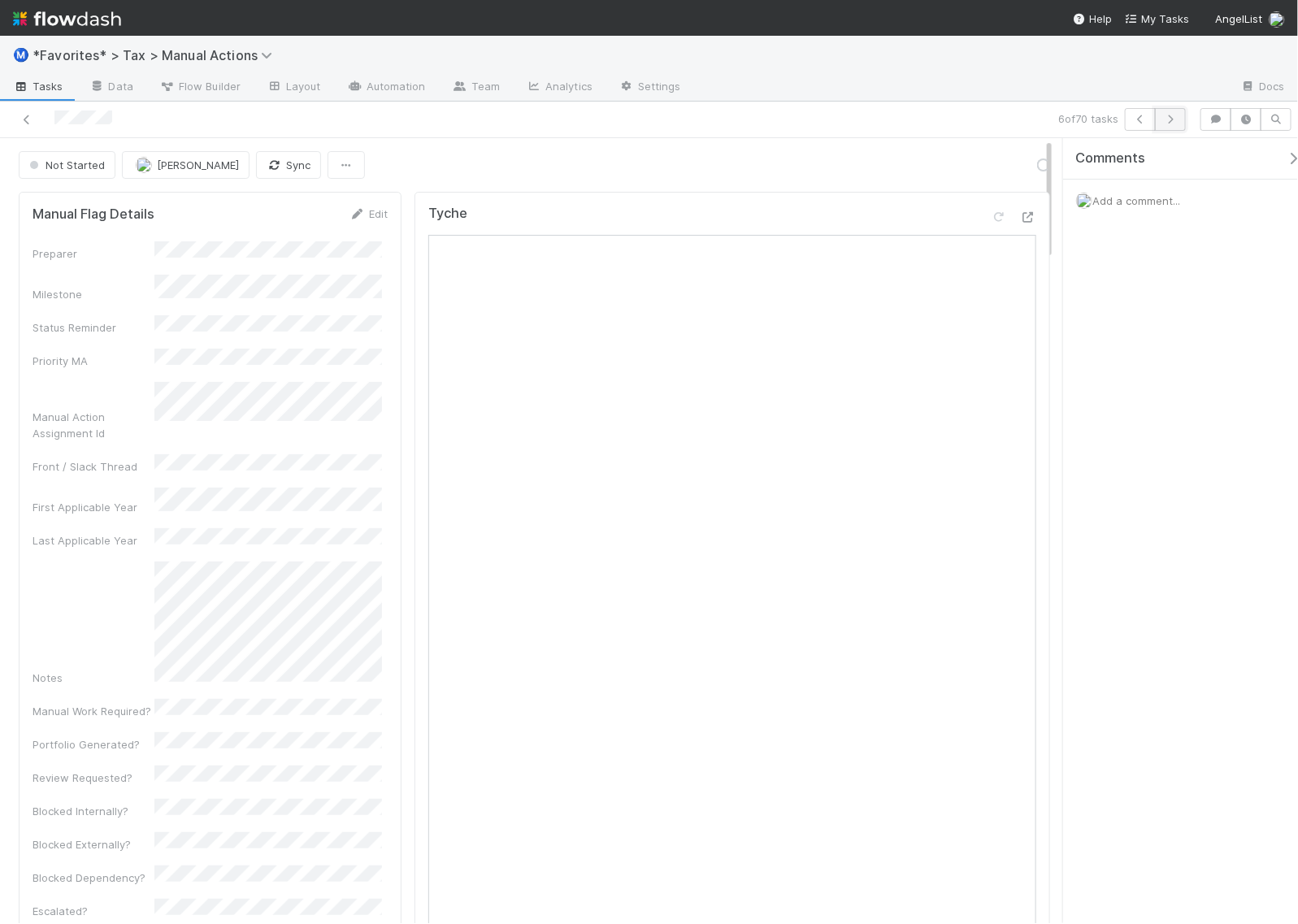
click at [1173, 124] on button "button" at bounding box center [1170, 119] width 31 height 23
click at [1018, 167] on link "Actions" at bounding box center [1017, 164] width 66 height 27
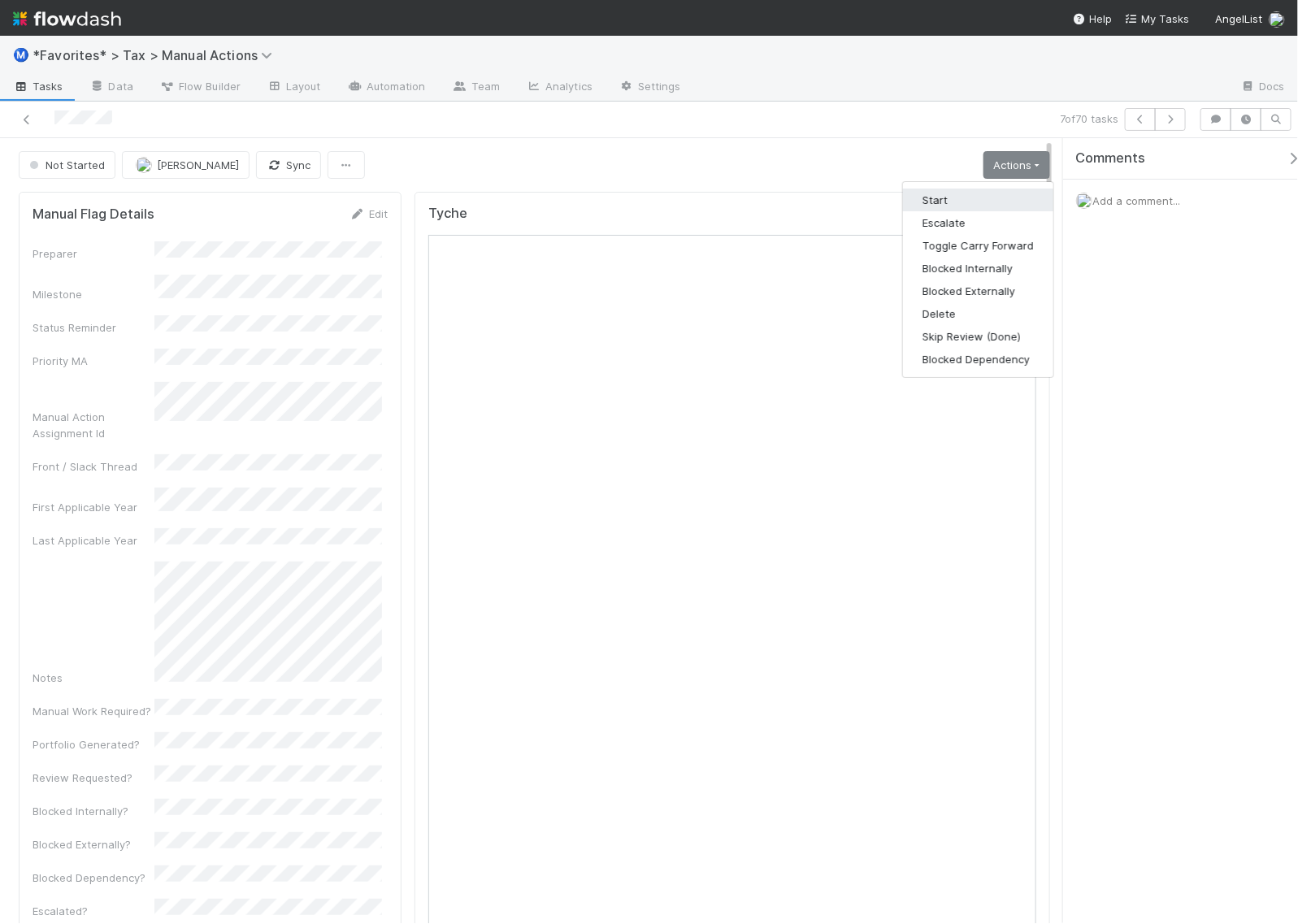
click at [969, 197] on button "Start" at bounding box center [978, 199] width 151 height 23
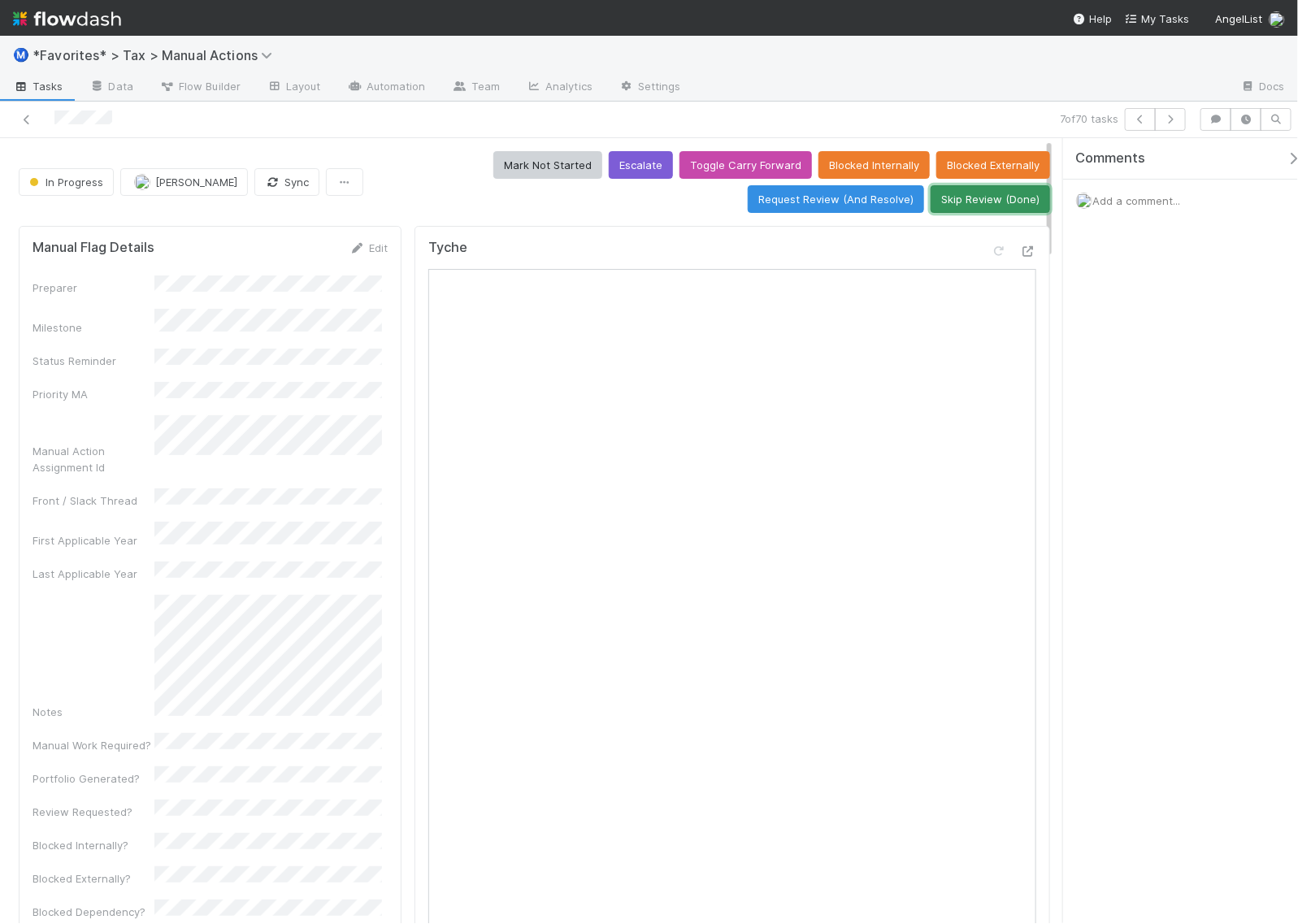
click at [978, 197] on button "Skip Review (Done)" at bounding box center [991, 199] width 119 height 27
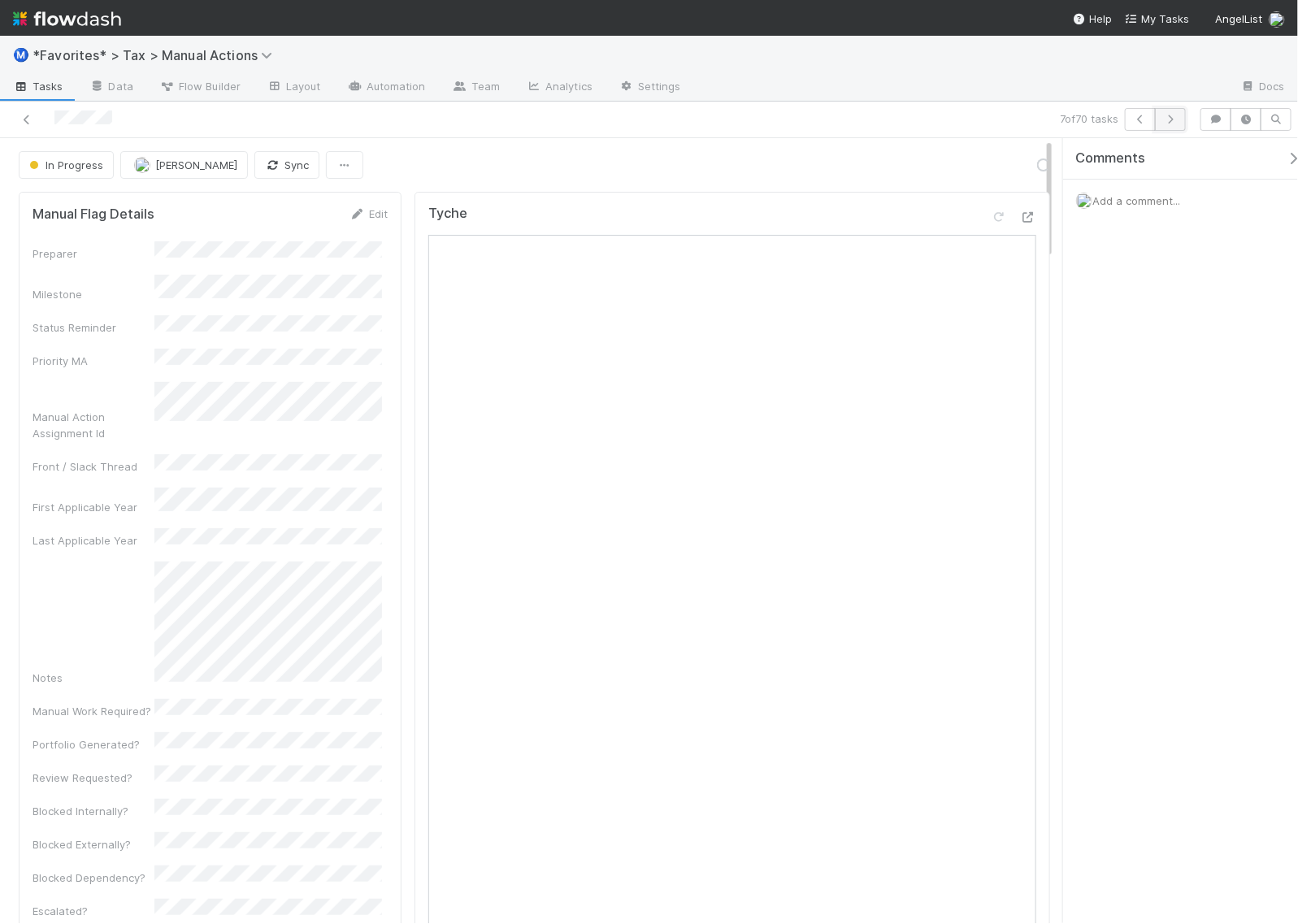
click at [1179, 118] on button "button" at bounding box center [1170, 119] width 31 height 23
click at [1029, 168] on link "Actions" at bounding box center [1017, 164] width 66 height 27
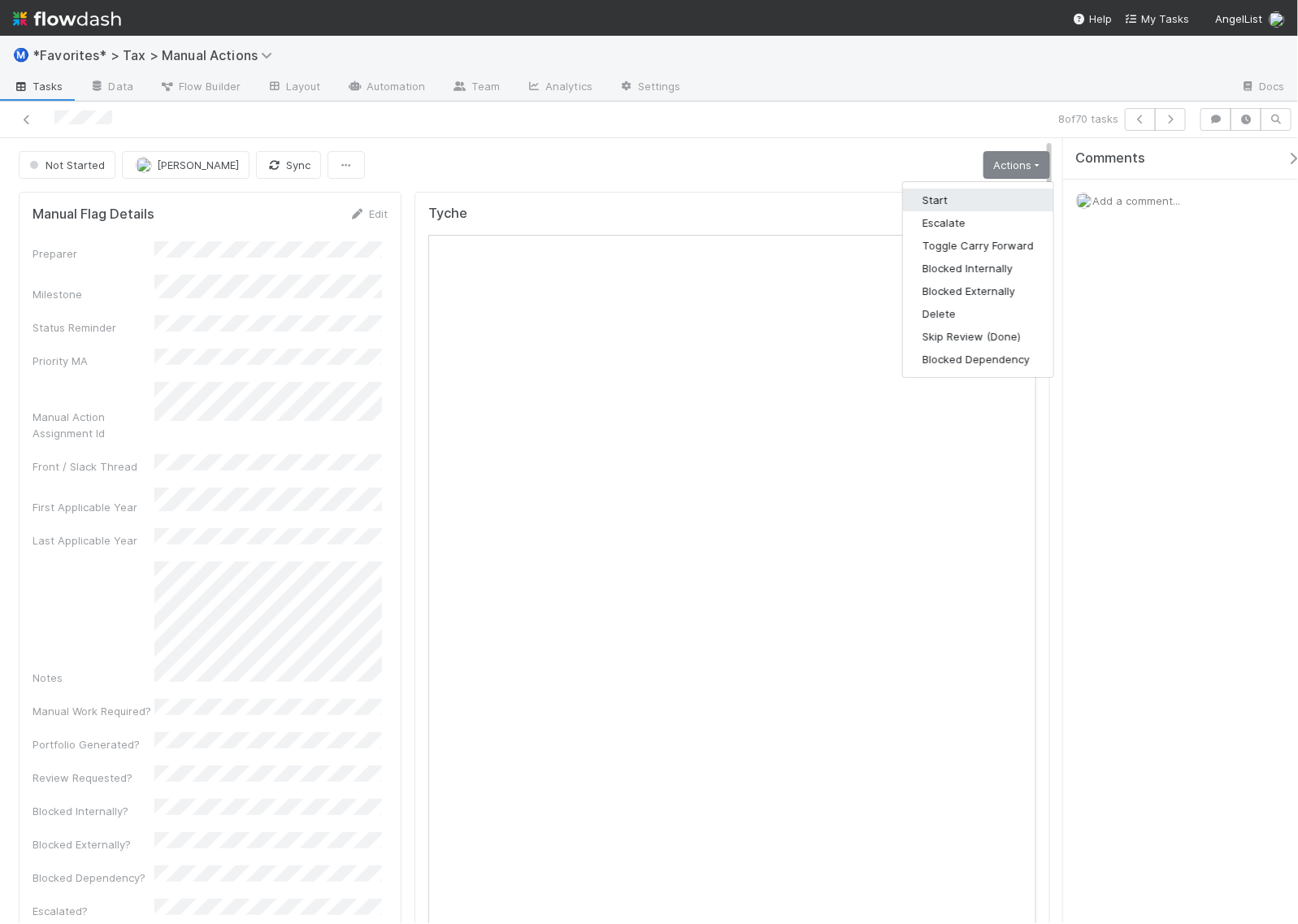
click at [993, 200] on button "Start" at bounding box center [978, 199] width 151 height 23
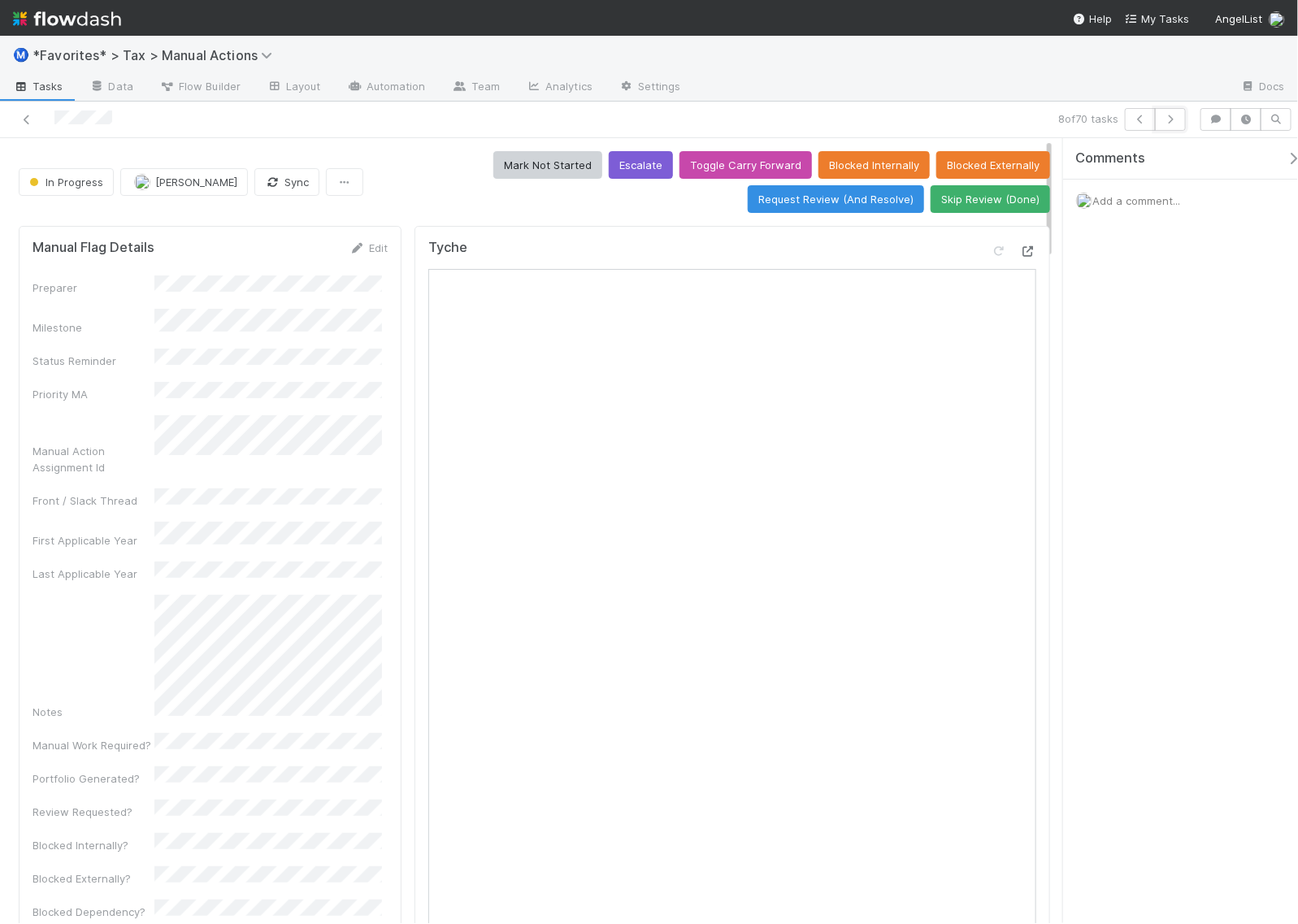
drag, startPoint x: 1173, startPoint y: 122, endPoint x: 1006, endPoint y: 248, distance: 209.2
click at [1147, 301] on div "8 of 70 tasks In Progress Helen Vo Sync Mark Not Started Escalate Toggle Carry …" at bounding box center [649, 513] width 1298 height 823
click at [974, 204] on button "Skip Review (Done)" at bounding box center [991, 199] width 119 height 27
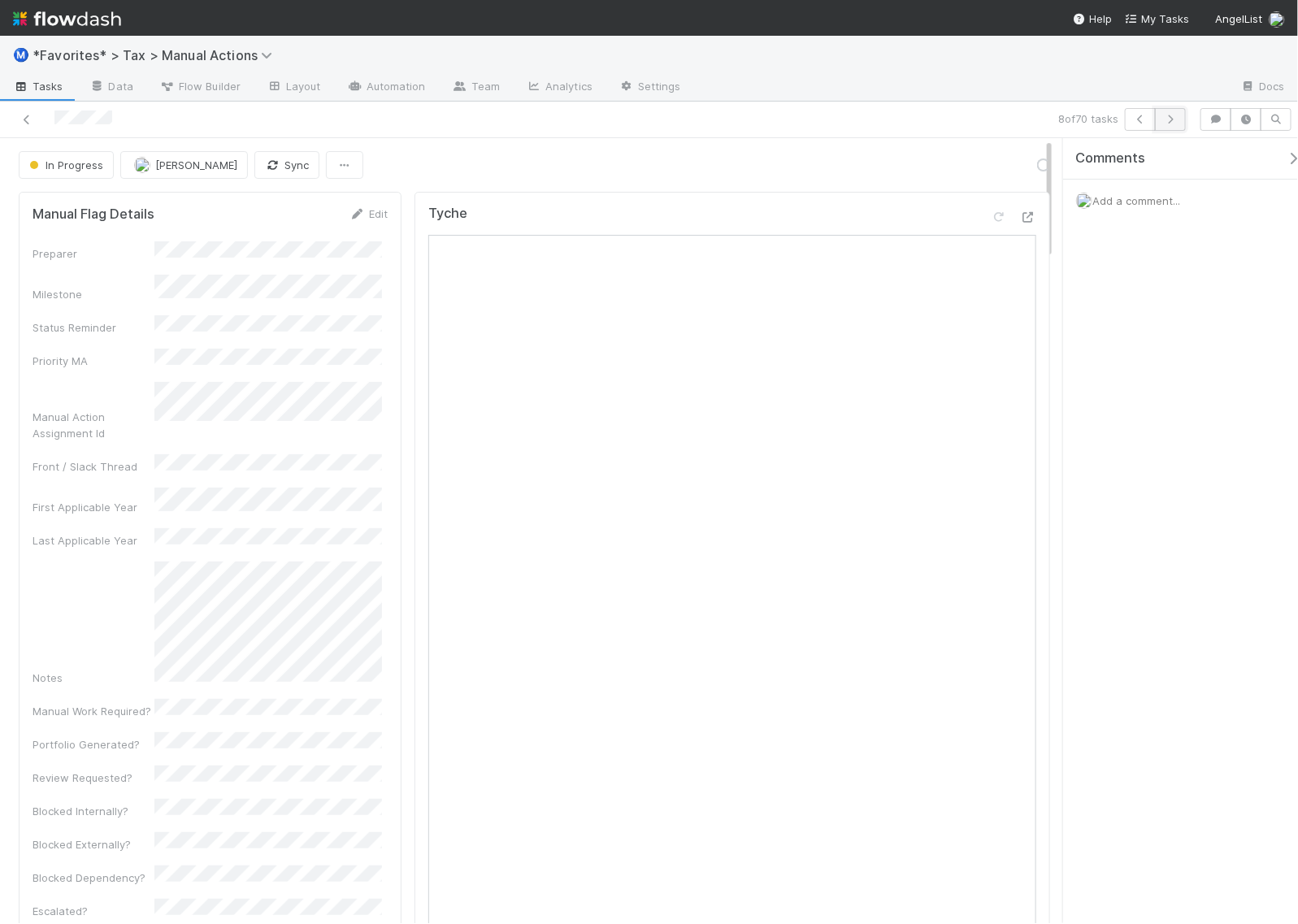
click at [1177, 118] on icon "button" at bounding box center [1170, 119] width 16 height 9
click at [986, 163] on link "Actions" at bounding box center [1017, 164] width 66 height 27
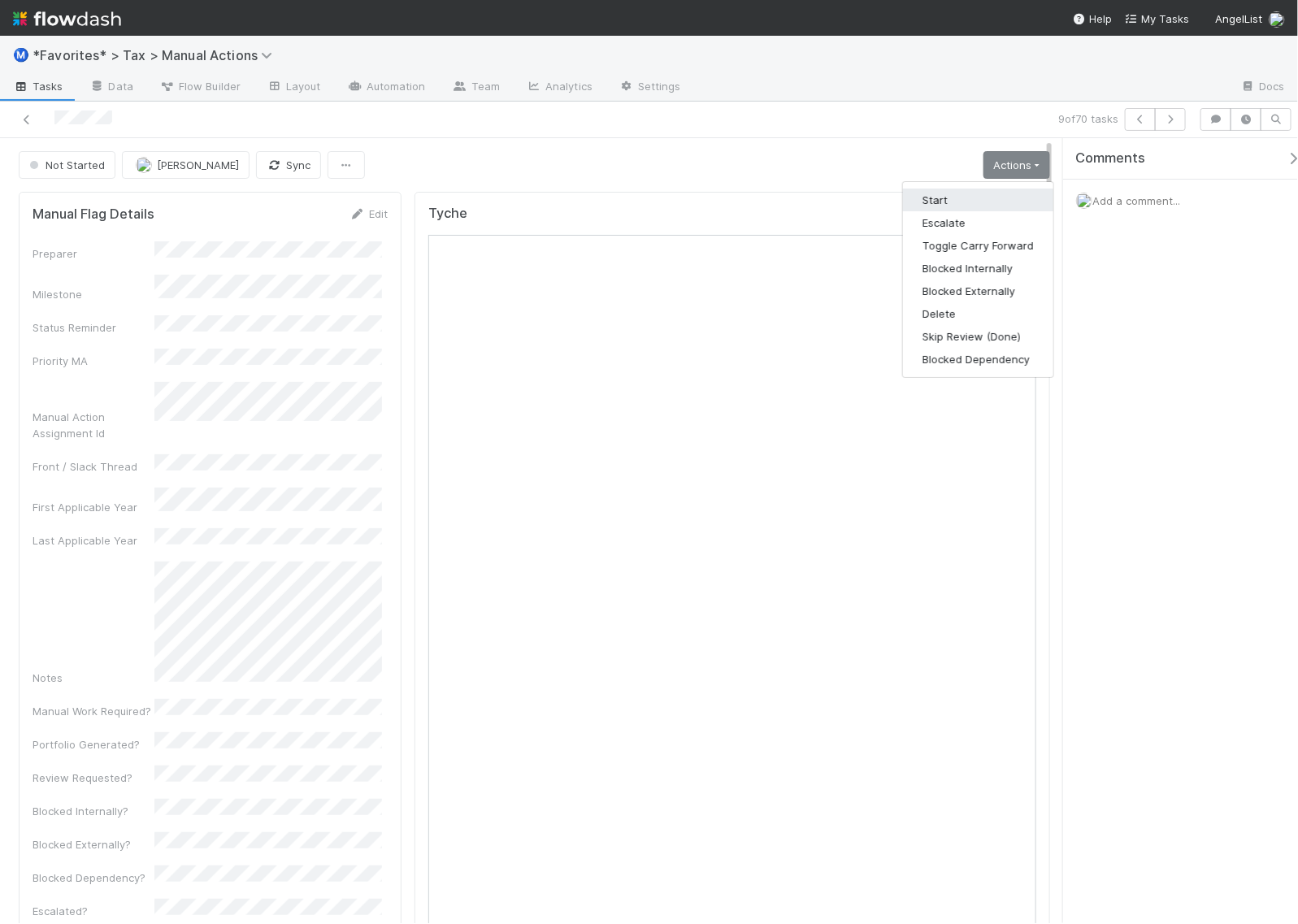
click at [964, 192] on button "Start" at bounding box center [978, 199] width 151 height 23
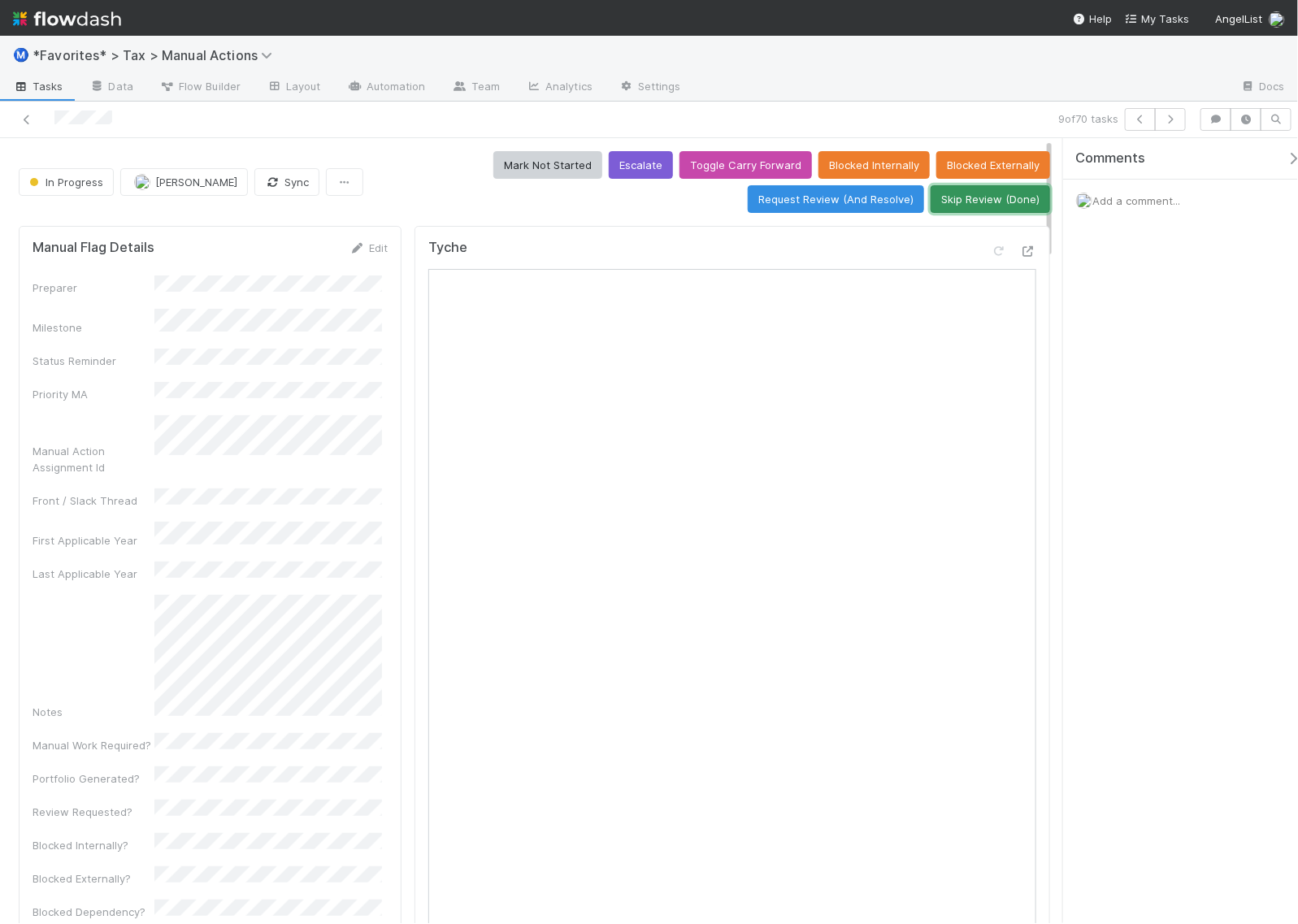
click at [1025, 205] on button "Skip Review (Done)" at bounding box center [991, 199] width 119 height 27
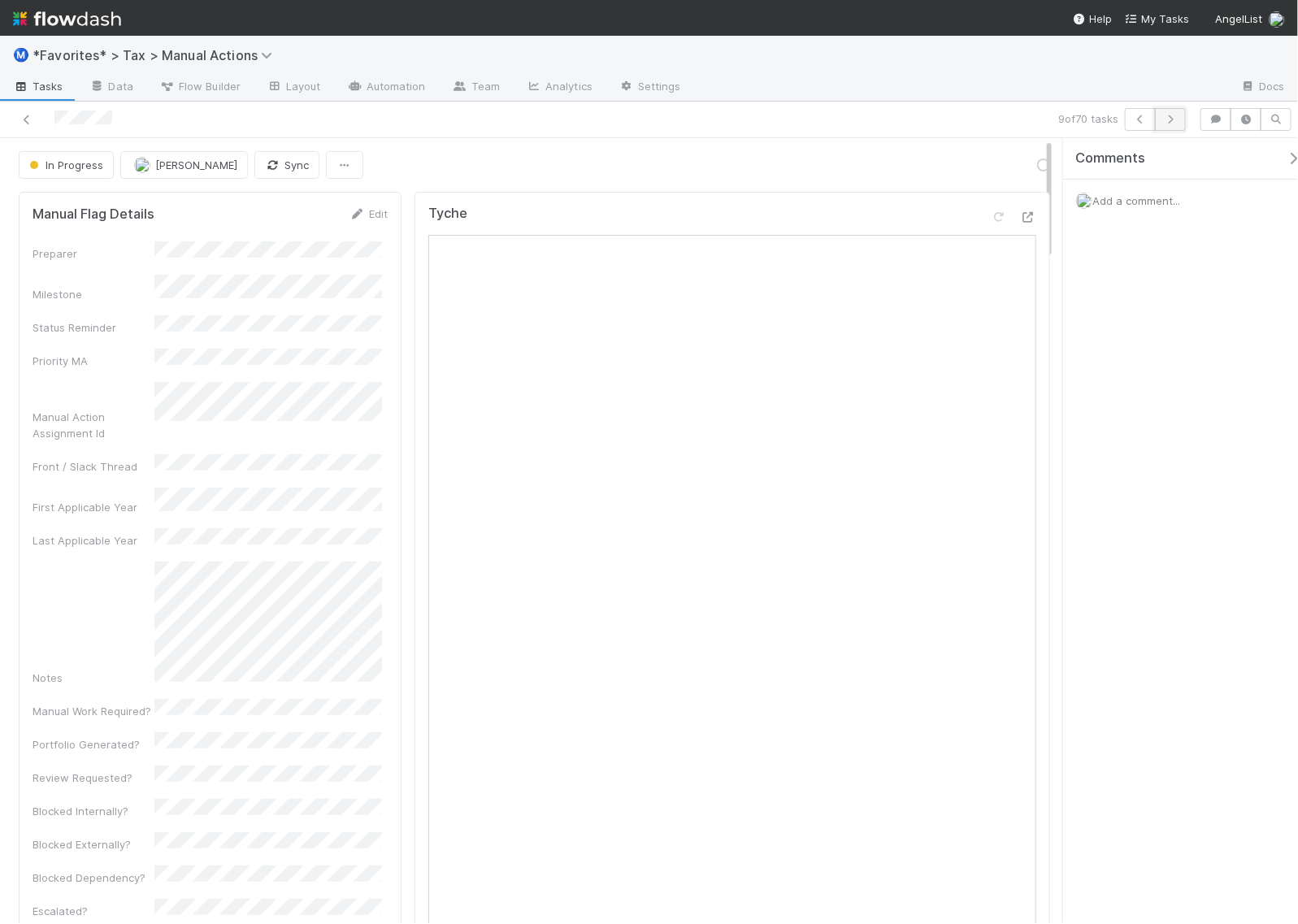
click at [1172, 120] on icon "button" at bounding box center [1170, 119] width 16 height 9
click at [1025, 161] on link "Actions" at bounding box center [1017, 164] width 66 height 27
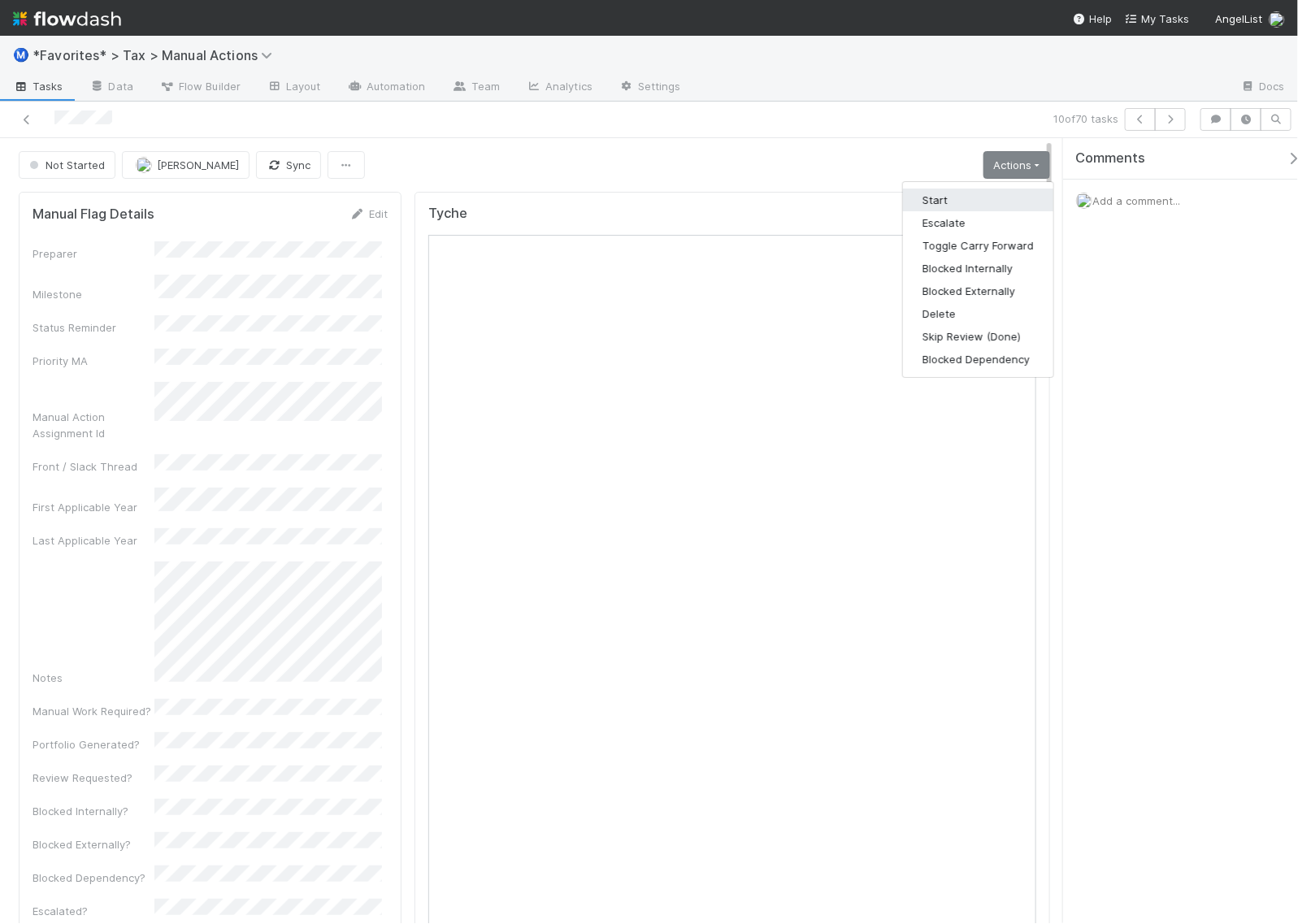
click at [974, 193] on button "Start" at bounding box center [978, 199] width 151 height 23
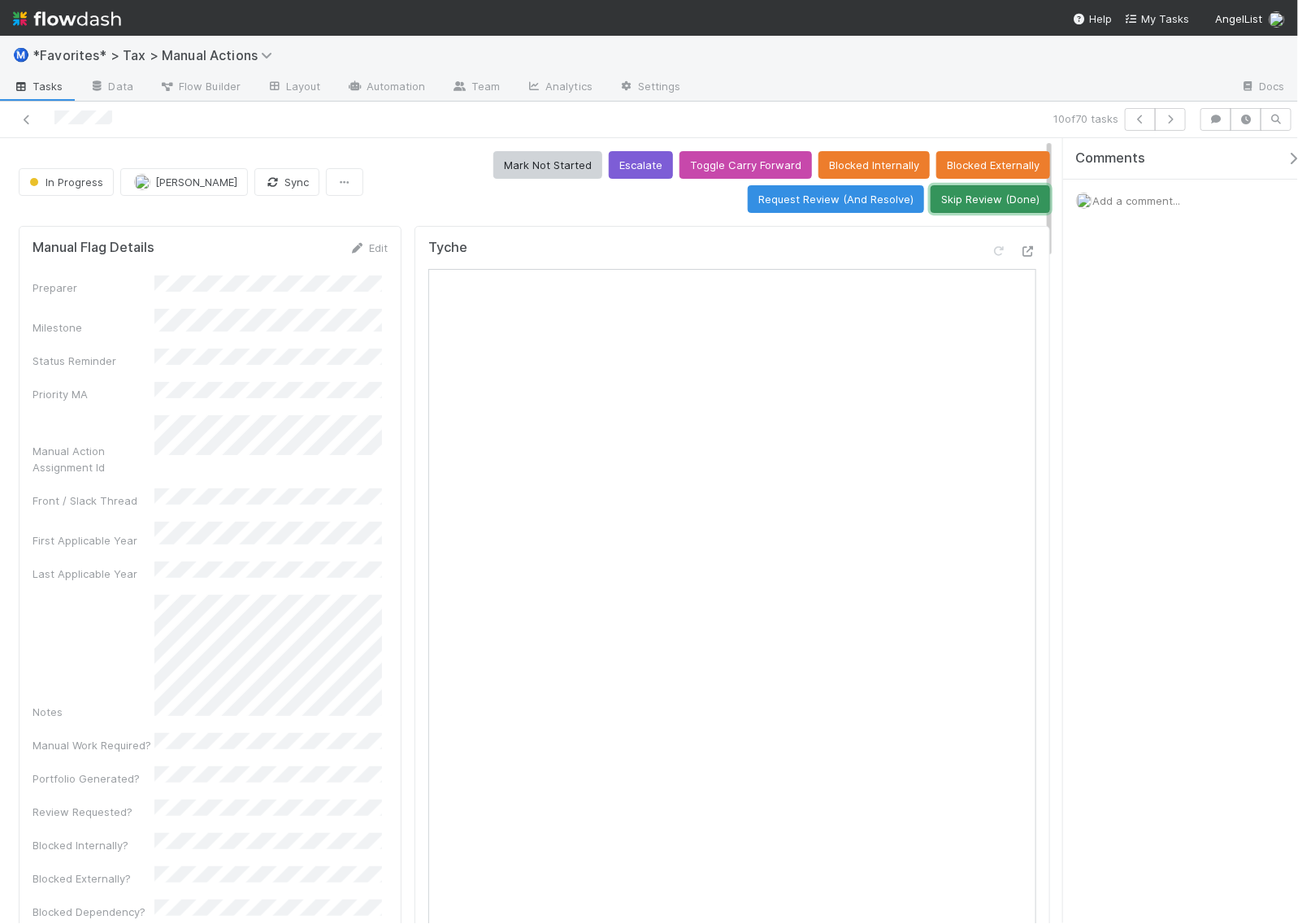
click at [1010, 205] on button "Skip Review (Done)" at bounding box center [991, 199] width 119 height 27
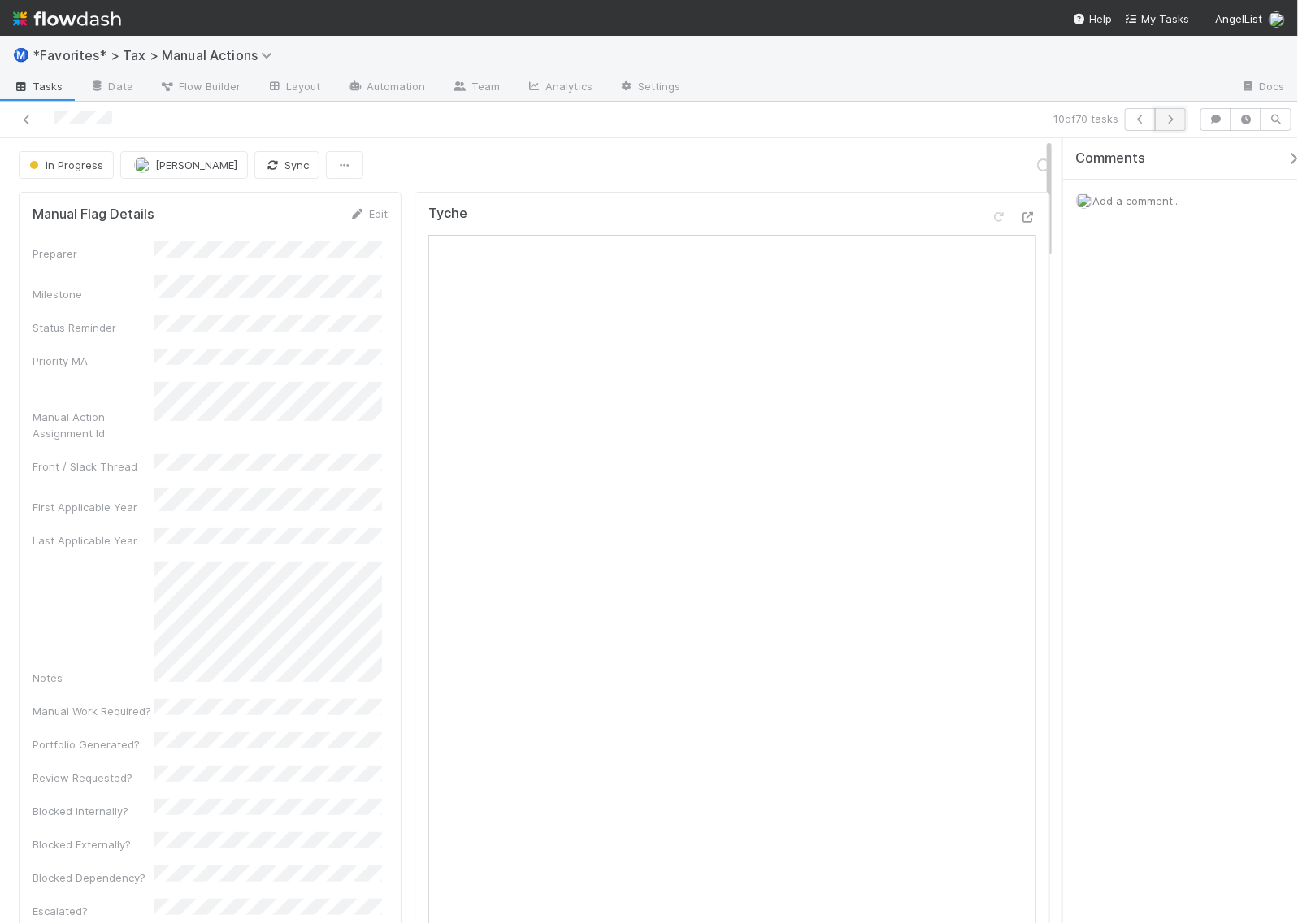
click at [1176, 118] on icon "button" at bounding box center [1170, 119] width 16 height 9
click at [1020, 217] on icon at bounding box center [1028, 217] width 16 height 10
click at [990, 161] on link "Actions" at bounding box center [1017, 164] width 66 height 27
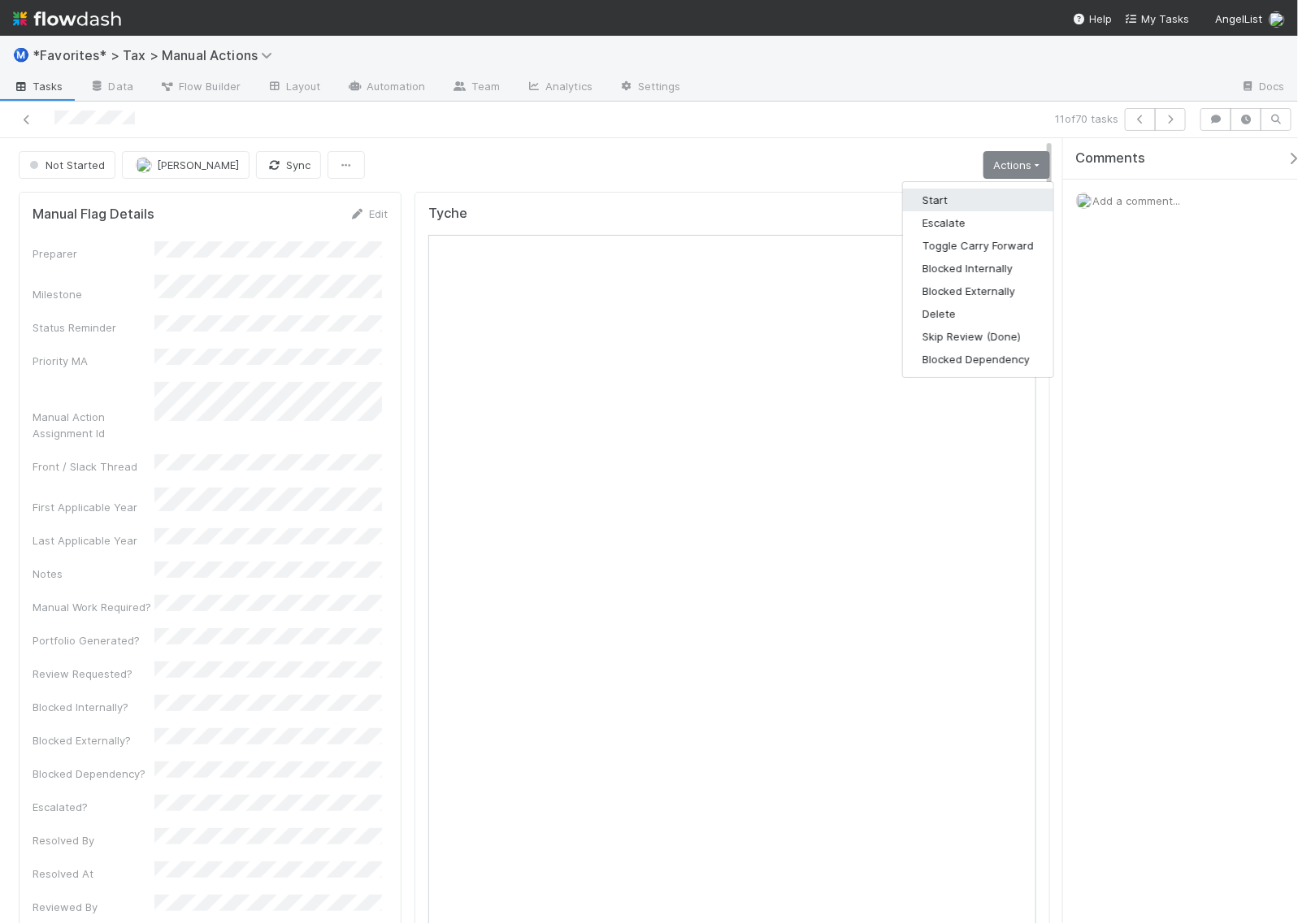
click at [953, 195] on button "Start" at bounding box center [978, 199] width 151 height 23
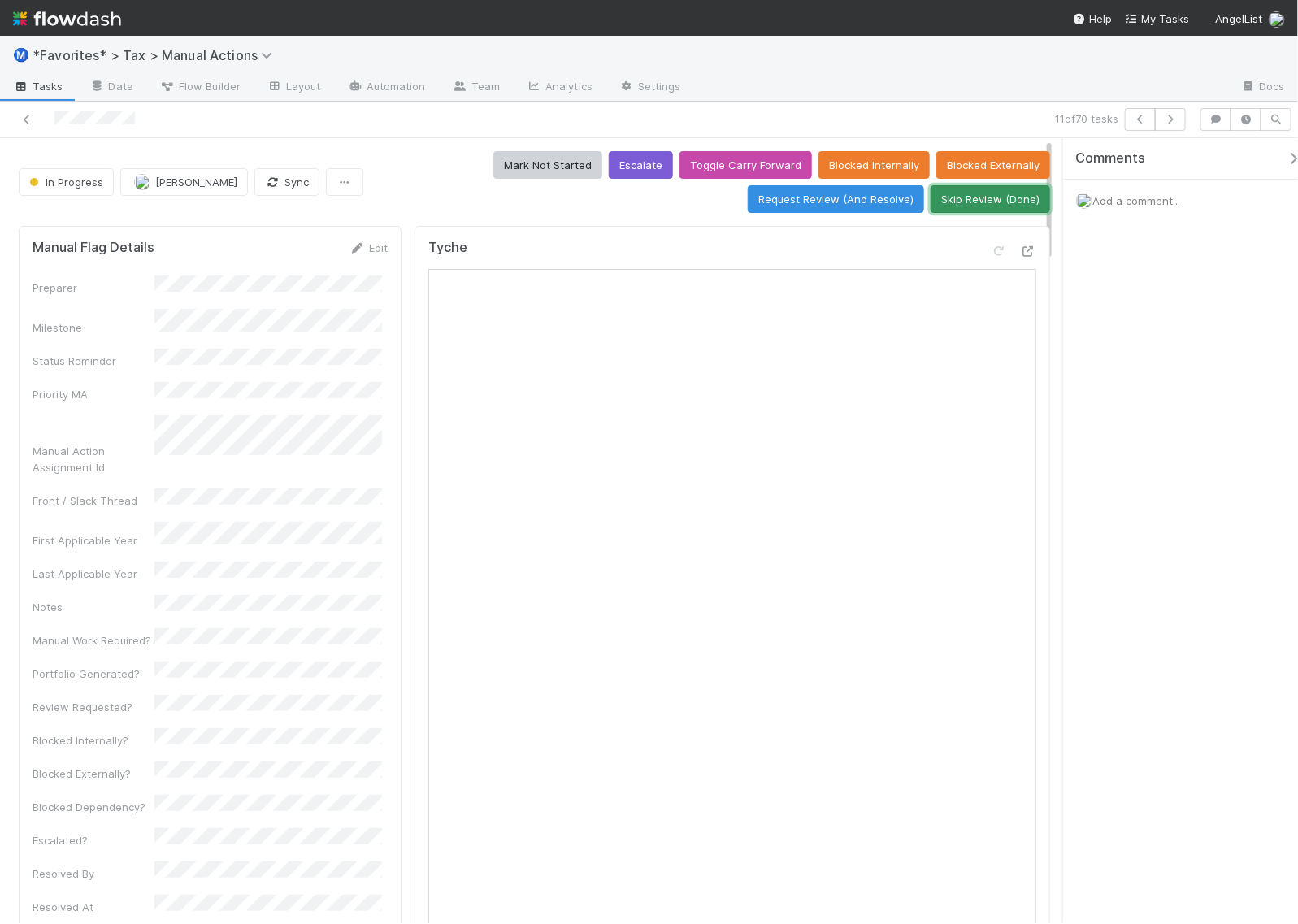
click at [996, 200] on button "Skip Review (Done)" at bounding box center [991, 199] width 119 height 27
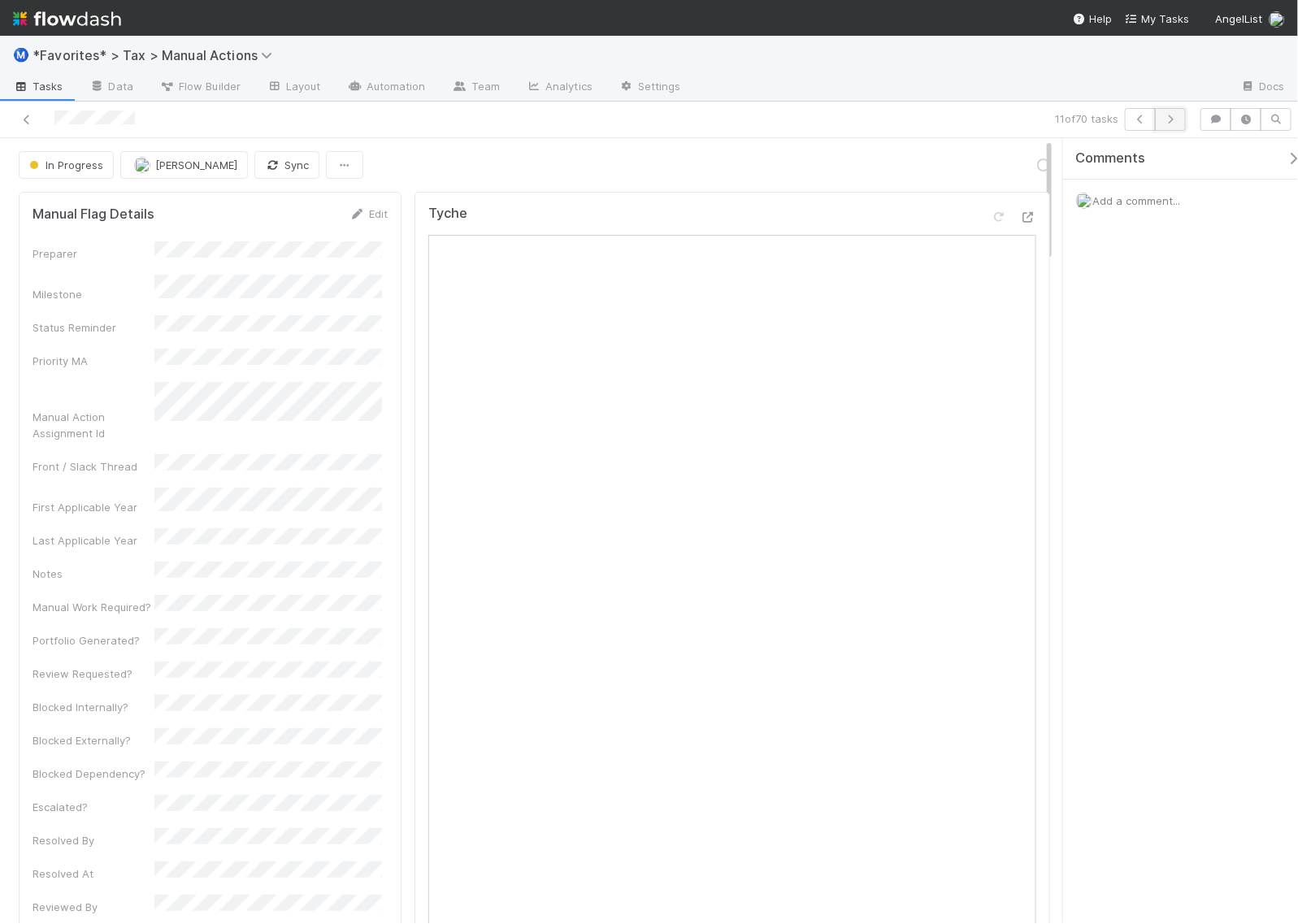
click at [1166, 118] on icon "button" at bounding box center [1170, 119] width 16 height 9
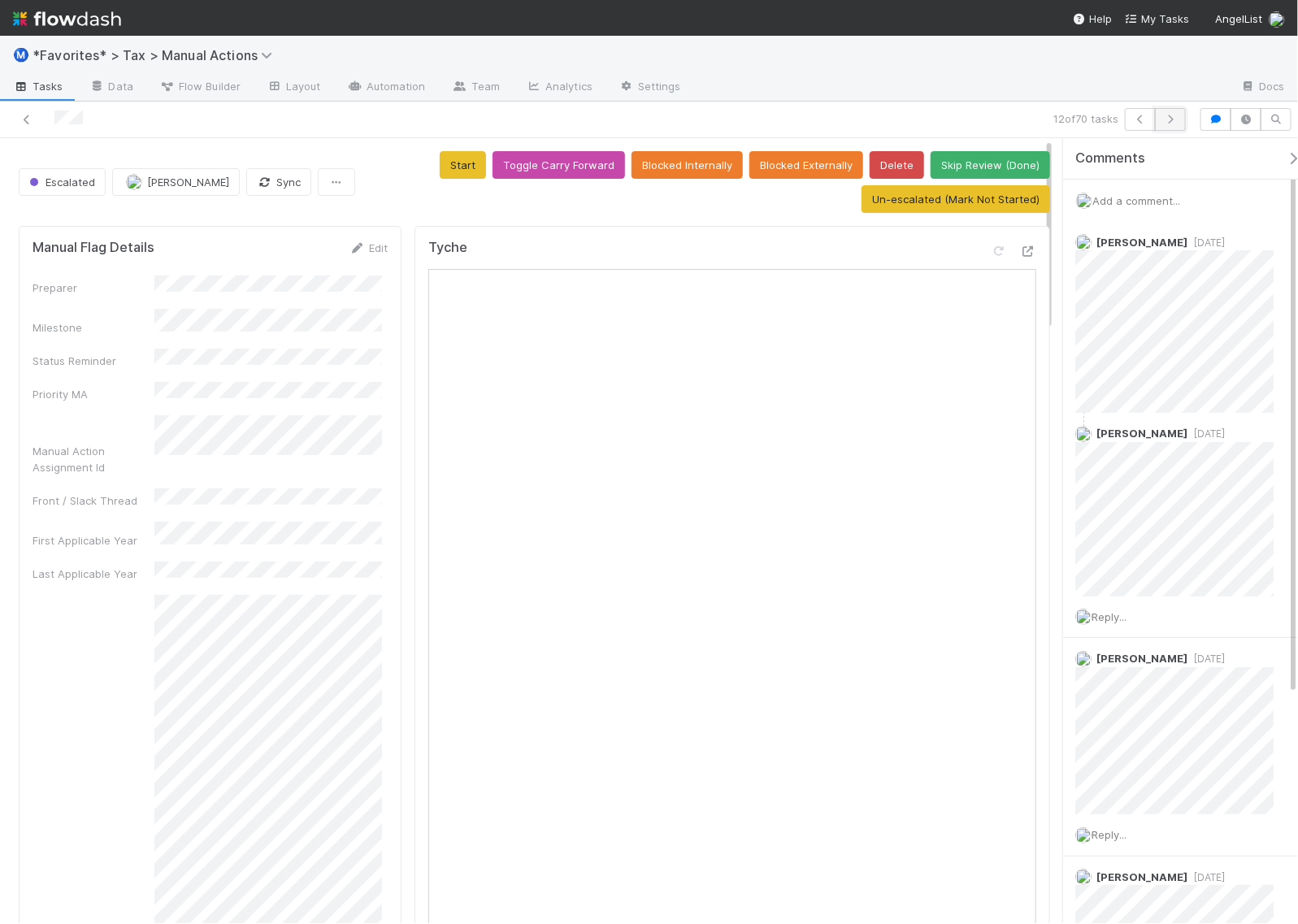
click at [1169, 124] on button "button" at bounding box center [1170, 119] width 31 height 23
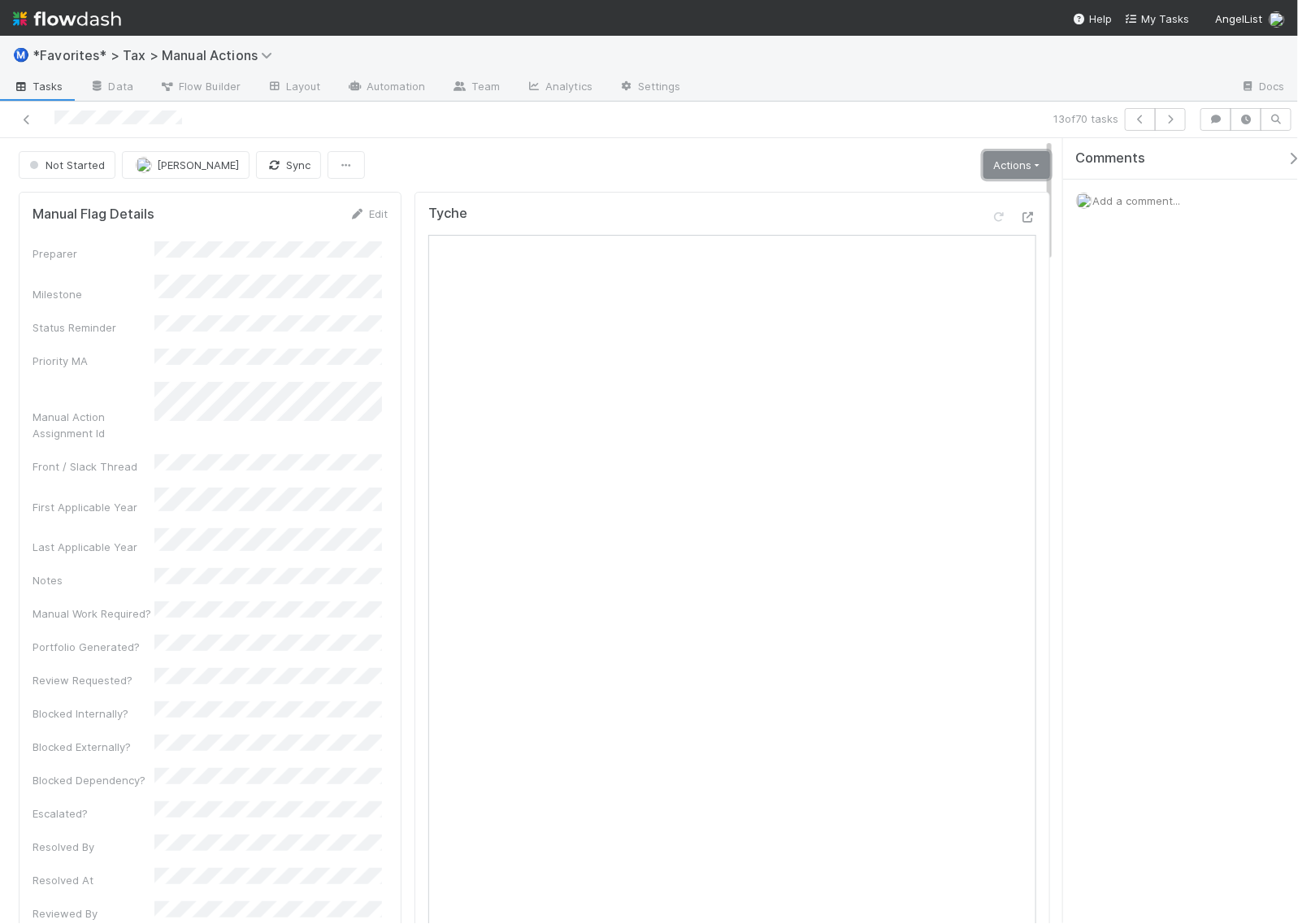
click at [985, 155] on link "Actions" at bounding box center [1017, 164] width 66 height 27
click at [948, 198] on button "Start" at bounding box center [978, 199] width 151 height 23
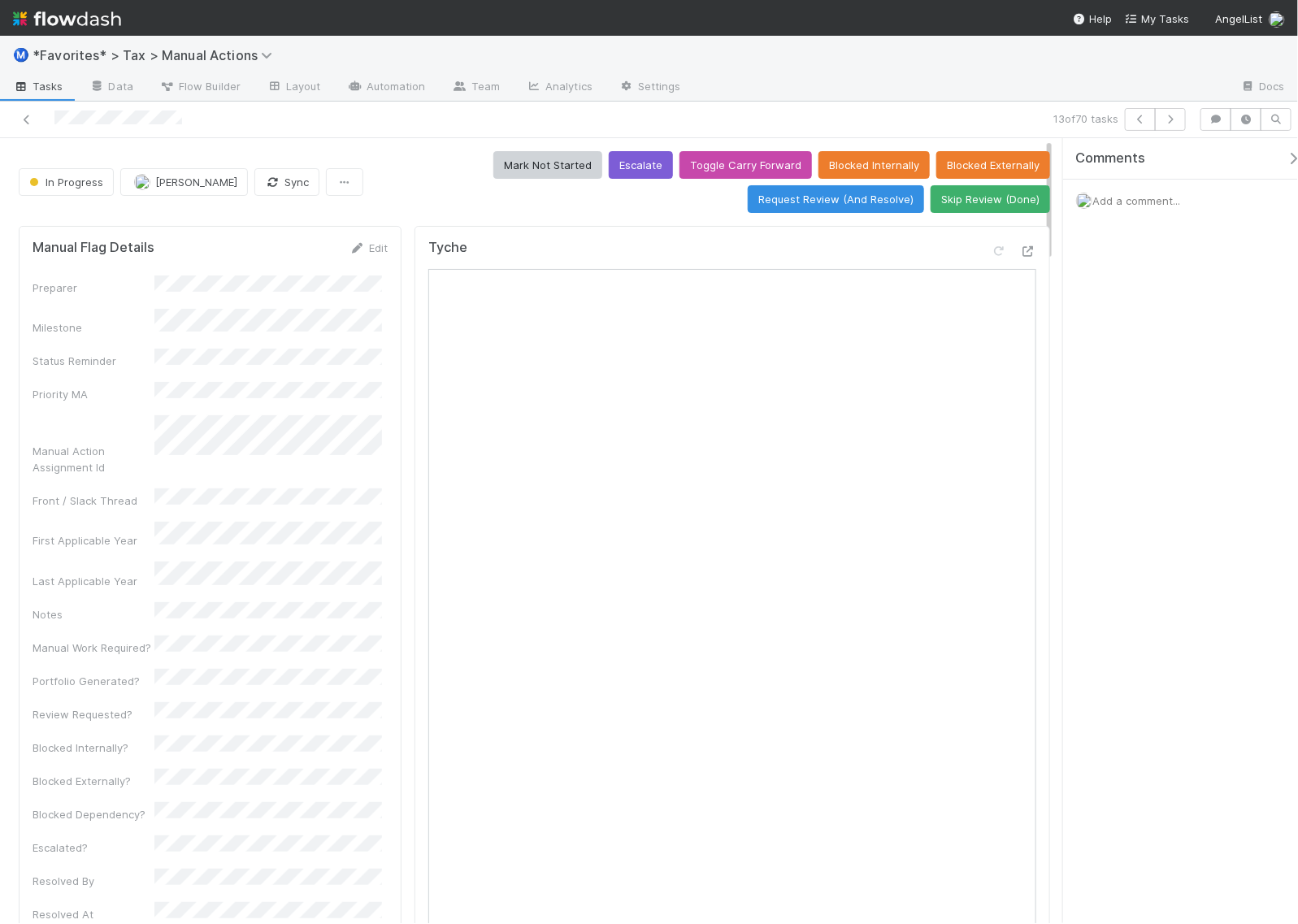
click at [993, 102] on div "13 of 70 tasks" at bounding box center [649, 119] width 1298 height 37
click at [998, 204] on button "Skip Review (Done)" at bounding box center [991, 199] width 119 height 27
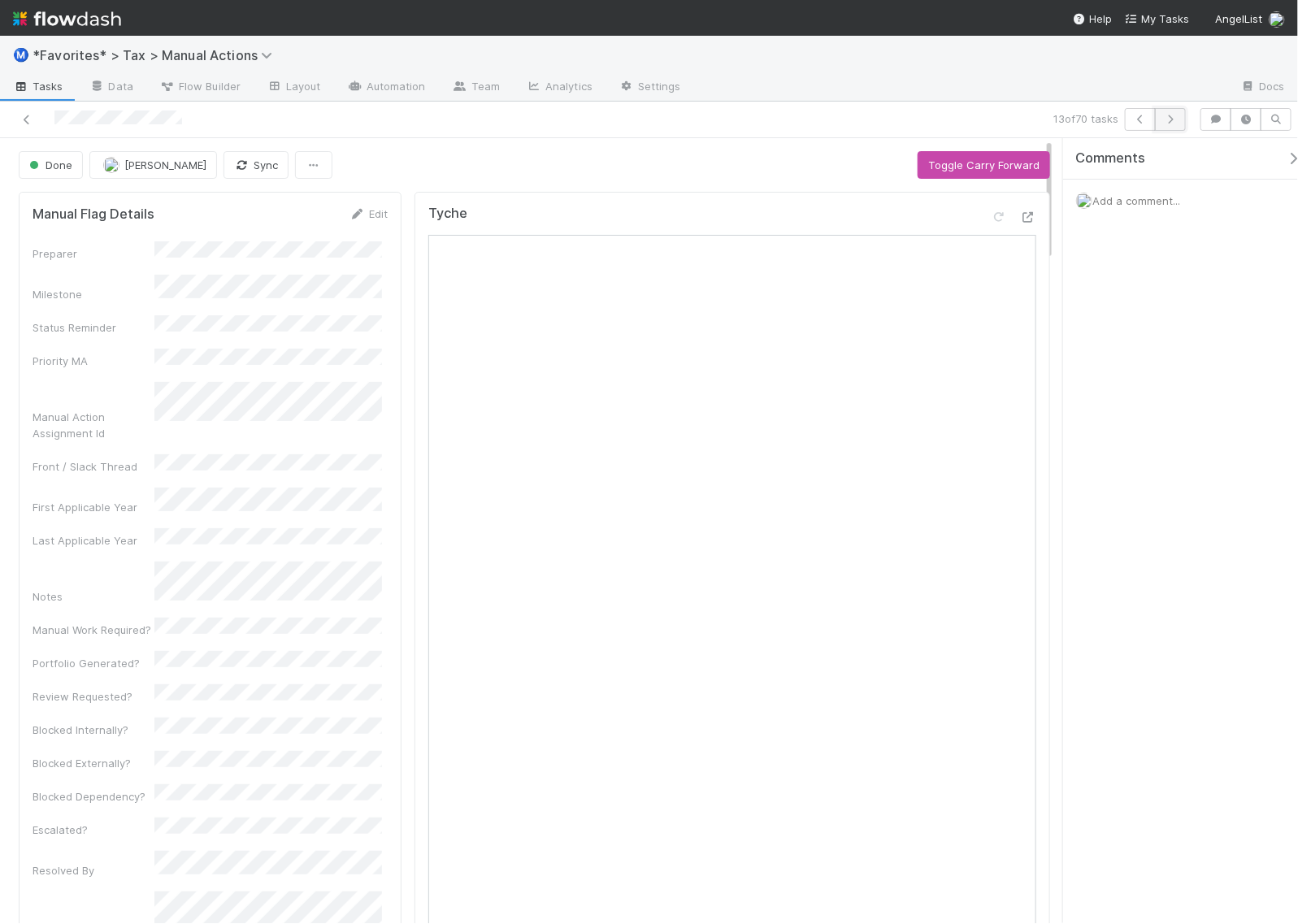
click at [1169, 118] on icon "button" at bounding box center [1170, 119] width 16 height 9
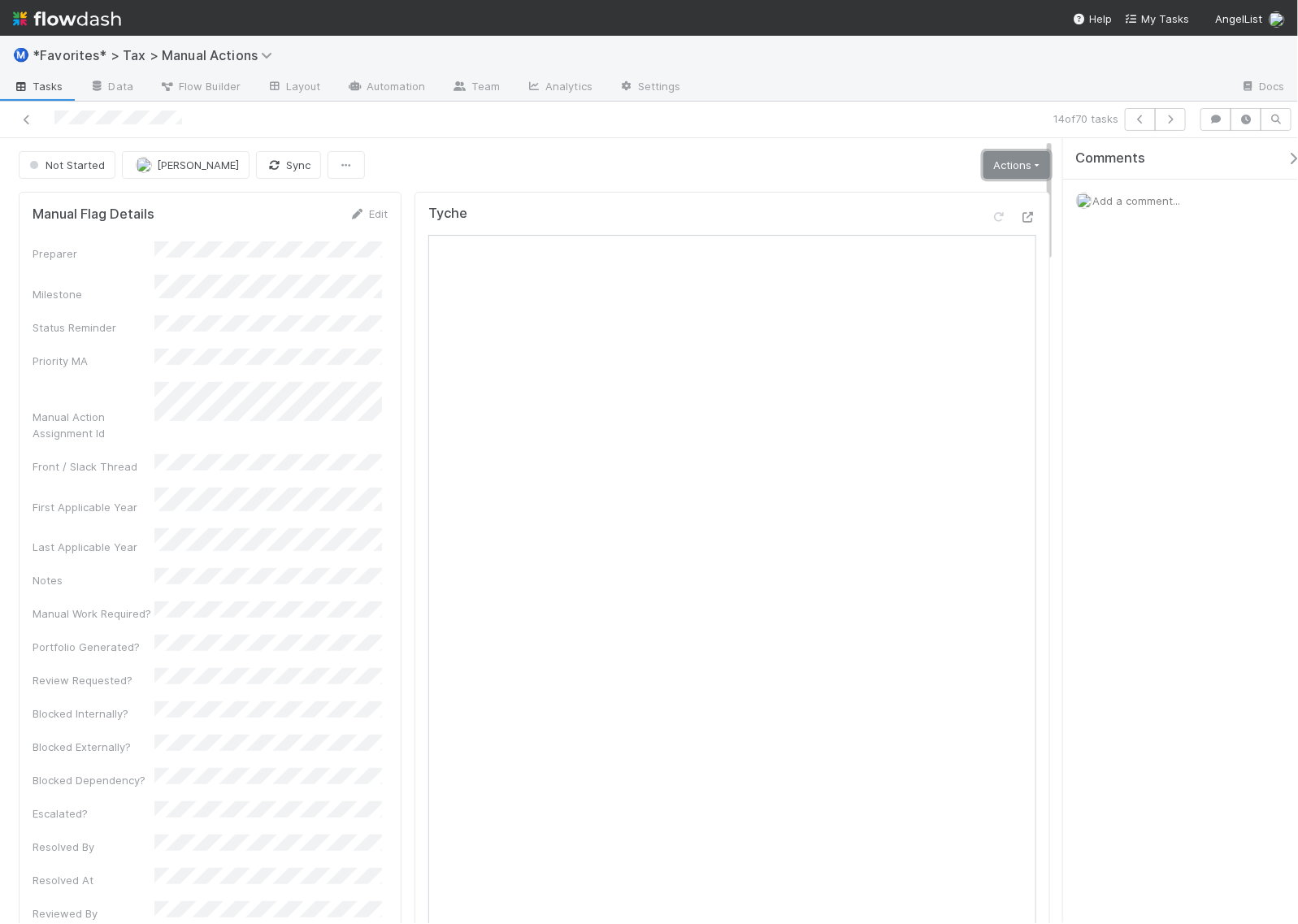
click at [993, 167] on link "Actions" at bounding box center [1017, 164] width 66 height 27
click at [957, 202] on button "Start" at bounding box center [978, 199] width 151 height 23
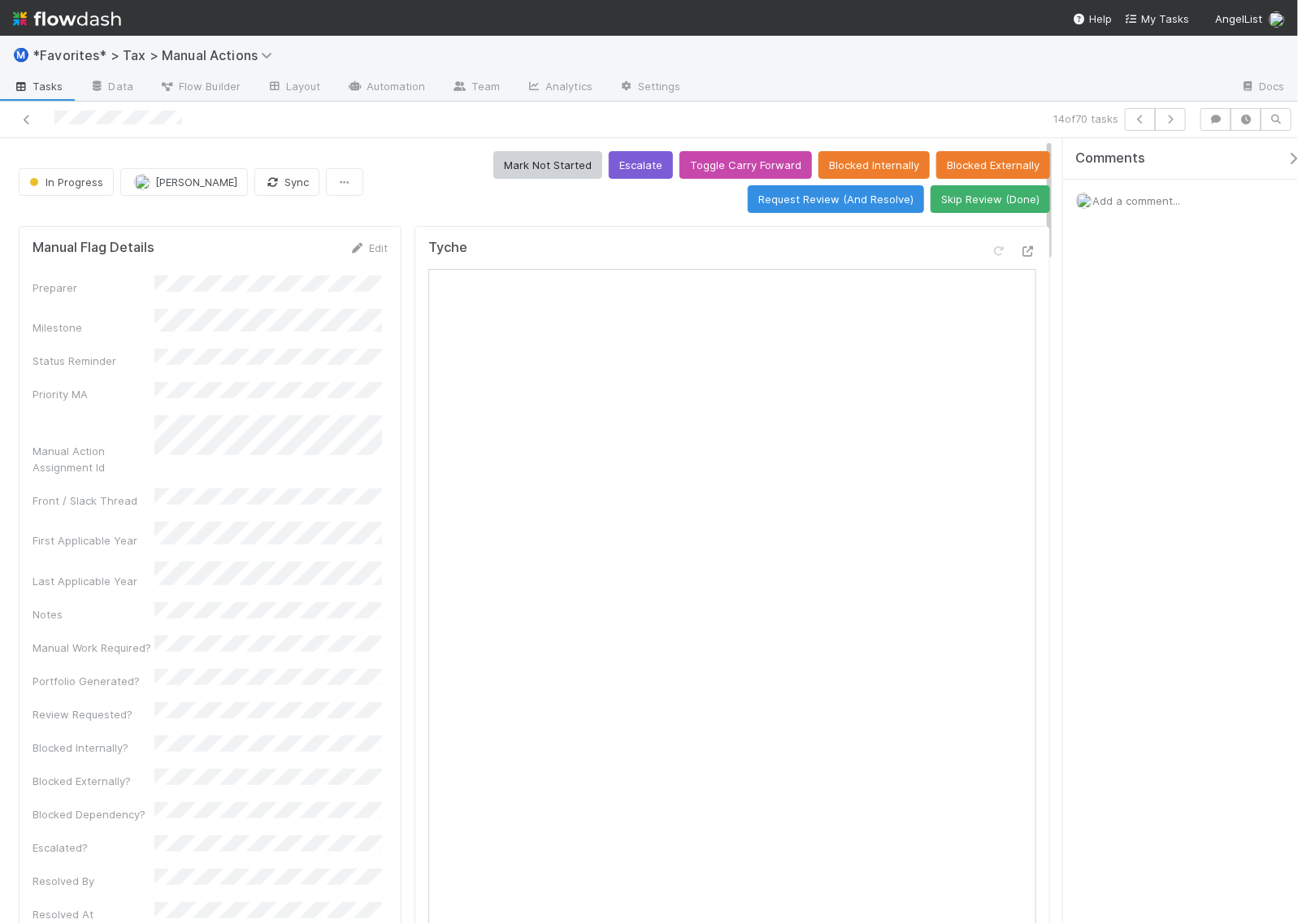
click at [996, 103] on div "14 of 70 tasks" at bounding box center [649, 119] width 1298 height 37
click at [968, 201] on button "Skip Review (Done)" at bounding box center [991, 199] width 119 height 27
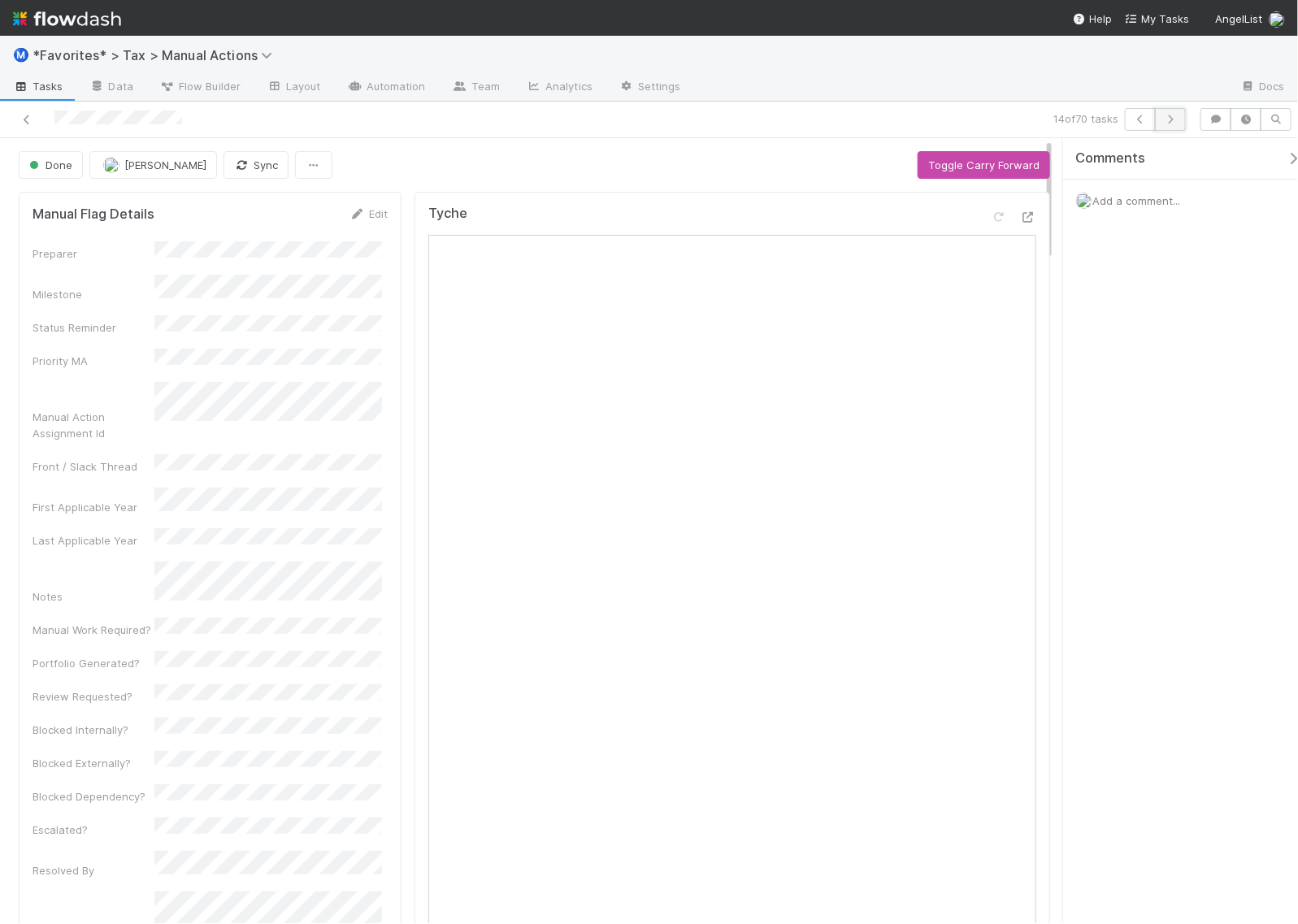
click at [1171, 119] on icon "button" at bounding box center [1170, 119] width 16 height 9
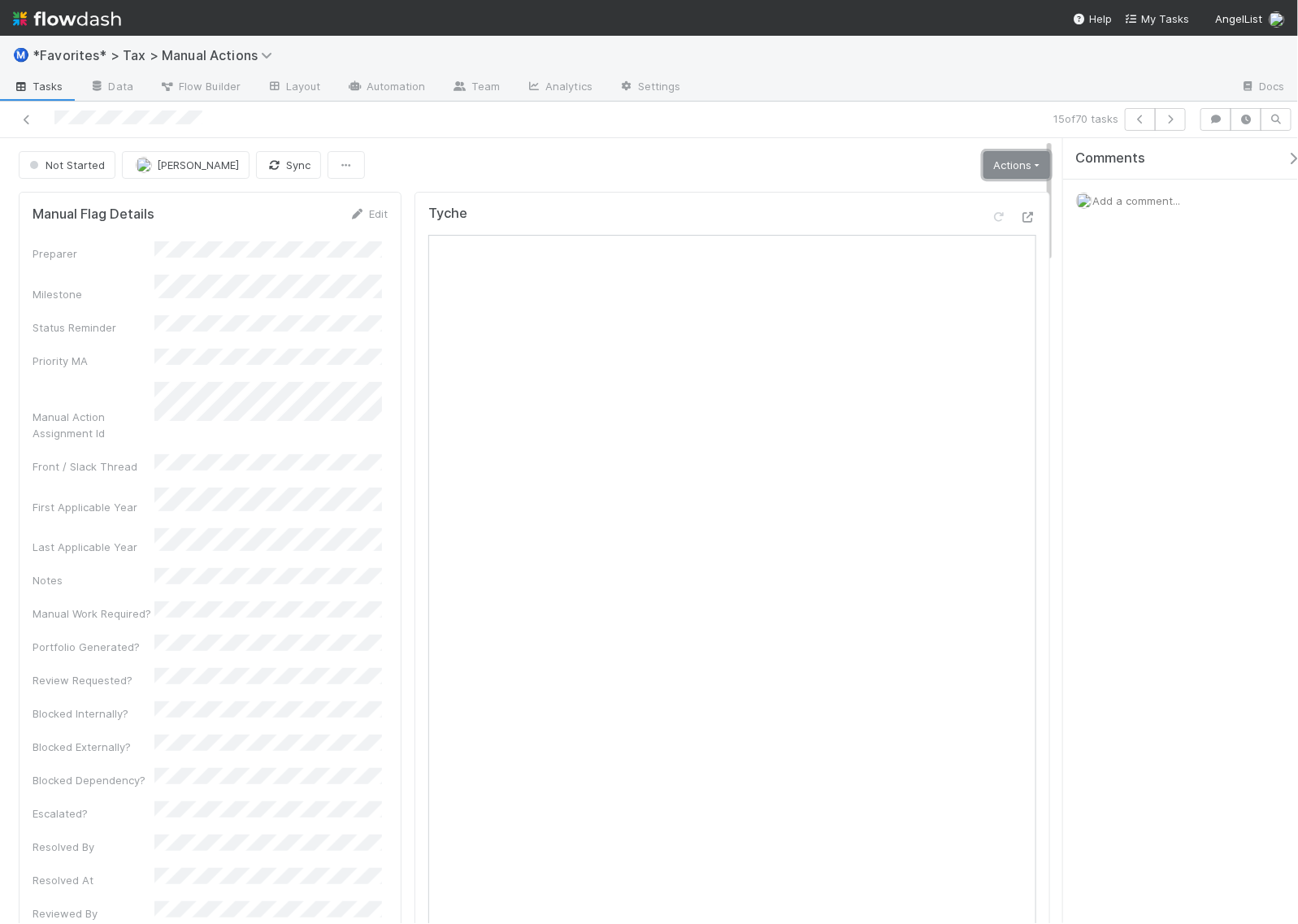
click at [1009, 167] on link "Actions" at bounding box center [1017, 164] width 66 height 27
click at [943, 196] on button "Start" at bounding box center [978, 199] width 151 height 23
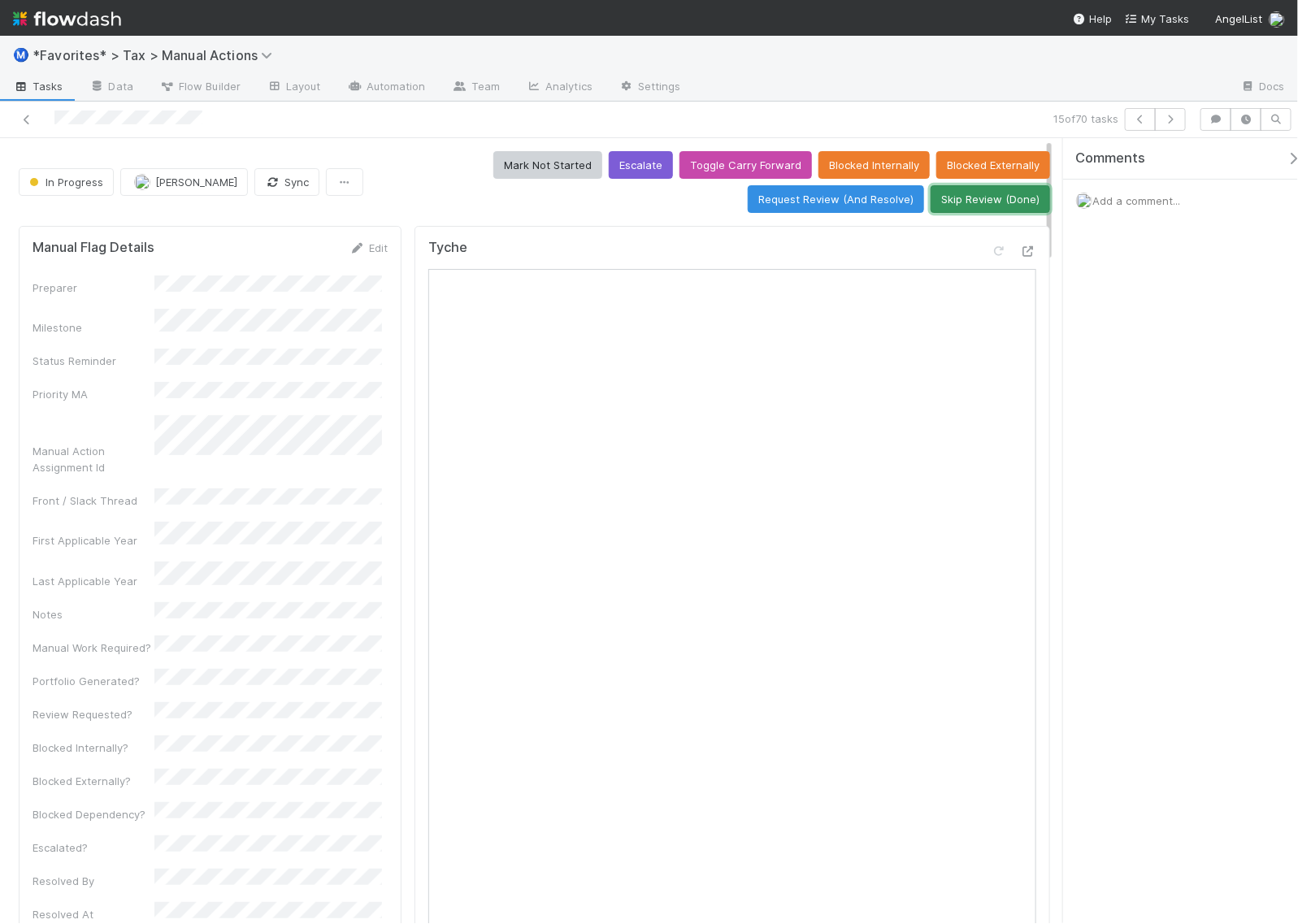
click at [1005, 201] on button "Skip Review (Done)" at bounding box center [991, 199] width 119 height 27
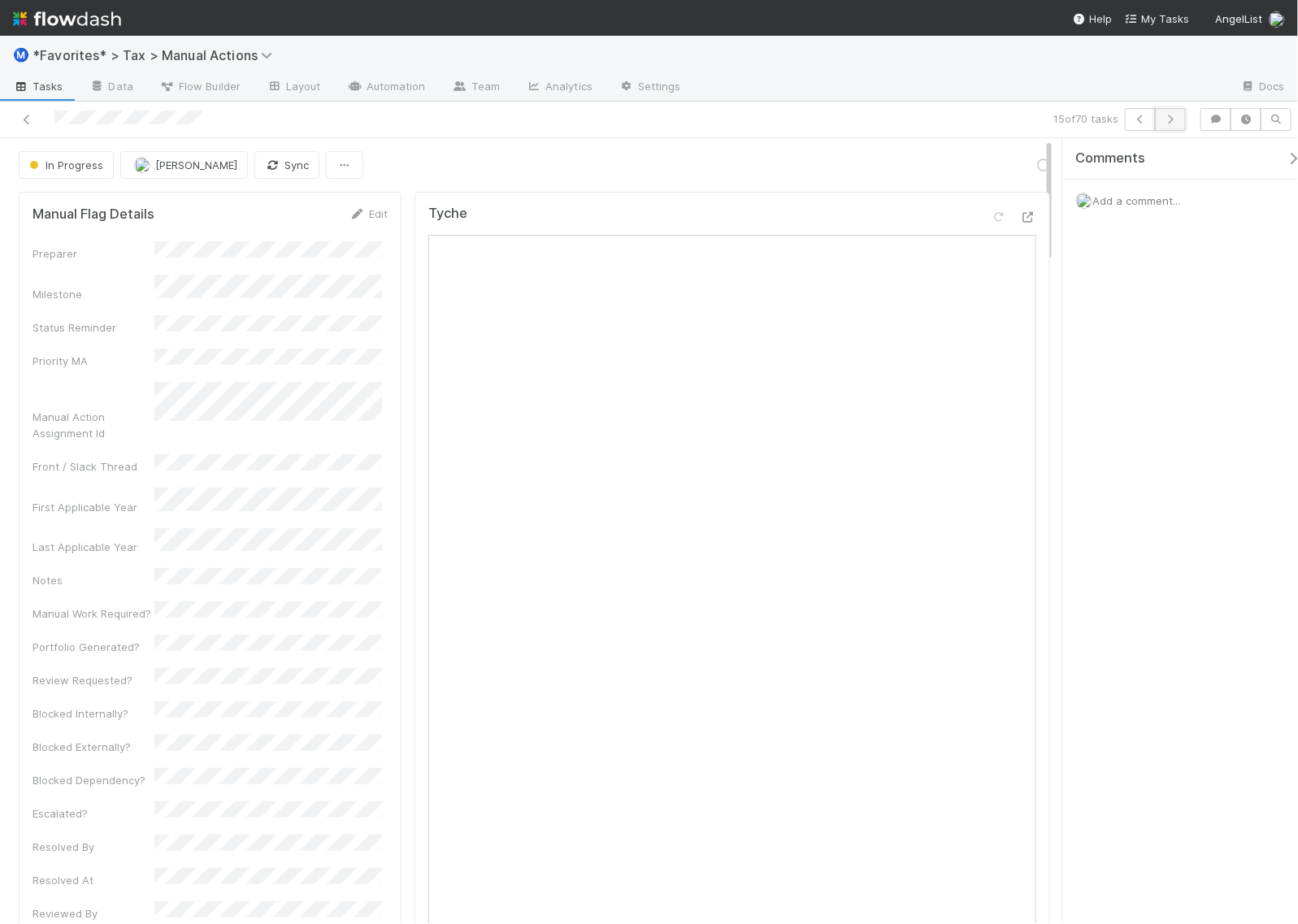
click at [1165, 120] on icon "button" at bounding box center [1170, 119] width 16 height 9
click at [992, 158] on link "Actions" at bounding box center [1017, 164] width 66 height 27
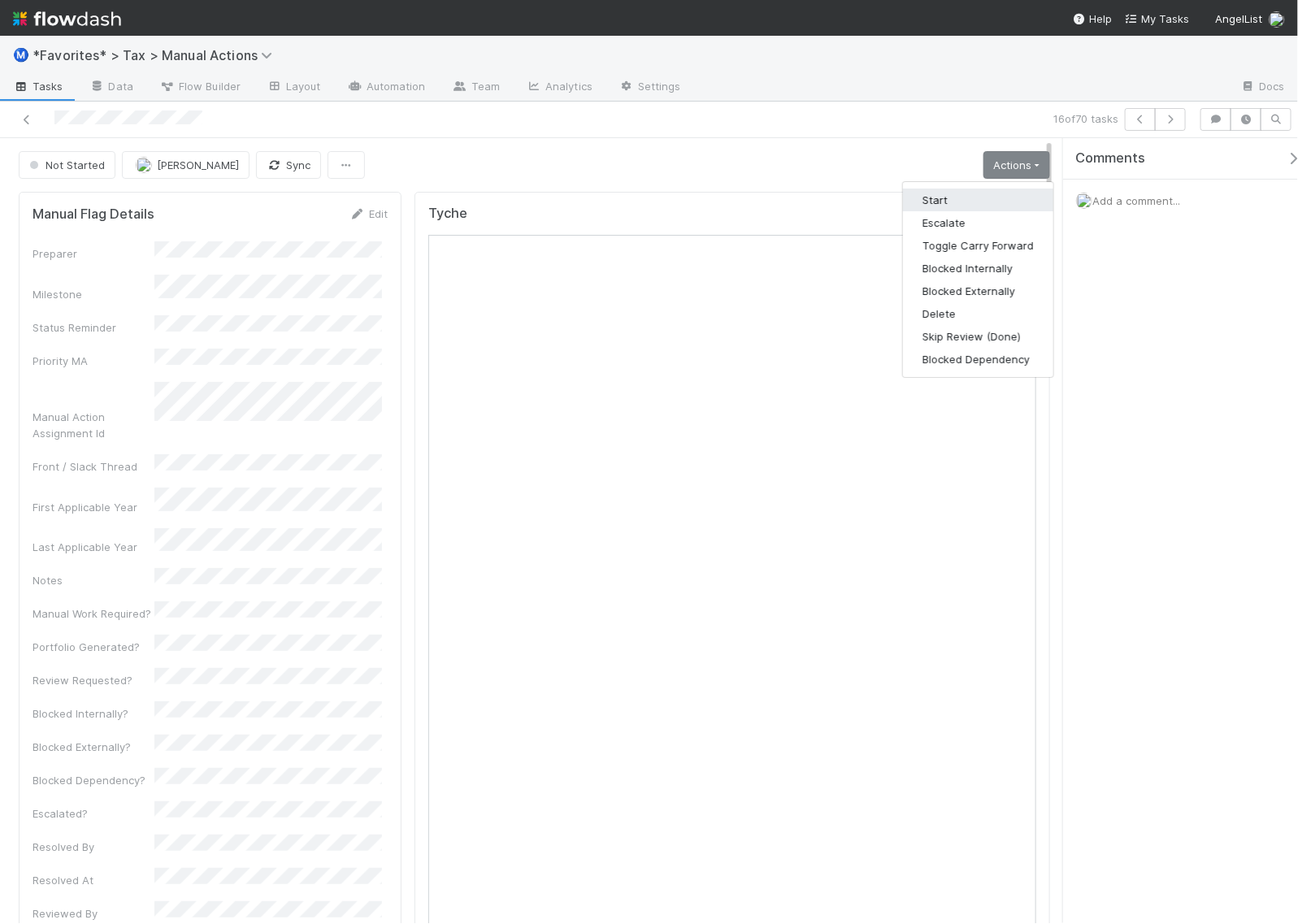
click at [951, 204] on button "Start" at bounding box center [978, 199] width 151 height 23
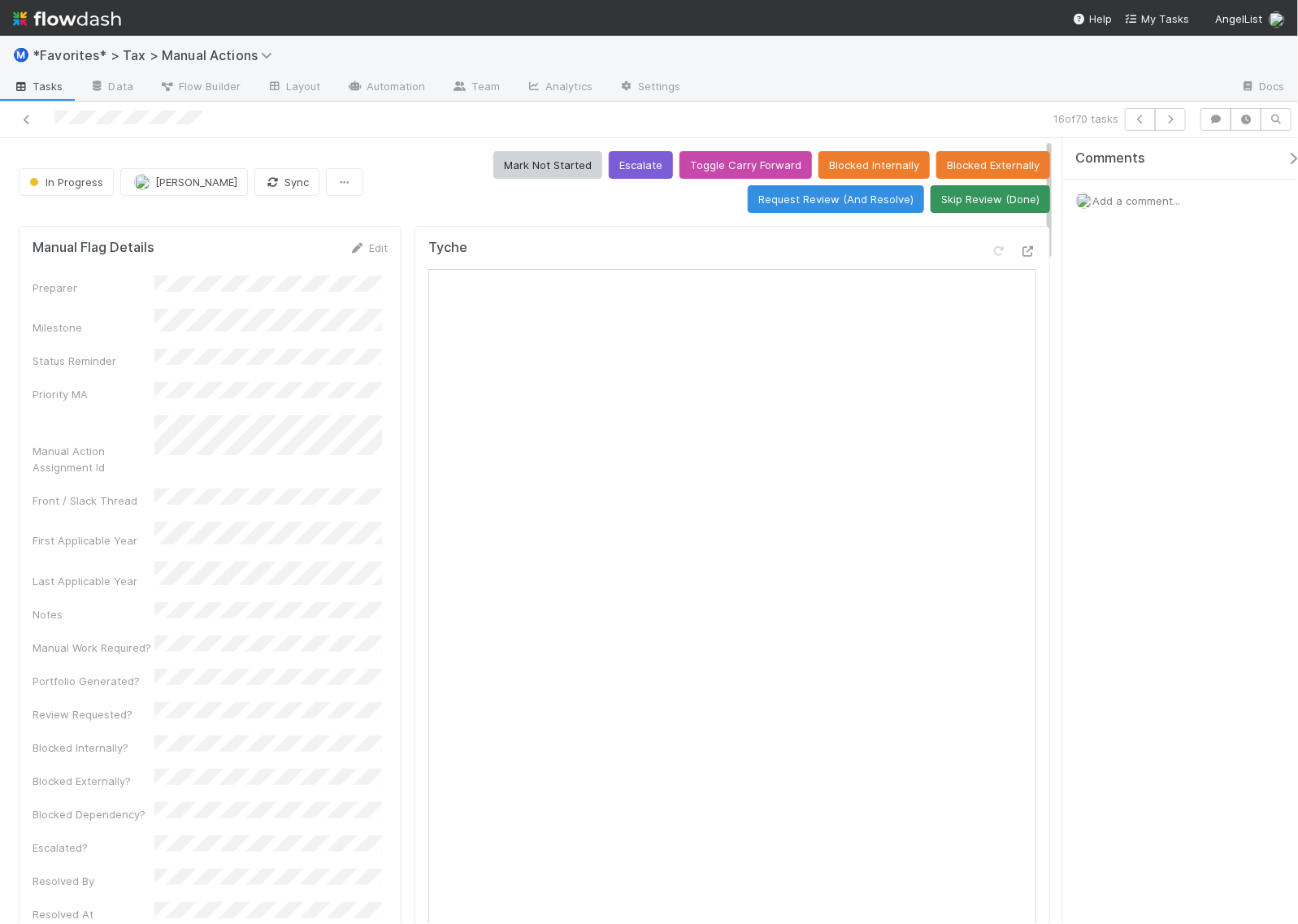
drag, startPoint x: 998, startPoint y: 185, endPoint x: 1002, endPoint y: 195, distance: 10.8
click at [1002, 195] on div "Mark Not Started Escalate Toggle Carry Forward Blocked Internally Blocked Exter…" at bounding box center [709, 181] width 681 height 62
click at [1002, 199] on button "Skip Review (Done)" at bounding box center [991, 199] width 119 height 27
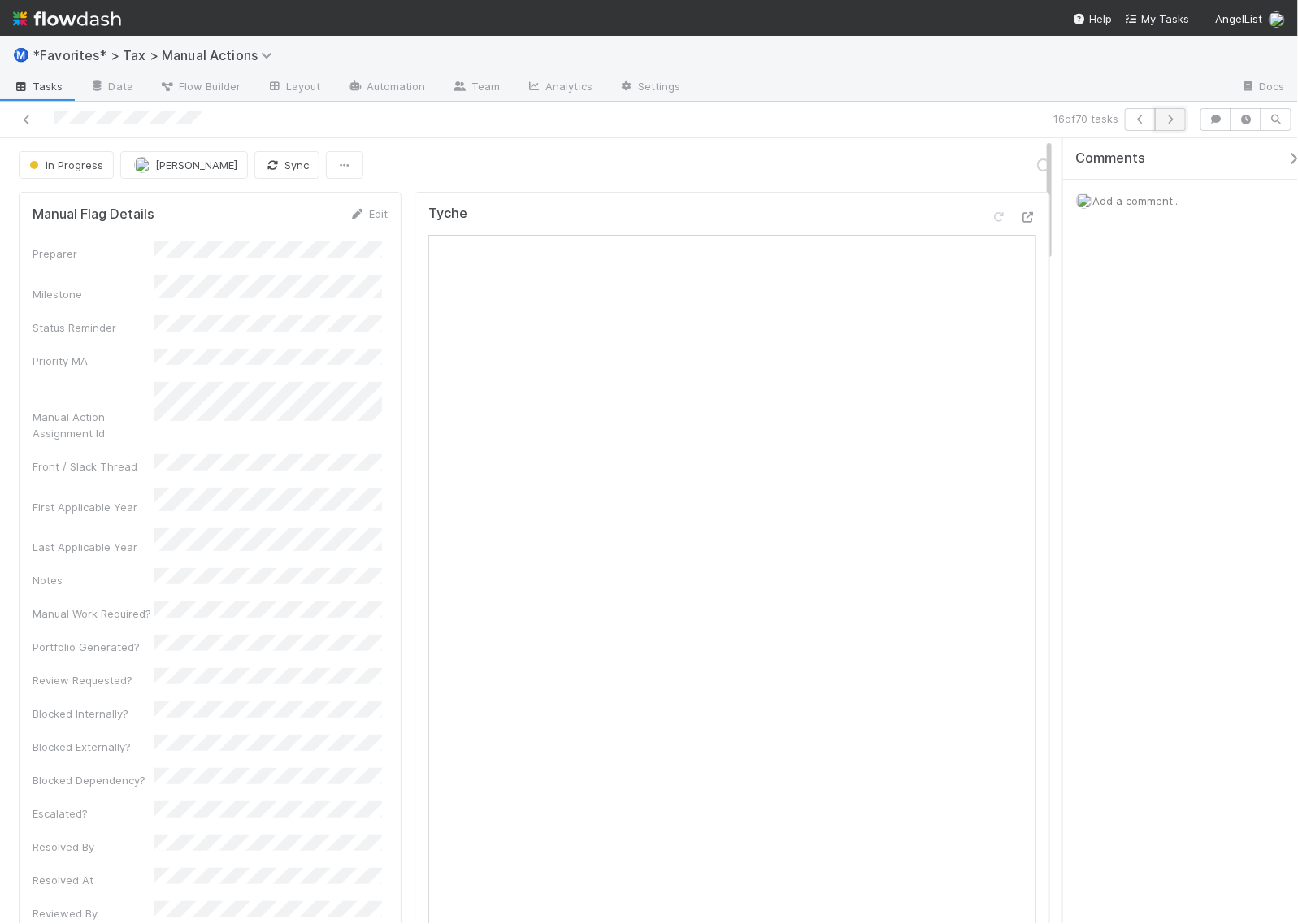
click at [1172, 122] on icon "button" at bounding box center [1170, 119] width 16 height 9
click at [1186, 127] on div "17 of 70 tasks" at bounding box center [897, 119] width 590 height 23
click at [1171, 122] on icon "button" at bounding box center [1170, 119] width 16 height 9
click at [1171, 120] on icon "button" at bounding box center [1170, 119] width 16 height 9
click at [1164, 118] on icon "button" at bounding box center [1170, 119] width 16 height 9
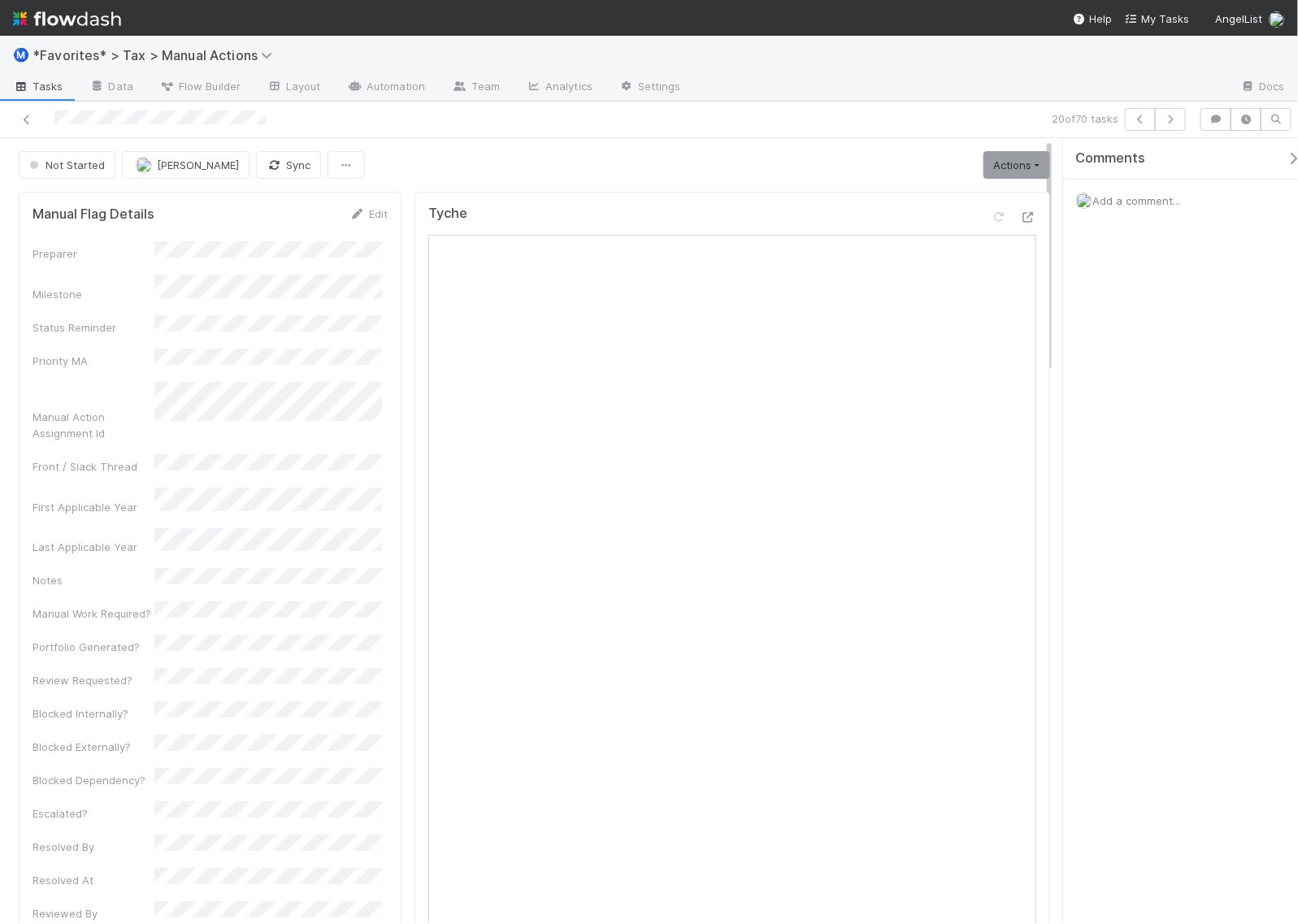
click at [1177, 132] on div "20 of 70 tasks" at bounding box center [649, 119] width 1298 height 37
click at [1175, 126] on button "button" at bounding box center [1170, 119] width 31 height 23
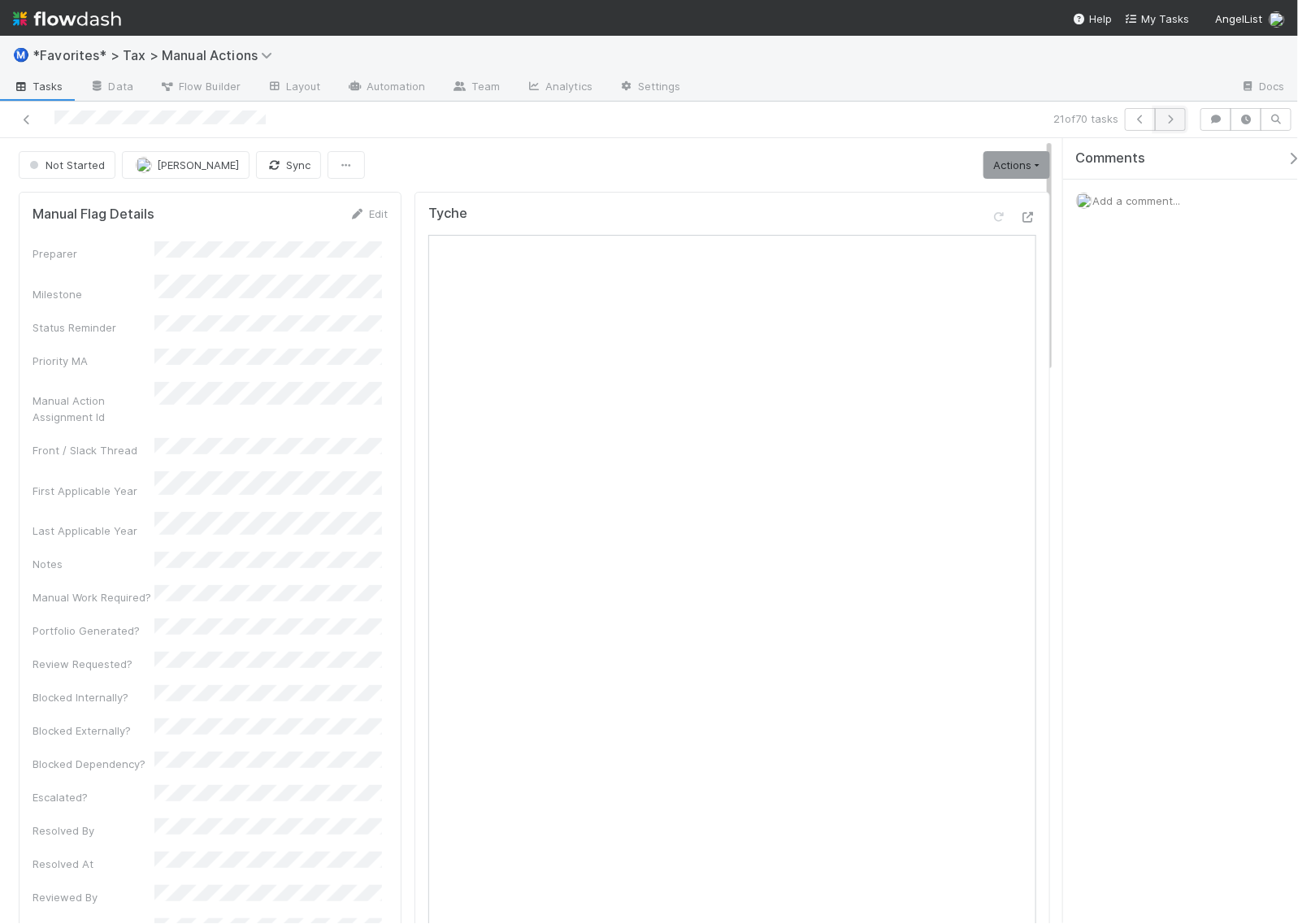
click at [1180, 116] on button "button" at bounding box center [1170, 119] width 31 height 23
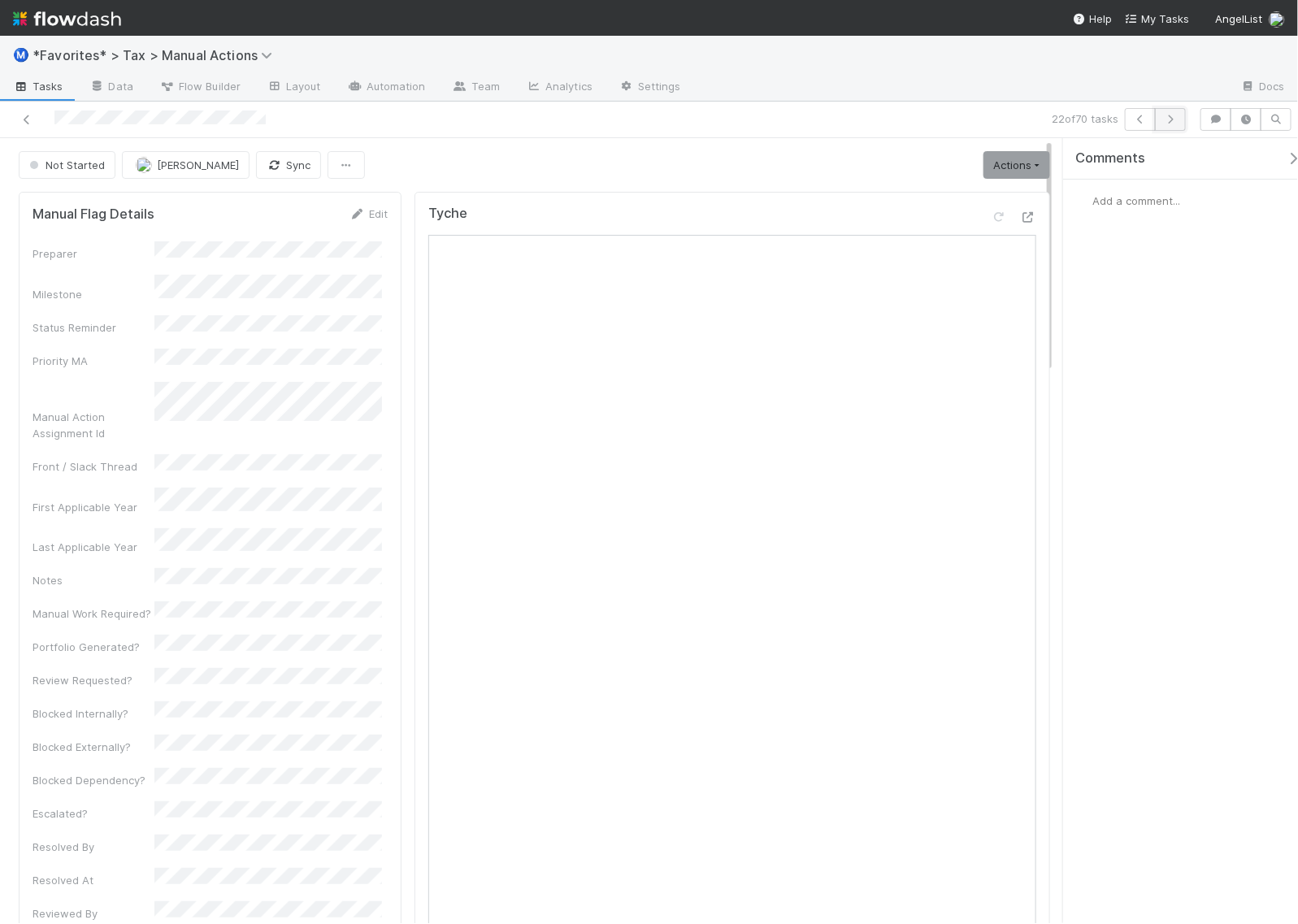
click at [1170, 120] on icon "button" at bounding box center [1170, 119] width 16 height 9
click at [1183, 128] on button "button" at bounding box center [1170, 119] width 31 height 23
click at [1168, 118] on icon "button" at bounding box center [1170, 119] width 16 height 9
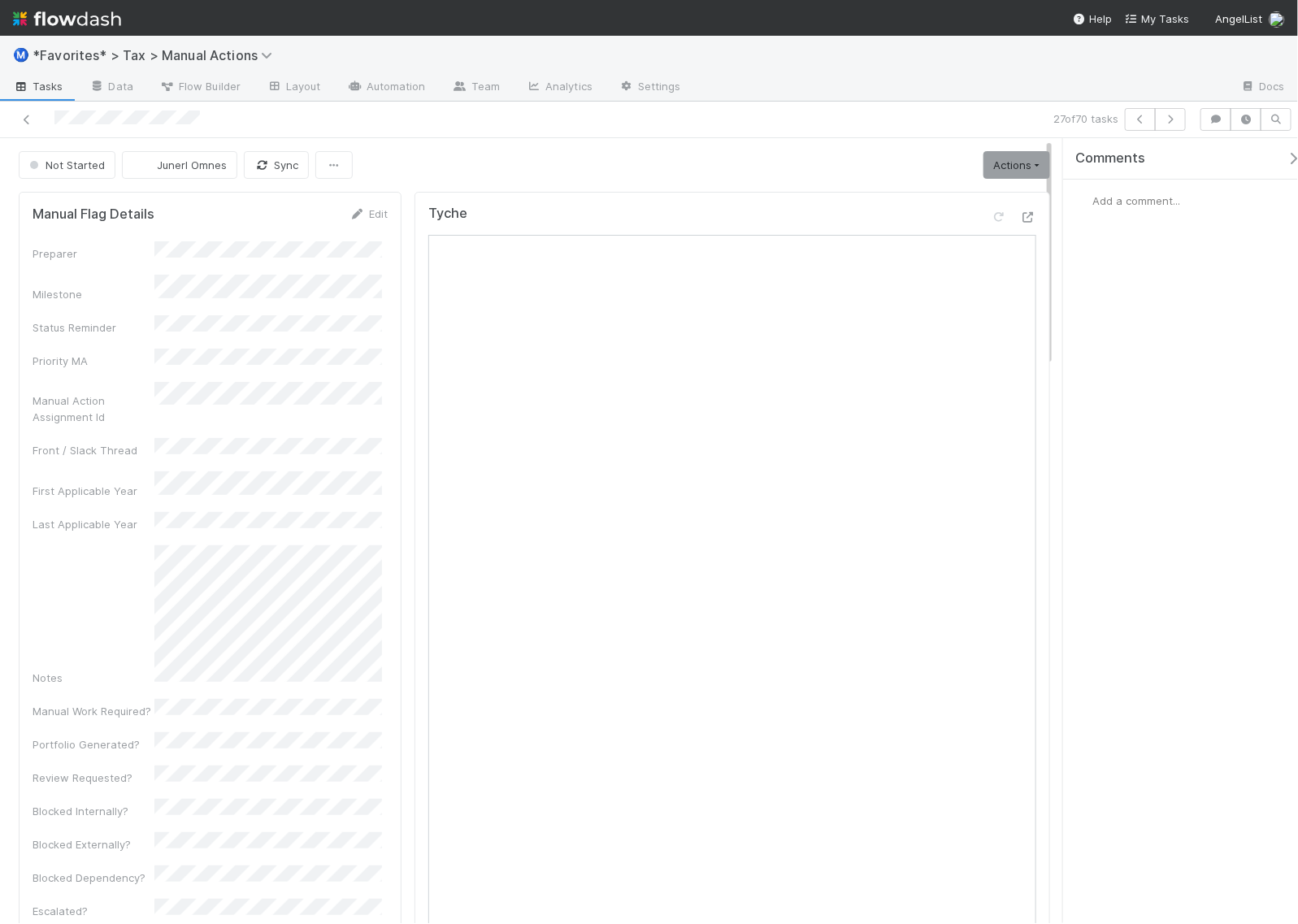
click at [1171, 134] on div "27 of 70 tasks" at bounding box center [649, 119] width 1298 height 37
click at [1175, 123] on icon "button" at bounding box center [1170, 119] width 16 height 9
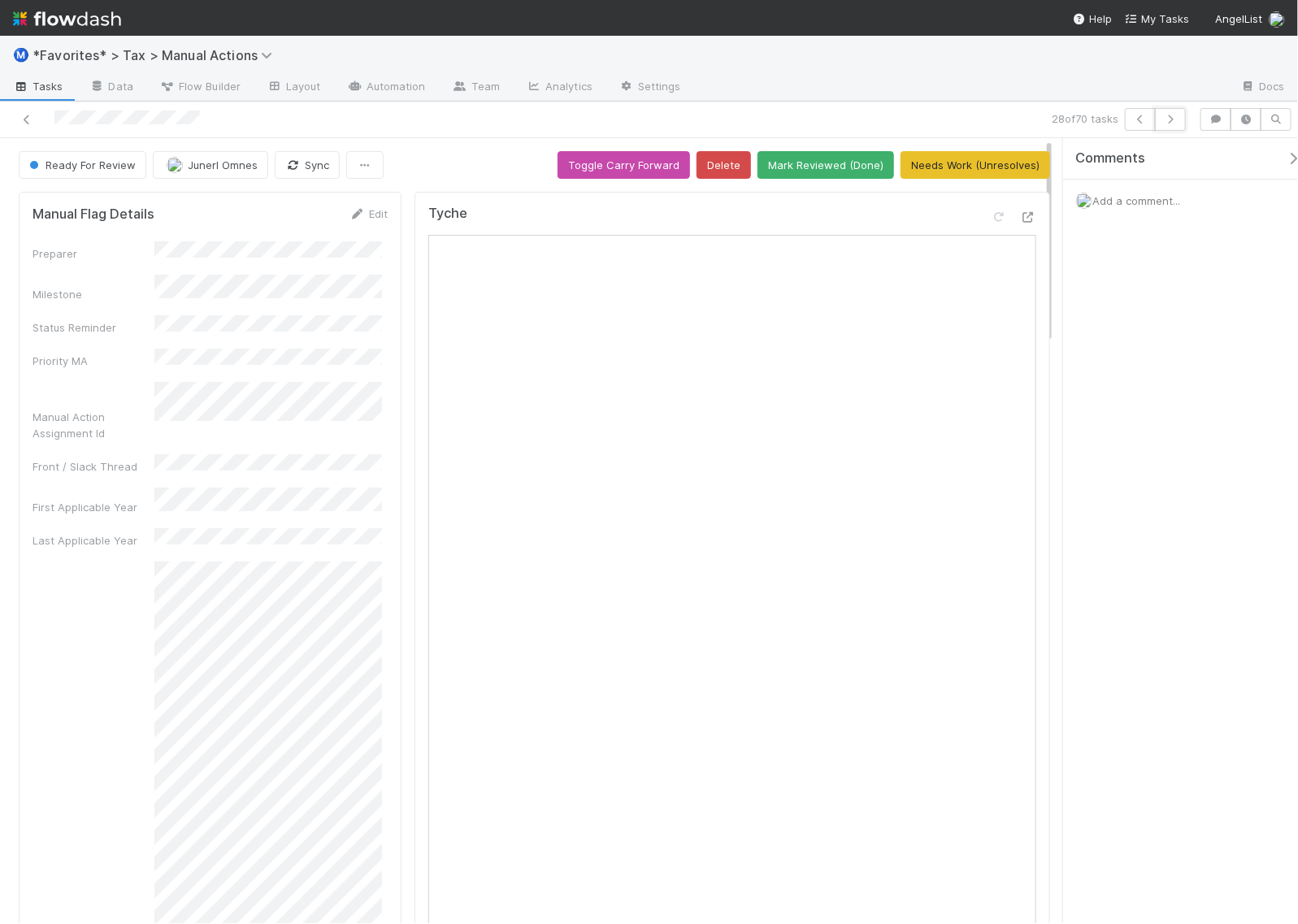
click at [1175, 123] on icon "button" at bounding box center [1170, 119] width 16 height 9
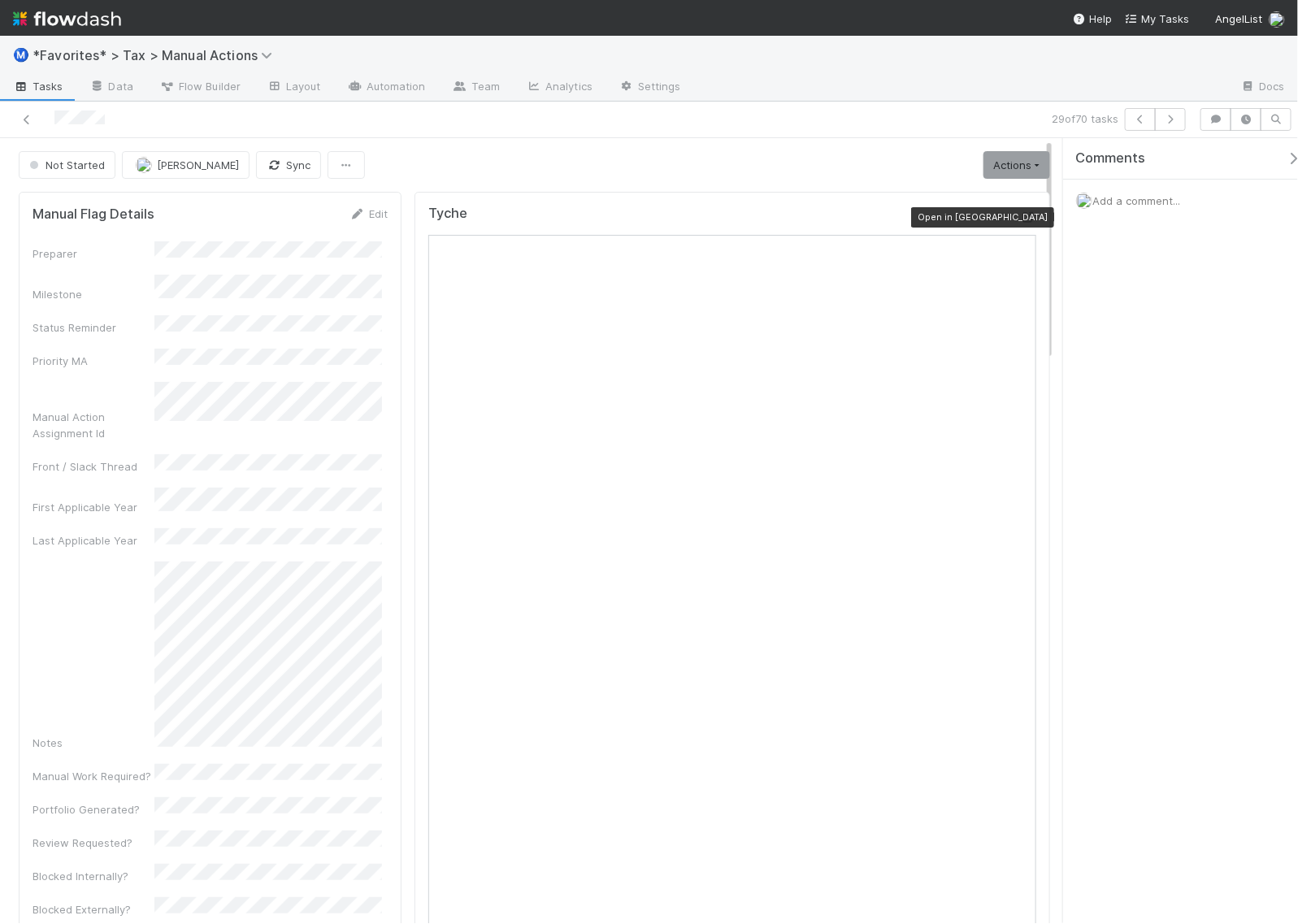
click at [1020, 220] on icon at bounding box center [1028, 217] width 16 height 10
click at [1163, 123] on icon "button" at bounding box center [1170, 119] width 16 height 9
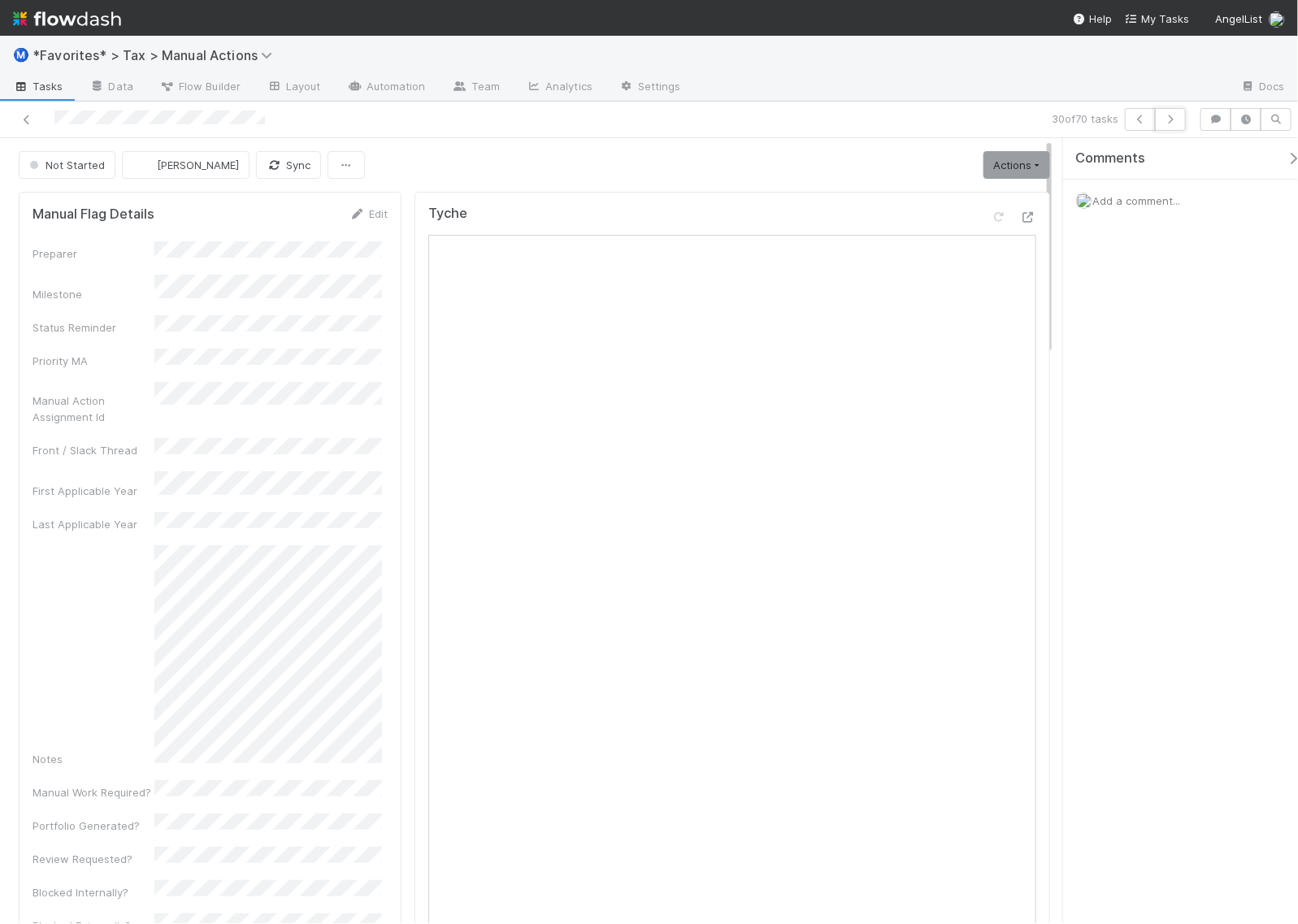
click at [1163, 123] on icon "button" at bounding box center [1170, 119] width 16 height 9
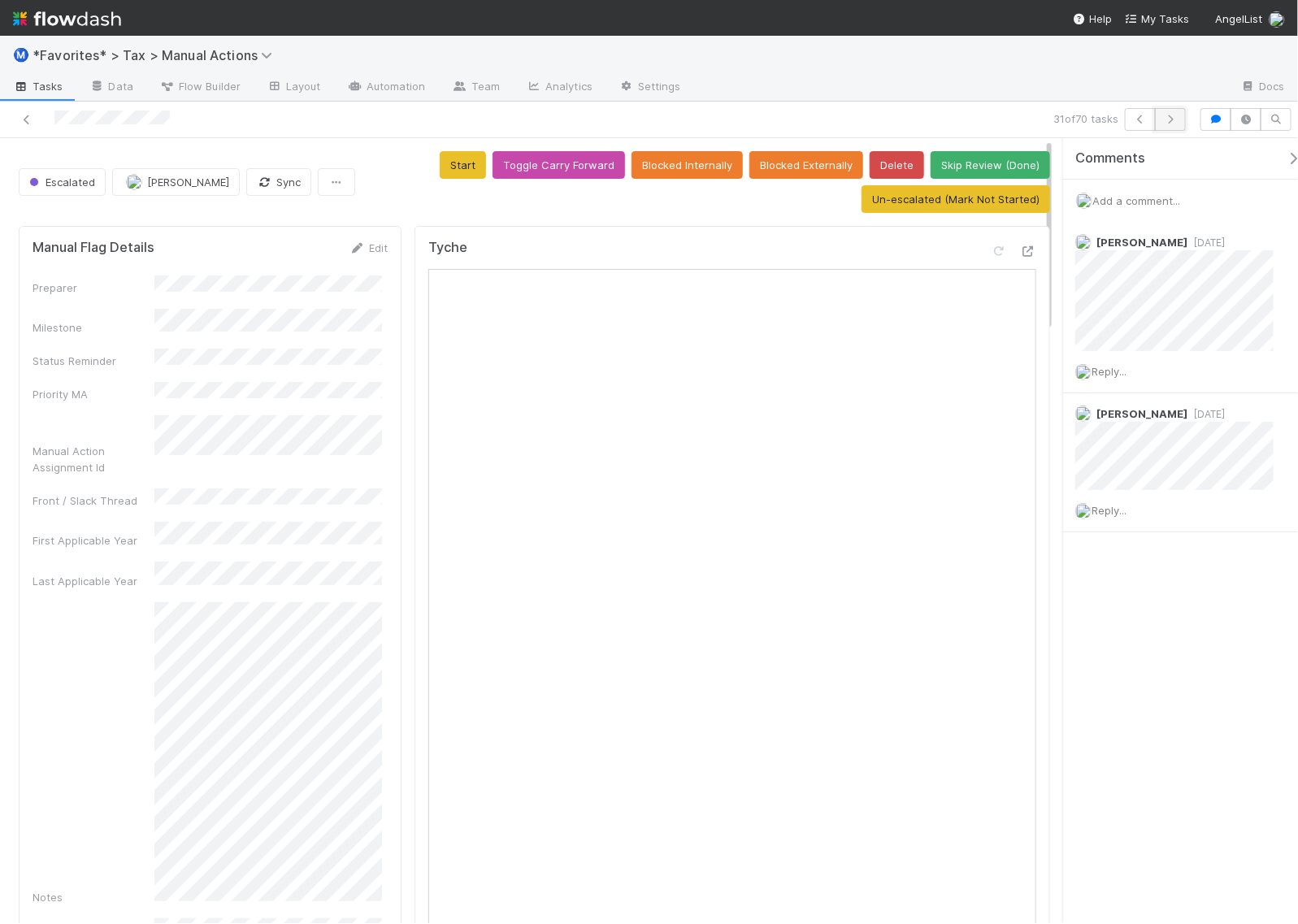
click at [1173, 115] on icon "button" at bounding box center [1170, 119] width 16 height 9
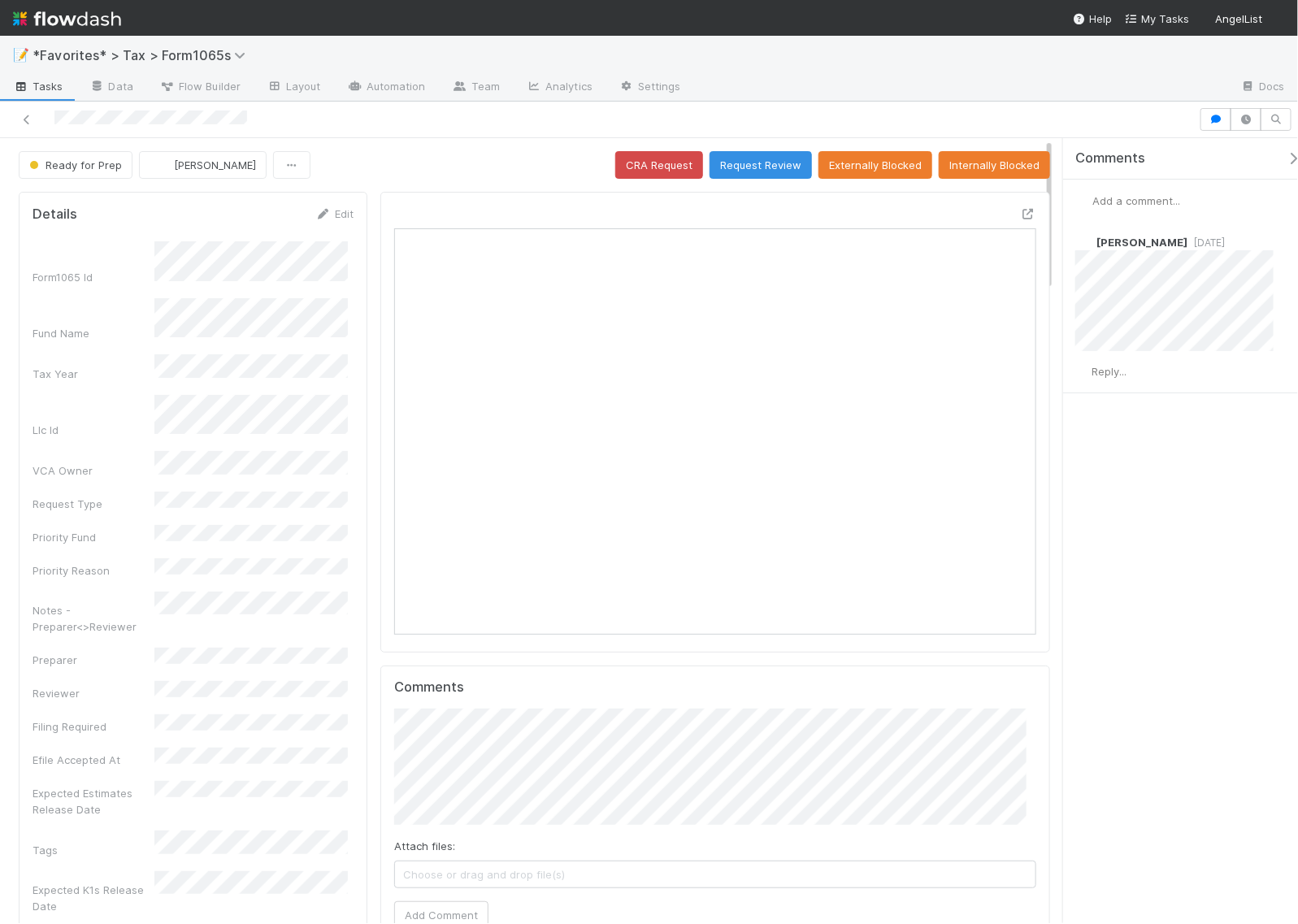
scroll to position [314, 616]
